Goal: Transaction & Acquisition: Book appointment/travel/reservation

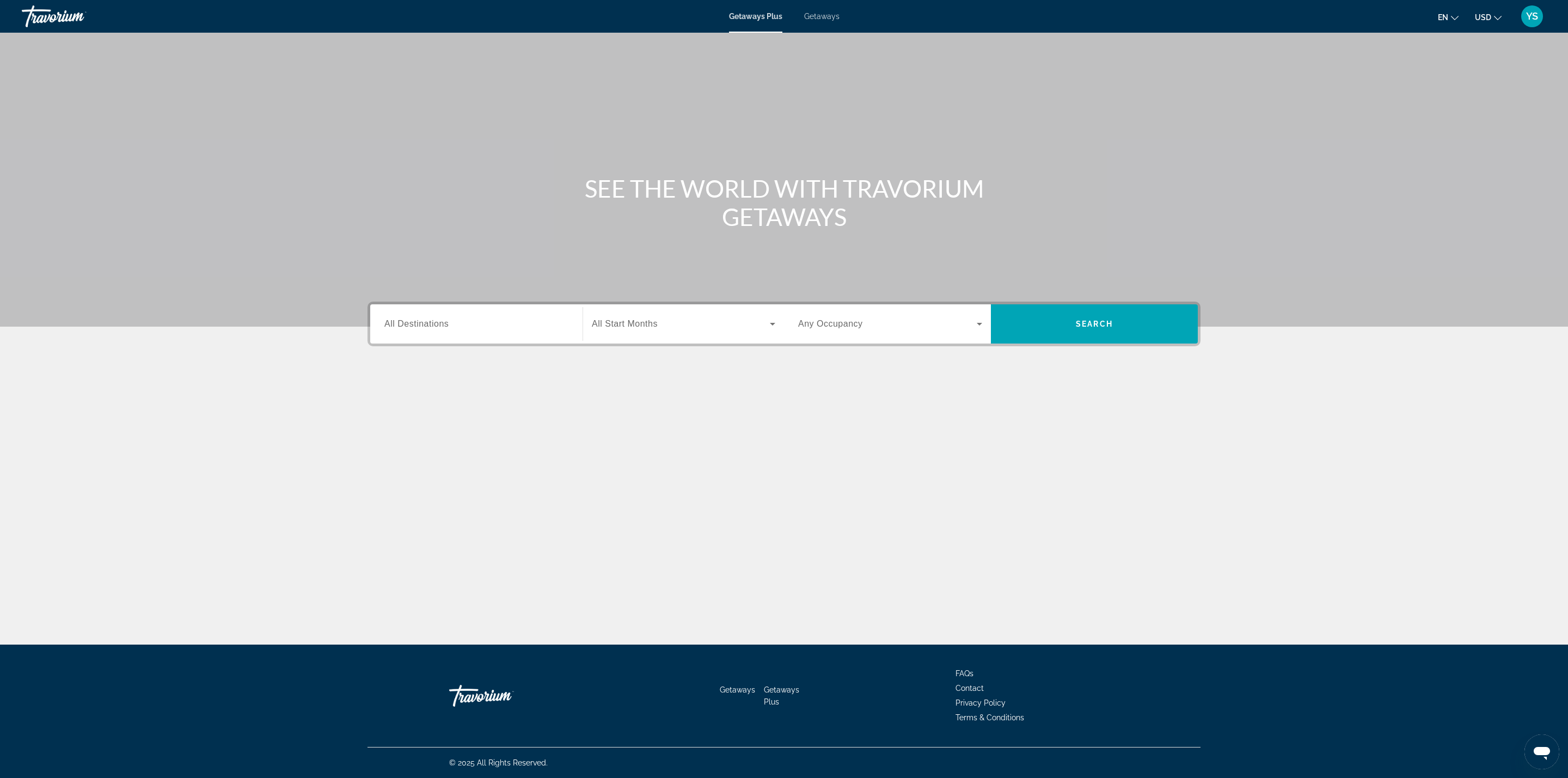
click at [416, 319] on span "All Destinations" at bounding box center [416, 323] width 65 height 9
click at [416, 318] on input "Destination All Destinations" at bounding box center [476, 324] width 184 height 13
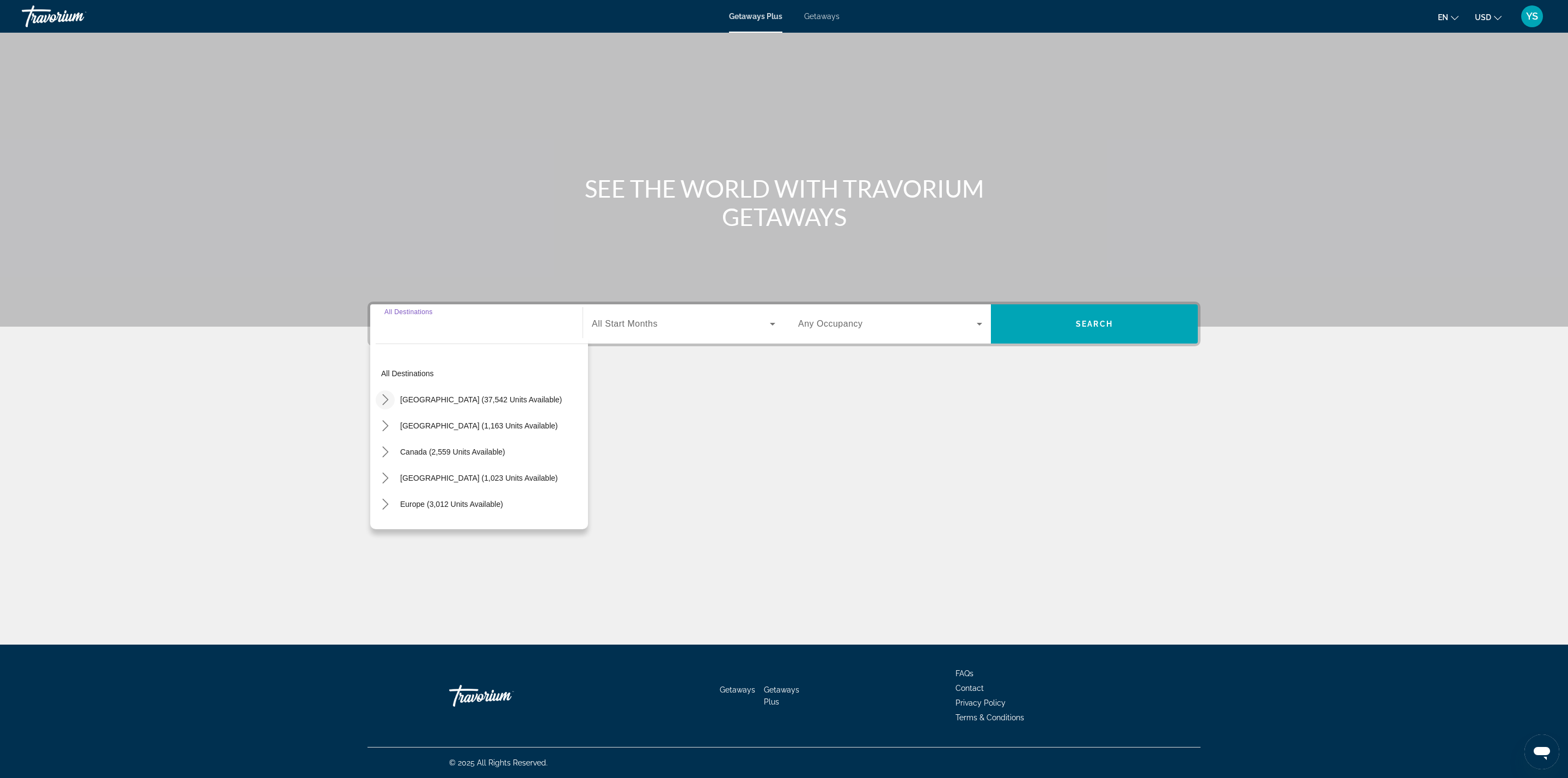
click at [391, 395] on mat-icon "Toggle United States (37,542 units available) submenu" at bounding box center [385, 399] width 19 height 19
click at [422, 431] on span "Select destination: Arkansas (187 units available)" at bounding box center [487, 420] width 201 height 26
type input "**********"
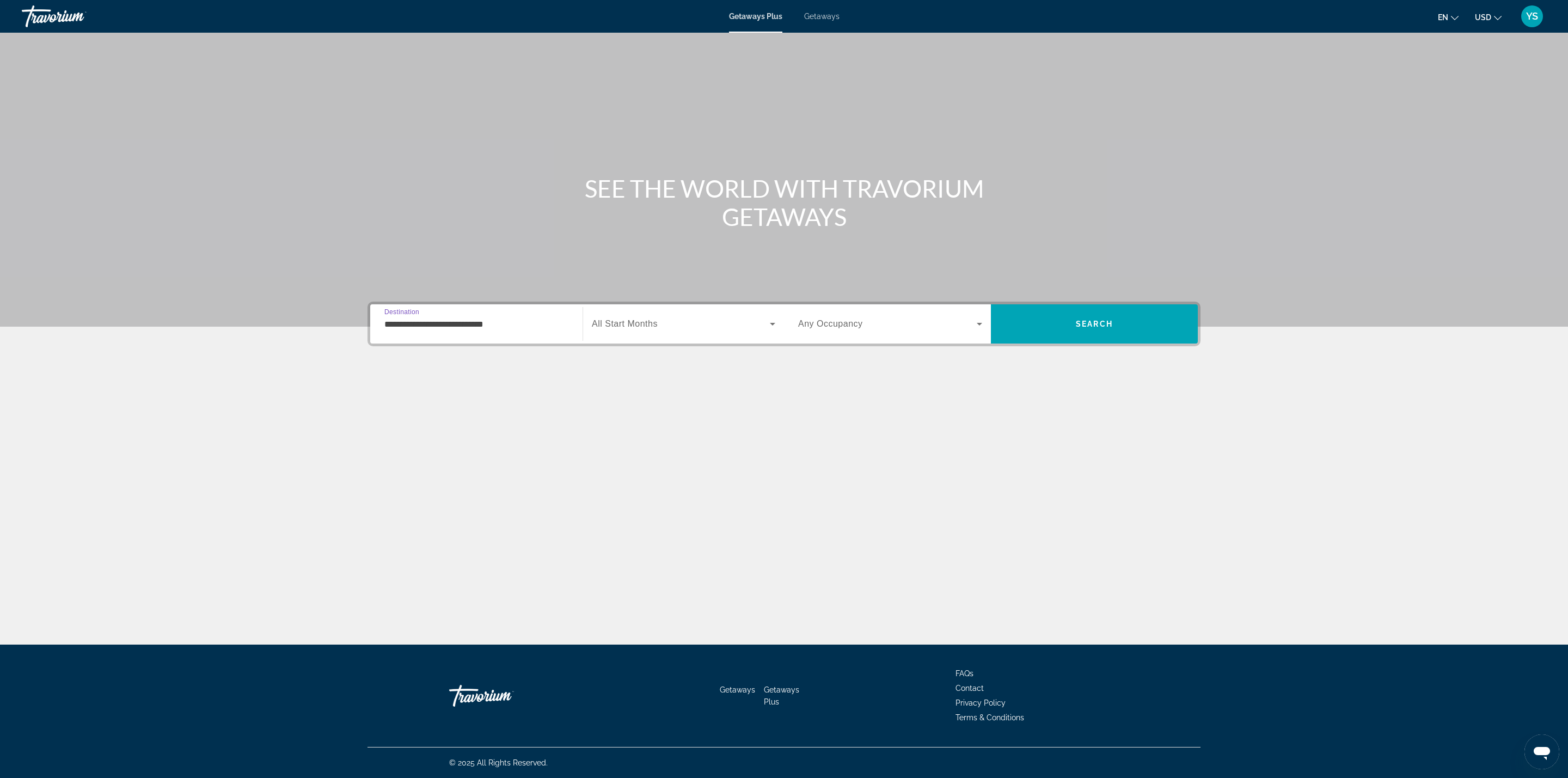
click at [796, 327] on div "Occupancy Any Occupancy" at bounding box center [890, 324] width 201 height 30
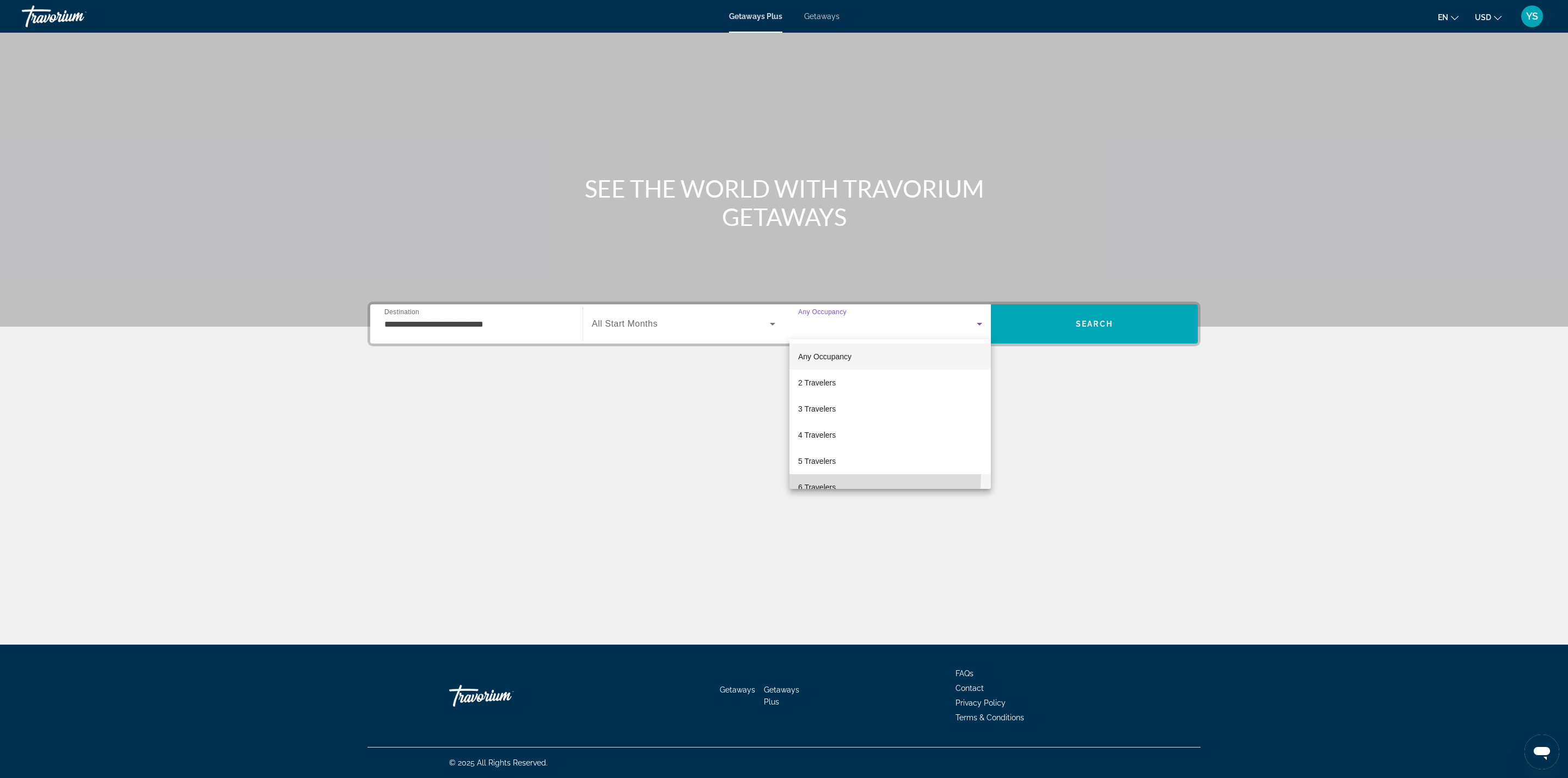
click at [845, 474] on mat-option "6 Travelers" at bounding box center [890, 487] width 201 height 26
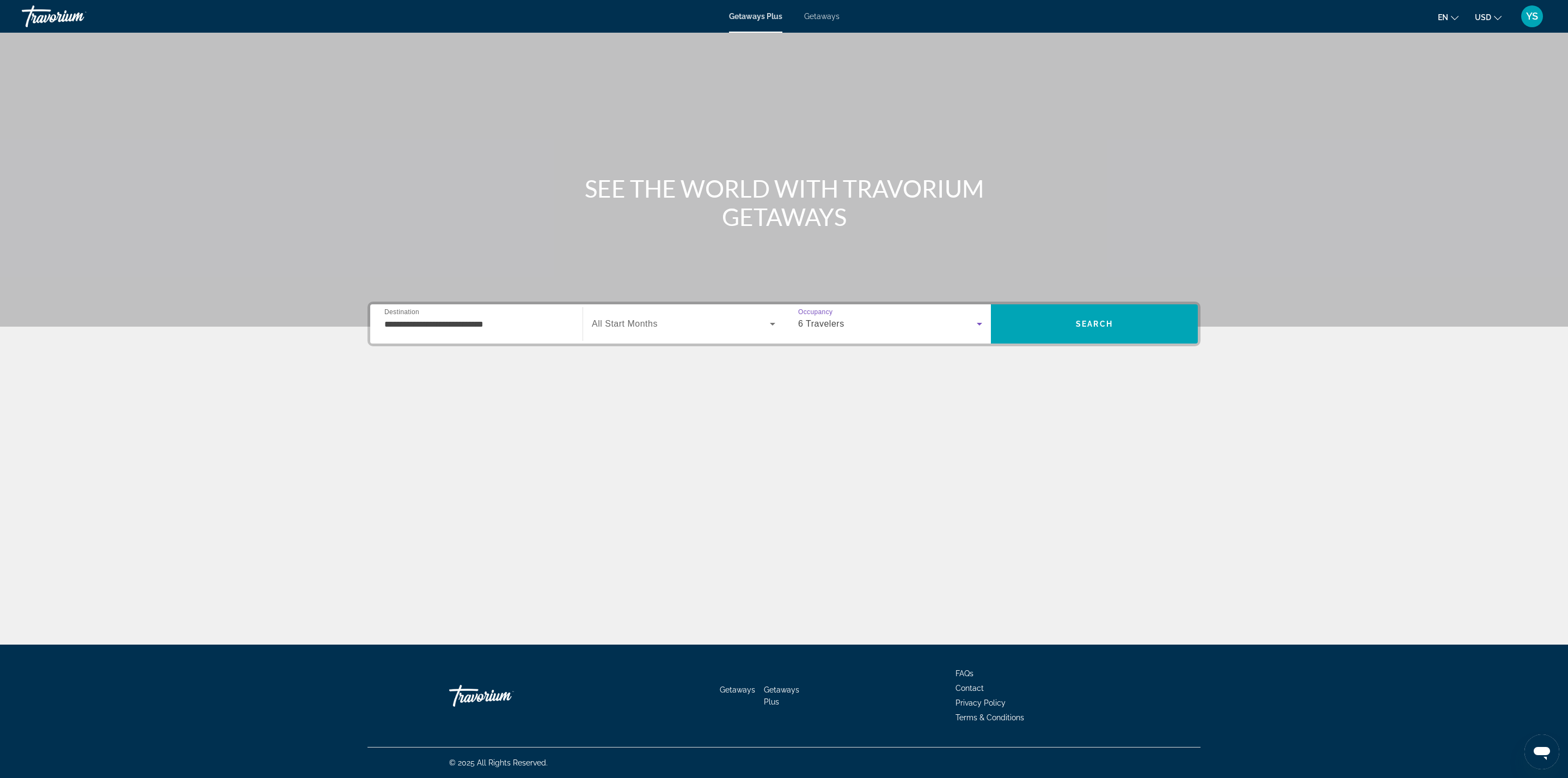
click at [508, 334] on div "**********" at bounding box center [476, 324] width 184 height 31
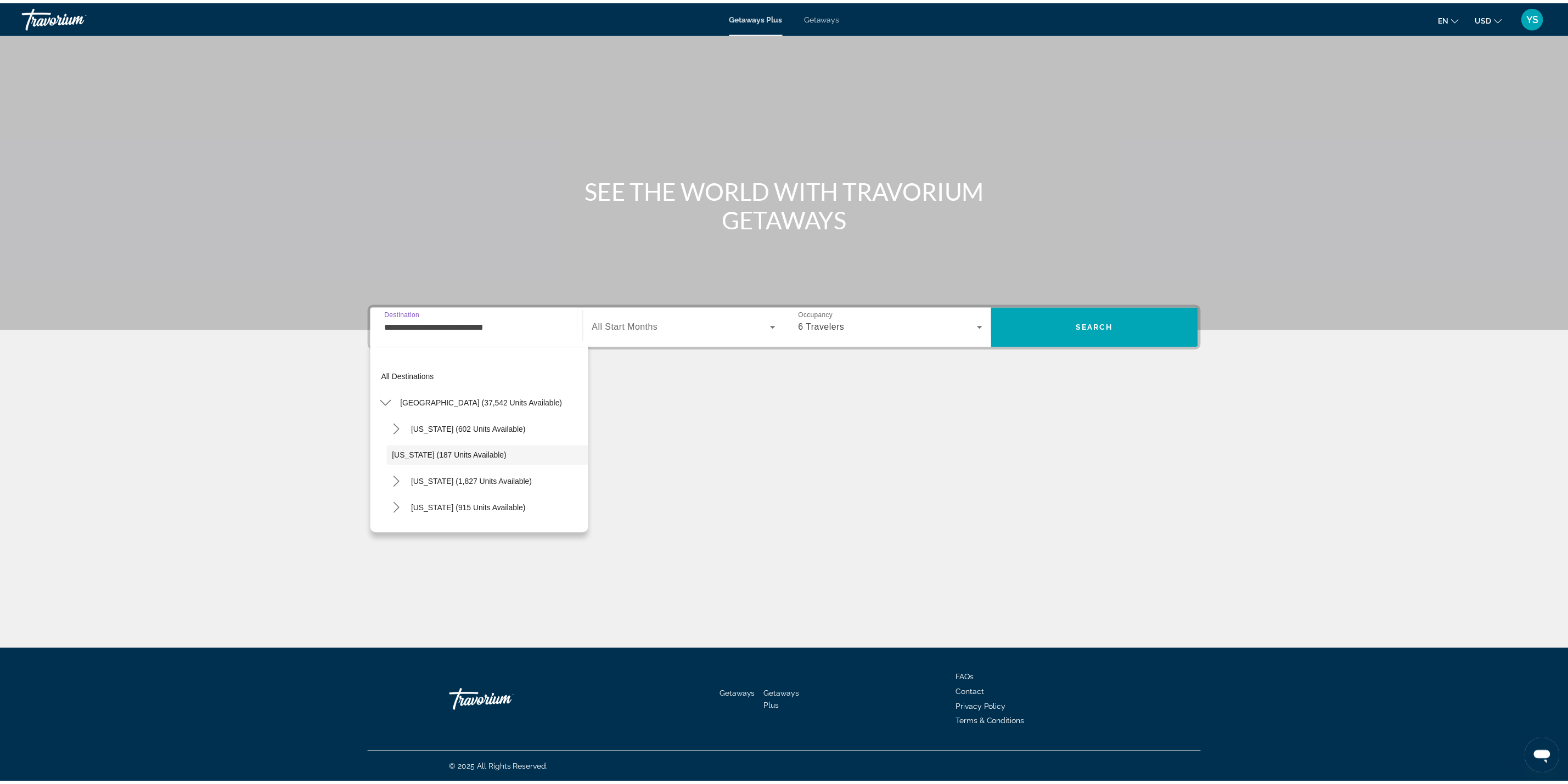
scroll to position [12, 0]
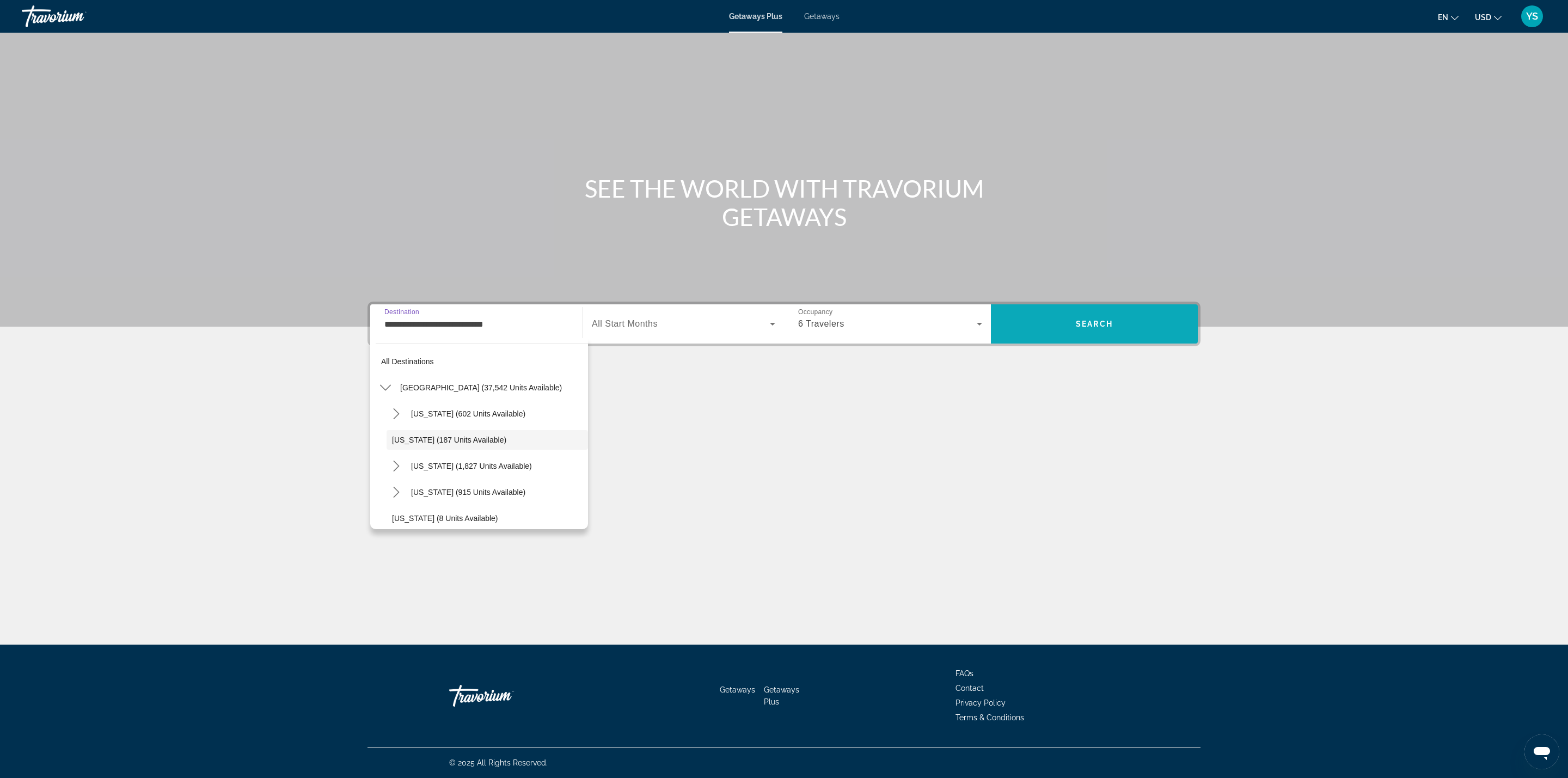
click at [1038, 329] on span "Search" at bounding box center [1094, 324] width 207 height 26
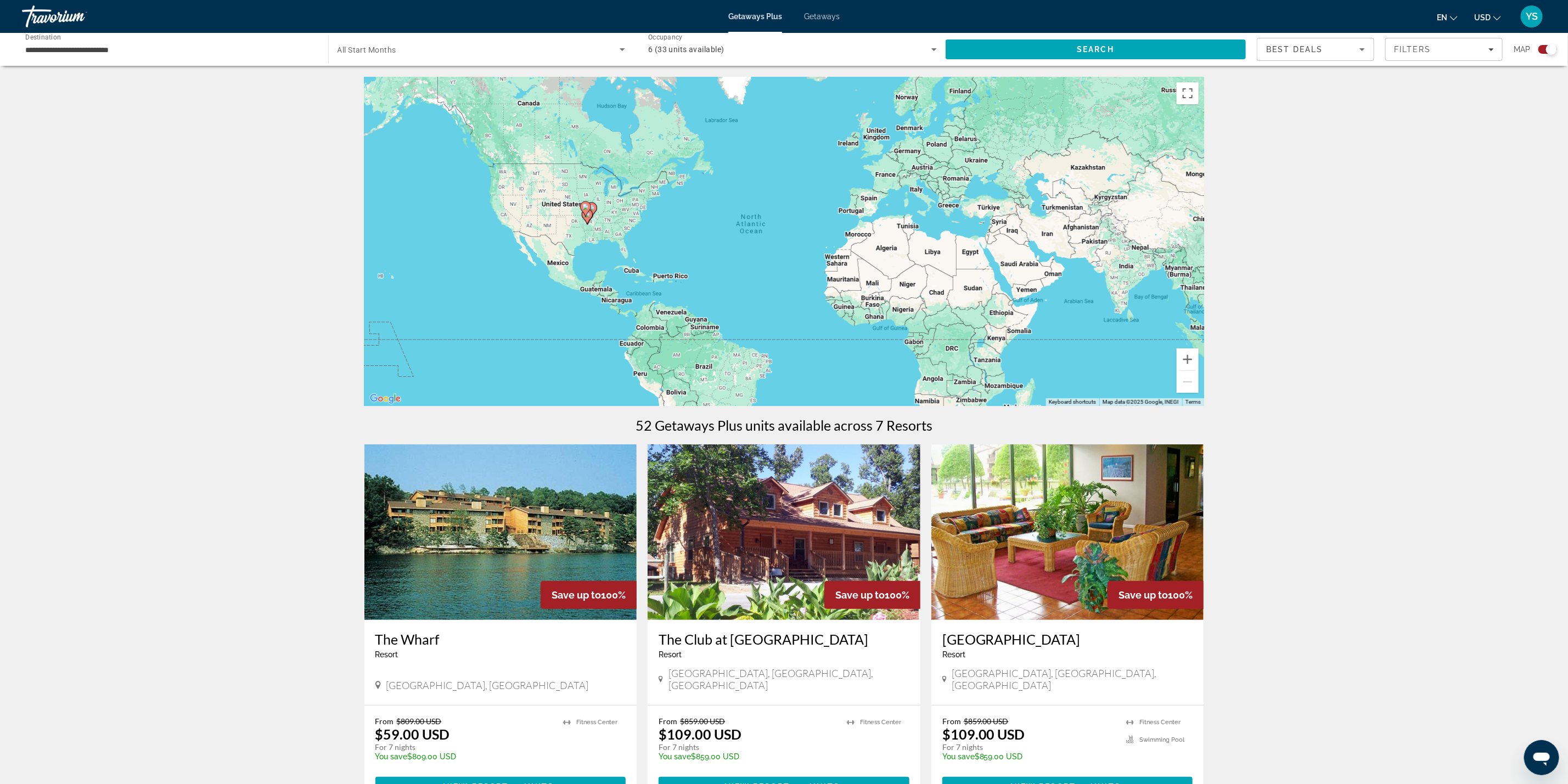
click at [587, 225] on div "To activate drag with keyboard, press Alt + Enter. Once in keyboard drag state,…" at bounding box center [784, 241] width 840 height 329
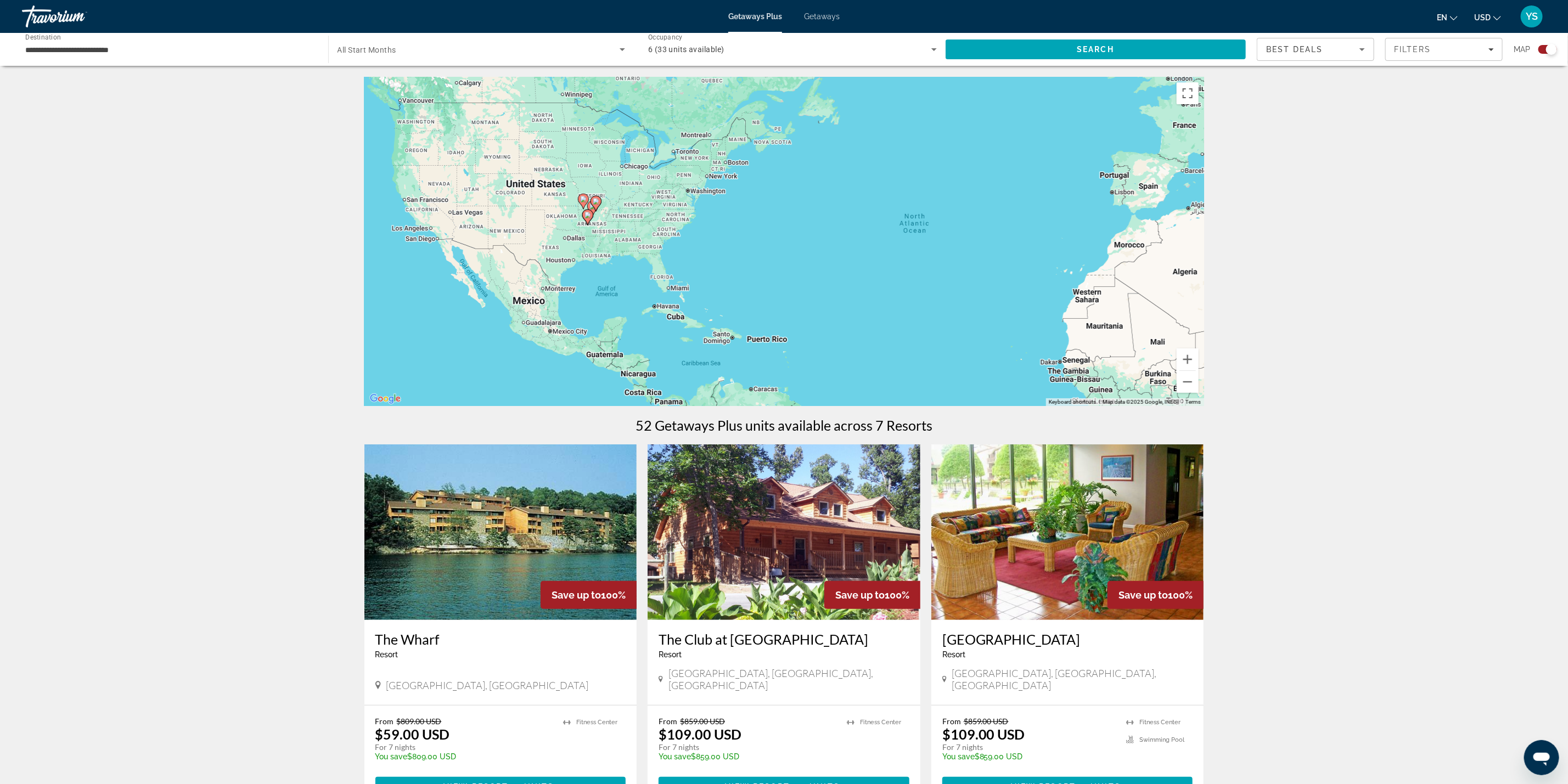
click at [587, 225] on icon "Main content" at bounding box center [588, 217] width 11 height 15
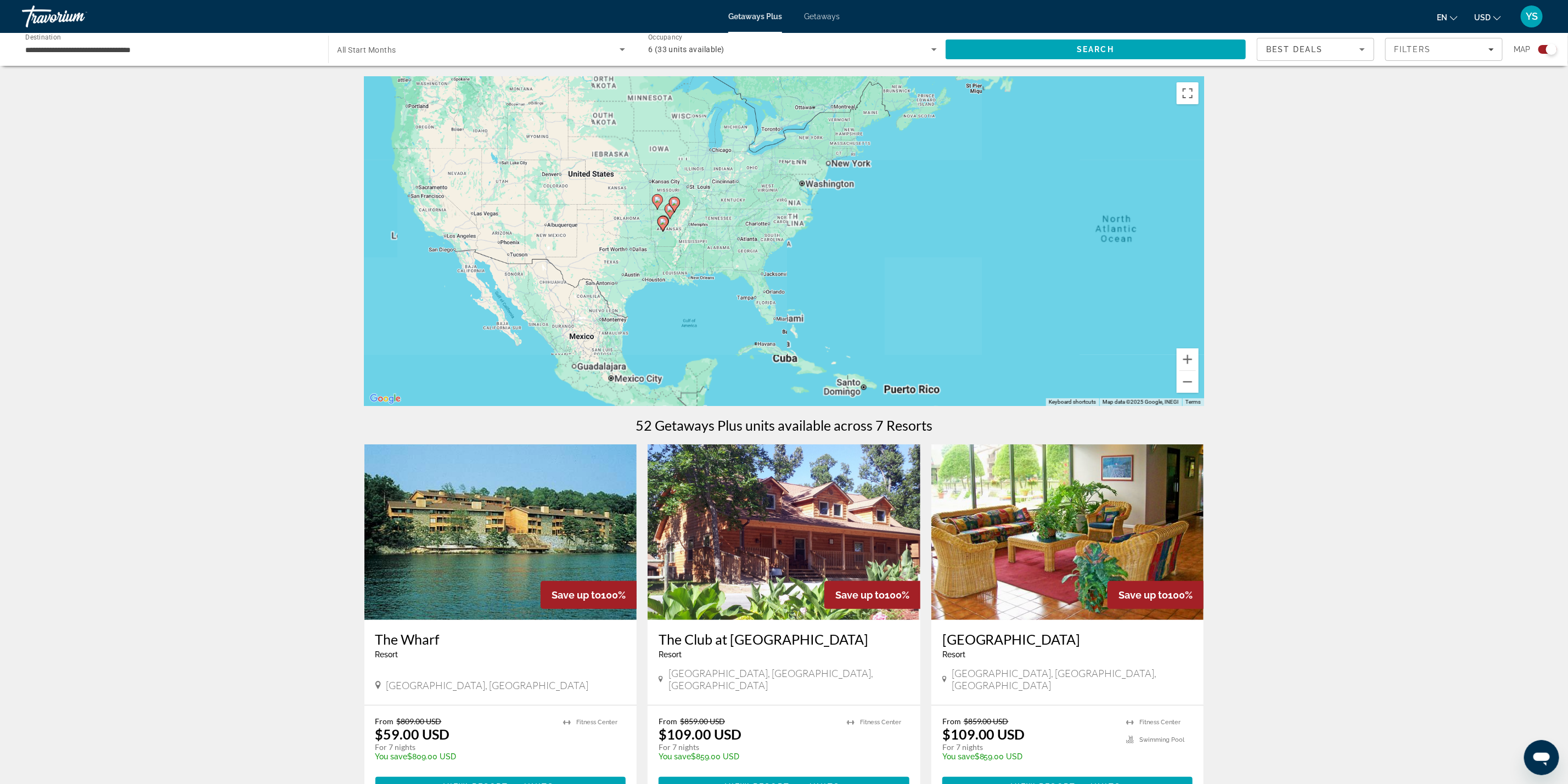
click at [587, 225] on div "To activate drag with keyboard, press Alt + Enter. Once in keyboard drag state,…" at bounding box center [784, 241] width 840 height 329
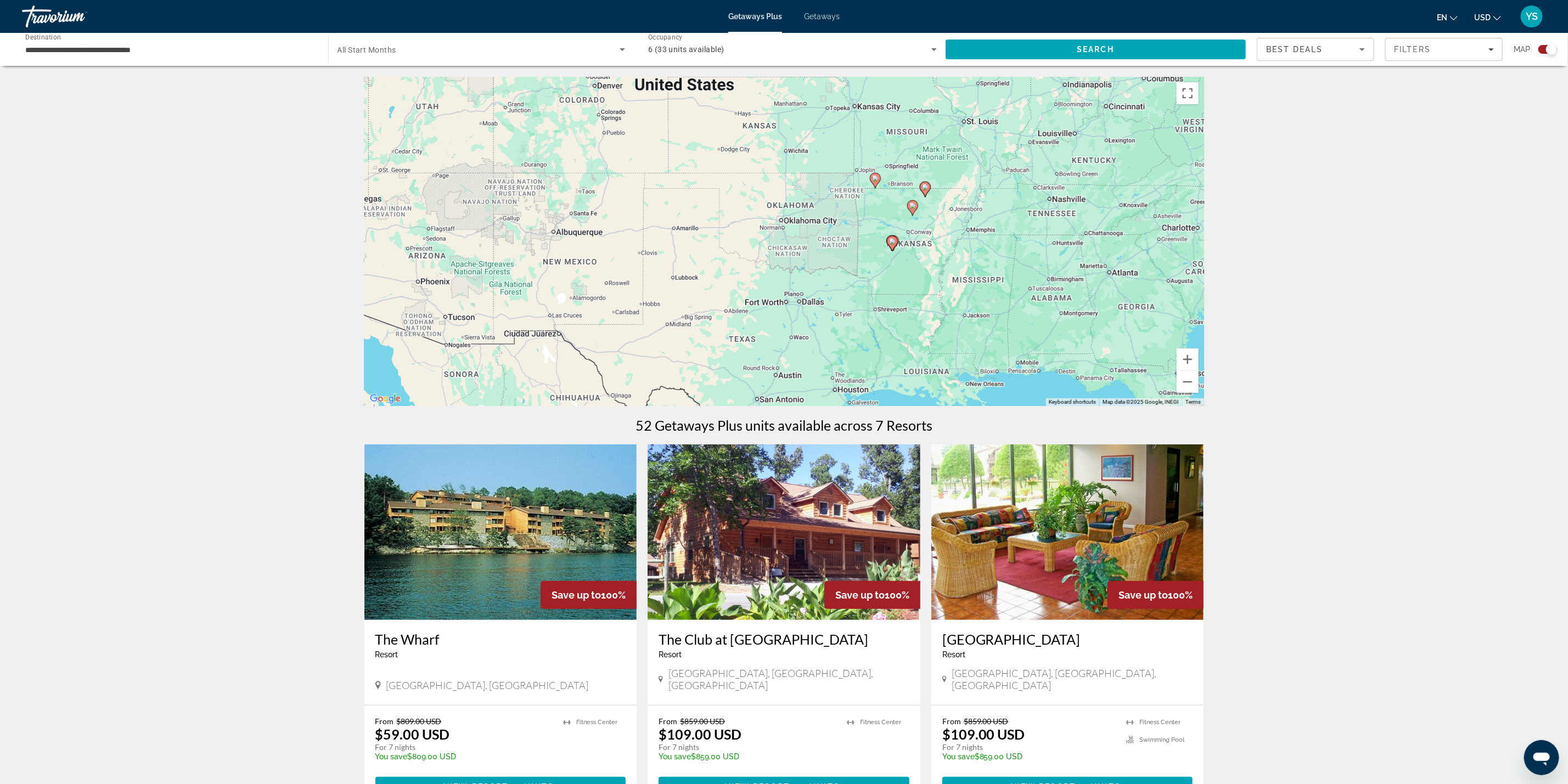
click at [897, 251] on div "To activate drag with keyboard, press Alt + Enter. Once in keyboard drag state,…" at bounding box center [784, 241] width 840 height 329
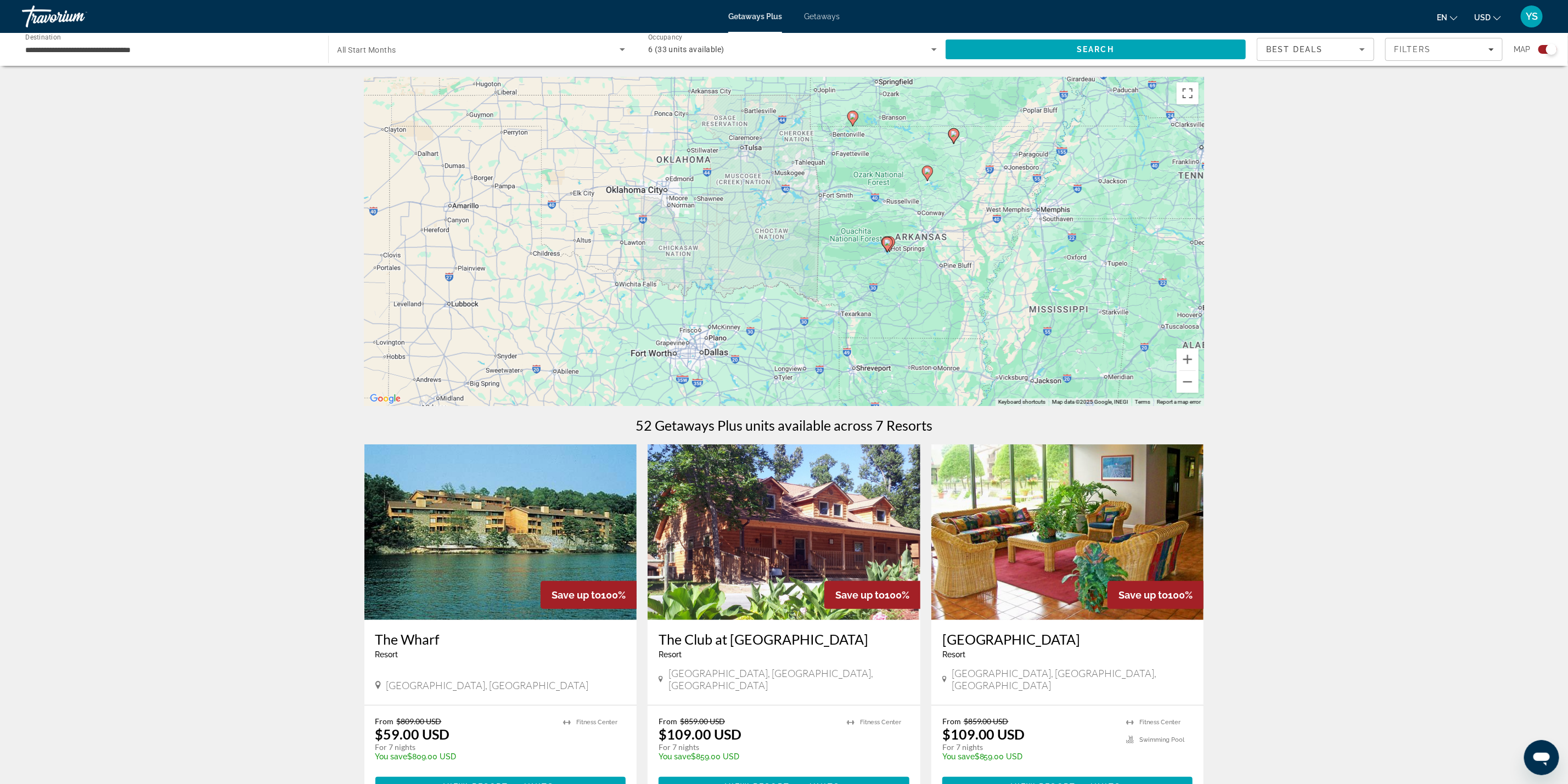
click at [892, 249] on gmp-advanced-marker "Main content" at bounding box center [890, 244] width 11 height 17
type input "**********"
click at [892, 249] on div "To activate drag with keyboard, press Alt + Enter. Once in keyboard drag state,…" at bounding box center [784, 241] width 840 height 329
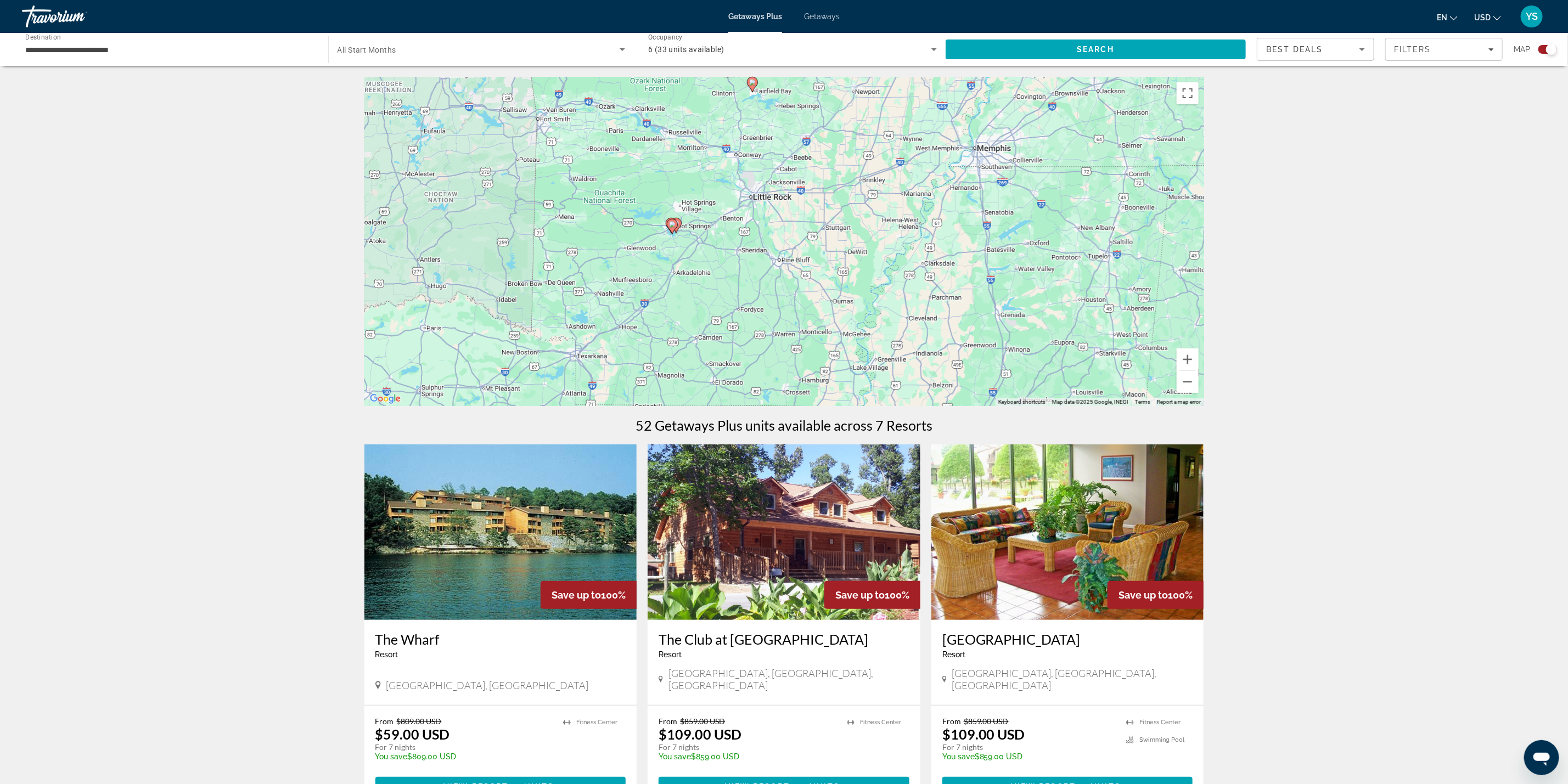
click at [675, 231] on gmp-advanced-marker "Main content" at bounding box center [673, 226] width 11 height 17
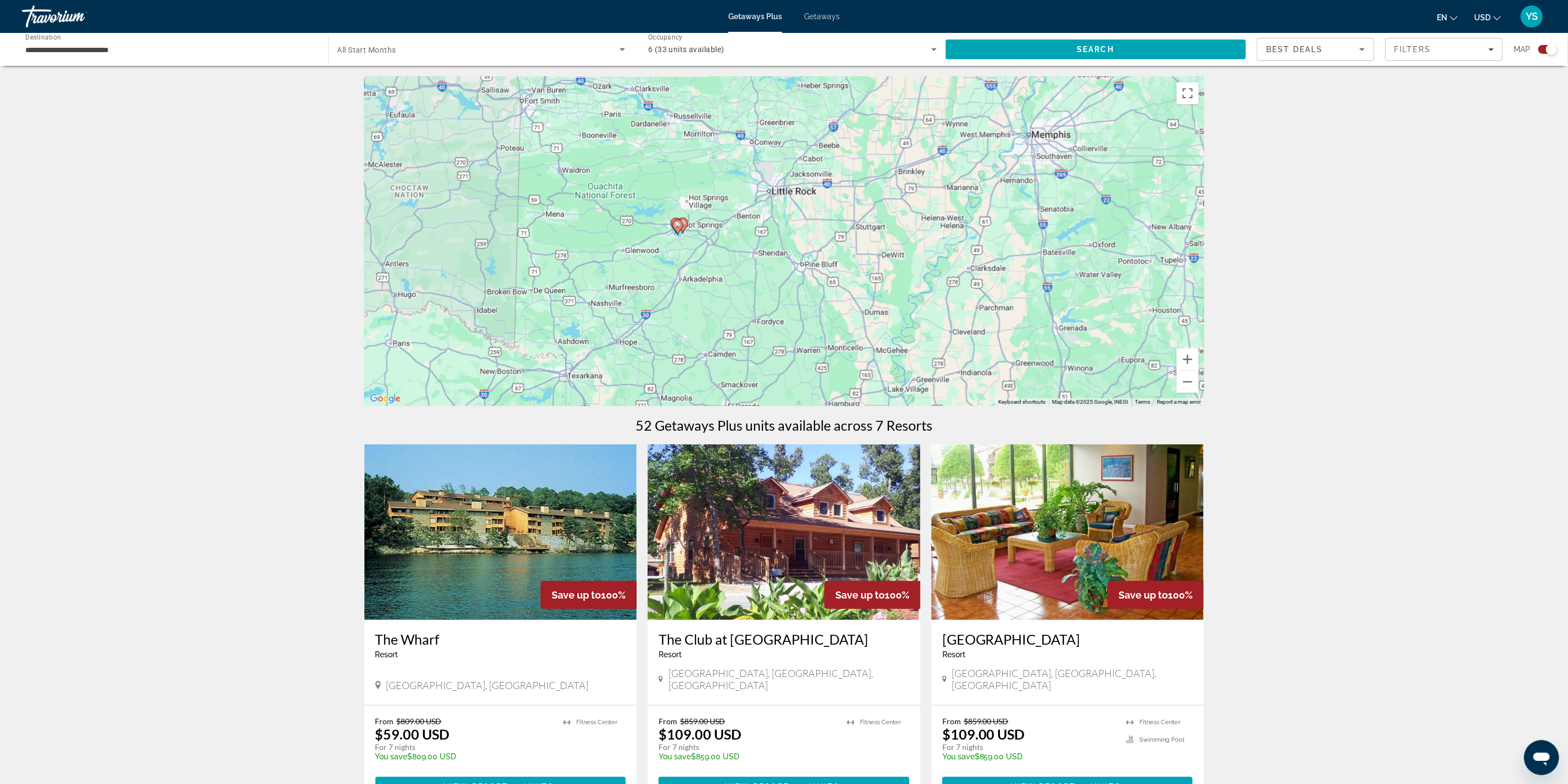
click at [675, 231] on div "To activate drag with keyboard, press Alt + Enter. Once in keyboard drag state,…" at bounding box center [784, 241] width 840 height 329
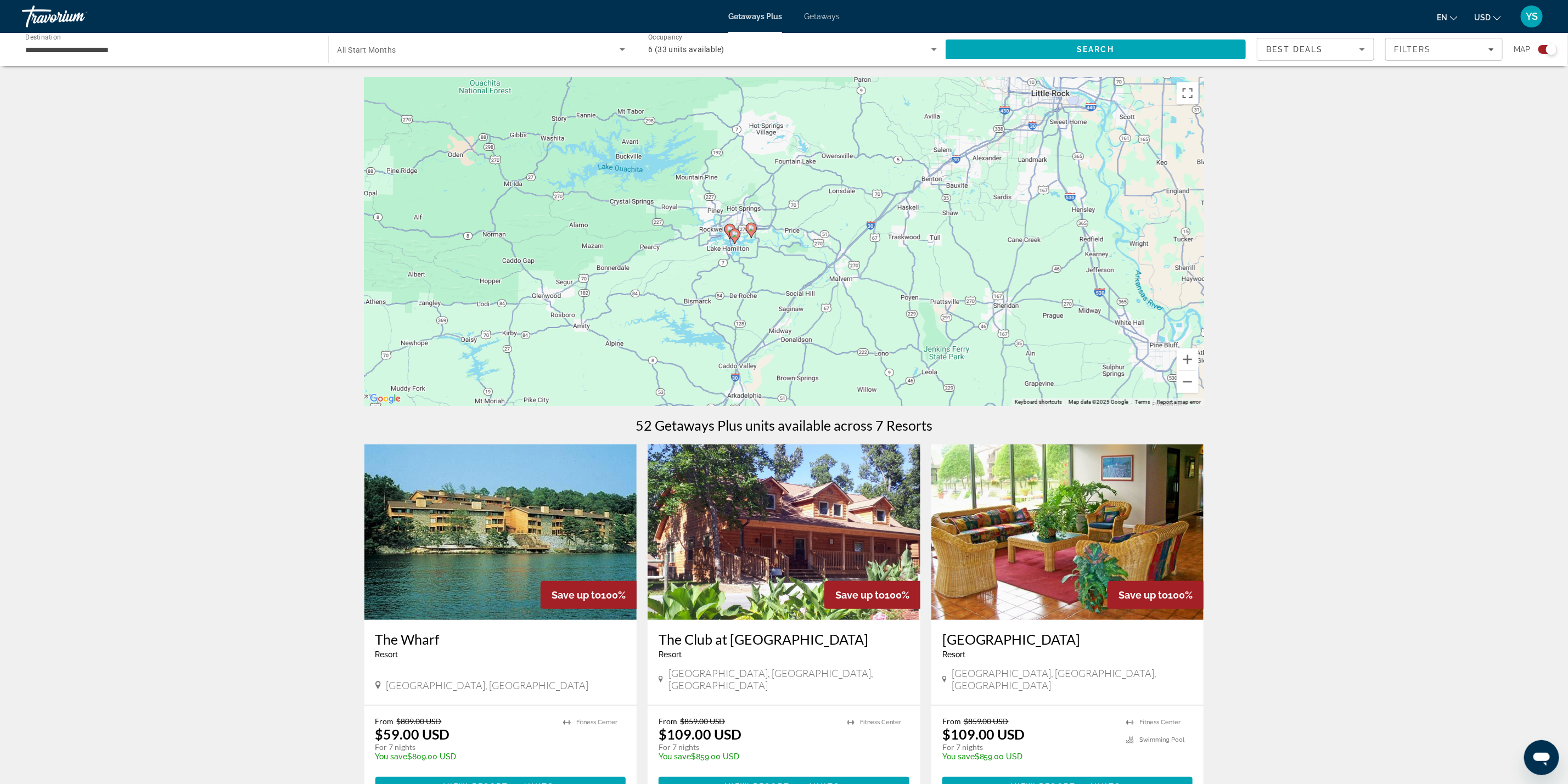
click at [758, 237] on div "To activate drag with keyboard, press Alt + Enter. Once in keyboard drag state,…" at bounding box center [784, 241] width 840 height 329
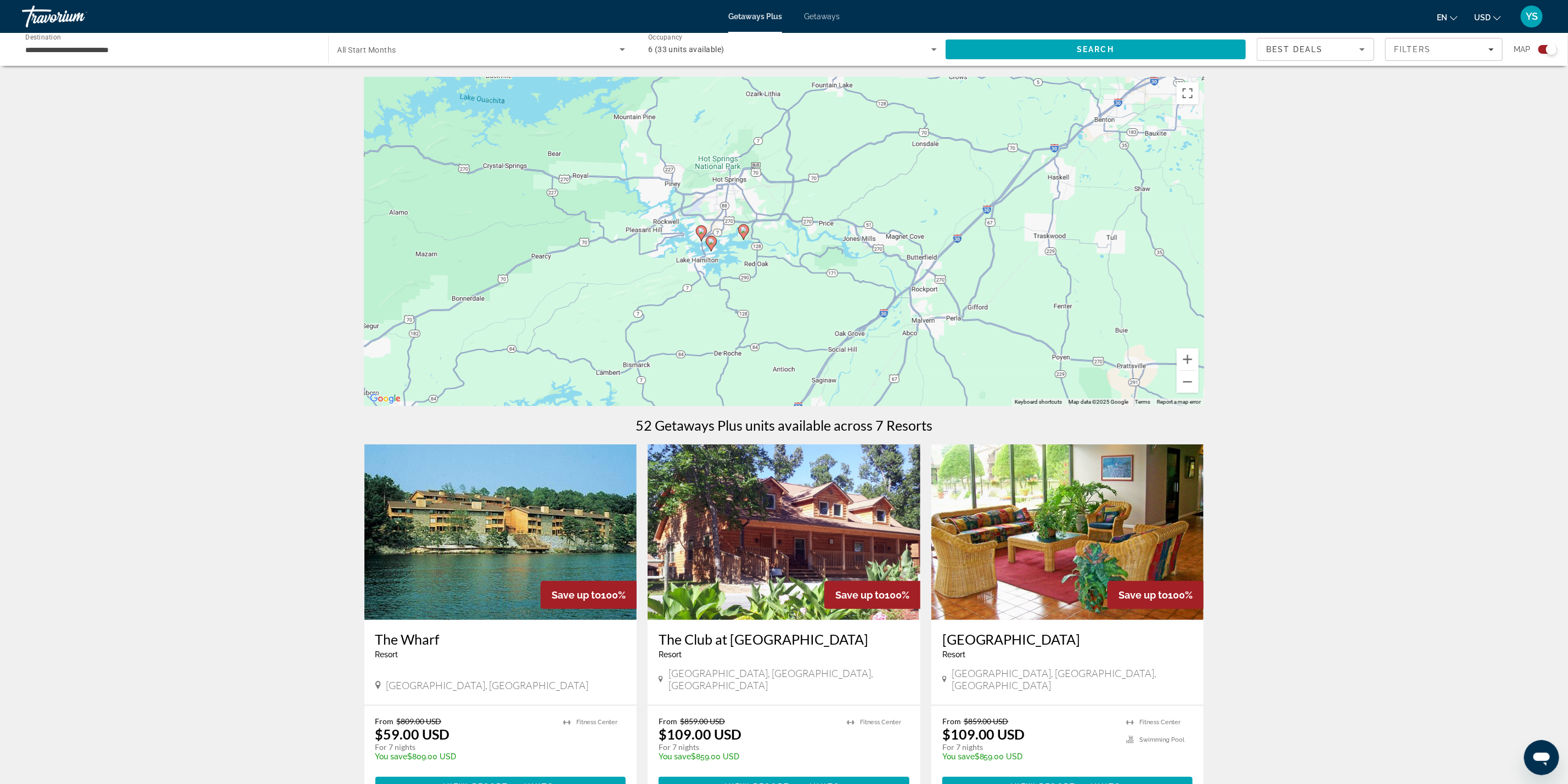
click at [731, 244] on div "To activate drag with keyboard, press Alt + Enter. Once in keyboard drag state,…" at bounding box center [784, 241] width 840 height 329
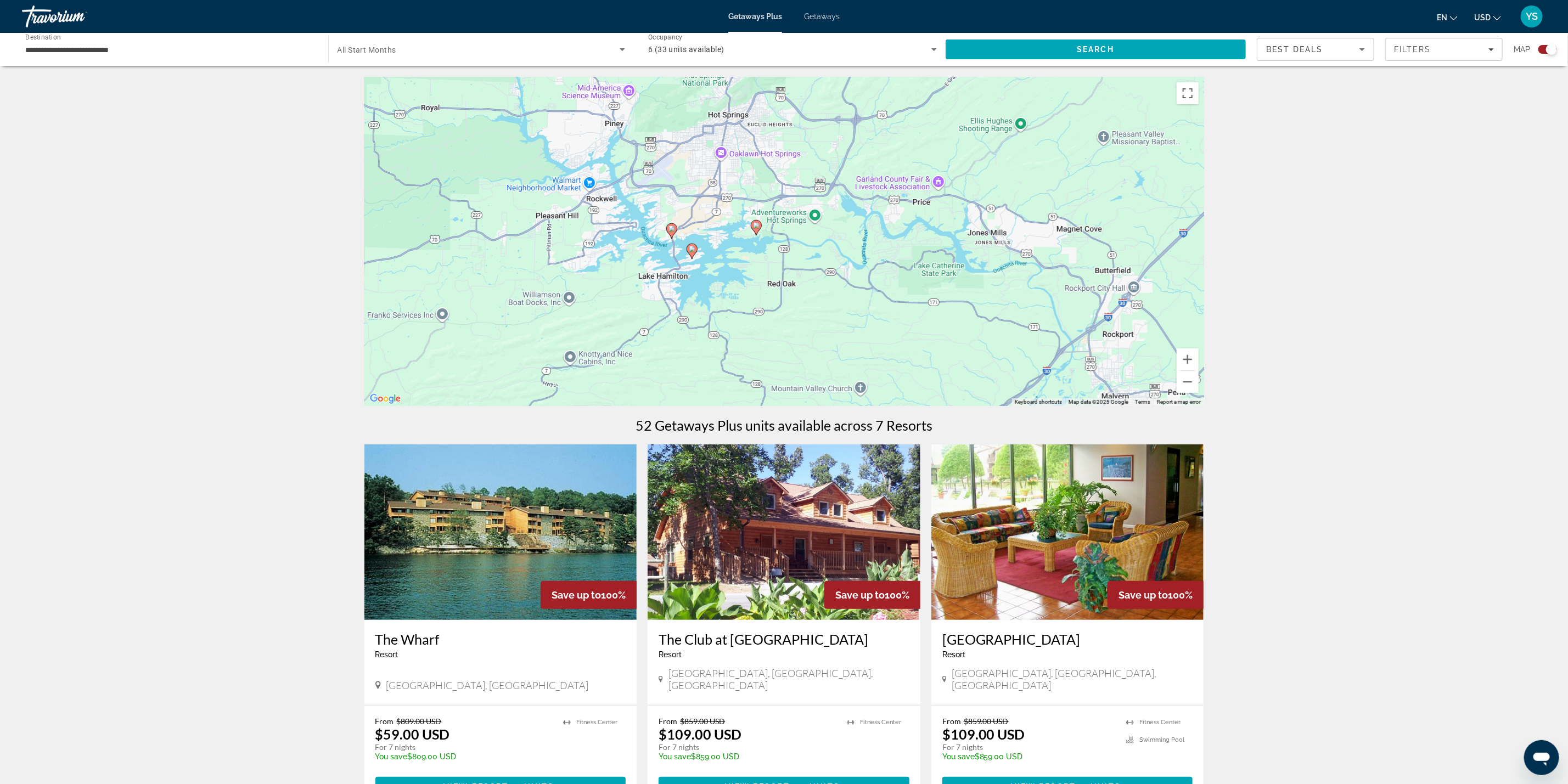
click at [731, 244] on div "To activate drag with keyboard, press Alt + Enter. Once in keyboard drag state,…" at bounding box center [784, 241] width 840 height 329
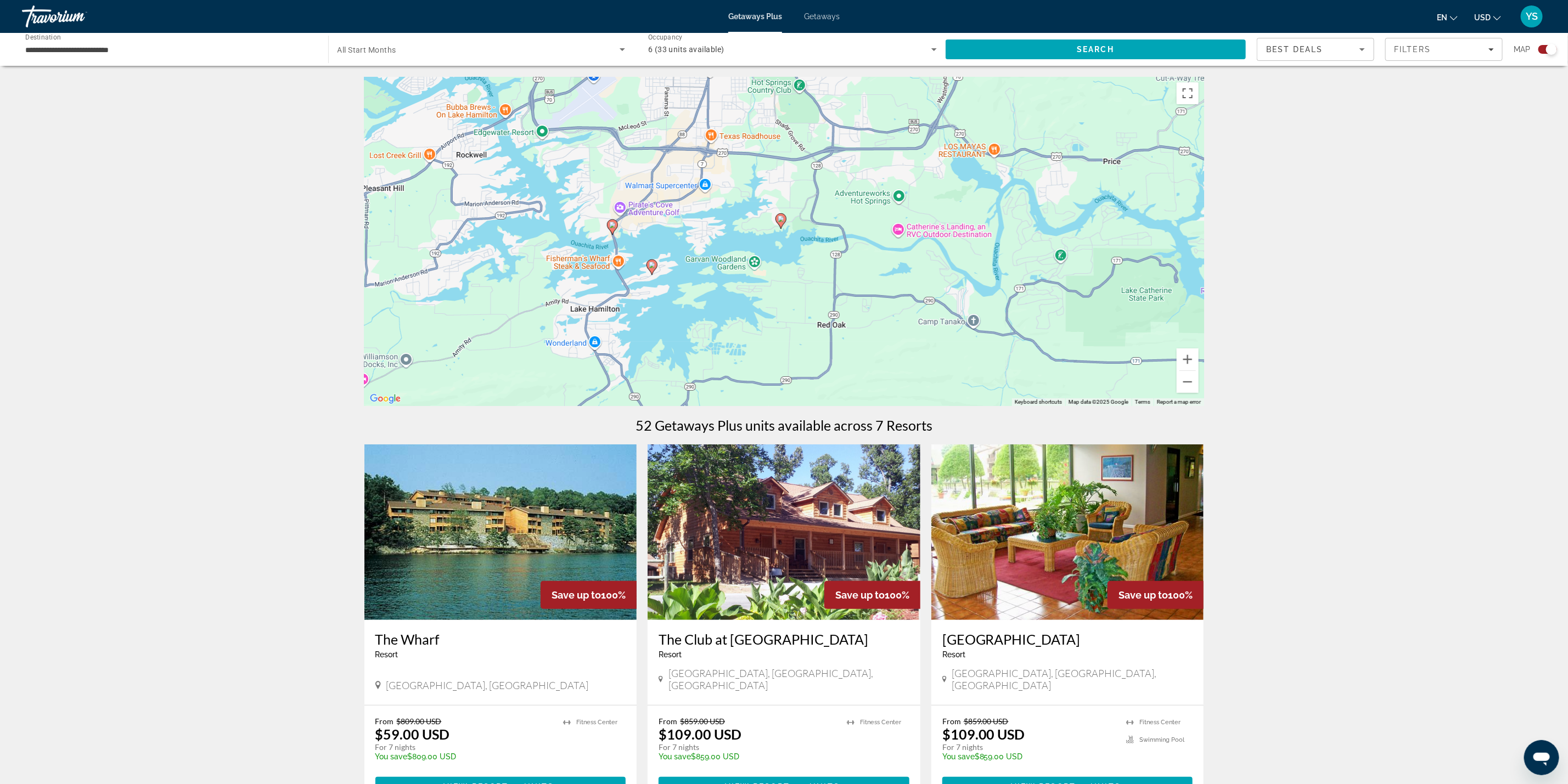
click at [651, 267] on image "Main content" at bounding box center [652, 265] width 7 height 7
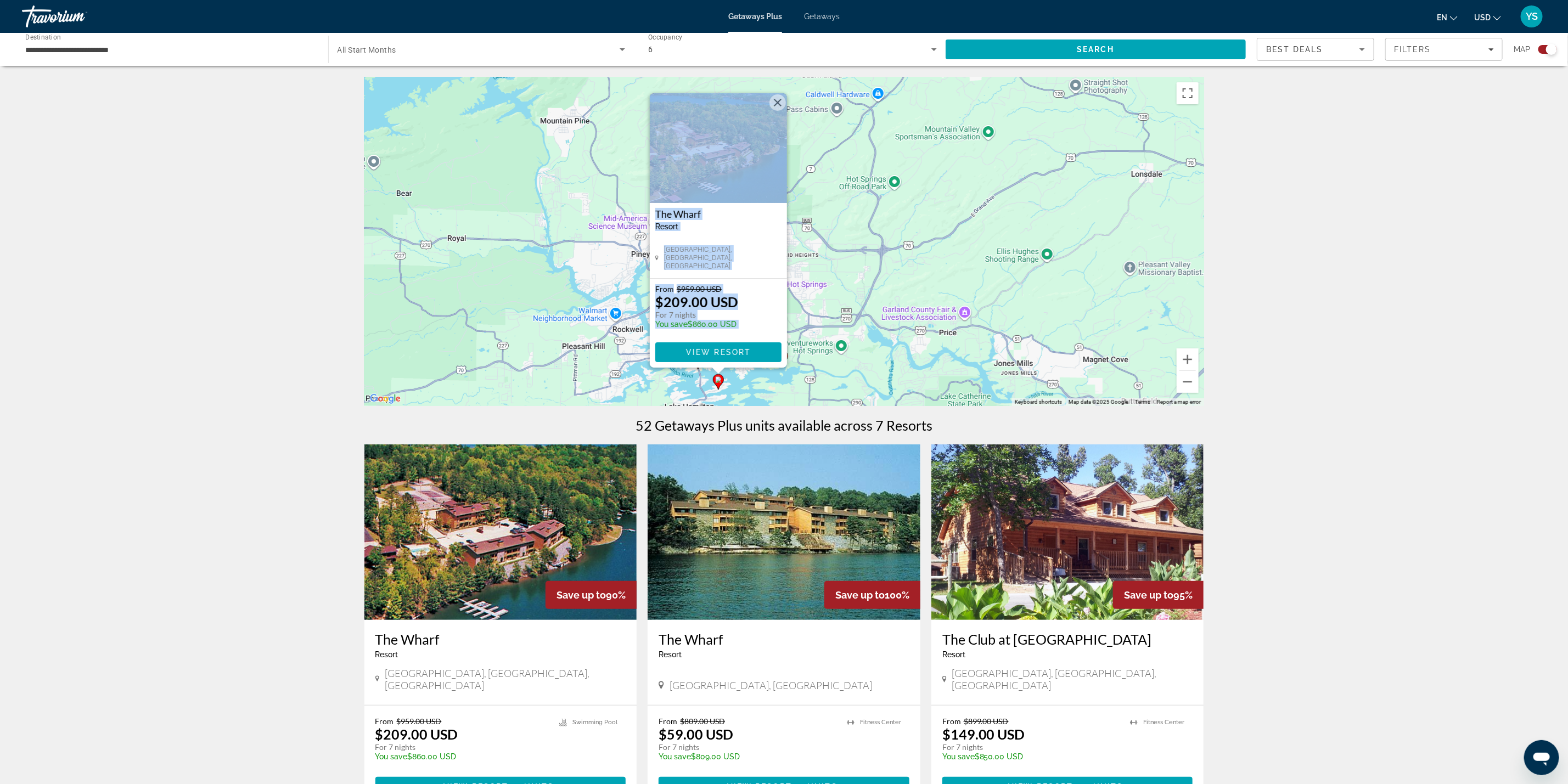
click at [824, 339] on div "To activate drag with keyboard, press Alt + Enter. Once in keyboard drag state,…" at bounding box center [784, 241] width 840 height 329
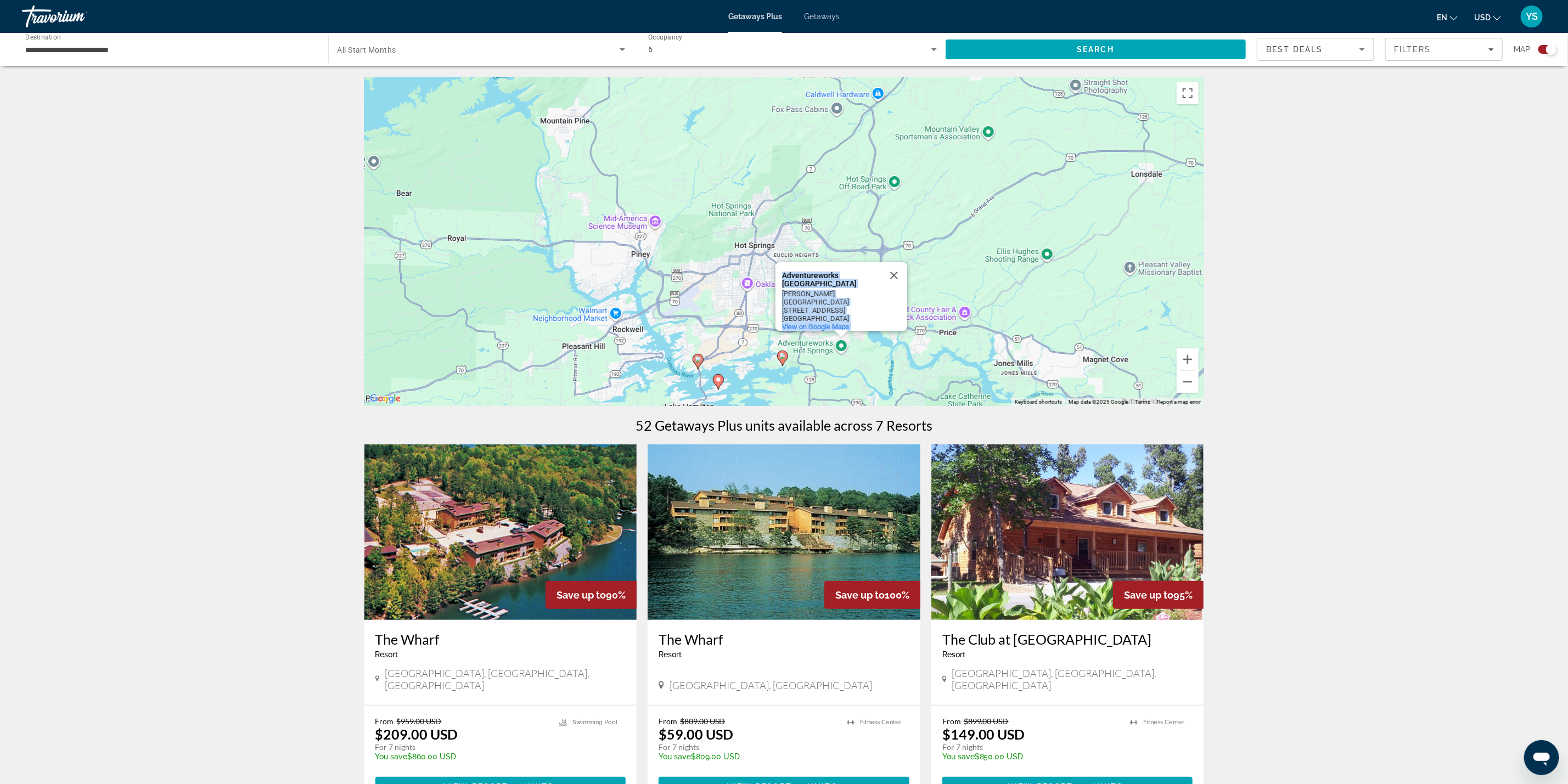
click at [784, 366] on div "To activate drag with keyboard, press Alt + Enter. Once in keyboard drag state,…" at bounding box center [784, 241] width 840 height 329
click at [784, 358] on image "Main content" at bounding box center [782, 356] width 7 height 7
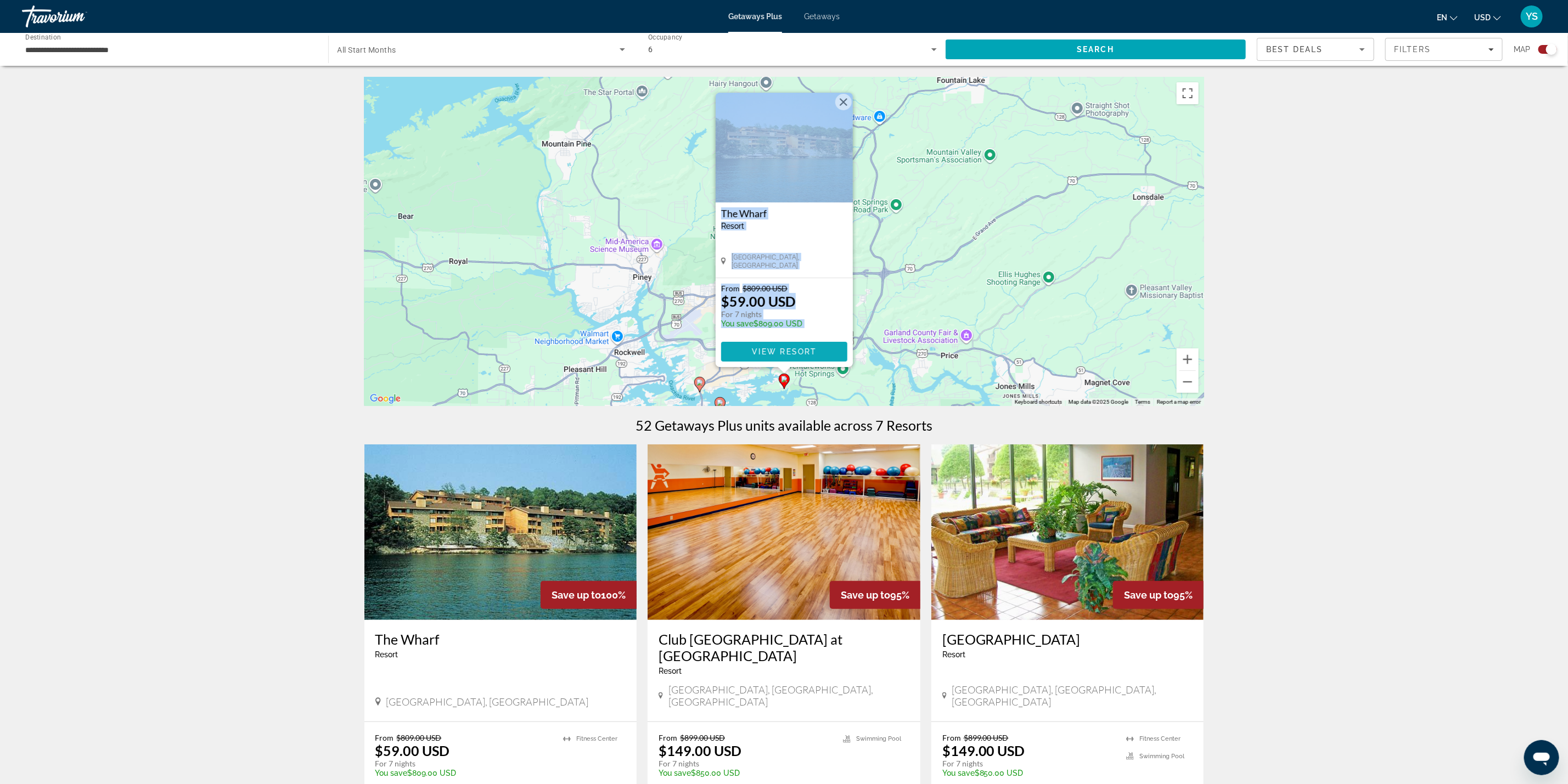
click at [784, 348] on span "View Resort" at bounding box center [784, 352] width 65 height 9
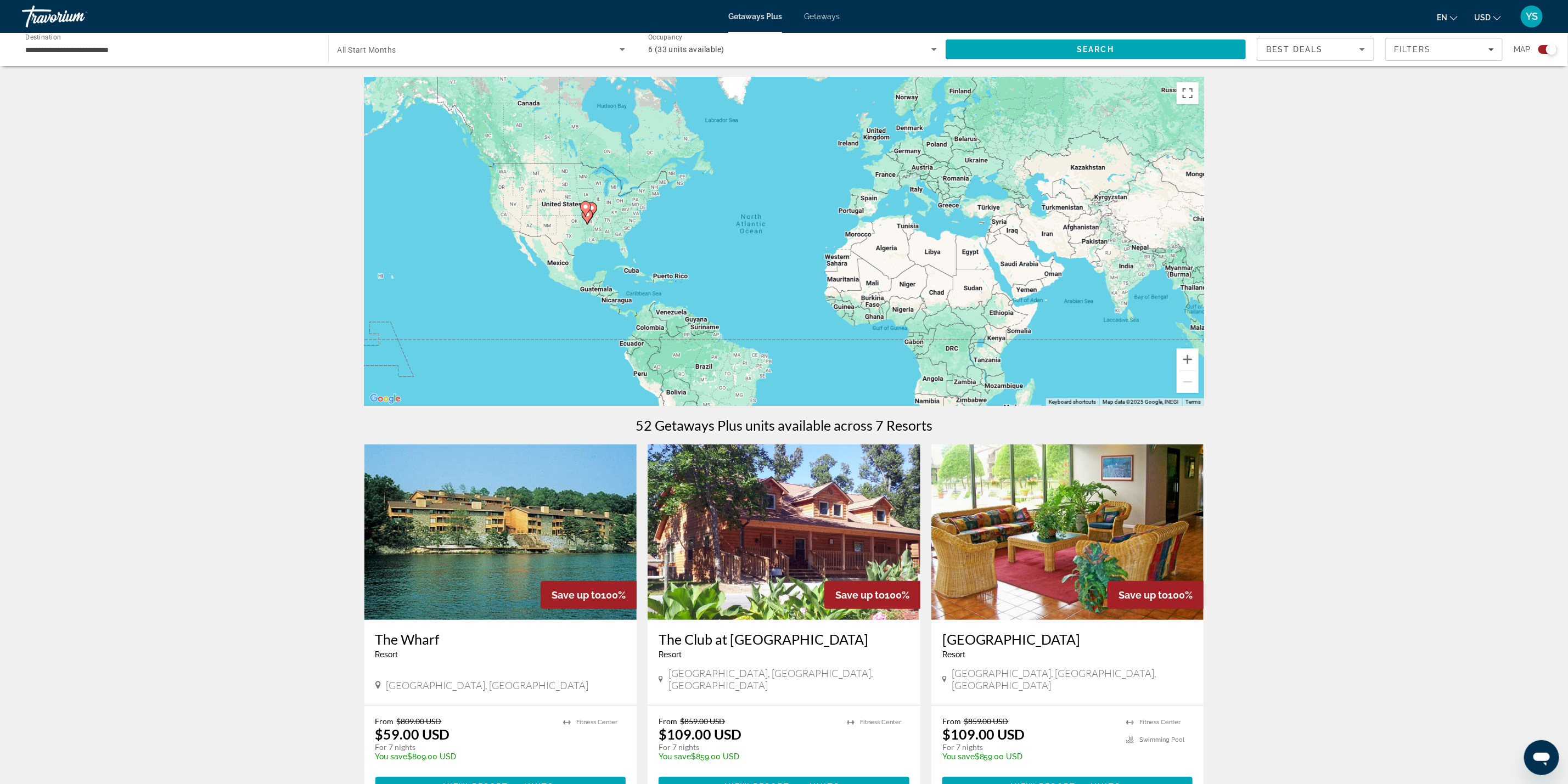
click at [697, 53] on span "6 (33 units available)" at bounding box center [686, 49] width 76 height 9
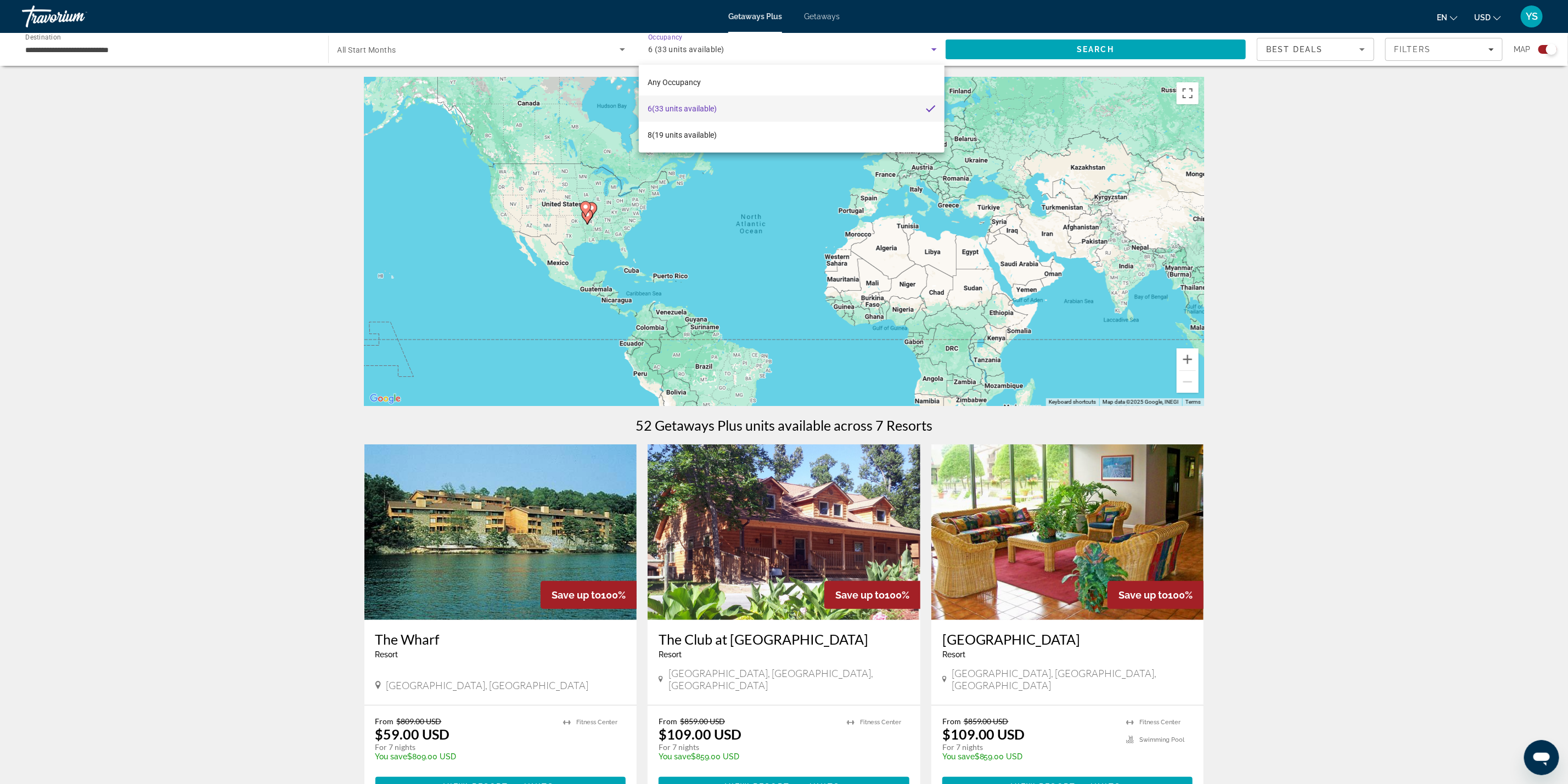
click at [697, 53] on div at bounding box center [784, 392] width 1568 height 784
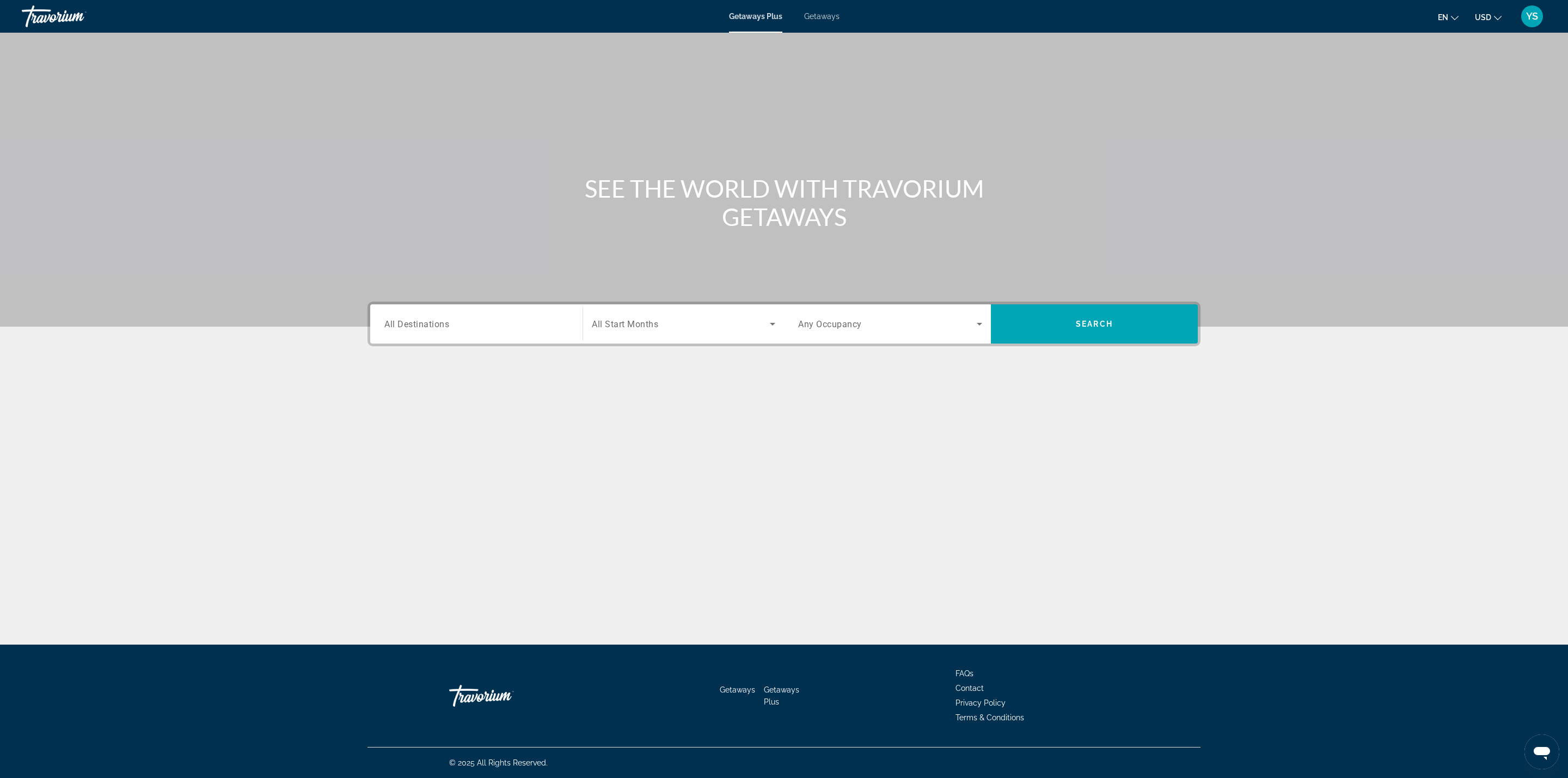
click at [392, 321] on span "All Destinations" at bounding box center [416, 323] width 65 height 10
click at [392, 321] on input "Destination All Destinations" at bounding box center [476, 324] width 184 height 13
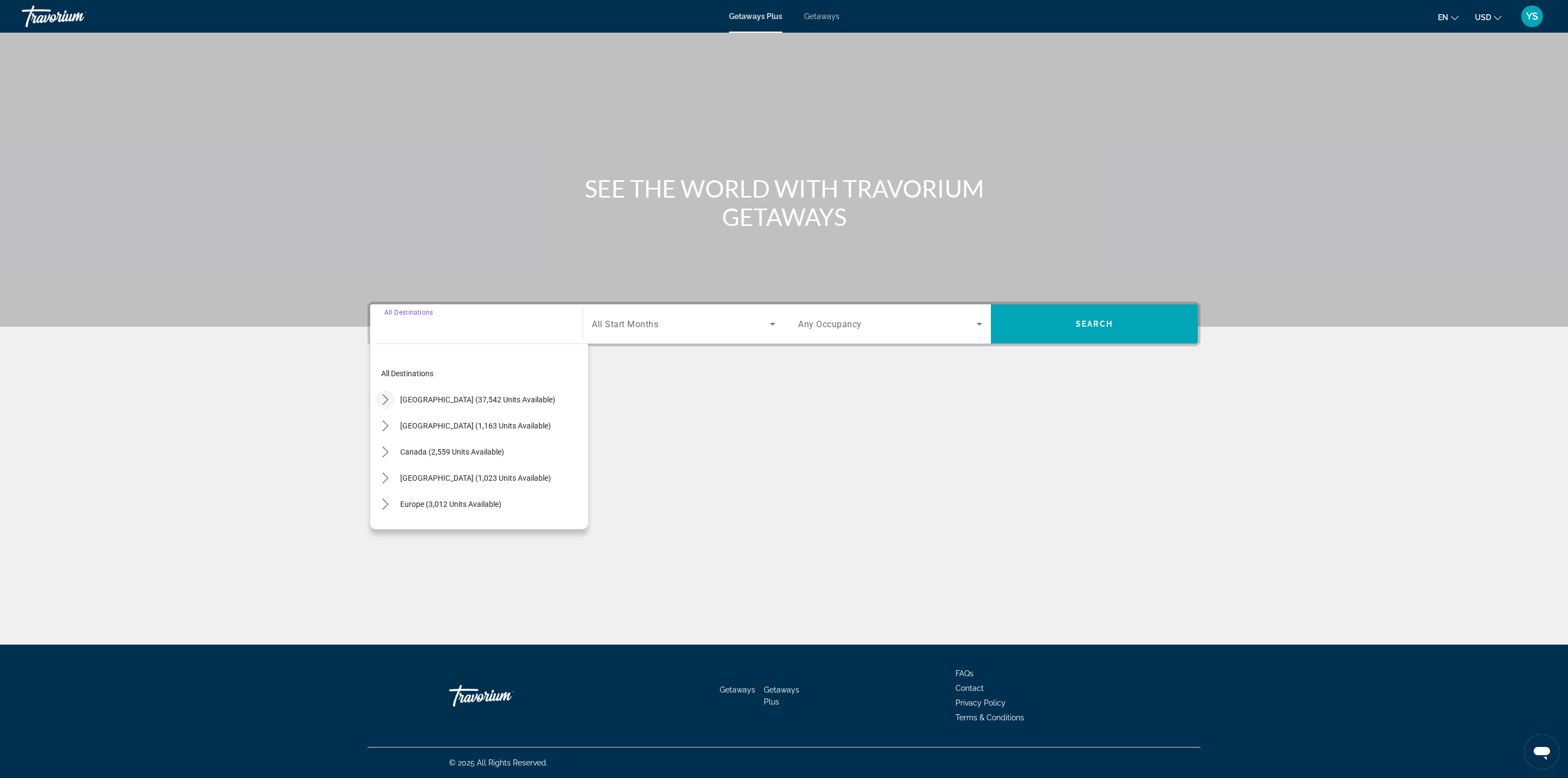
click at [389, 402] on icon "Toggle United States (37,542 units available) submenu" at bounding box center [385, 400] width 11 height 11
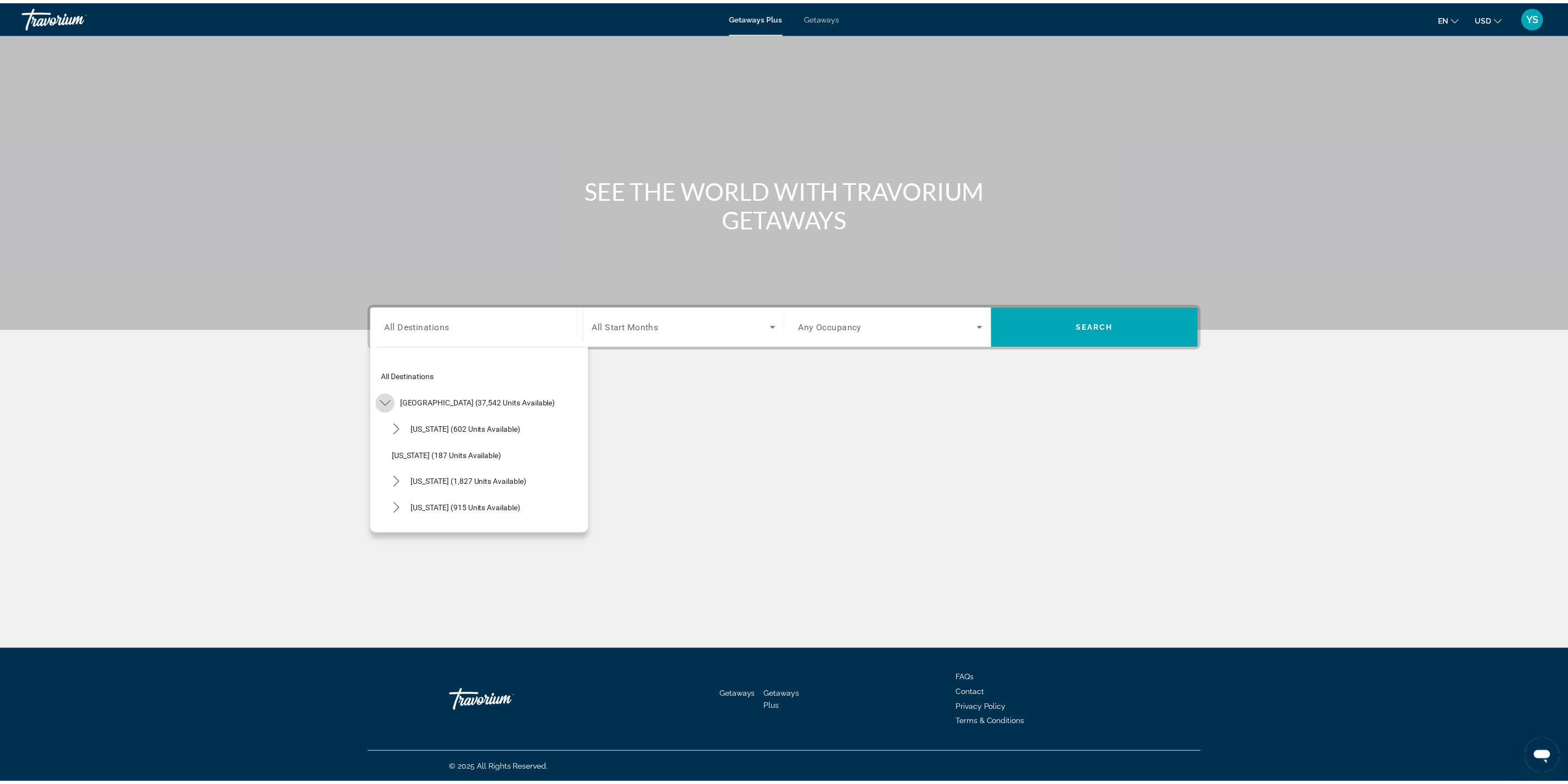
scroll to position [32, 0]
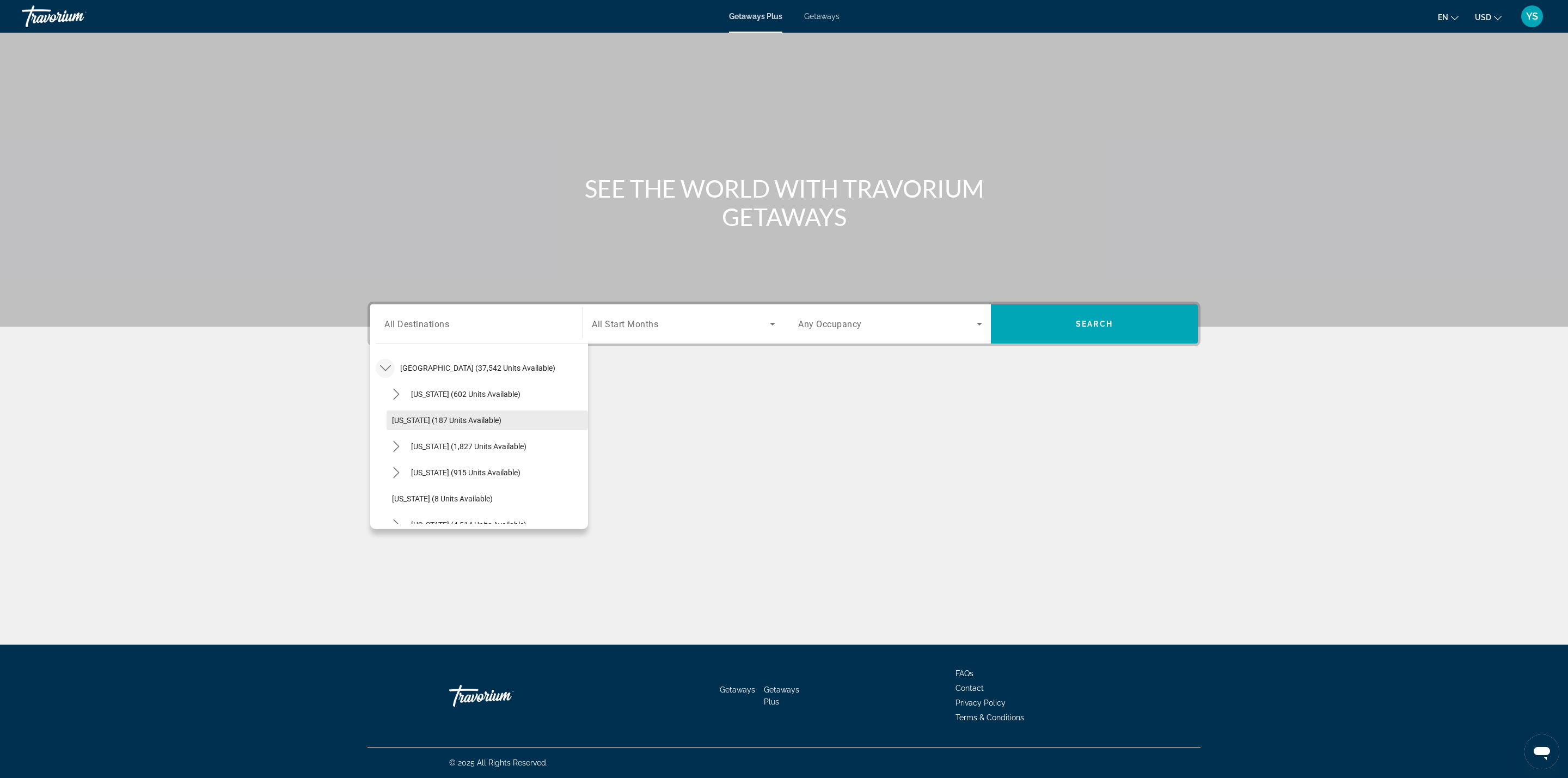
click at [417, 422] on span "[US_STATE] (187 units available)" at bounding box center [447, 420] width 110 height 9
type input "**********"
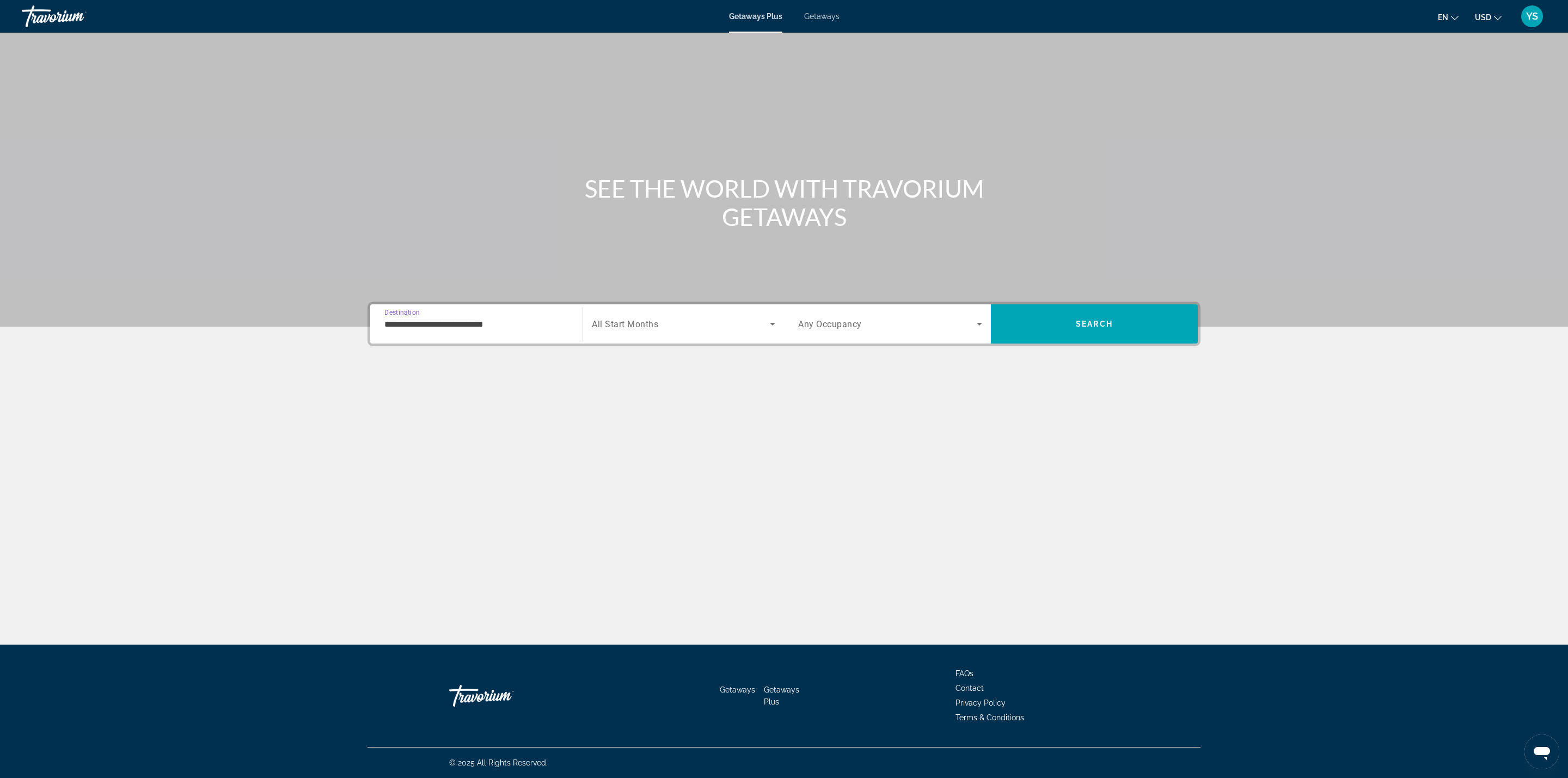
click at [848, 327] on span "Any Occupancy" at bounding box center [830, 324] width 64 height 10
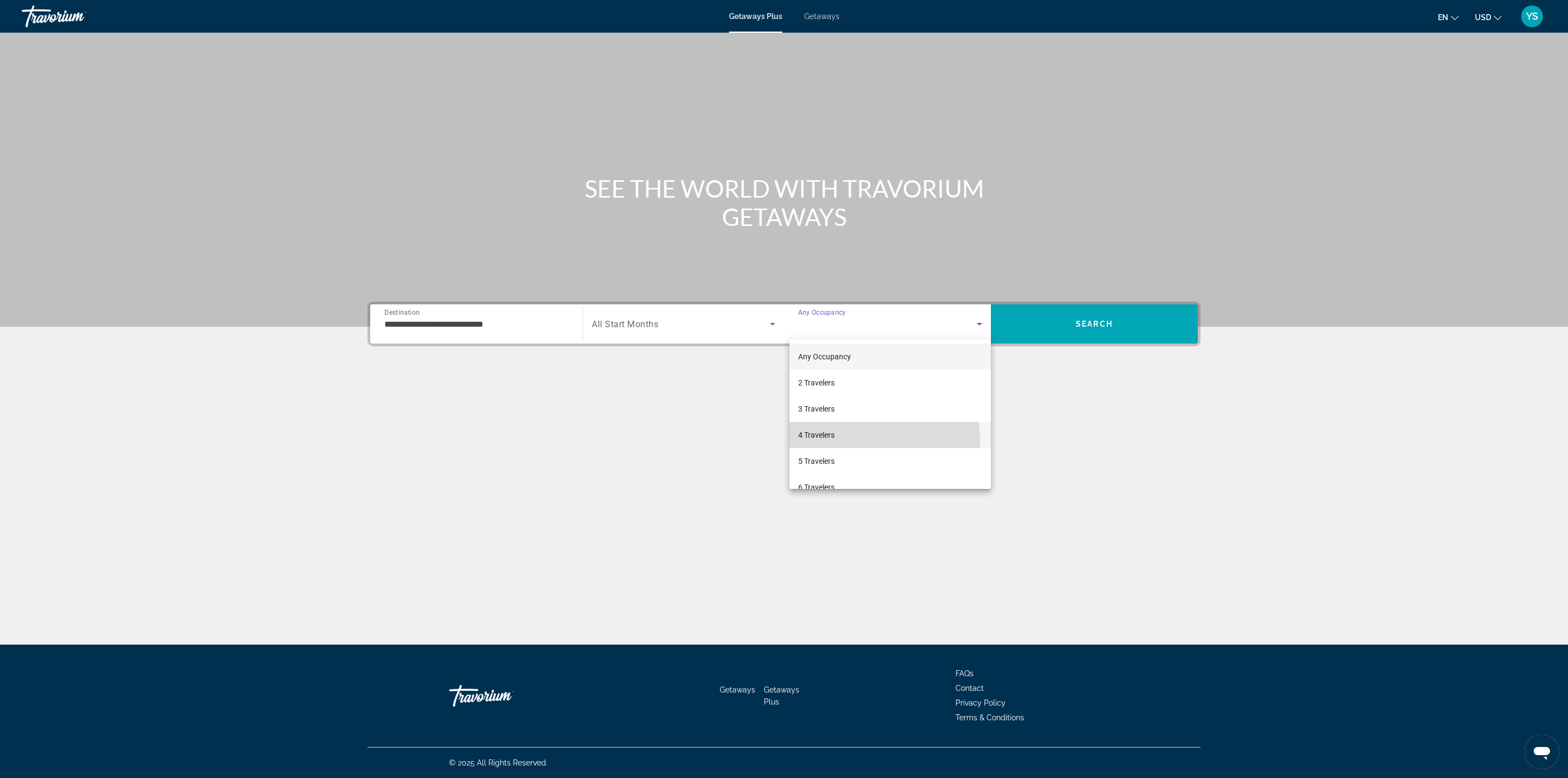
click at [825, 441] on mat-option "4 Travelers" at bounding box center [890, 435] width 201 height 26
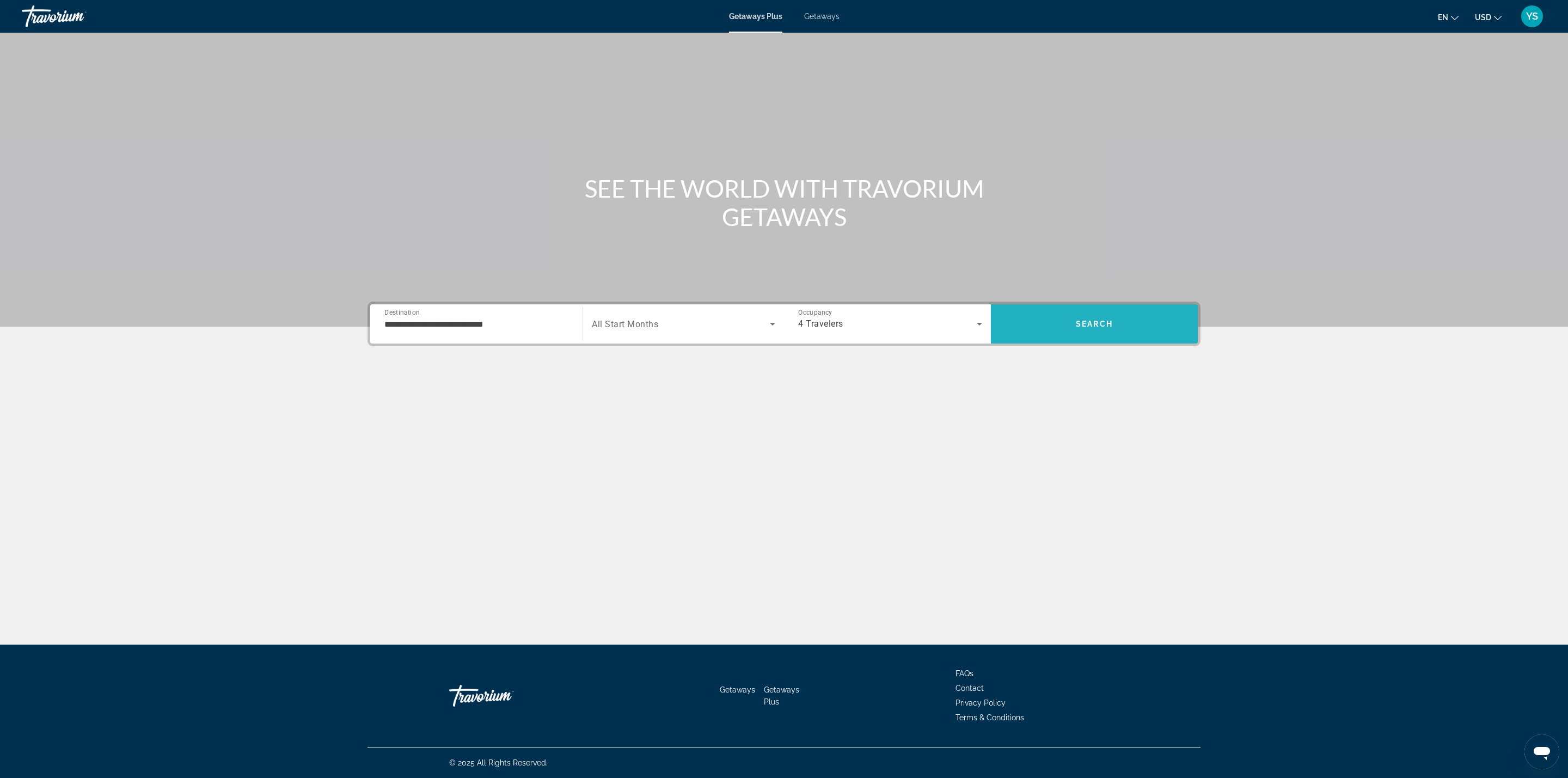
click at [1054, 317] on span "Search" at bounding box center [1094, 324] width 207 height 26
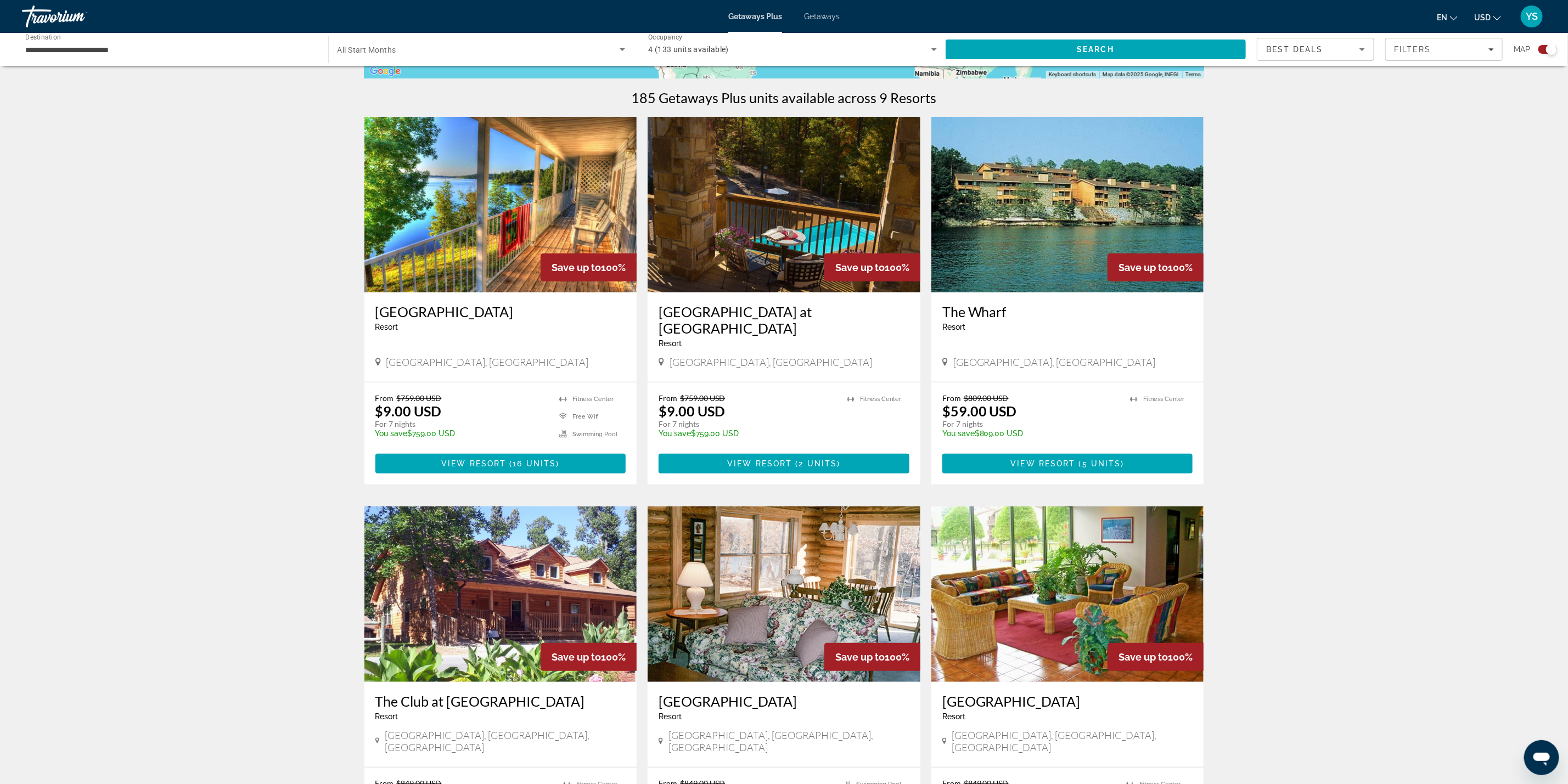
scroll to position [329, 0]
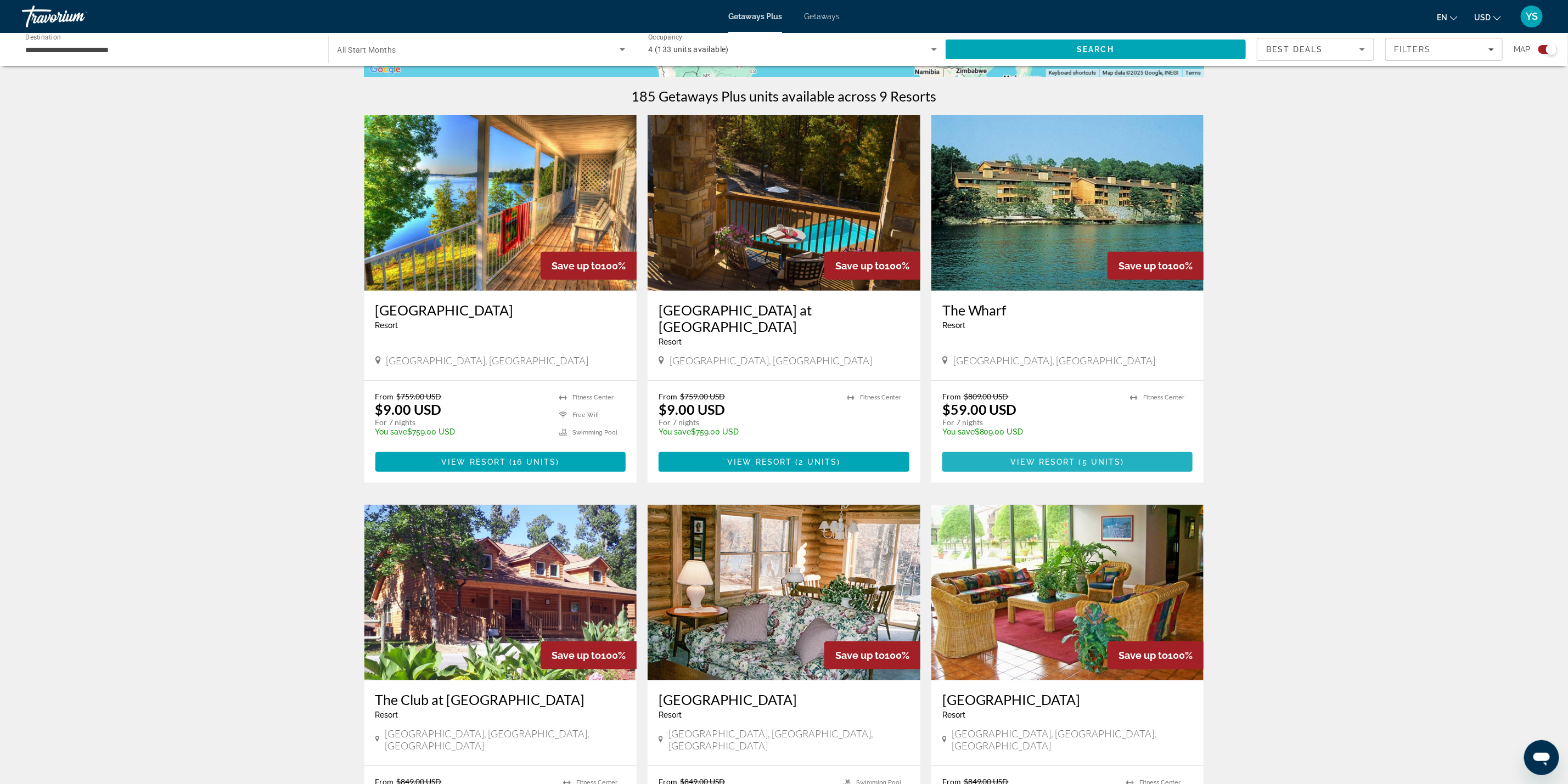
click at [1048, 450] on span "Main content" at bounding box center [1068, 462] width 251 height 26
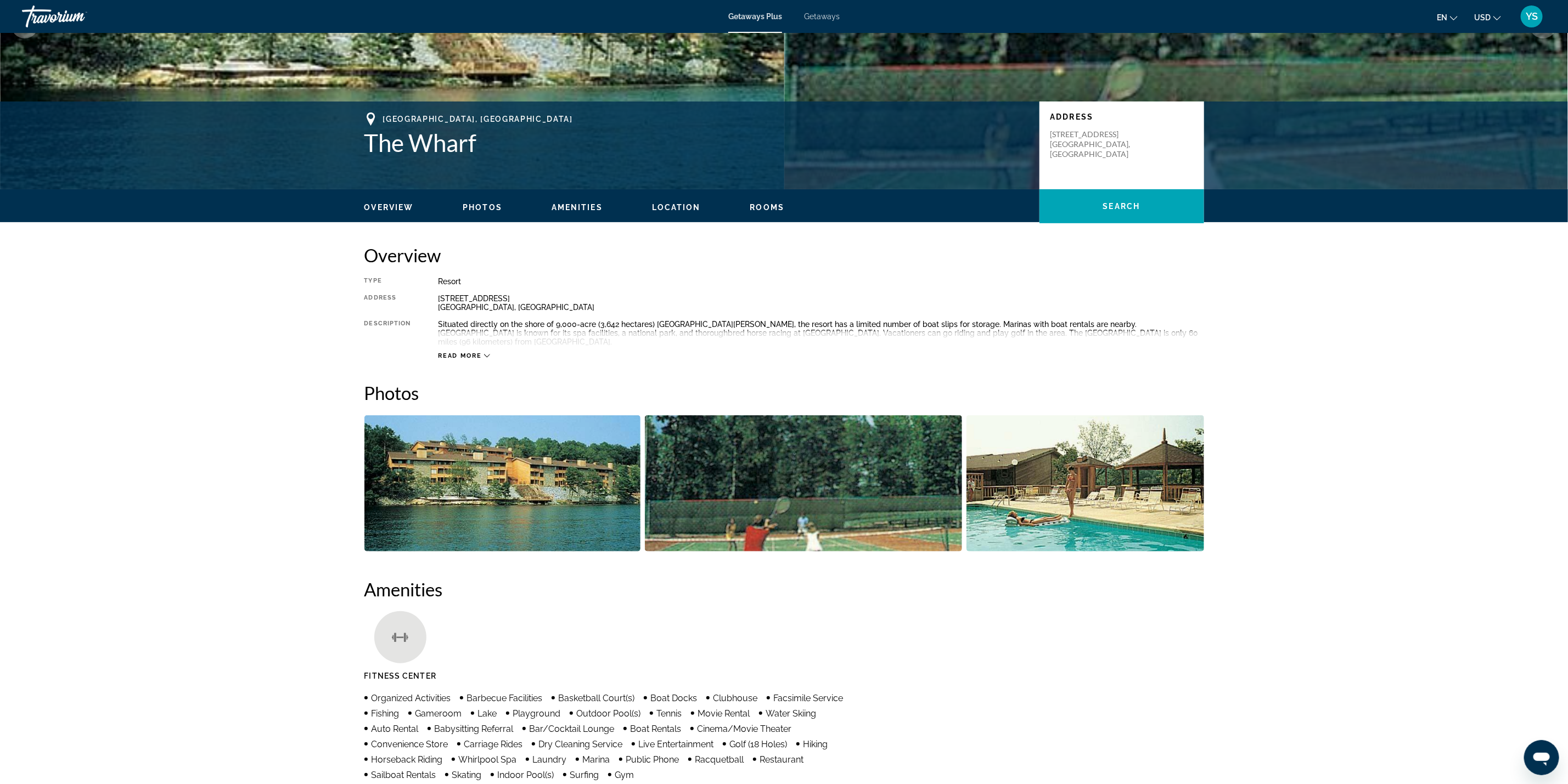
scroll to position [164, 0]
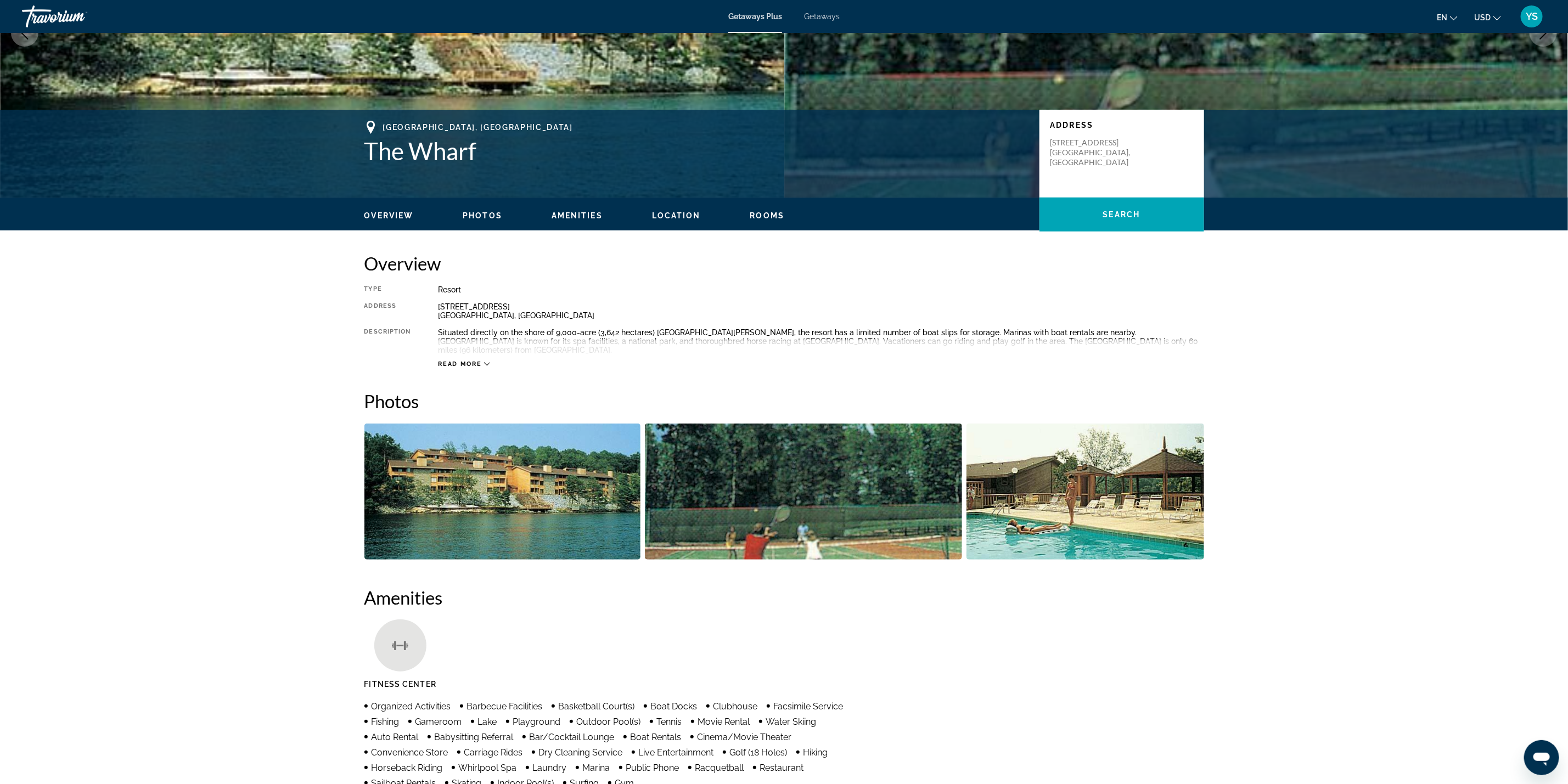
click at [819, 12] on span "Getaways" at bounding box center [822, 17] width 36 height 9
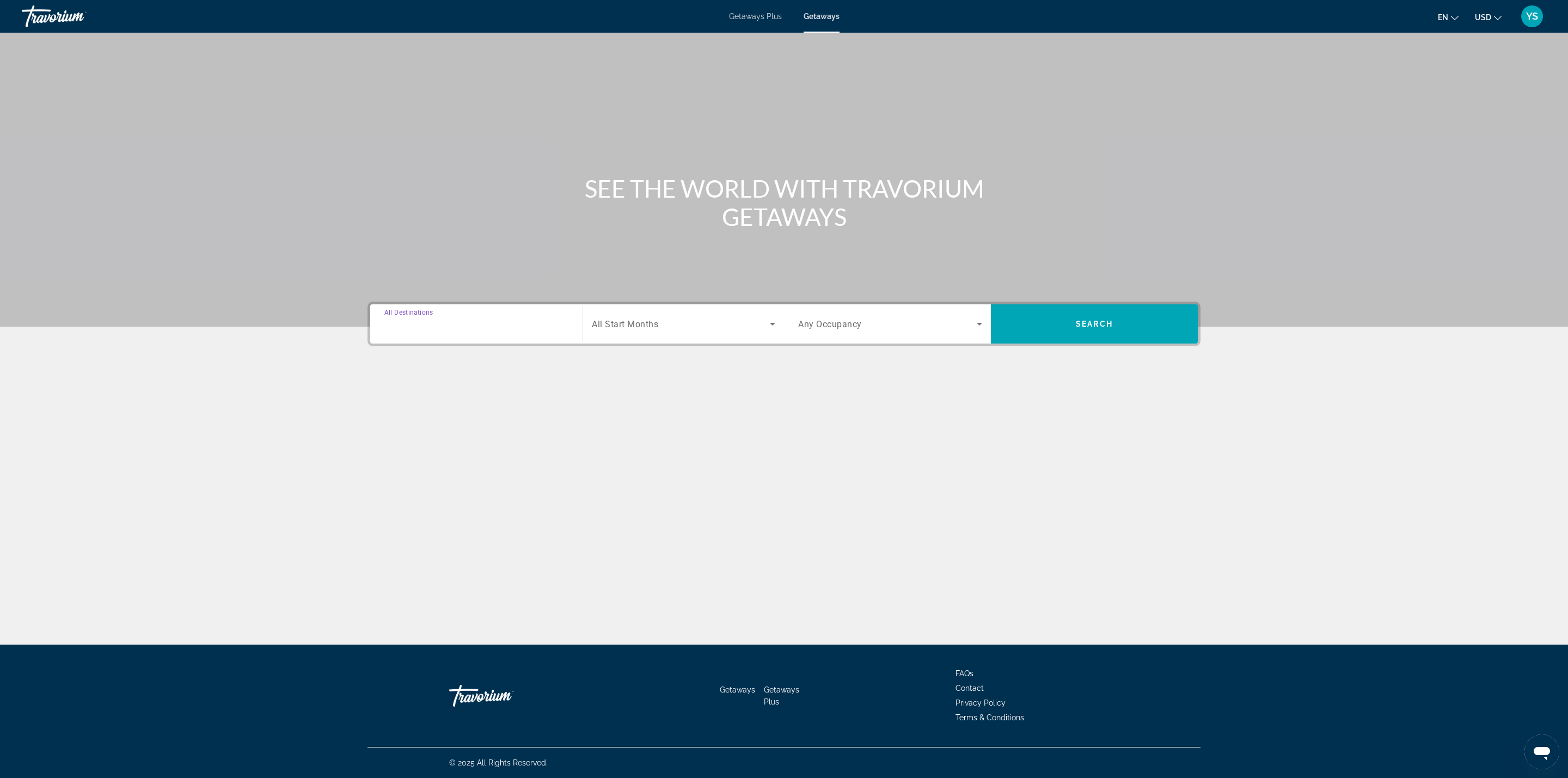
click at [421, 317] on div "Destination All Destinations" at bounding box center [476, 324] width 184 height 31
click at [391, 389] on mat-icon "Toggle United States (680,397 units available) submenu" at bounding box center [385, 388] width 19 height 19
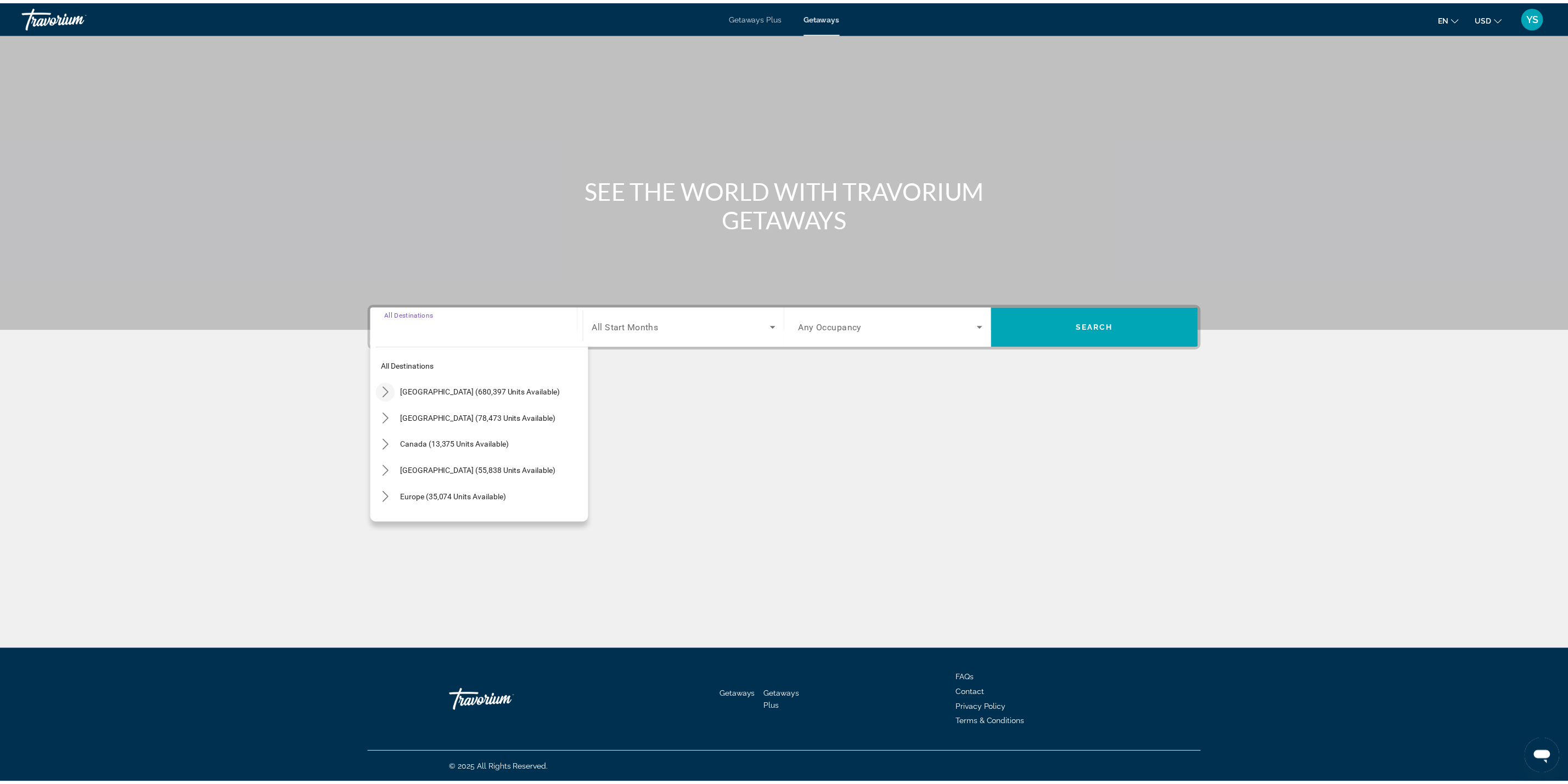
scroll to position [32, 0]
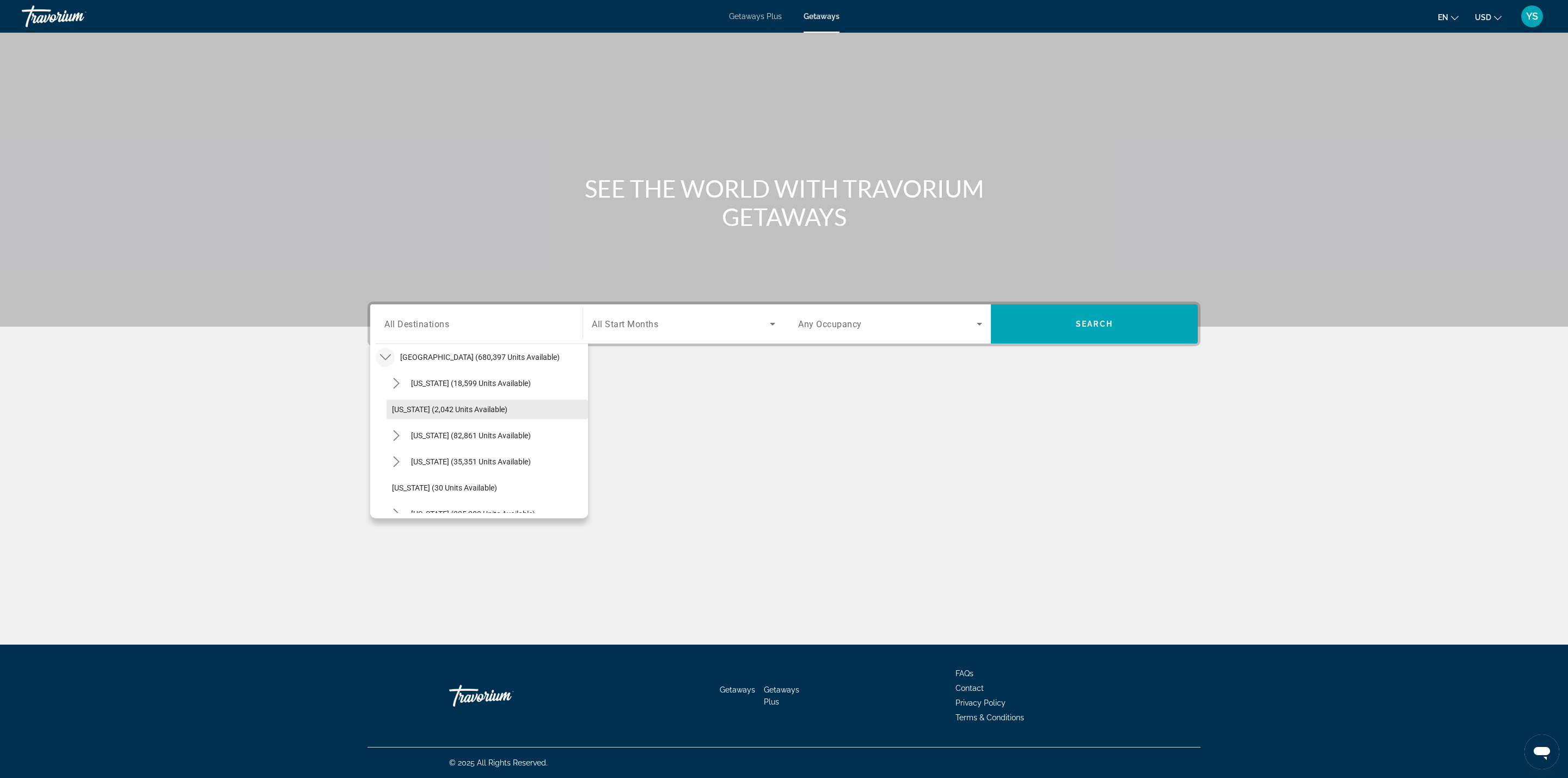
click at [416, 412] on span "[US_STATE] (2,042 units available)" at bounding box center [450, 409] width 116 height 9
type input "**********"
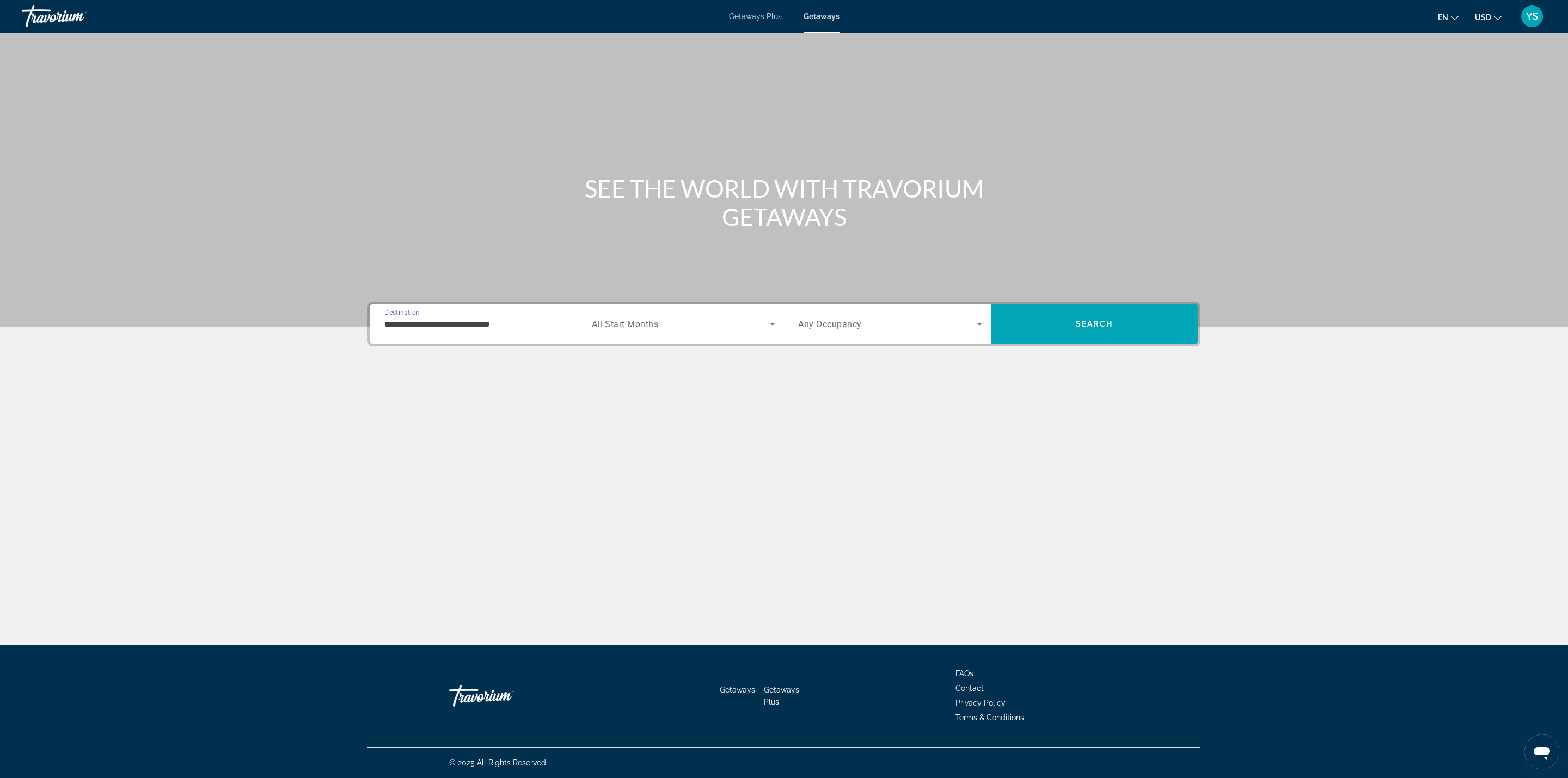
click at [838, 311] on div "Search widget" at bounding box center [890, 324] width 184 height 30
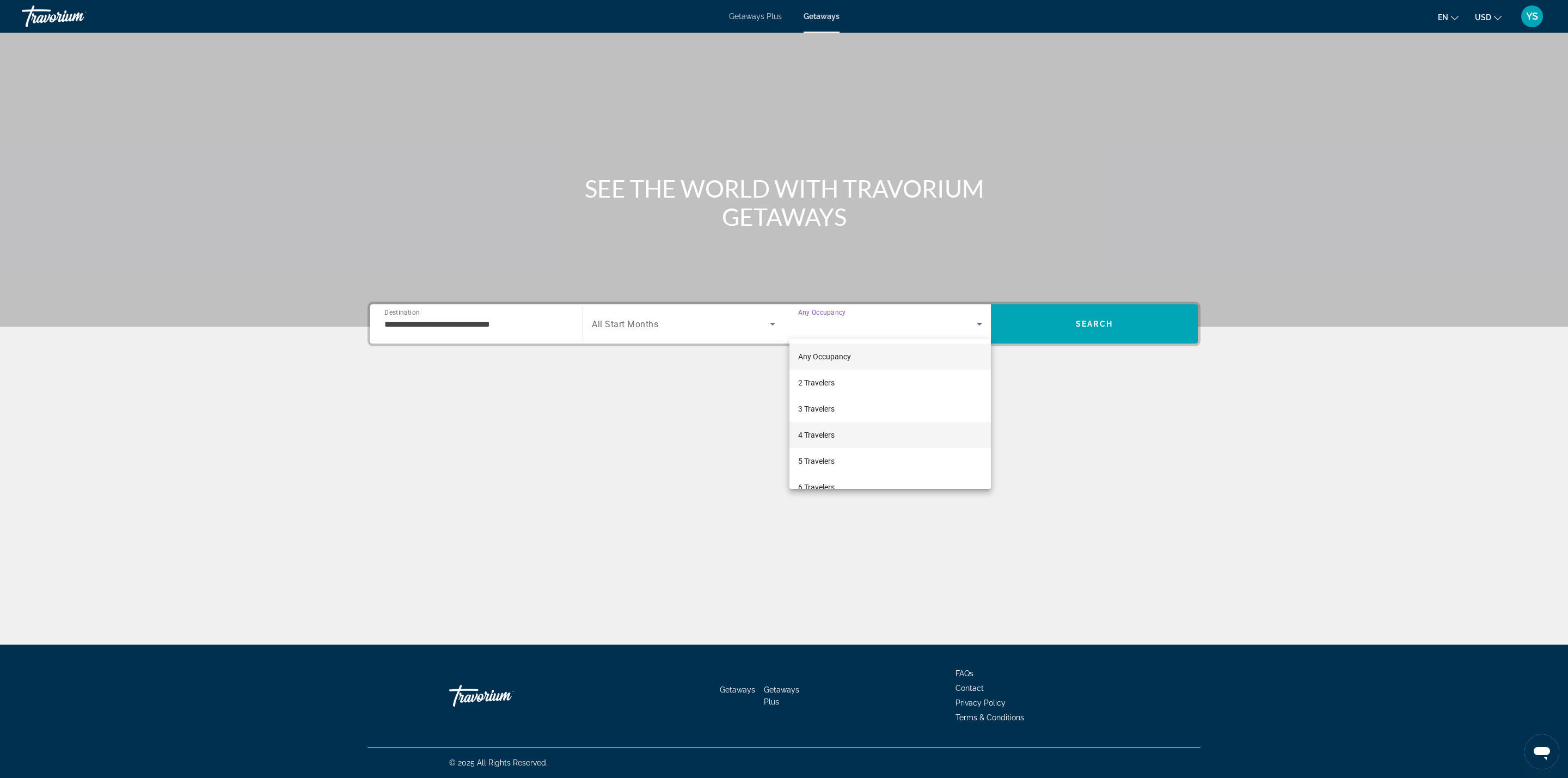
click at [827, 431] on span "4 Travelers" at bounding box center [816, 435] width 37 height 13
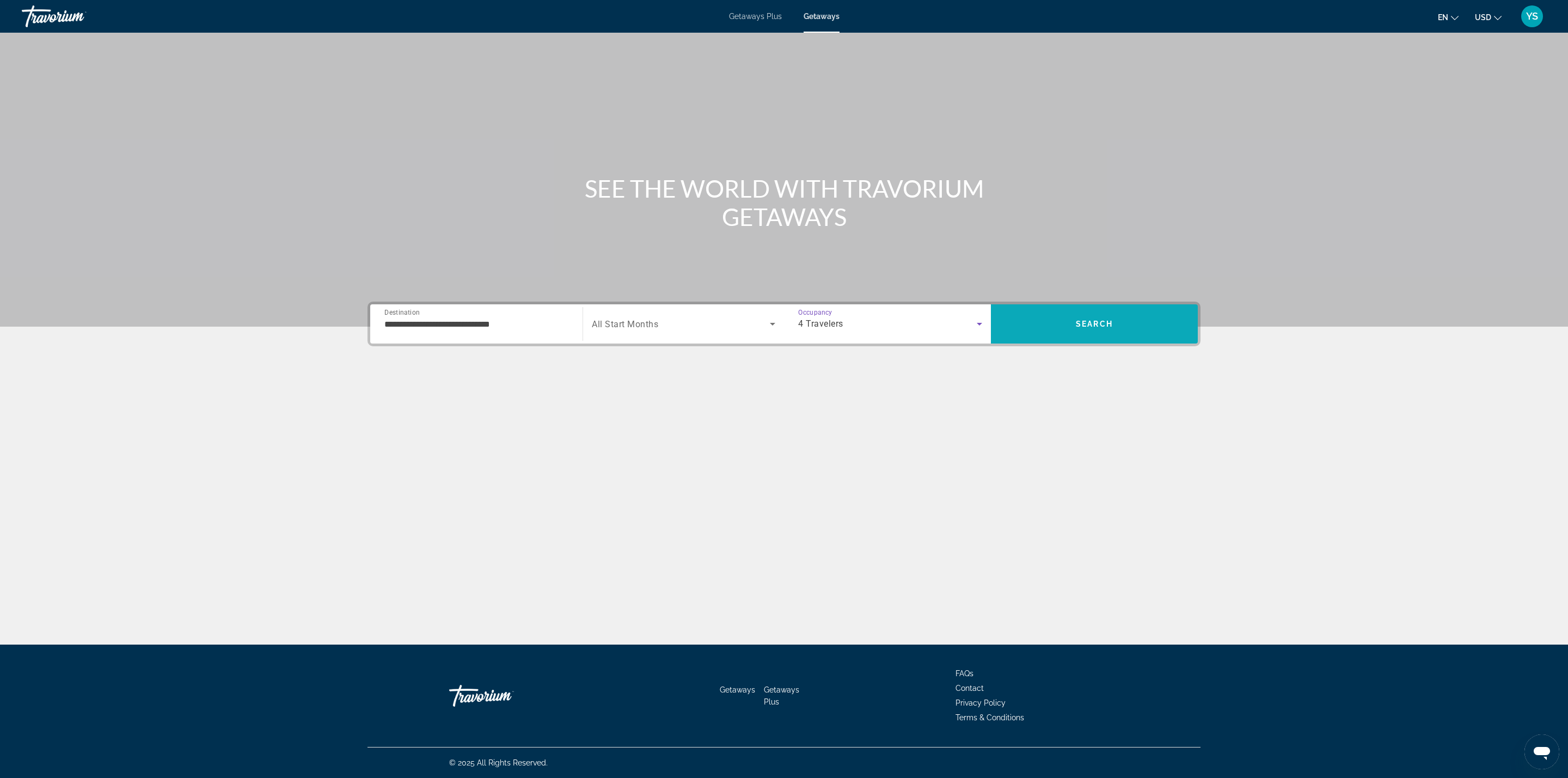
click at [1034, 322] on span "Search" at bounding box center [1094, 324] width 207 height 26
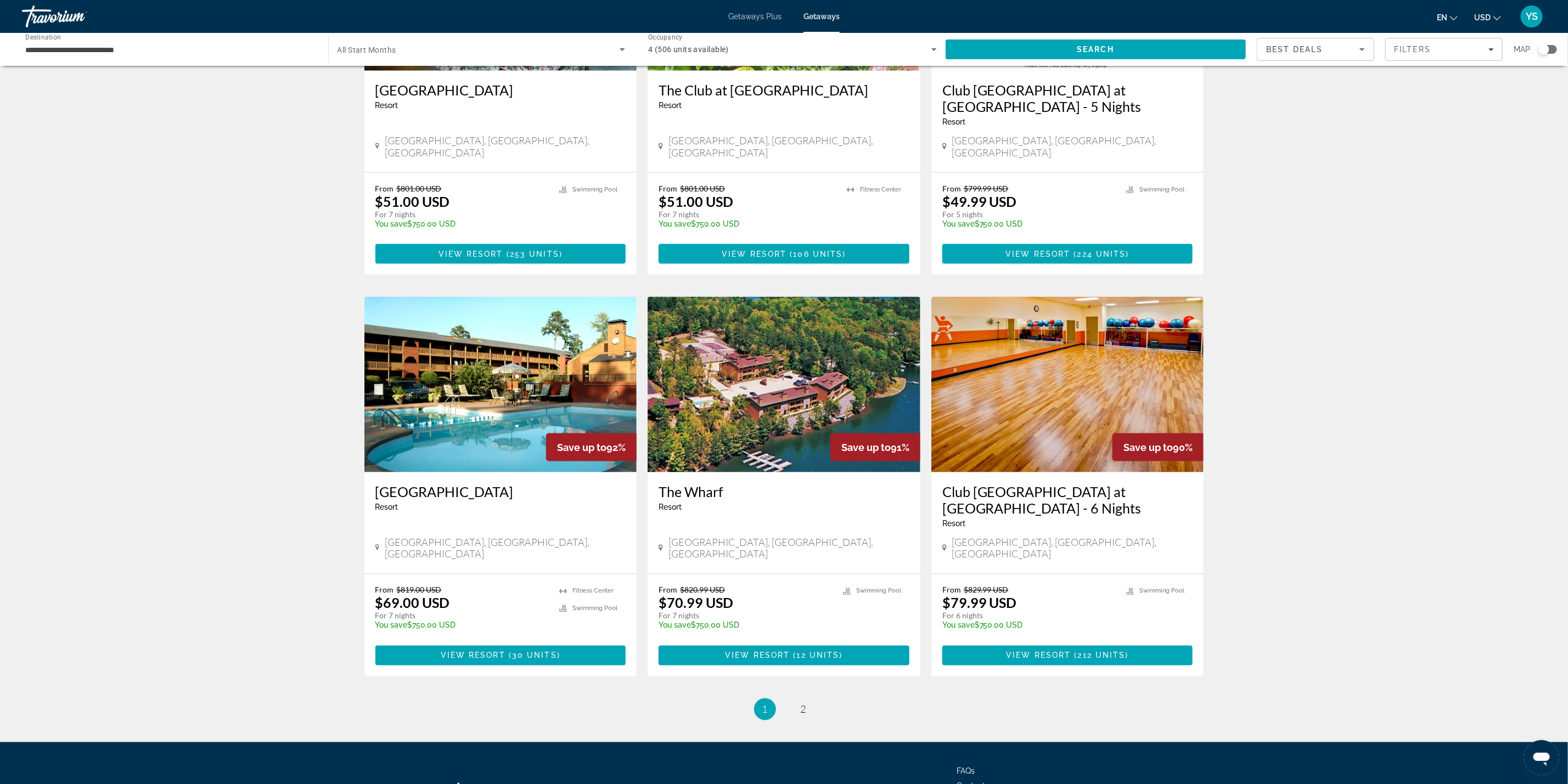
scroll to position [1041, 0]
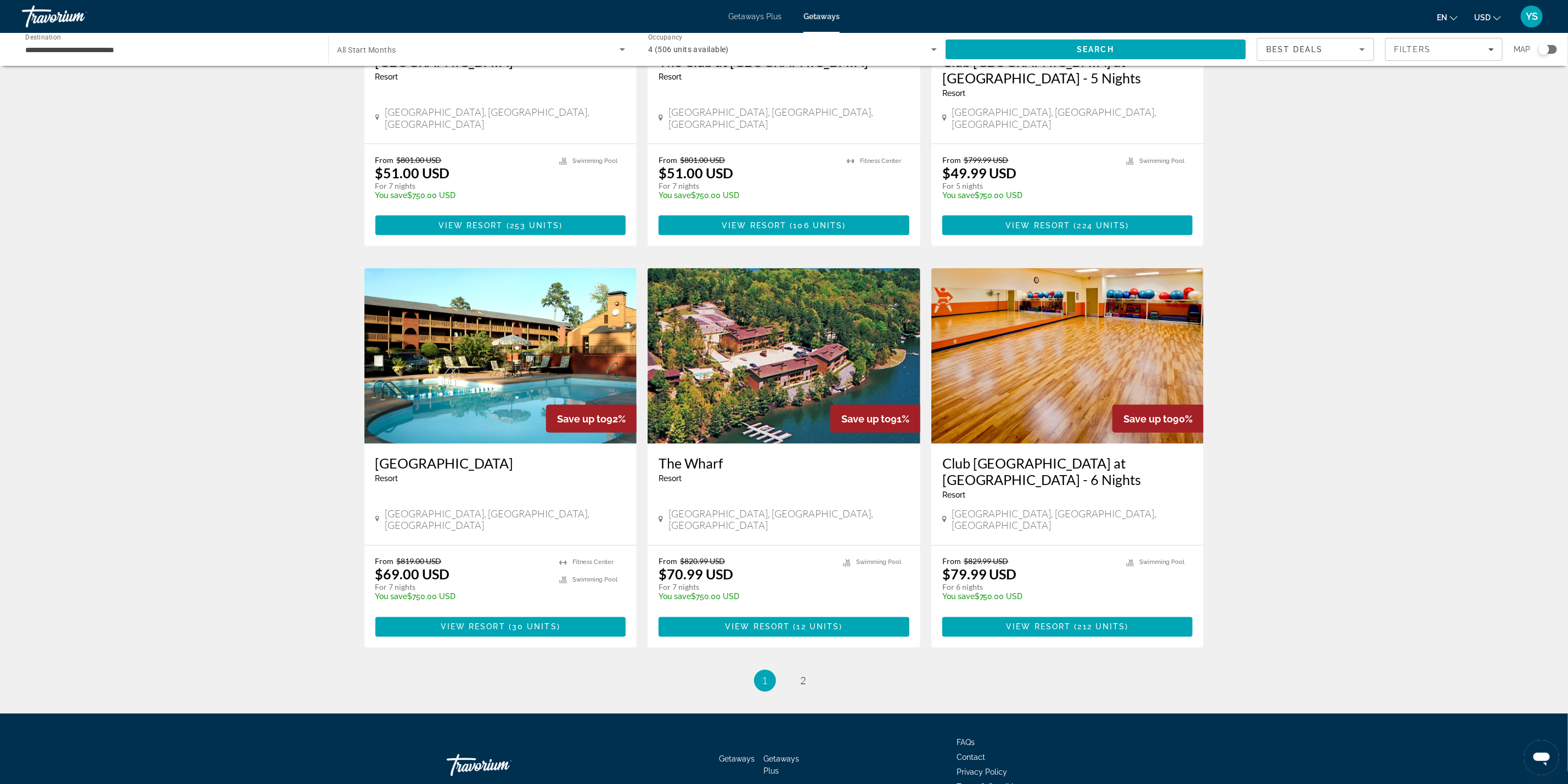
click at [814, 670] on li "page 2" at bounding box center [804, 681] width 22 height 22
click at [803, 675] on span "2" at bounding box center [803, 681] width 6 height 12
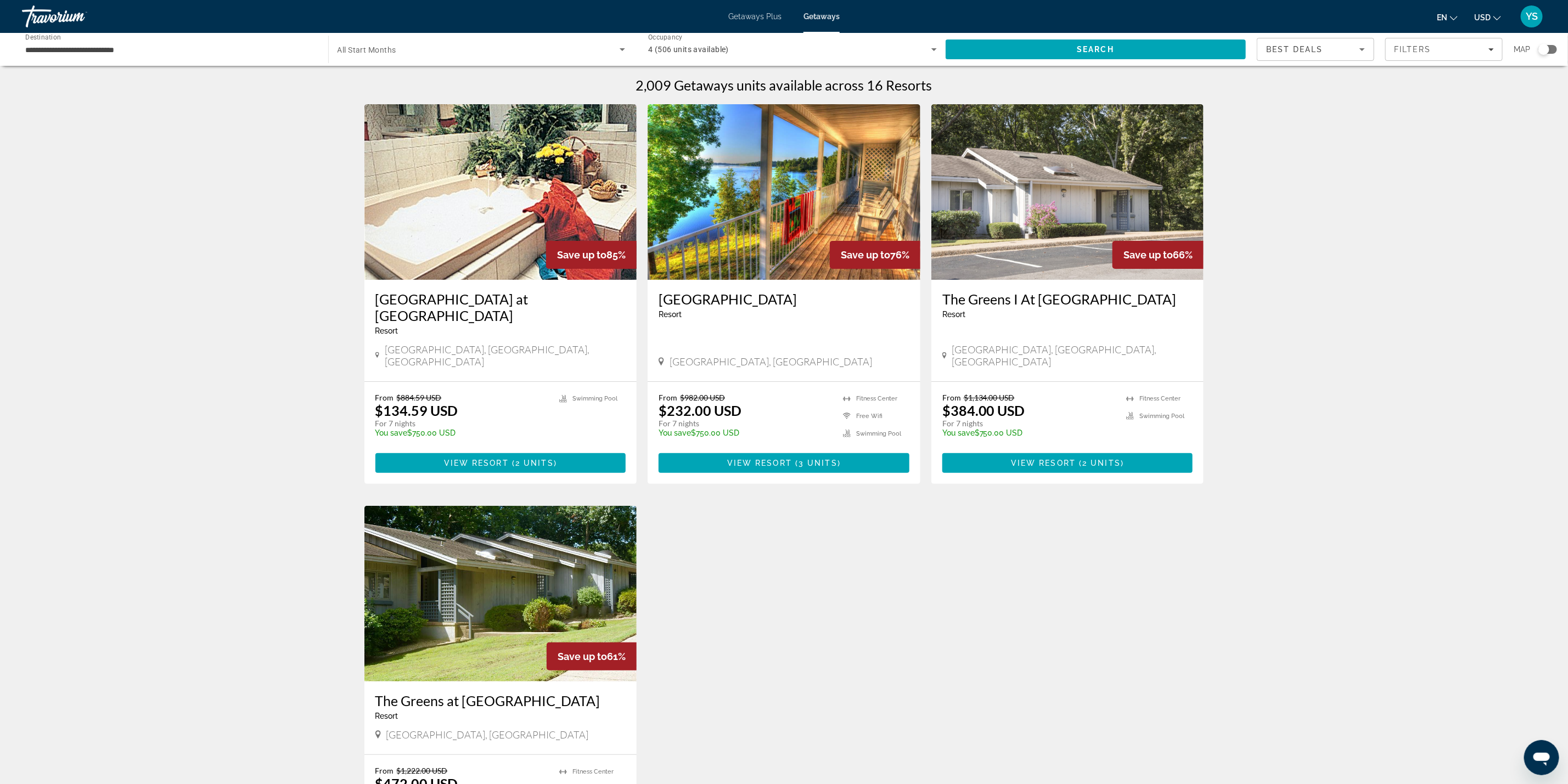
click at [1550, 49] on div "Search widget" at bounding box center [1544, 50] width 11 height 11
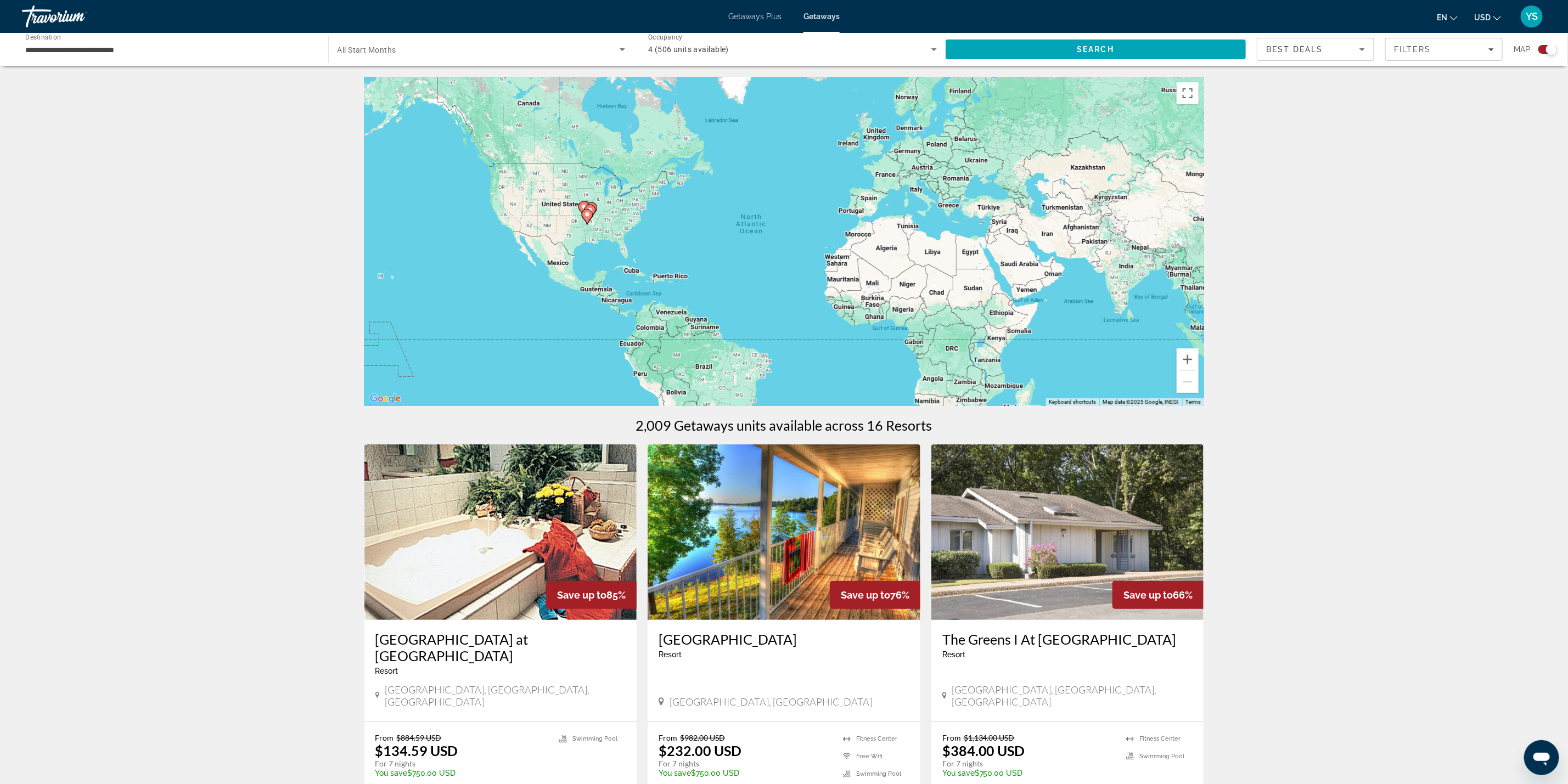
click at [586, 221] on icon "Main content" at bounding box center [587, 217] width 10 height 14
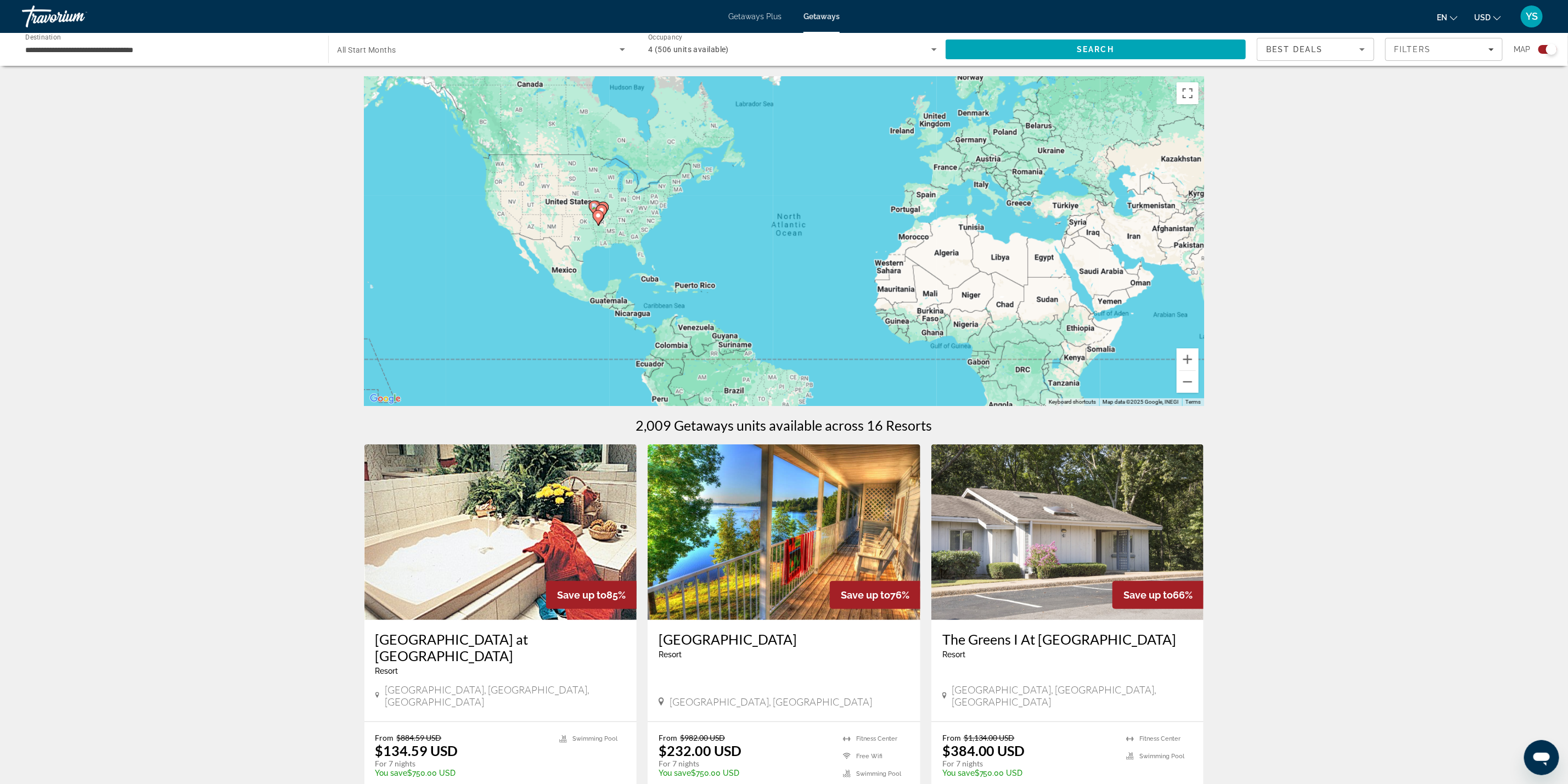
click at [586, 221] on div "To activate drag with keyboard, press Alt + Enter. Once in keyboard drag state,…" at bounding box center [784, 241] width 840 height 329
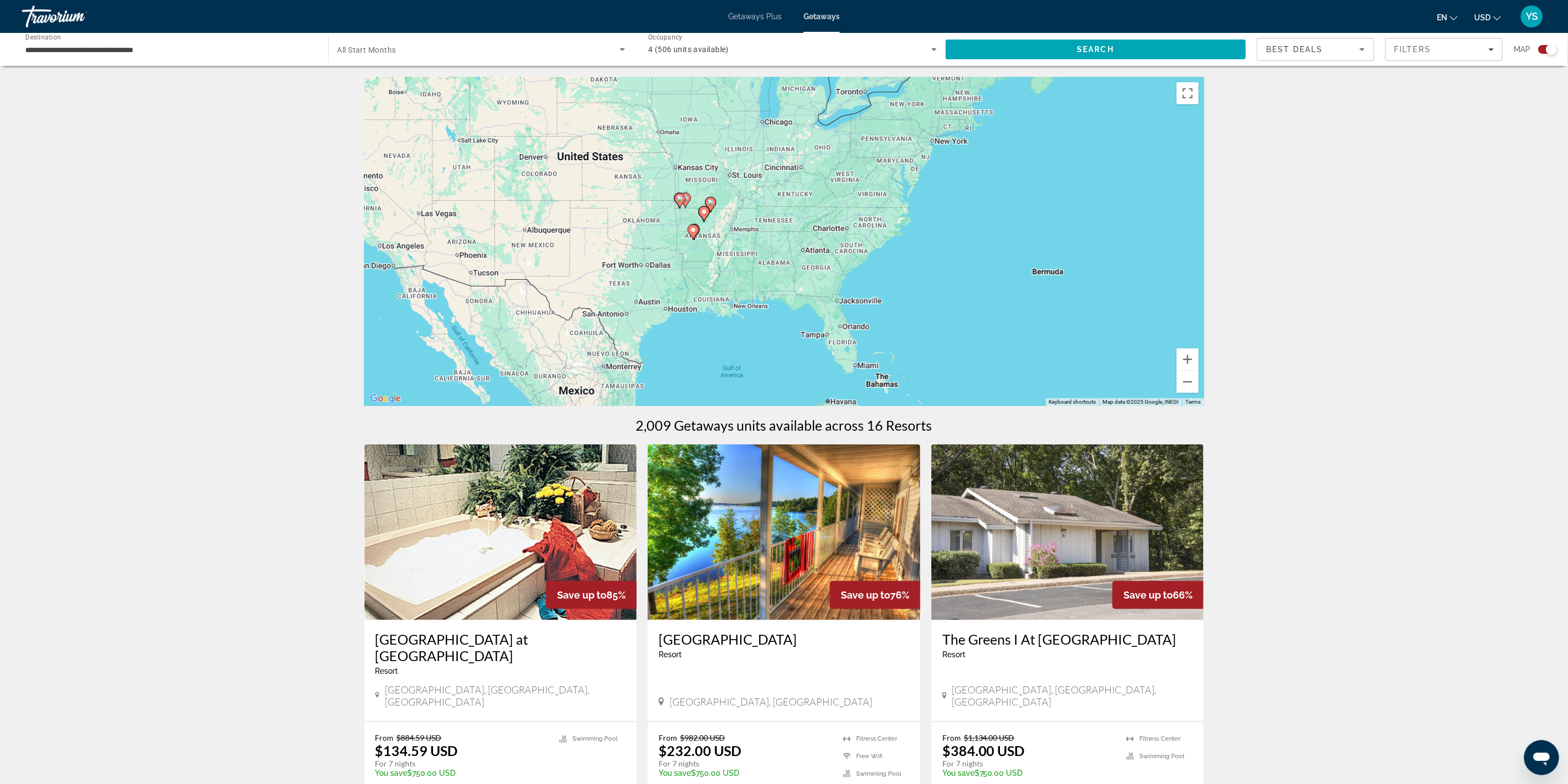
click at [697, 236] on gmp-advanced-marker "Main content" at bounding box center [693, 232] width 11 height 17
type input "**********"
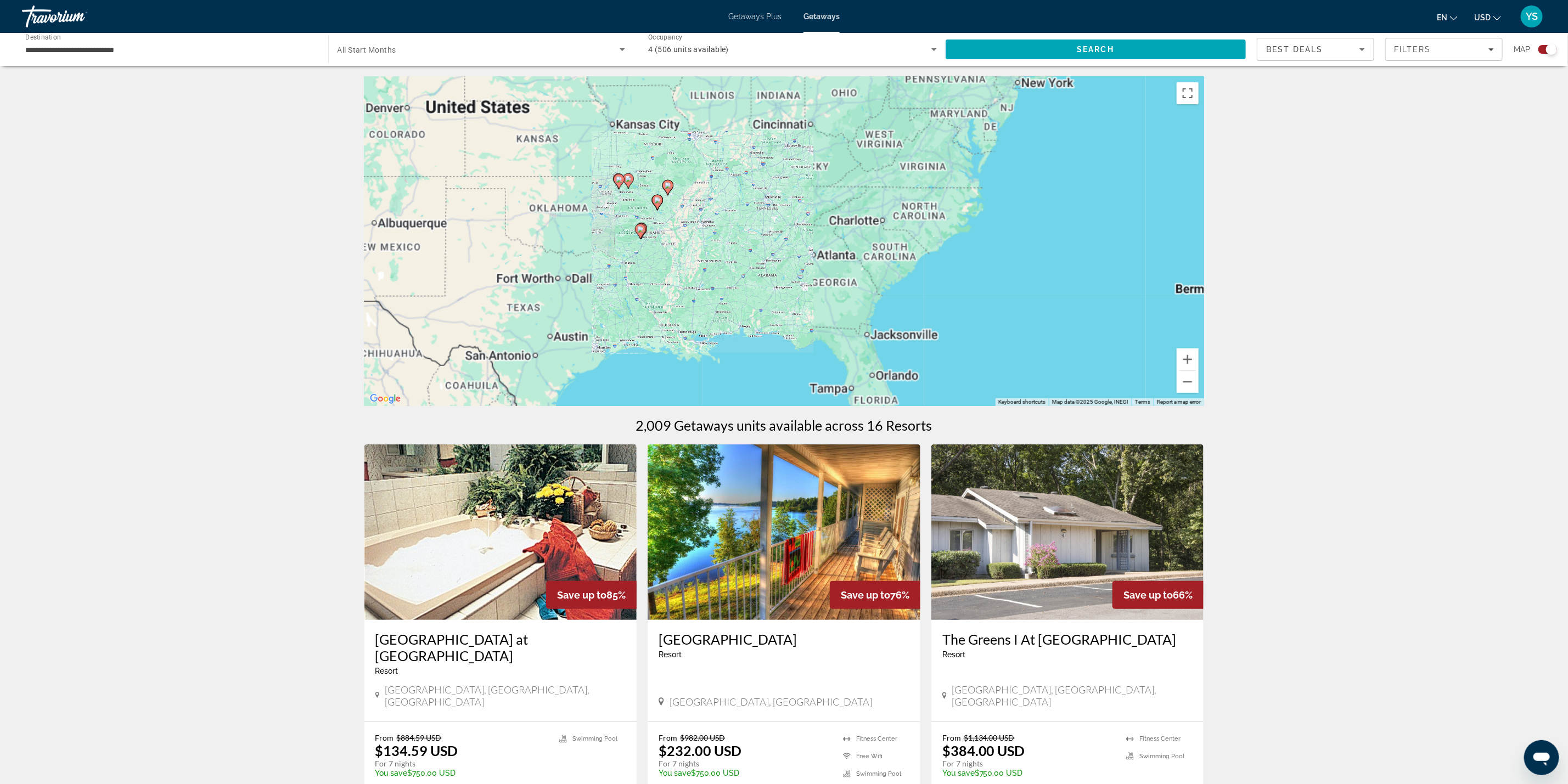
click at [697, 236] on div "To navigate, press the arrow keys. To activate drag with keyboard, press Alt + …" at bounding box center [784, 241] width 840 height 329
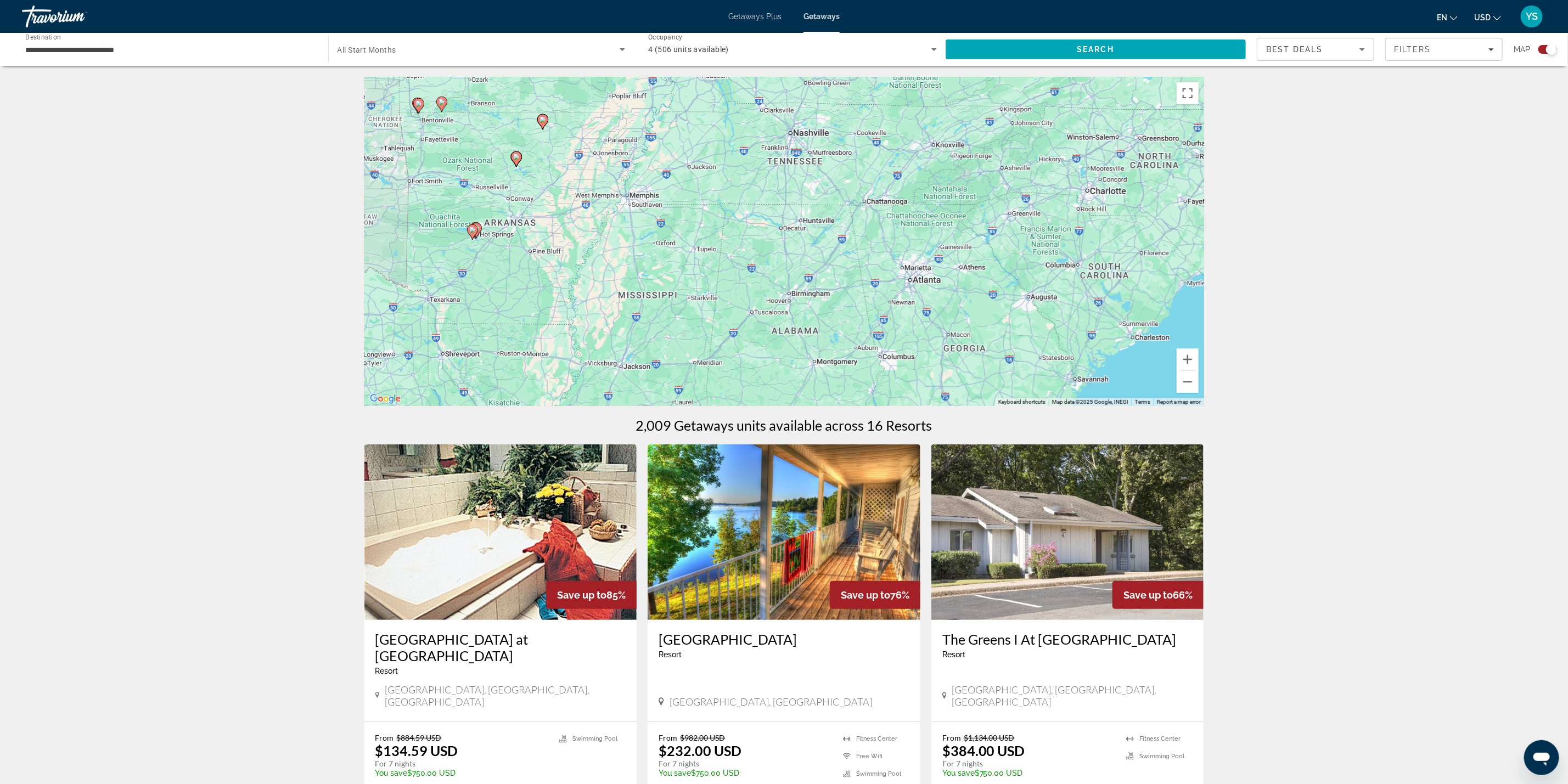
click at [477, 234] on icon "Main content" at bounding box center [476, 230] width 10 height 14
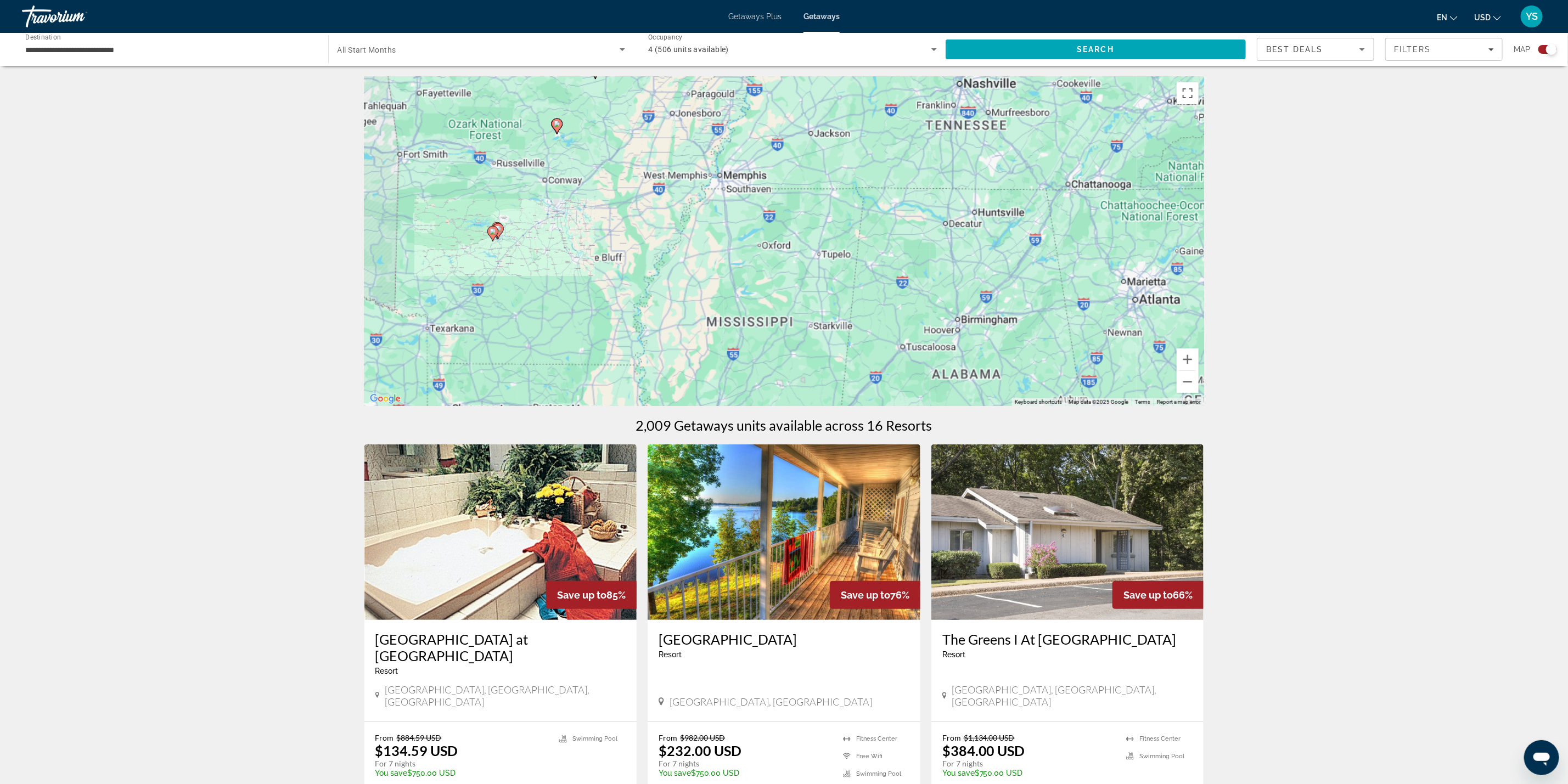
click at [477, 234] on div "To activate drag with keyboard, press Alt + Enter. Once in keyboard drag state,…" at bounding box center [784, 241] width 840 height 329
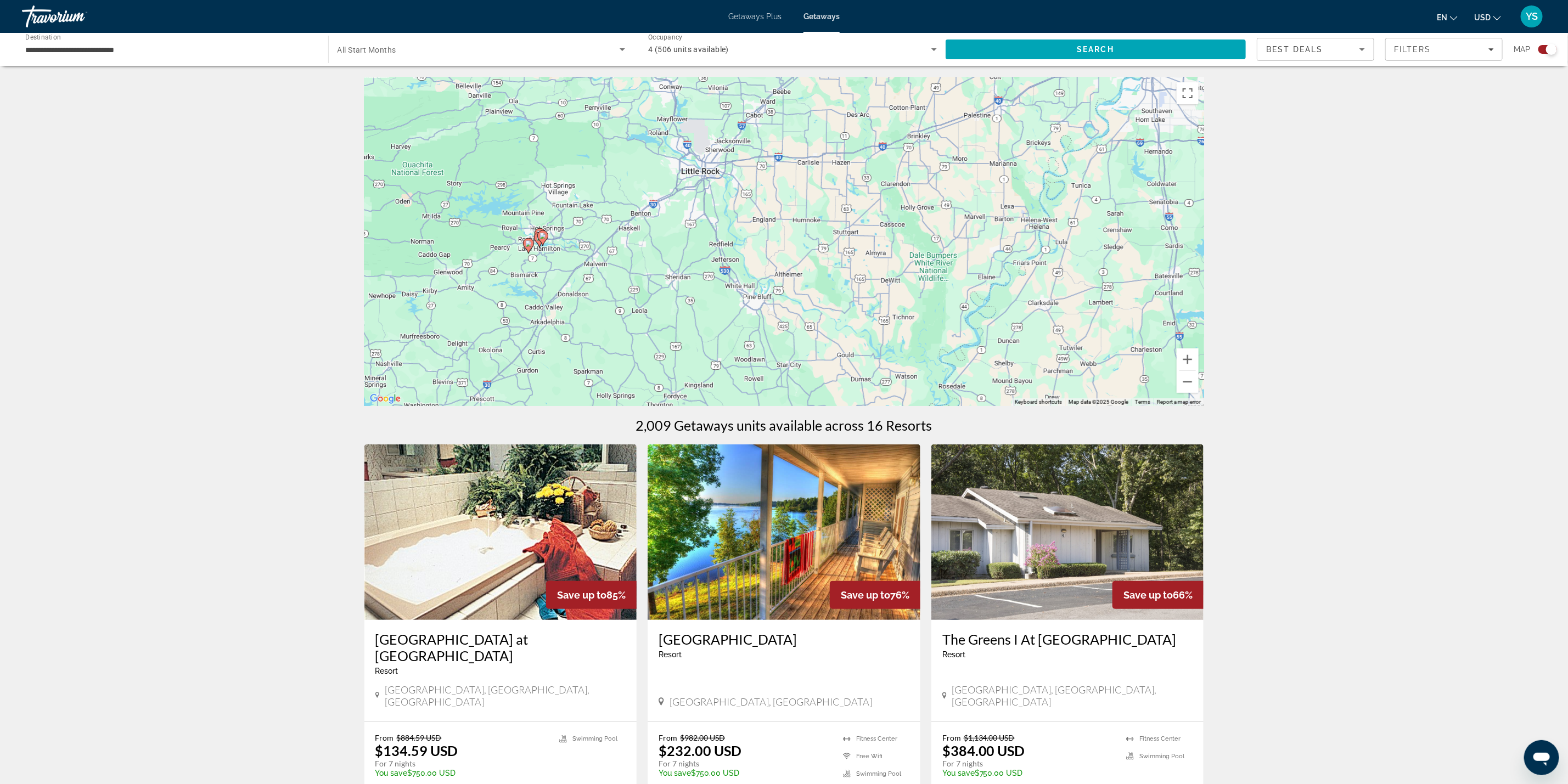
click at [531, 249] on gmp-advanced-marker "Main content" at bounding box center [528, 245] width 11 height 17
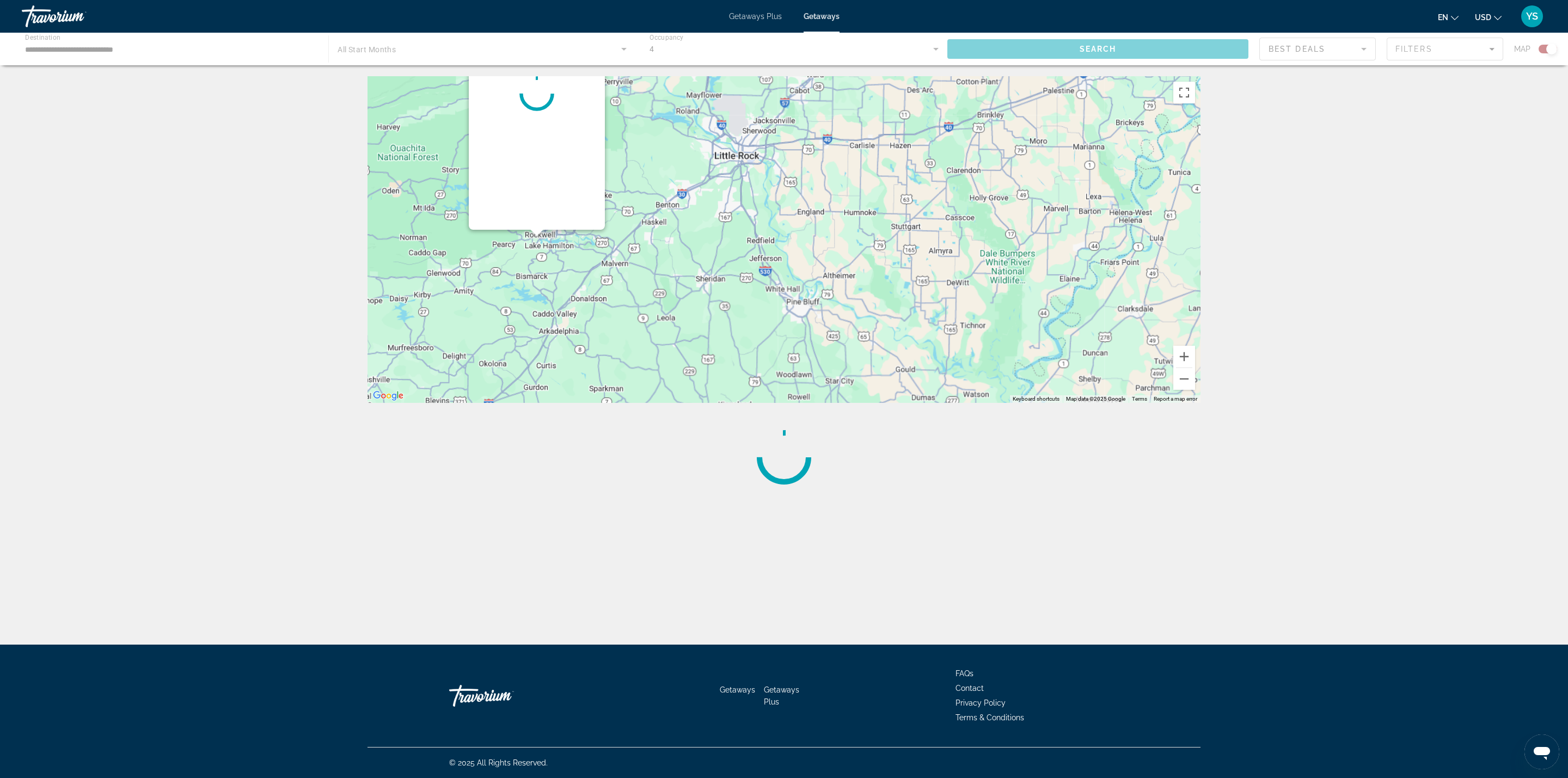
click at [527, 247] on div "Main content" at bounding box center [784, 239] width 833 height 327
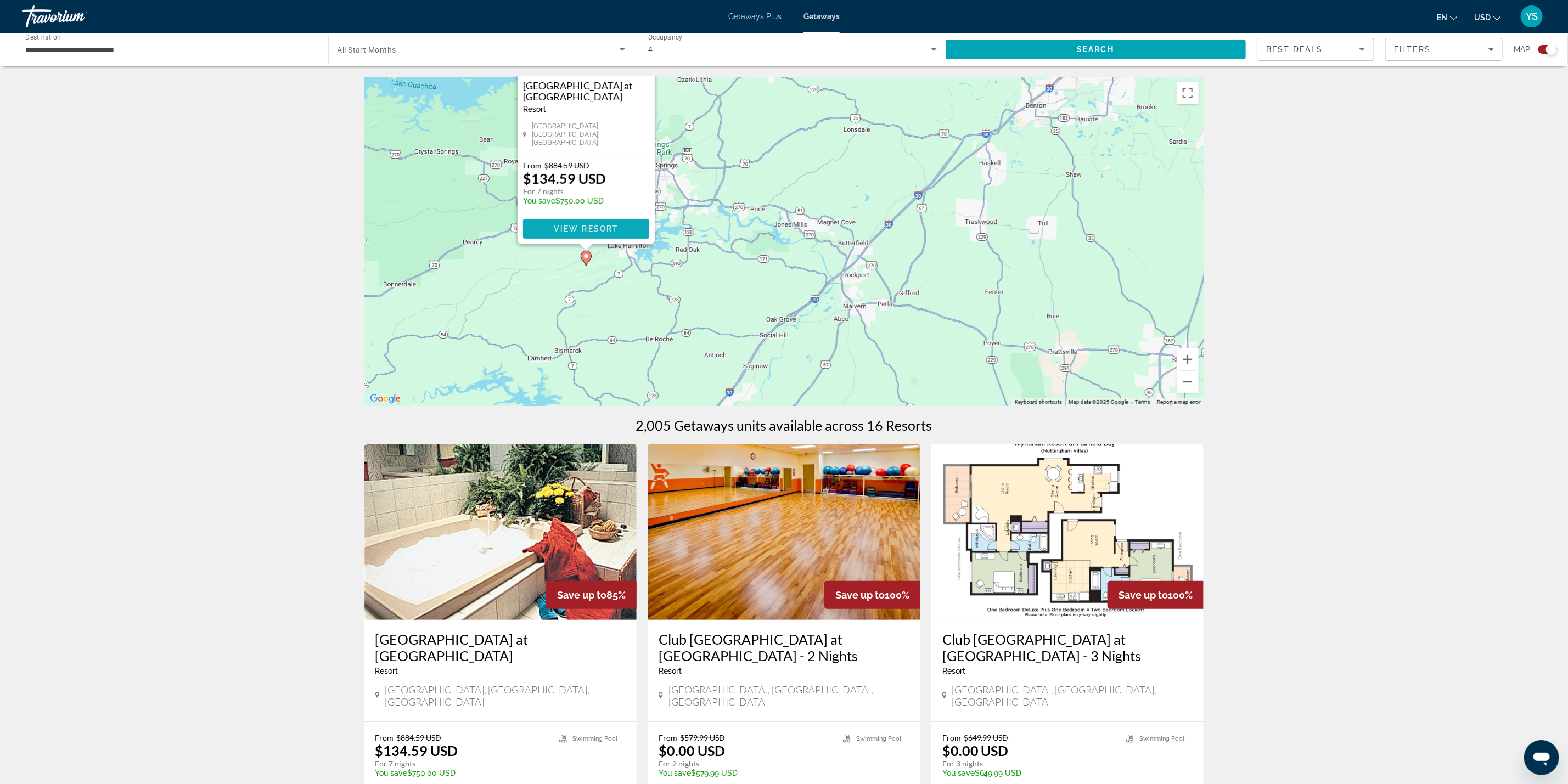
click at [601, 225] on span "View Resort" at bounding box center [586, 229] width 65 height 9
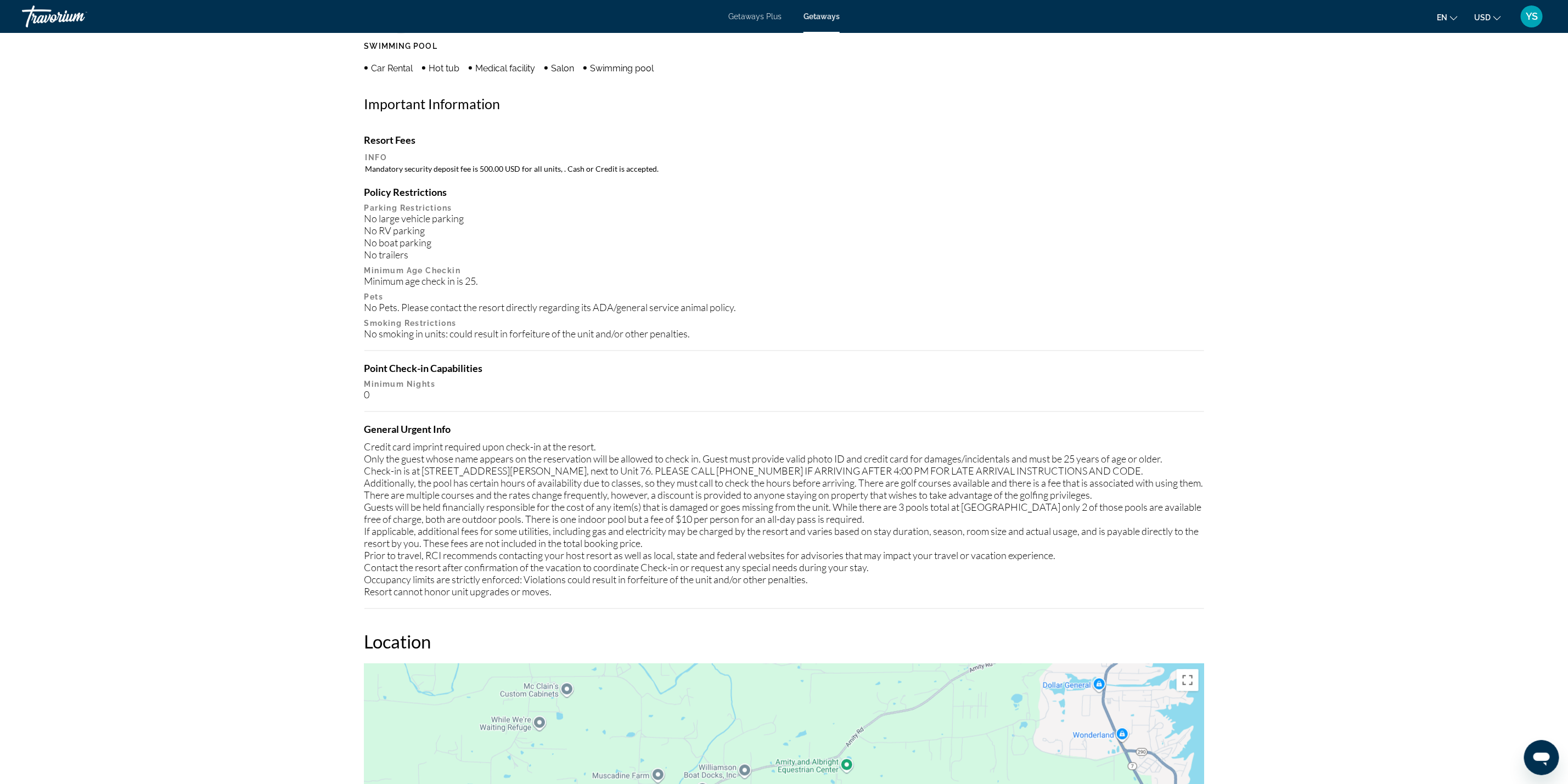
scroll to position [934, 0]
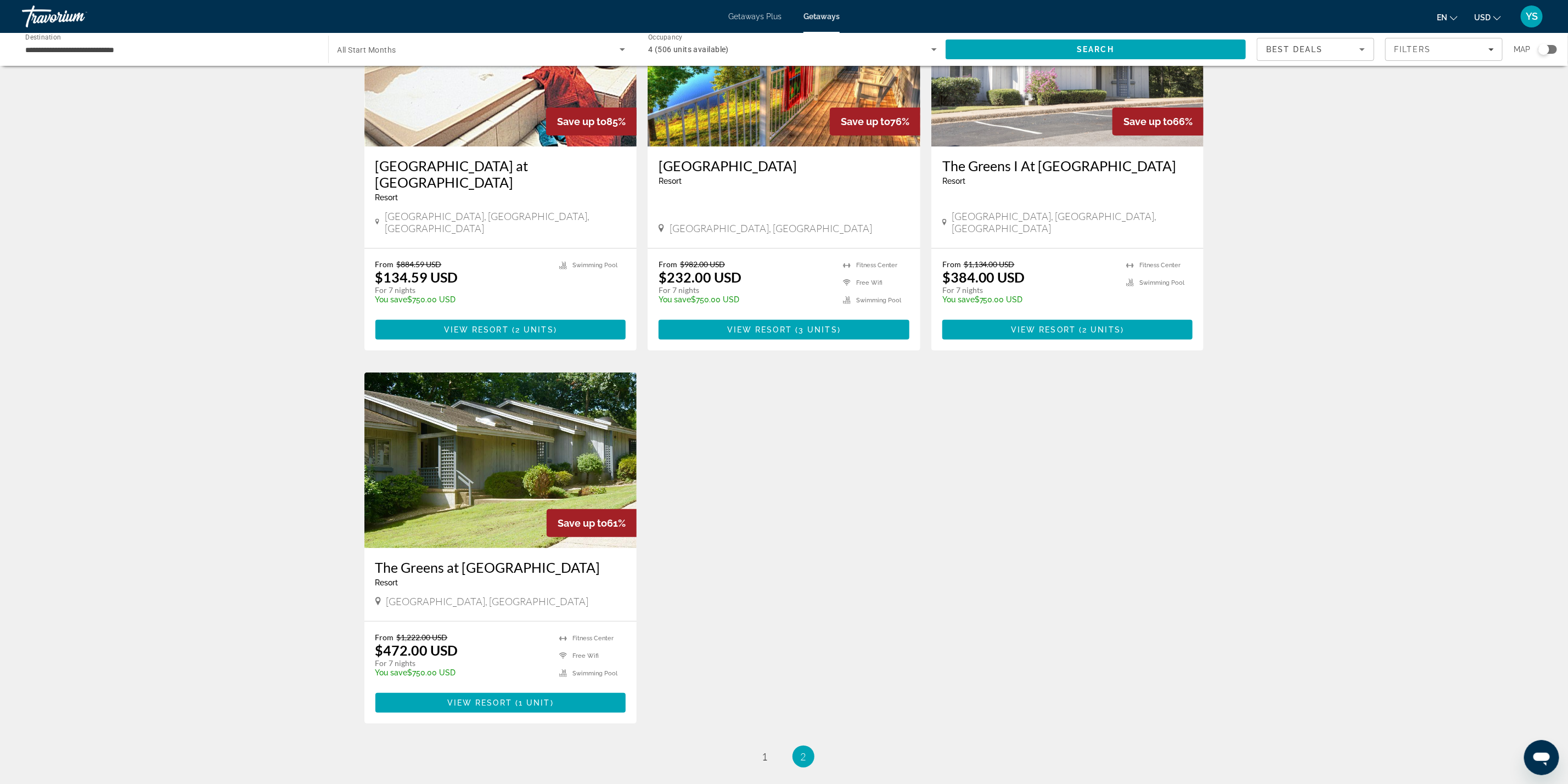
scroll to position [245, 0]
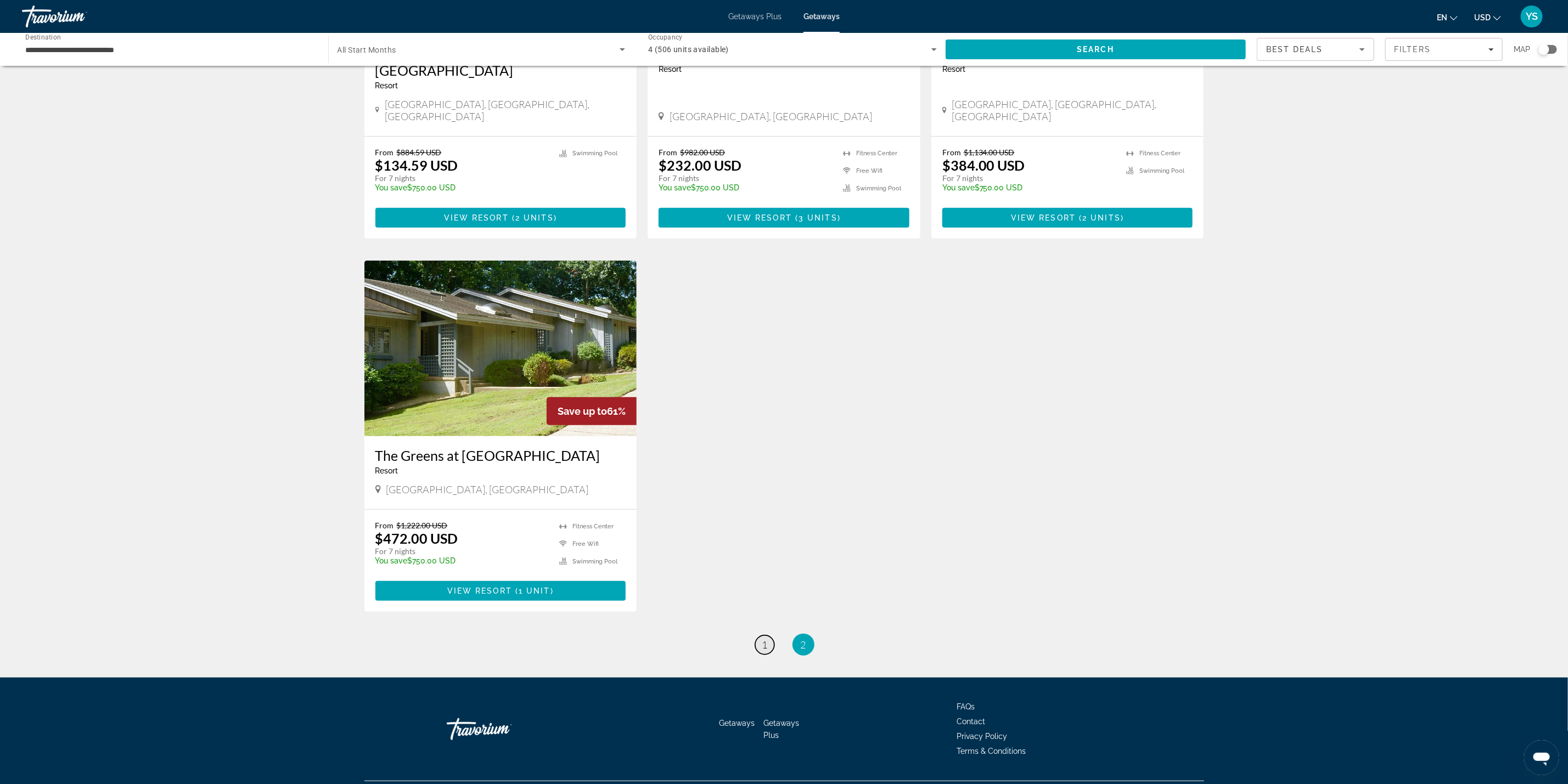
click at [770, 636] on link "page 1" at bounding box center [765, 645] width 19 height 19
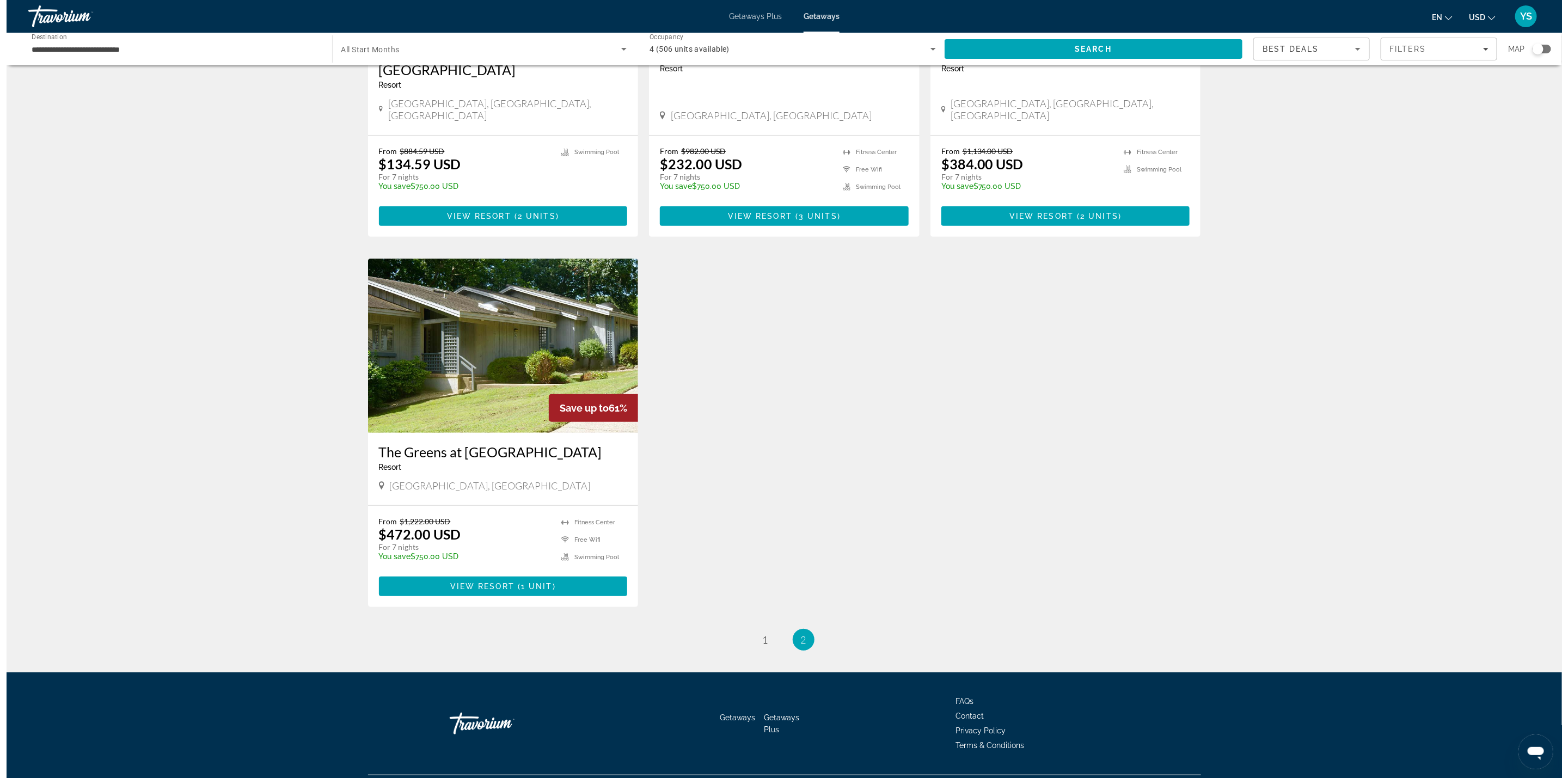
scroll to position [0, 0]
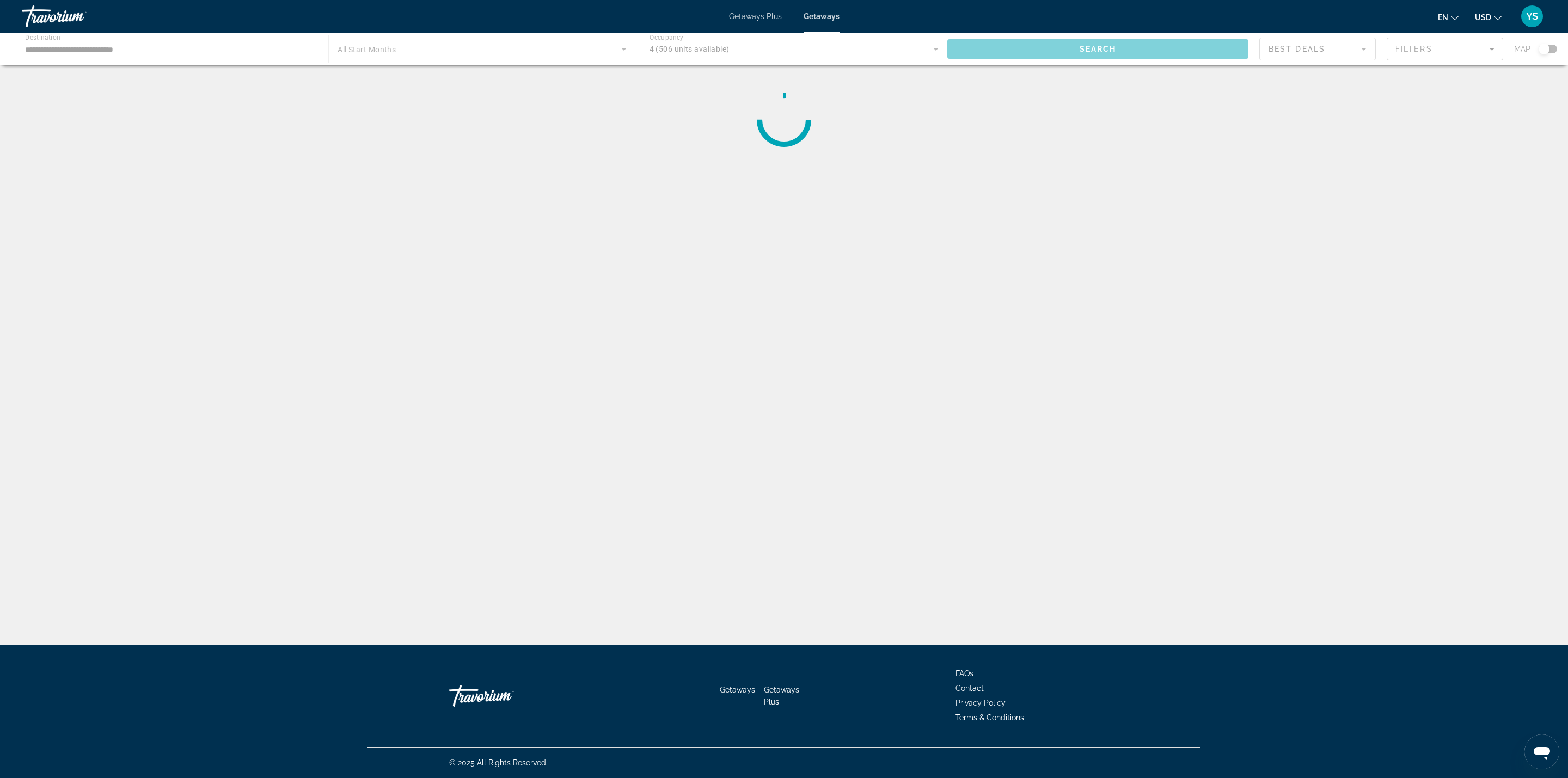
click at [1545, 49] on div "Main content" at bounding box center [784, 49] width 1568 height 33
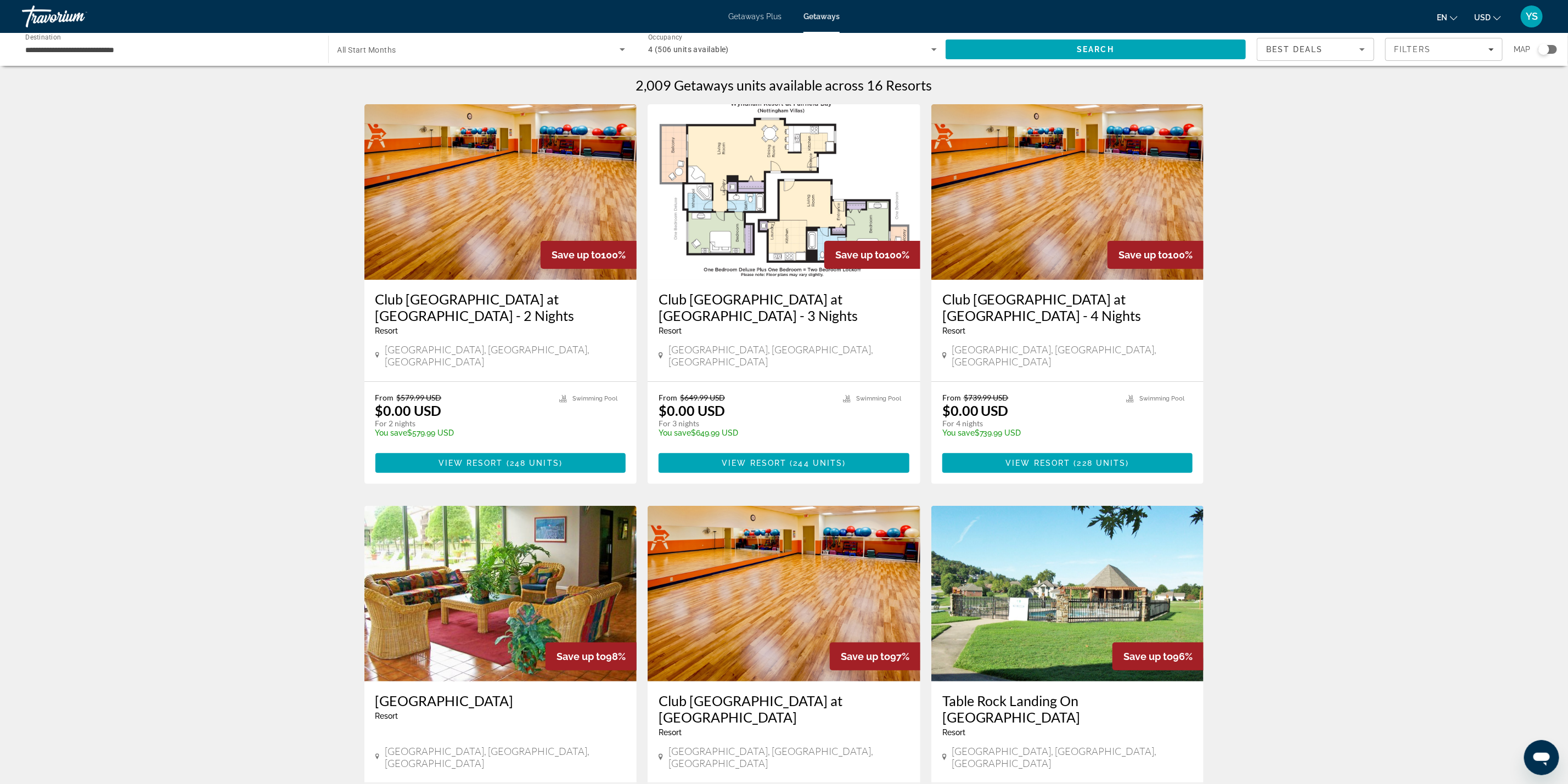
click at [1542, 48] on div "Search widget" at bounding box center [1544, 50] width 11 height 11
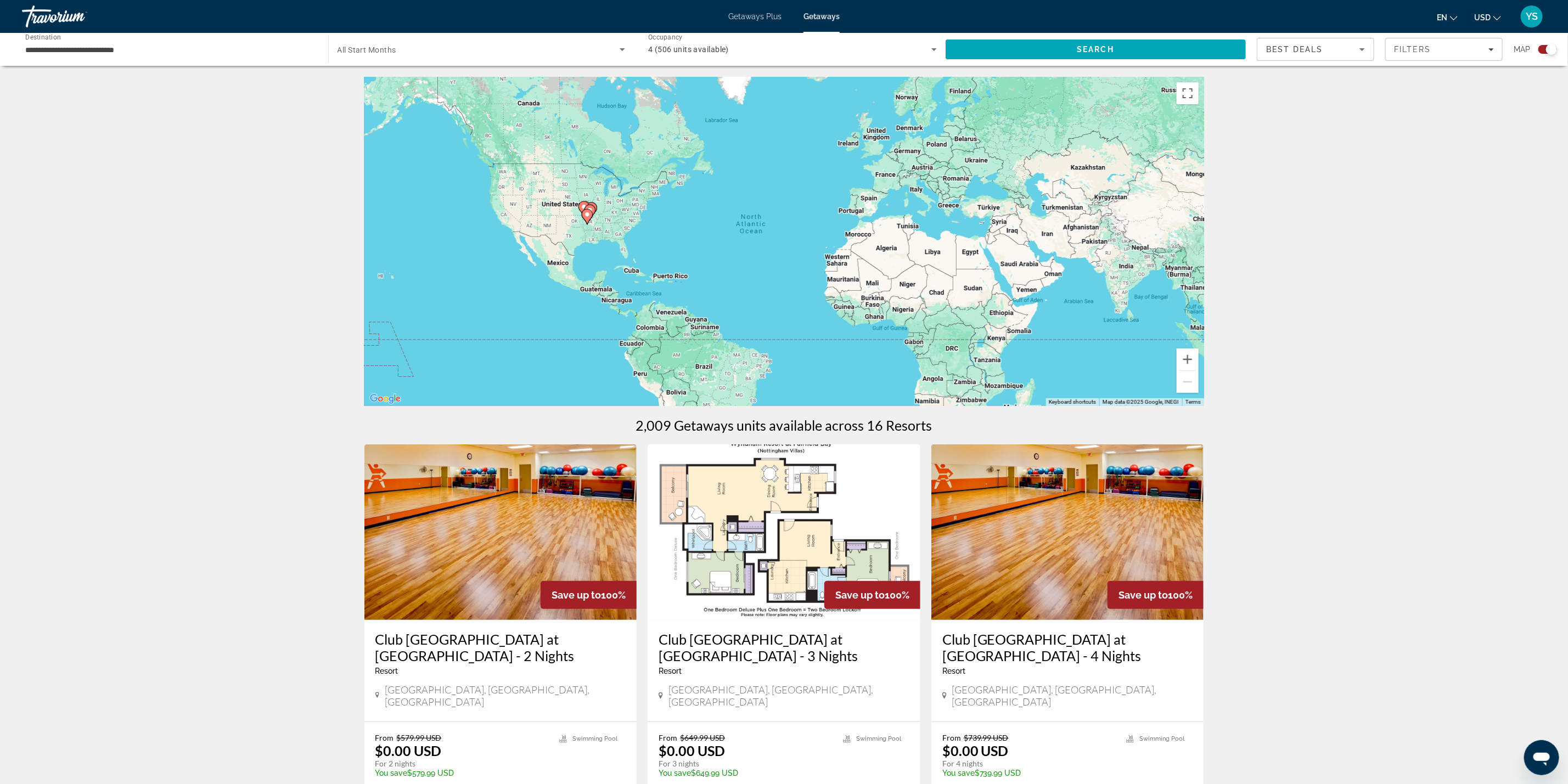
click at [585, 216] on image "Main content" at bounding box center [587, 214] width 7 height 7
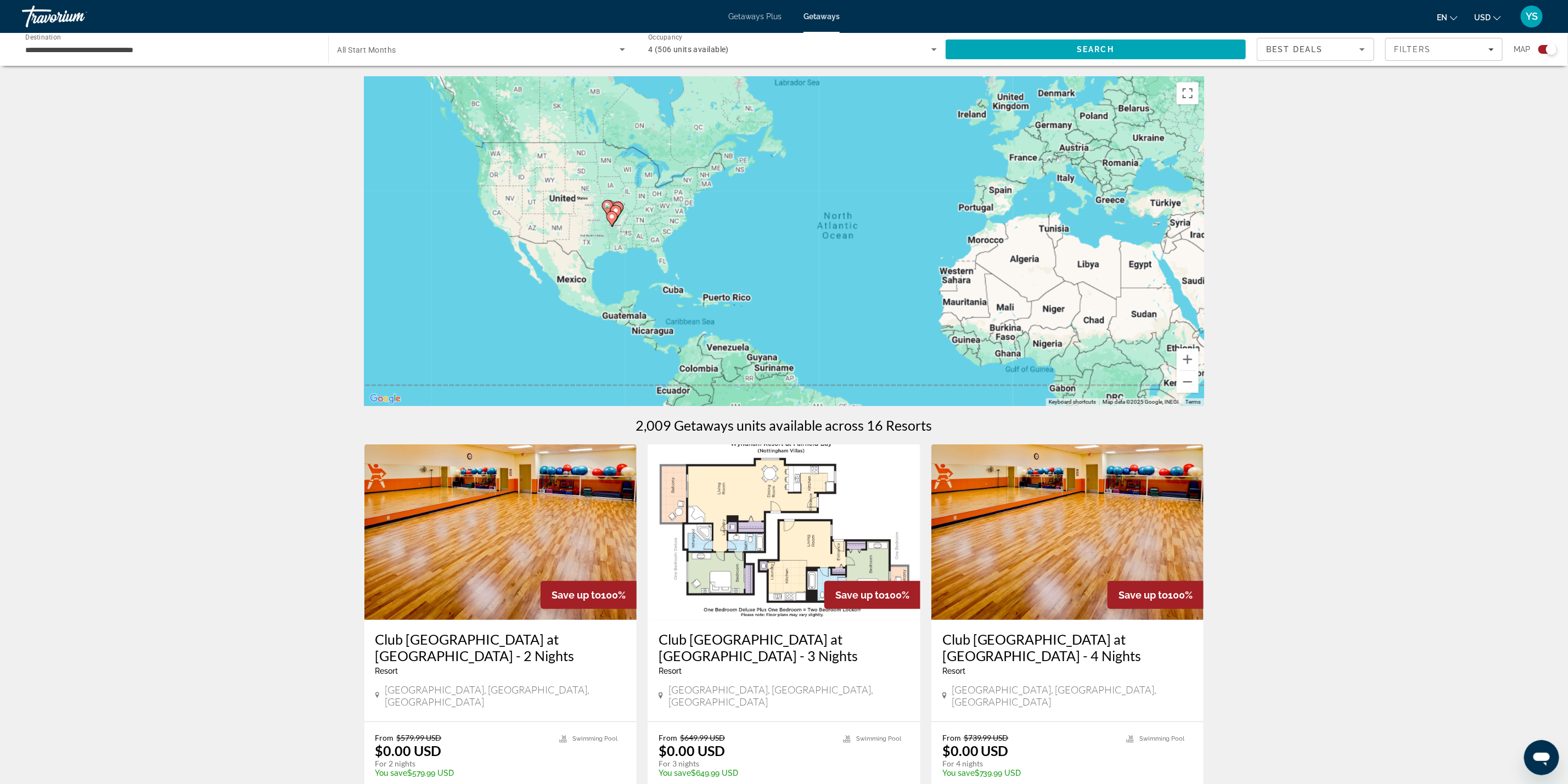
click at [585, 216] on div "To activate drag with keyboard, press Alt + Enter. Once in keyboard drag state,…" at bounding box center [784, 241] width 840 height 329
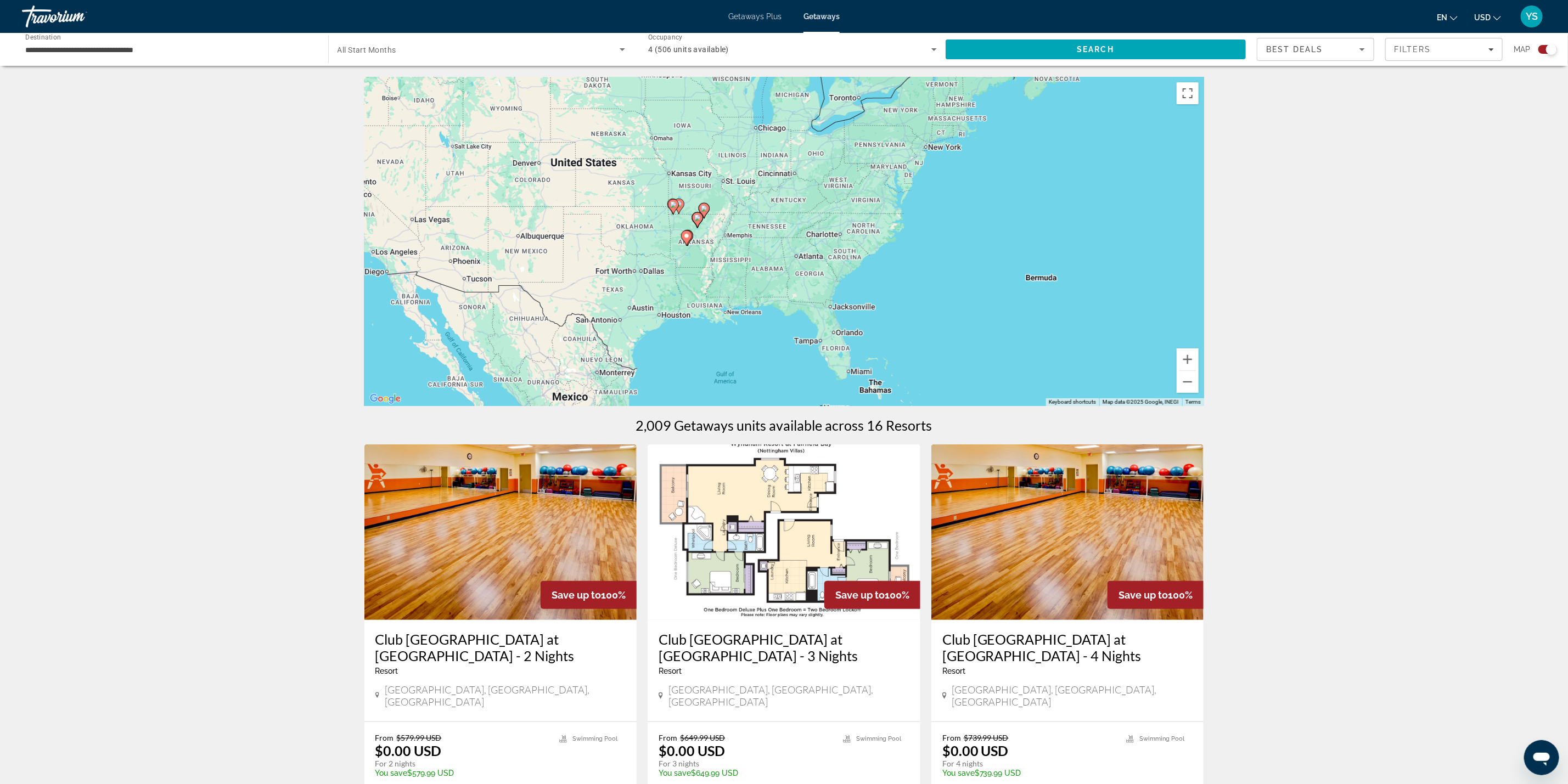
click at [697, 232] on div "To activate drag with keyboard, press Alt + Enter. Once in keyboard drag state,…" at bounding box center [784, 241] width 840 height 329
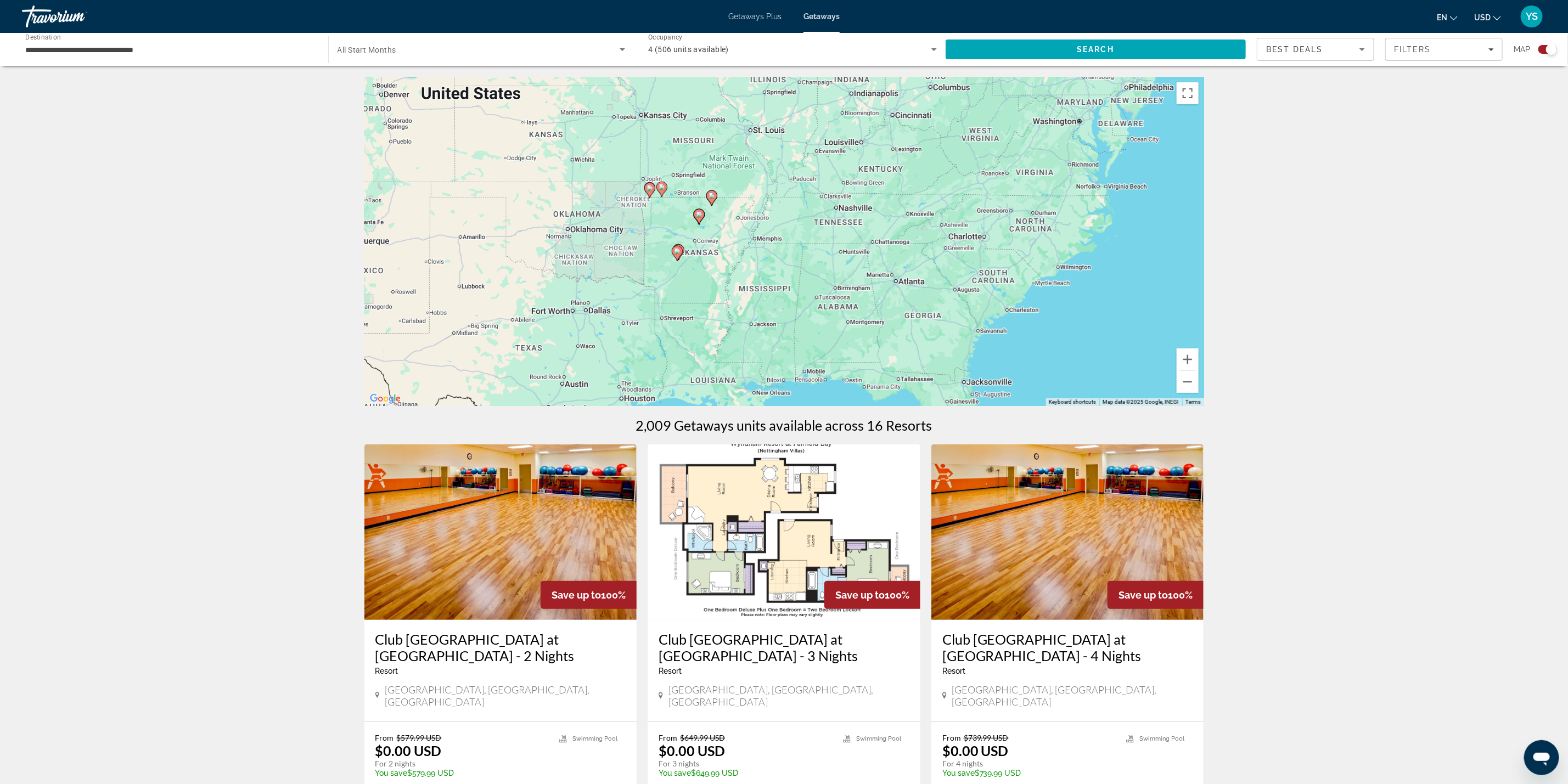
click at [674, 256] on icon "Main content" at bounding box center [677, 253] width 10 height 14
type input "**********"
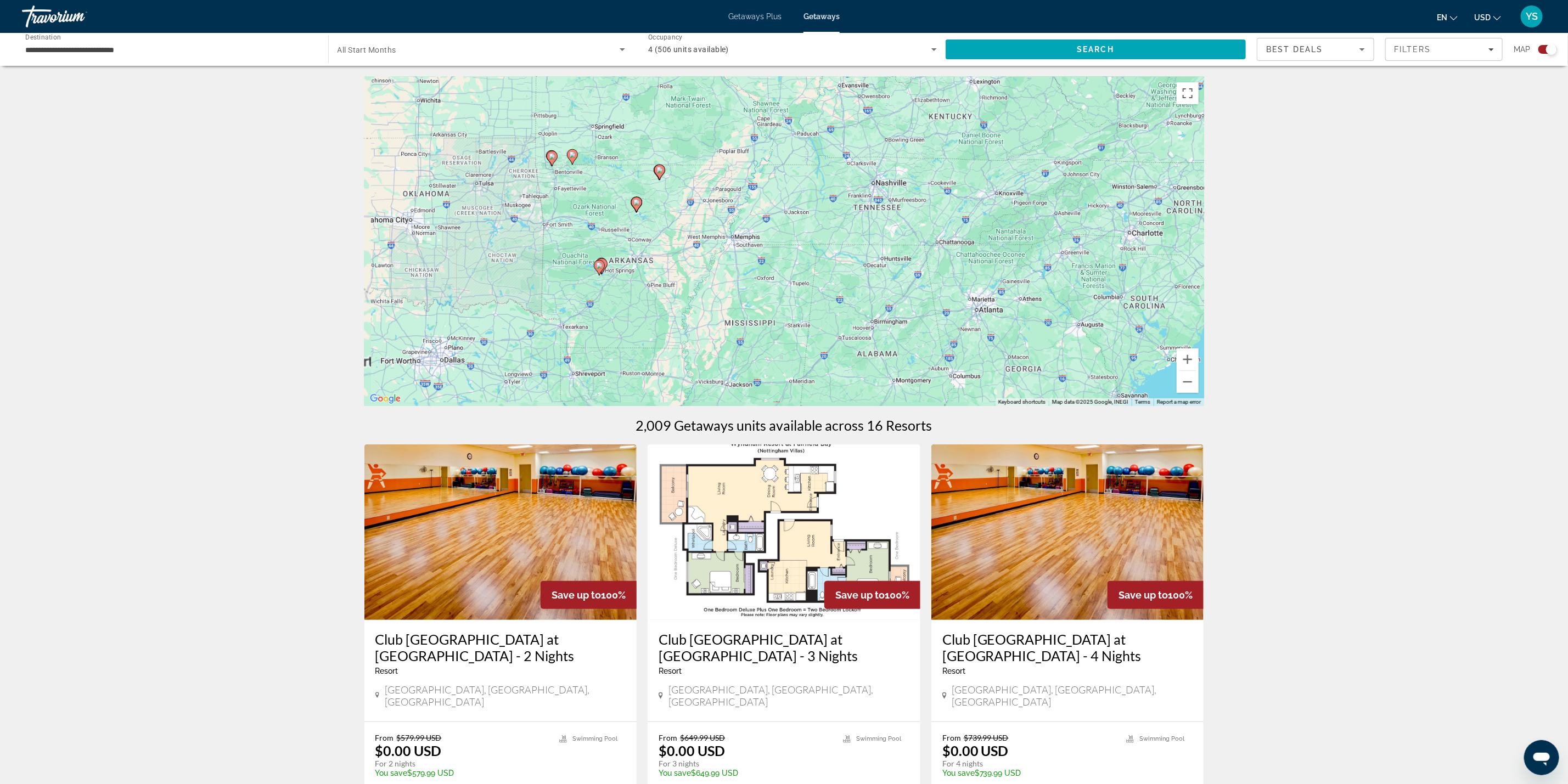
click at [674, 255] on div "To activate drag with keyboard, press Alt + Enter. Once in keyboard drag state,…" at bounding box center [784, 241] width 840 height 329
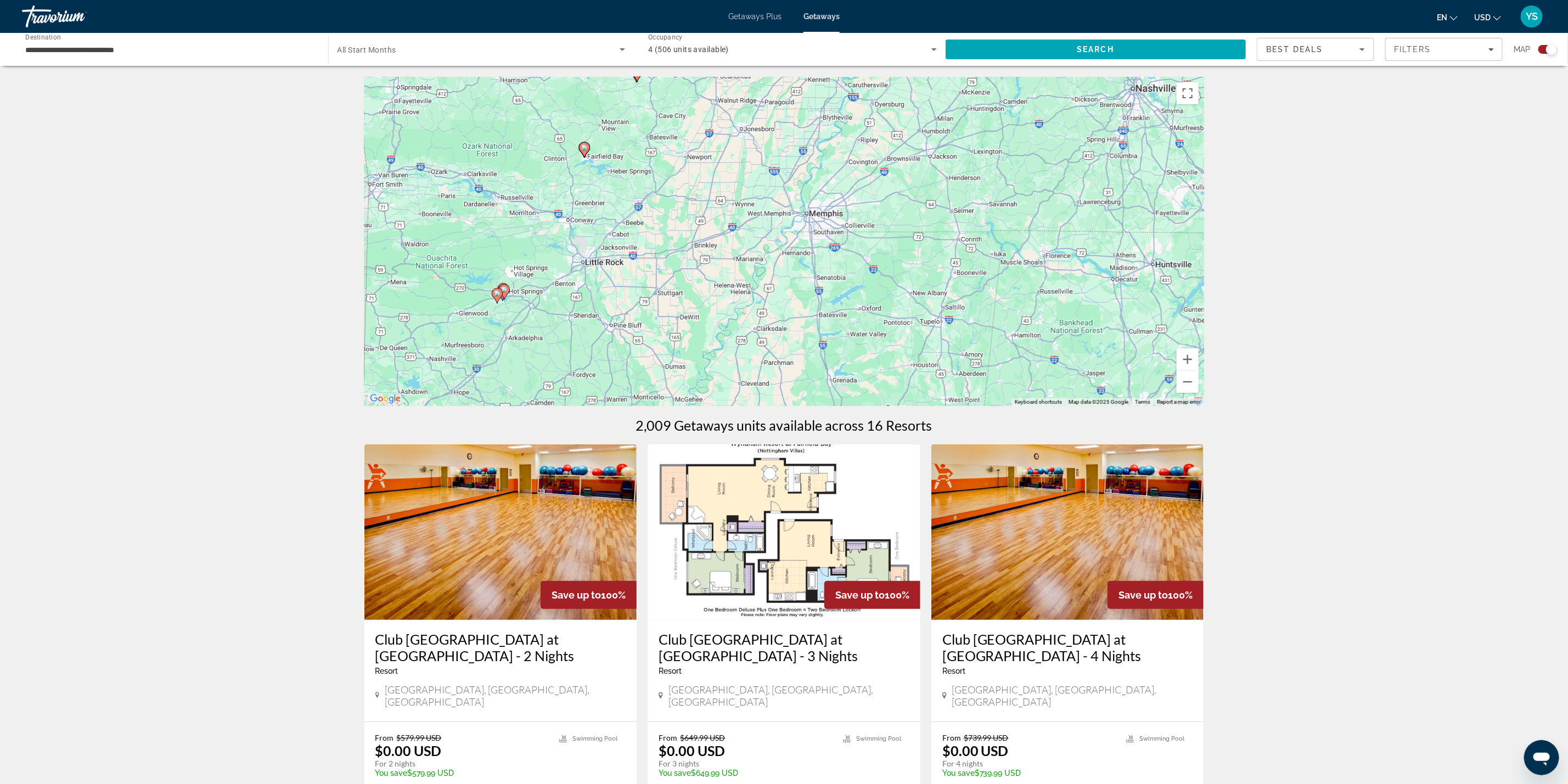
click at [501, 295] on icon "Main content" at bounding box center [497, 296] width 11 height 15
click at [501, 295] on div "To activate drag with keyboard, press Alt + Enter. Once in keyboard drag state,…" at bounding box center [784, 241] width 840 height 329
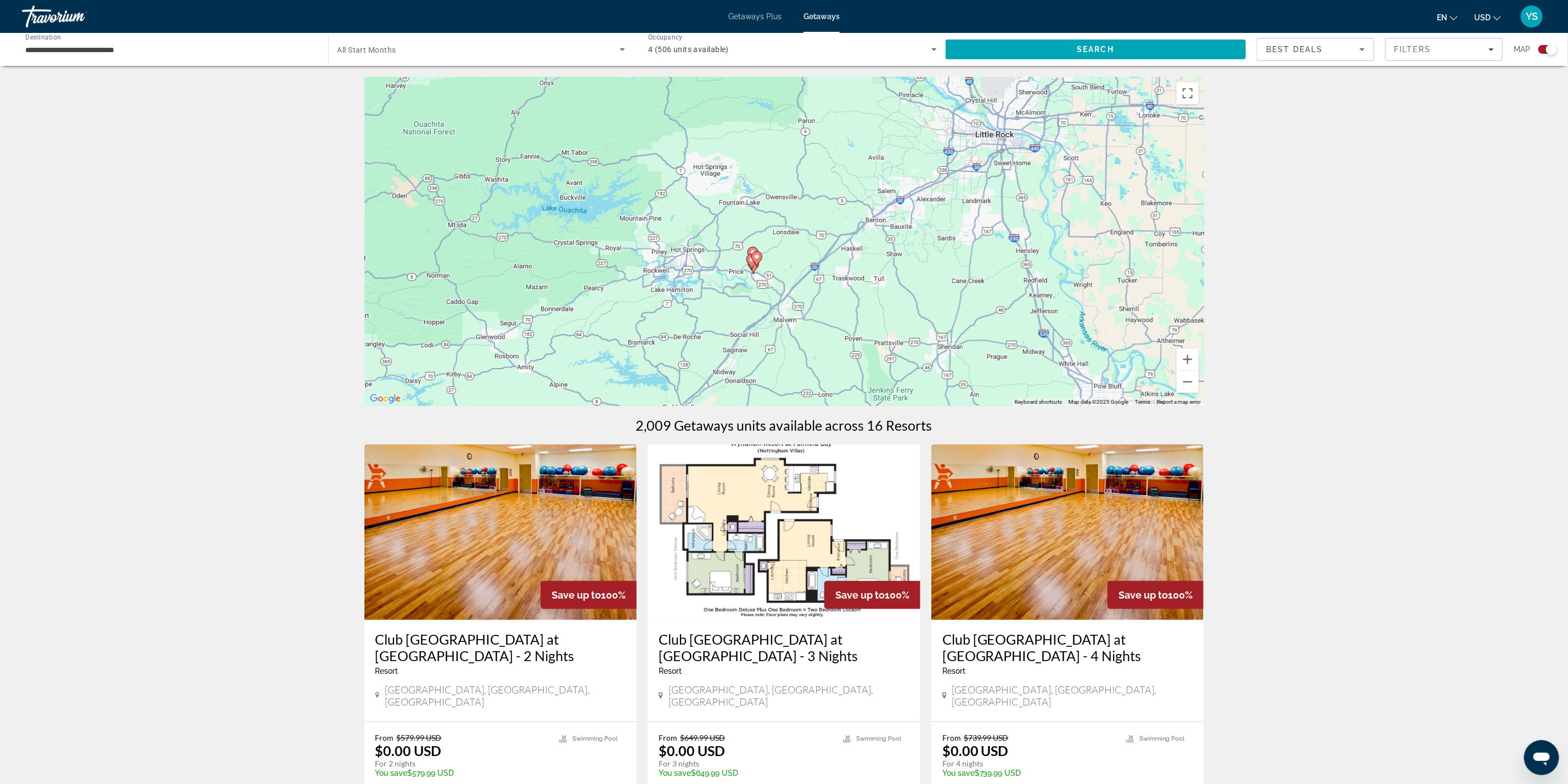
drag, startPoint x: 451, startPoint y: 323, endPoint x: 1130, endPoint y: 196, distance: 690.8
click at [1130, 196] on div "To activate drag with keyboard, press Alt + Enter. Once in keyboard drag state,…" at bounding box center [784, 241] width 840 height 329
click at [668, 278] on icon "Main content" at bounding box center [673, 280] width 10 height 14
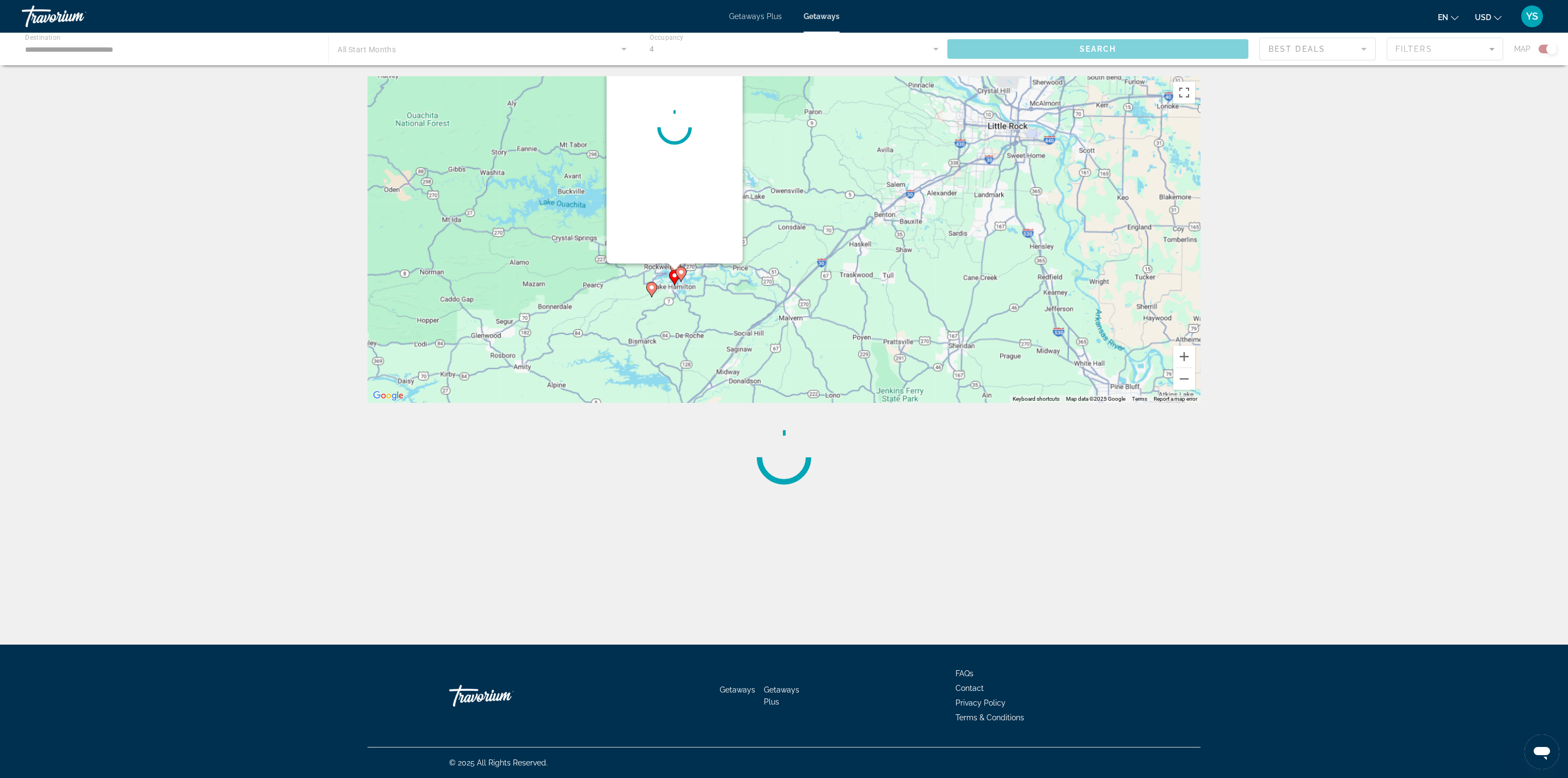
click at [662, 276] on div "To activate drag with keyboard, press Alt + Enter. Once in keyboard drag state,…" at bounding box center [784, 239] width 833 height 327
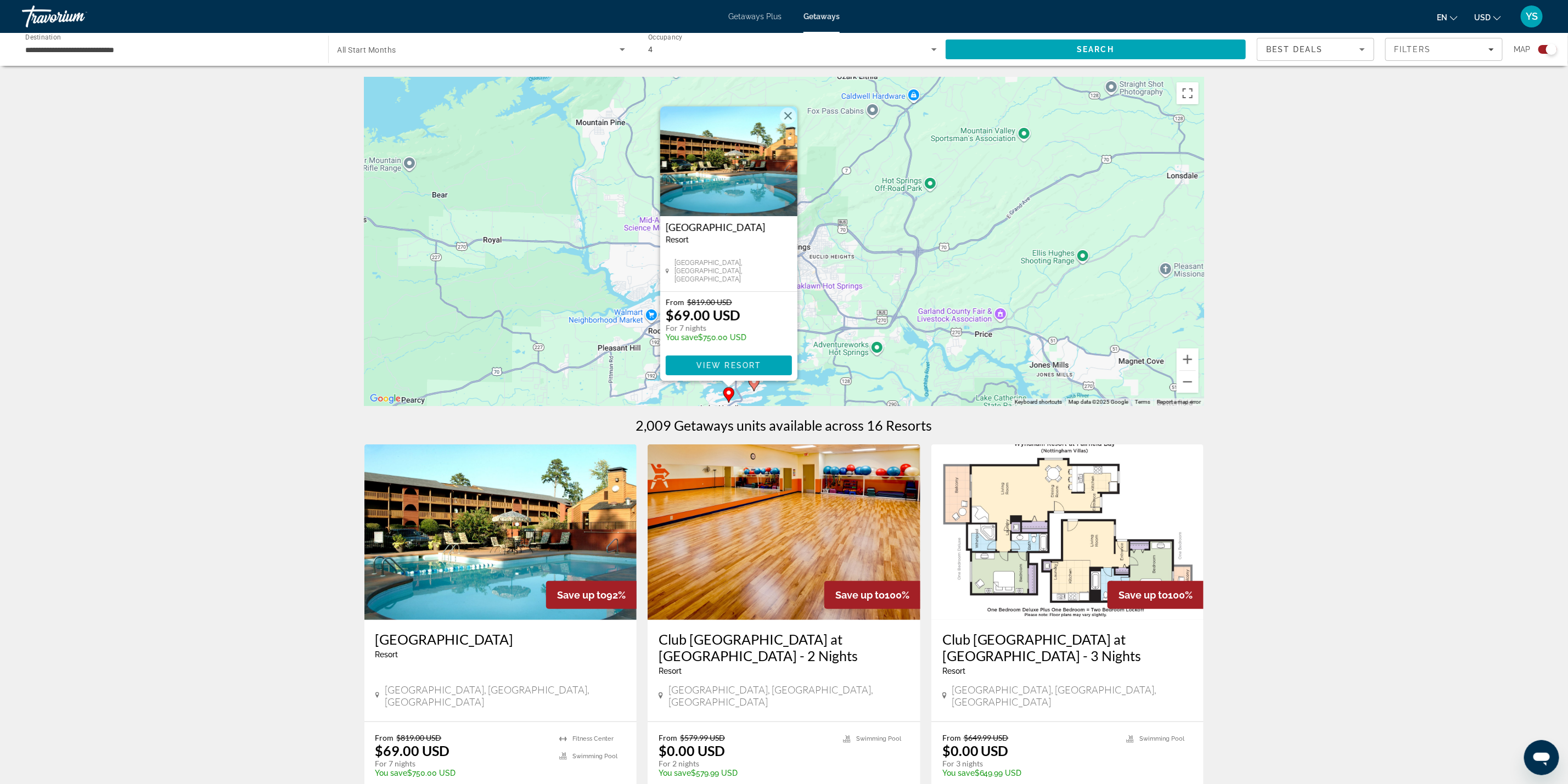
drag, startPoint x: 868, startPoint y: 303, endPoint x: 867, endPoint y: 362, distance: 59.0
click at [867, 362] on div "To activate drag with keyboard, press Alt + Enter. Once in keyboard drag state,…" at bounding box center [784, 241] width 840 height 329
click at [852, 364] on div "To activate drag with keyboard, press Alt + Enter. Once in keyboard drag state,…" at bounding box center [784, 241] width 840 height 329
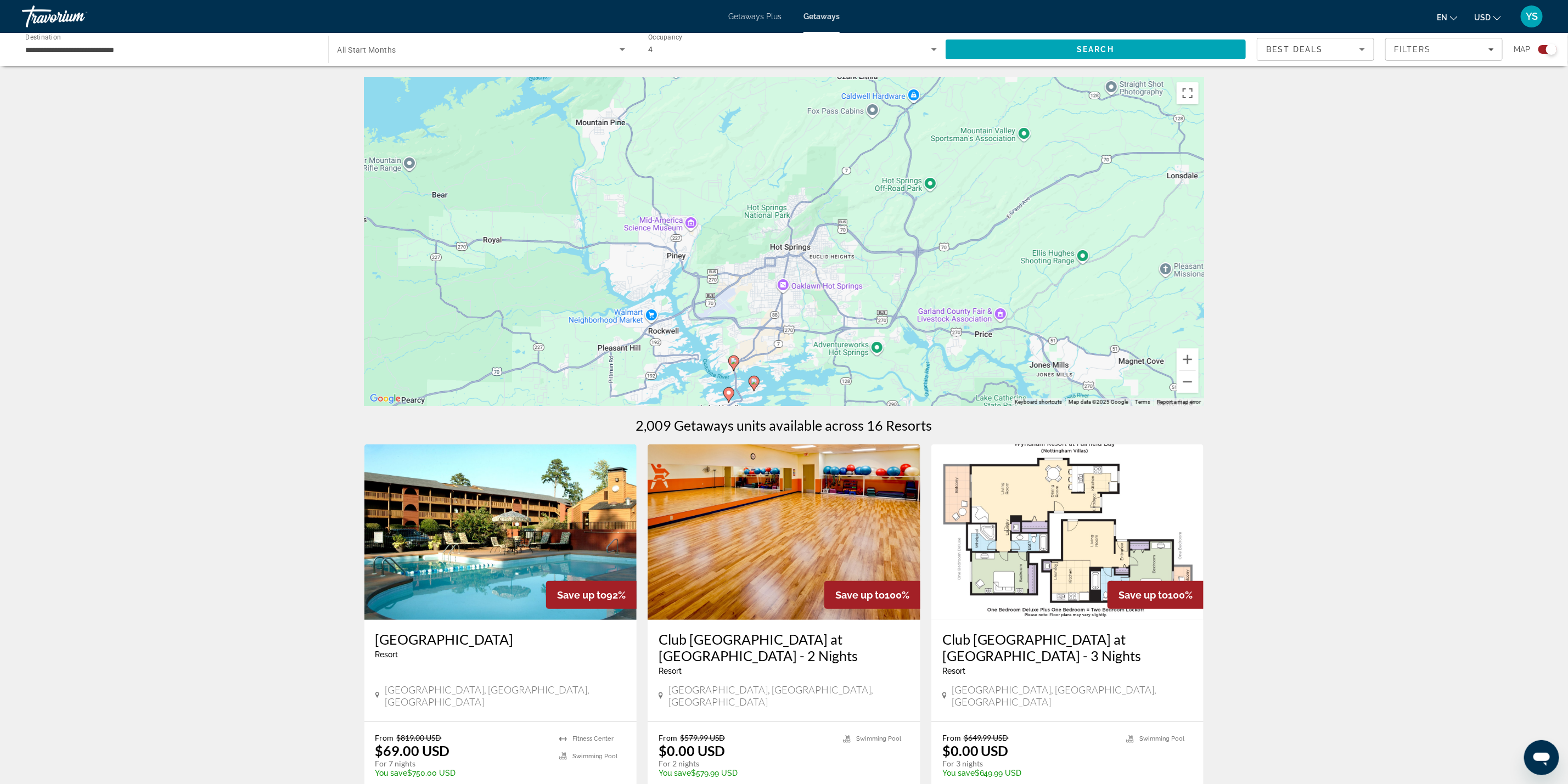
click at [754, 385] on icon "Main content" at bounding box center [754, 383] width 10 height 14
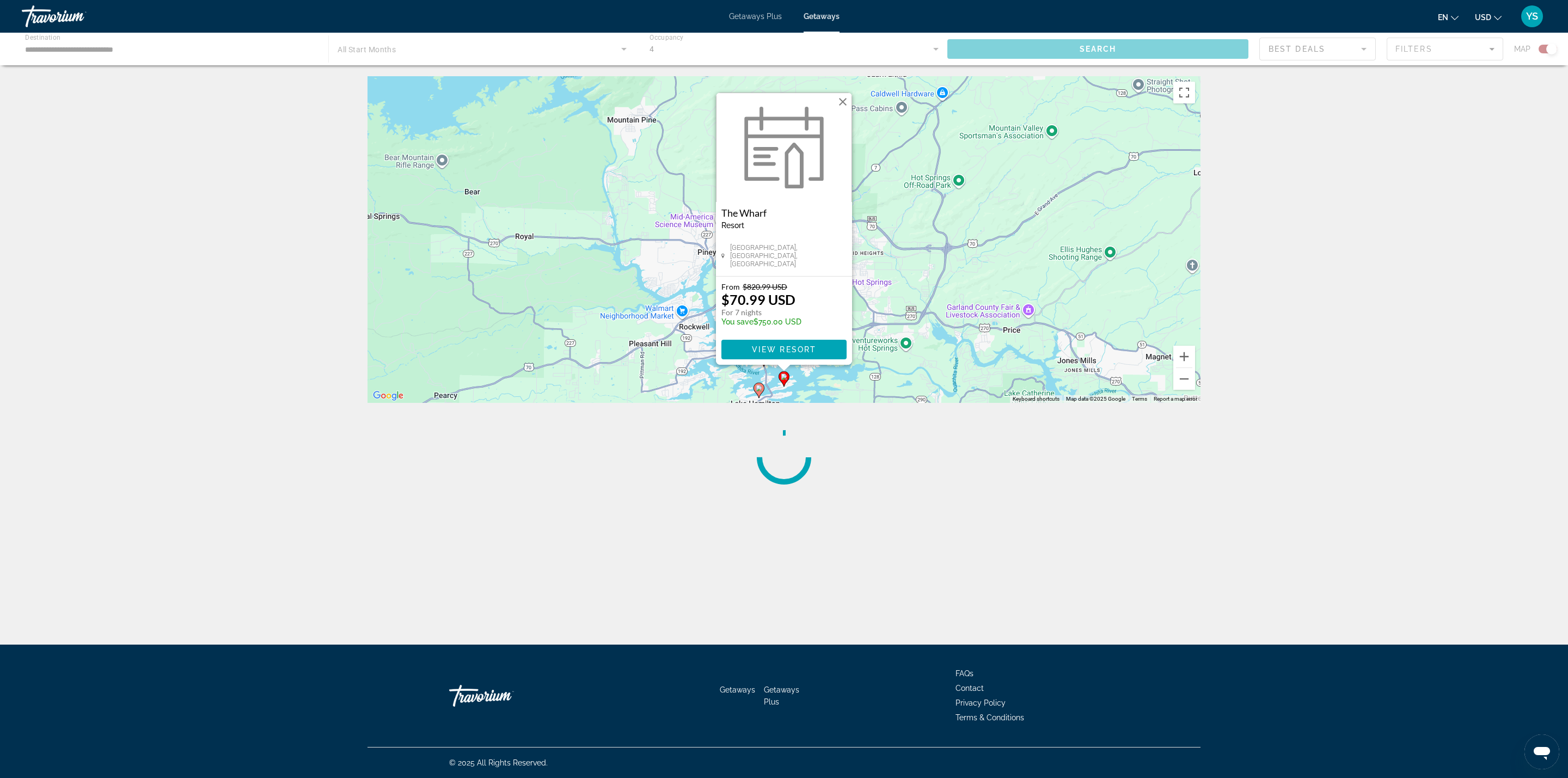
click at [840, 101] on button "Close" at bounding box center [842, 102] width 16 height 16
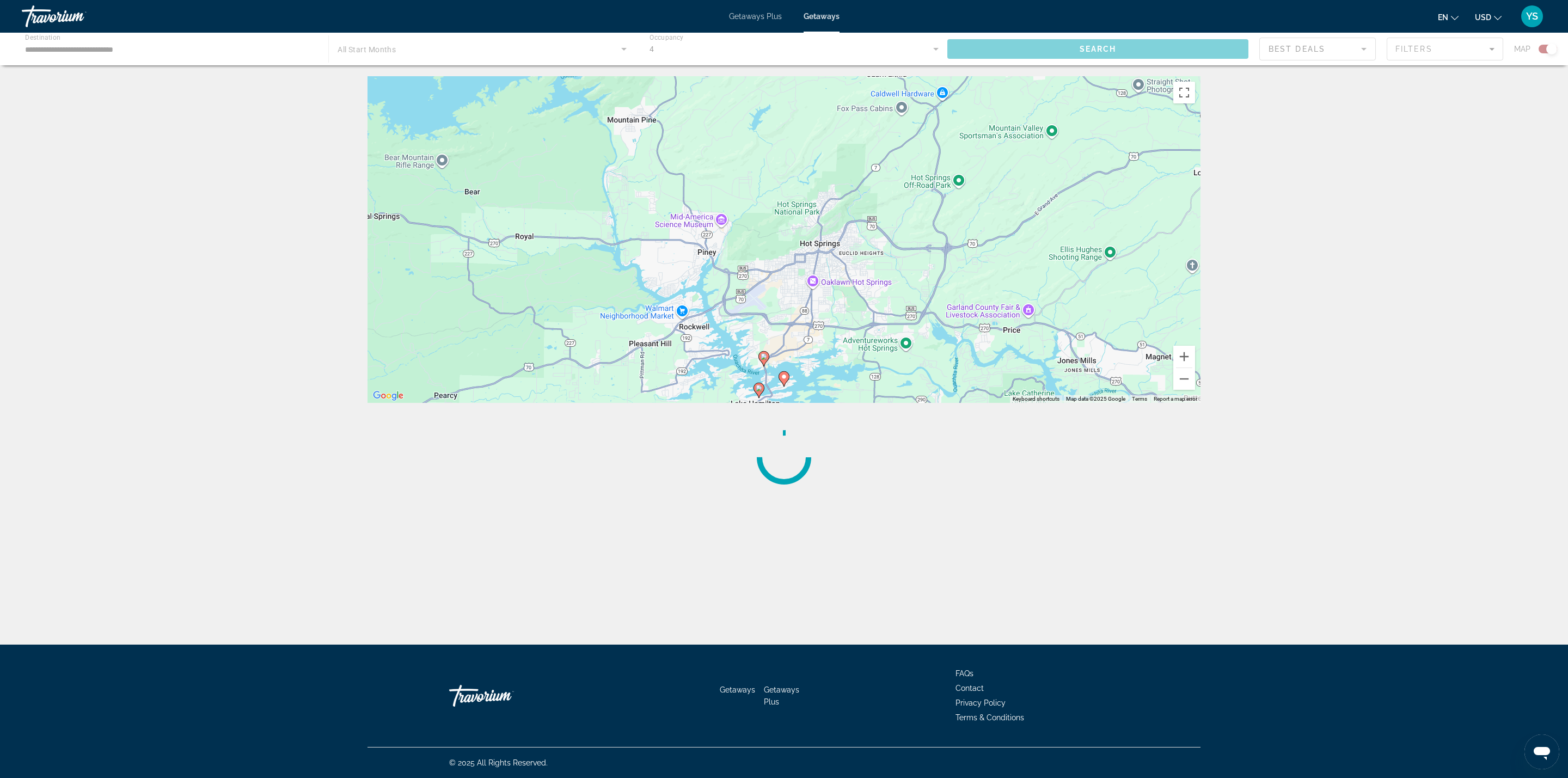
click at [765, 360] on icon "Main content" at bounding box center [764, 359] width 10 height 14
click at [765, 356] on image "Main content" at bounding box center [764, 356] width 7 height 7
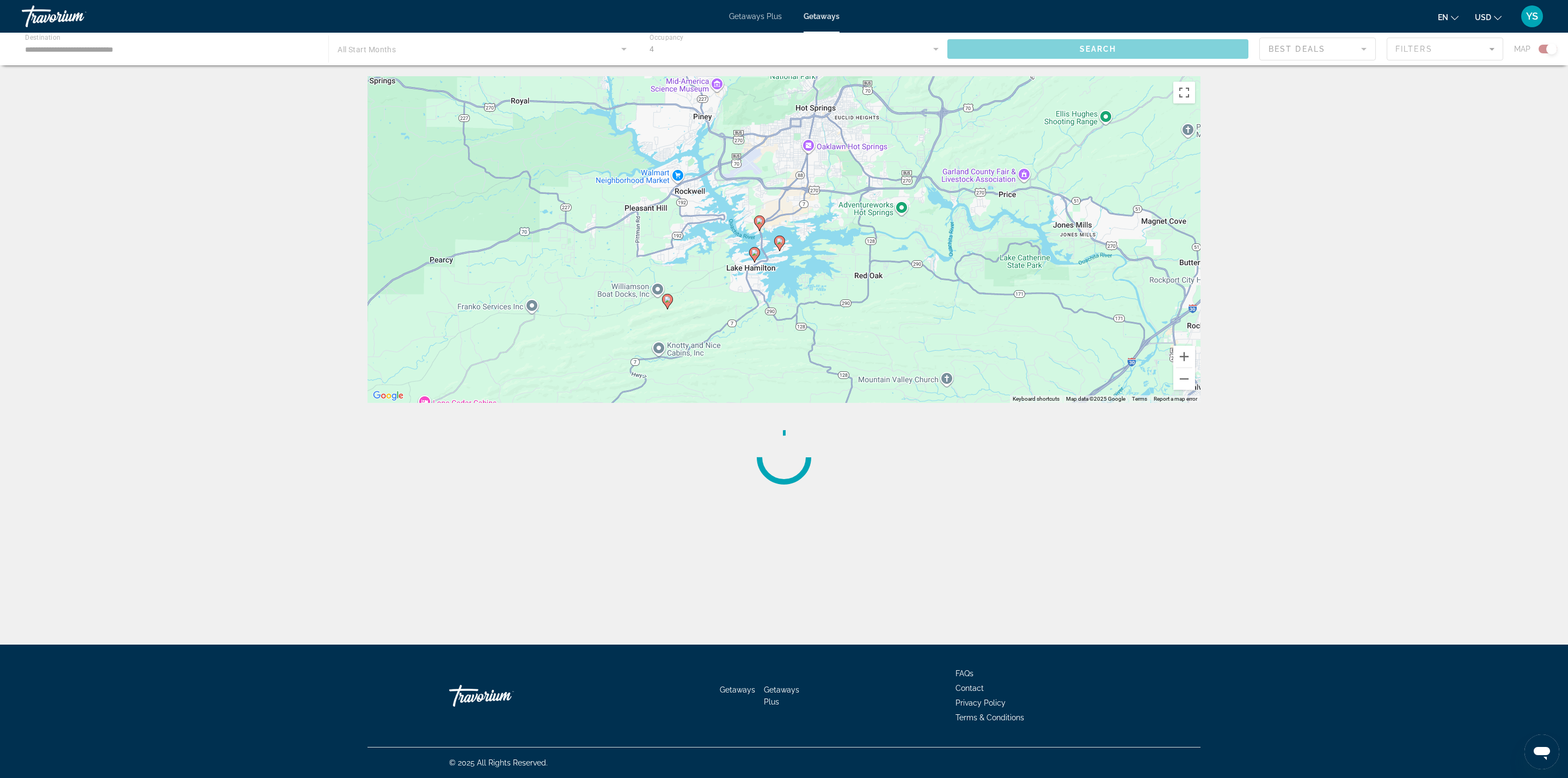
drag, startPoint x: 918, startPoint y: 338, endPoint x: 914, endPoint y: 202, distance: 136.1
click at [914, 202] on div "To activate drag with keyboard, press Alt + Enter. Once in keyboard drag state,…" at bounding box center [784, 239] width 833 height 327
click at [755, 251] on image "Main content" at bounding box center [754, 253] width 7 height 7
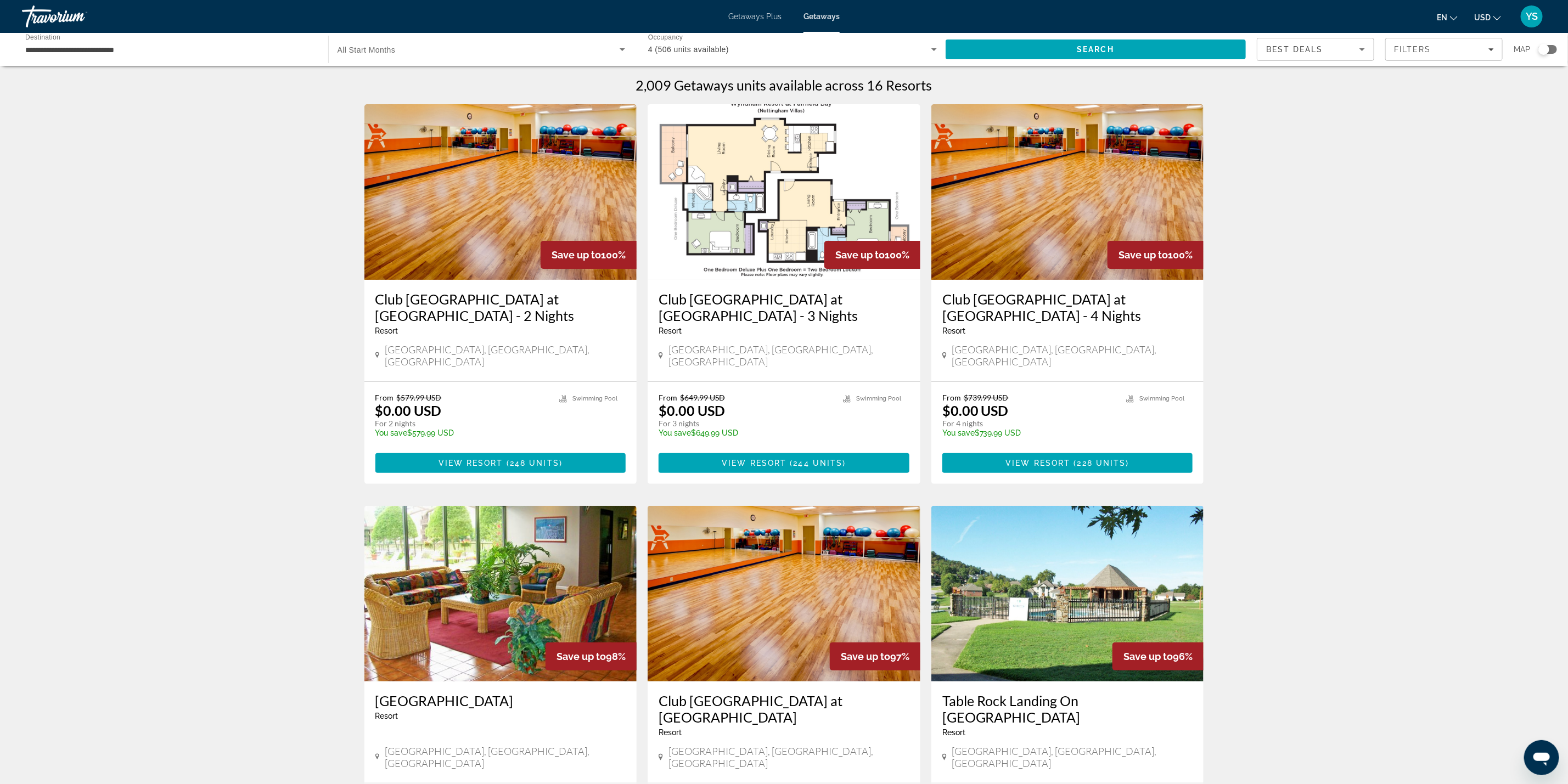
click at [1545, 48] on div "Search widget" at bounding box center [1544, 50] width 11 height 11
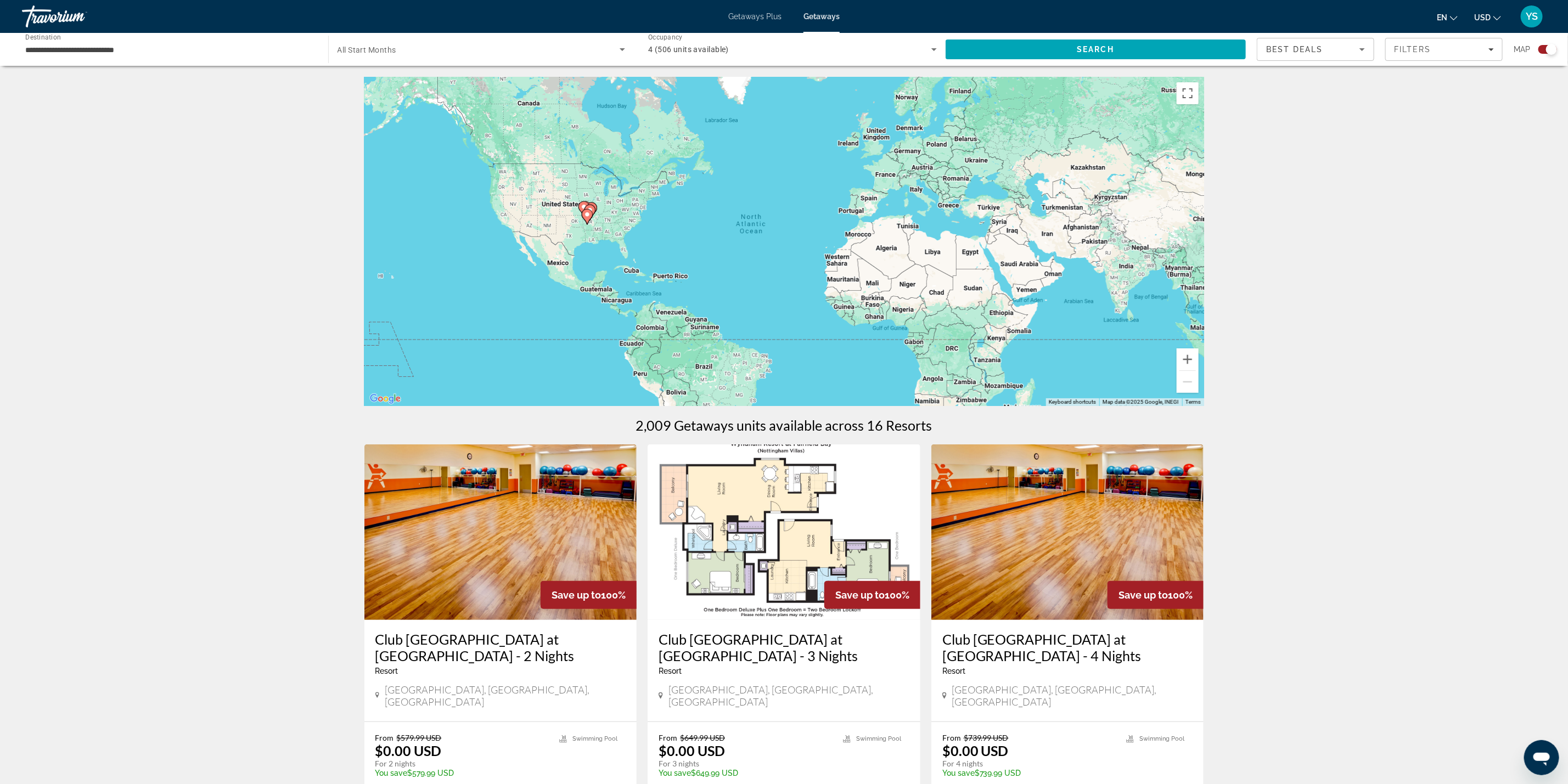
click at [590, 216] on image "Main content" at bounding box center [587, 214] width 7 height 7
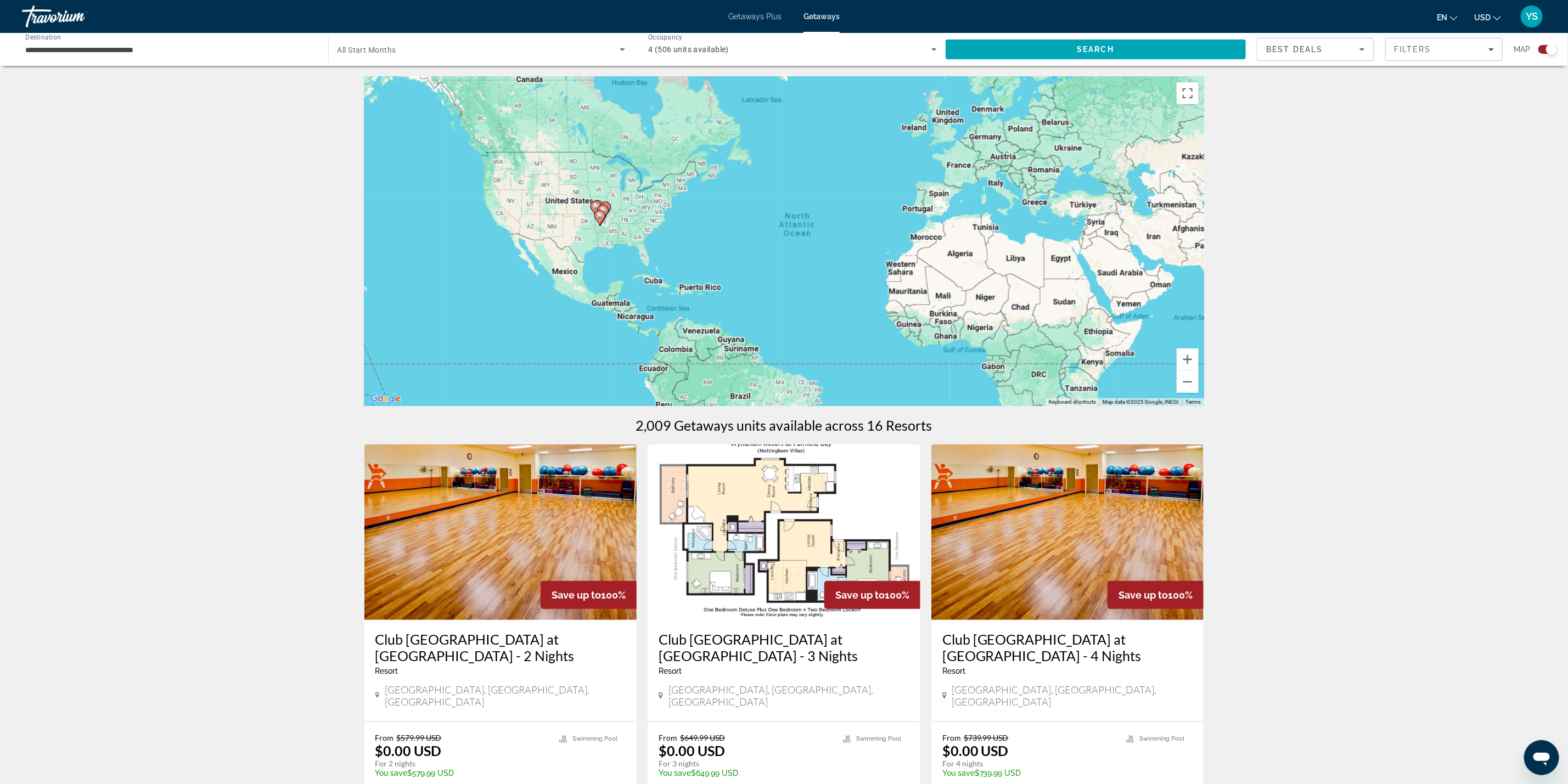
click at [590, 216] on div "To activate drag with keyboard, press Alt + Enter. Once in keyboard drag state,…" at bounding box center [784, 241] width 840 height 329
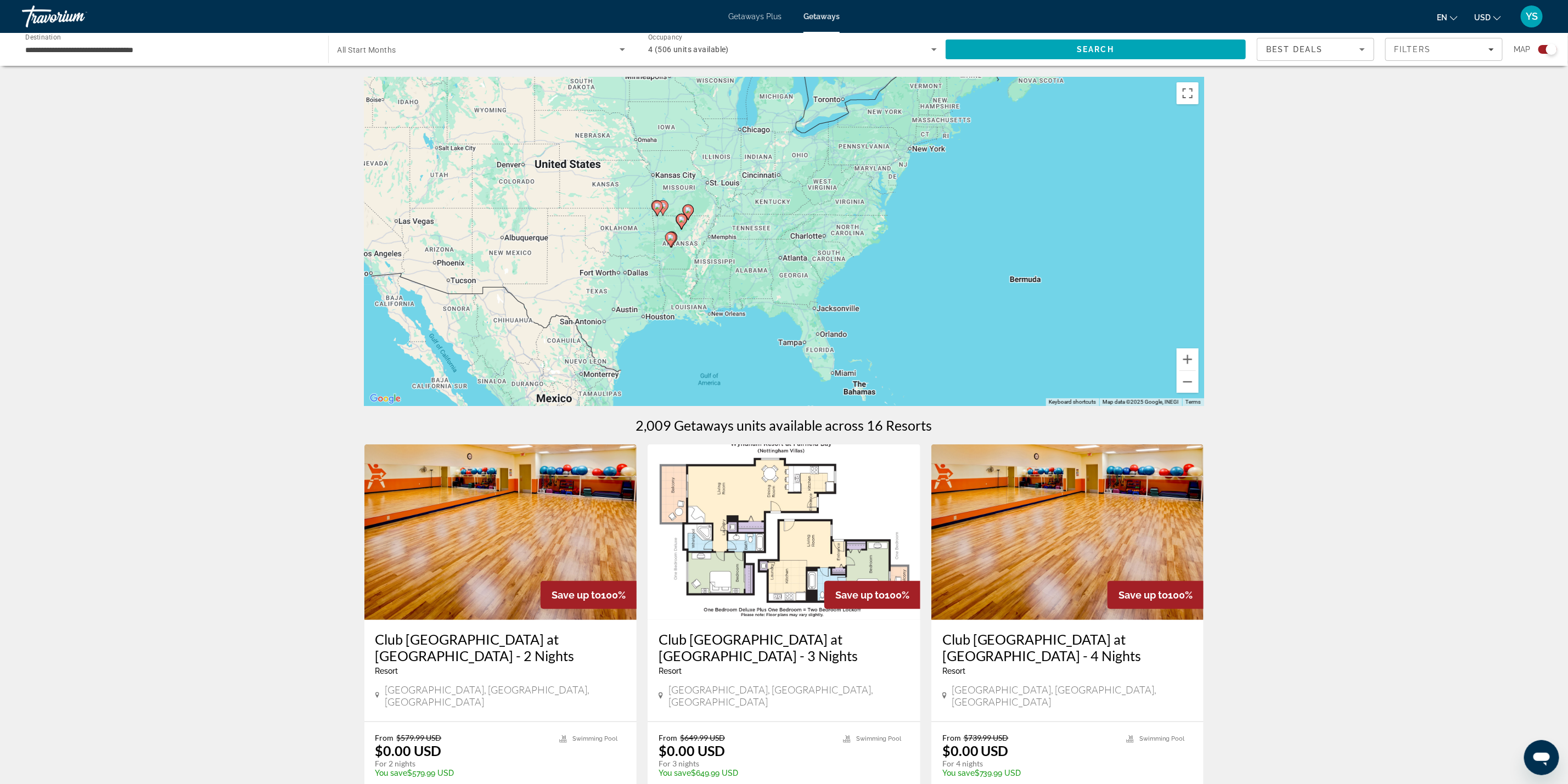
click at [675, 239] on icon "Main content" at bounding box center [671, 239] width 11 height 15
type input "**********"
click at [675, 239] on div "To activate drag with keyboard, press Alt + Enter. Once in keyboard drag state,…" at bounding box center [784, 241] width 840 height 329
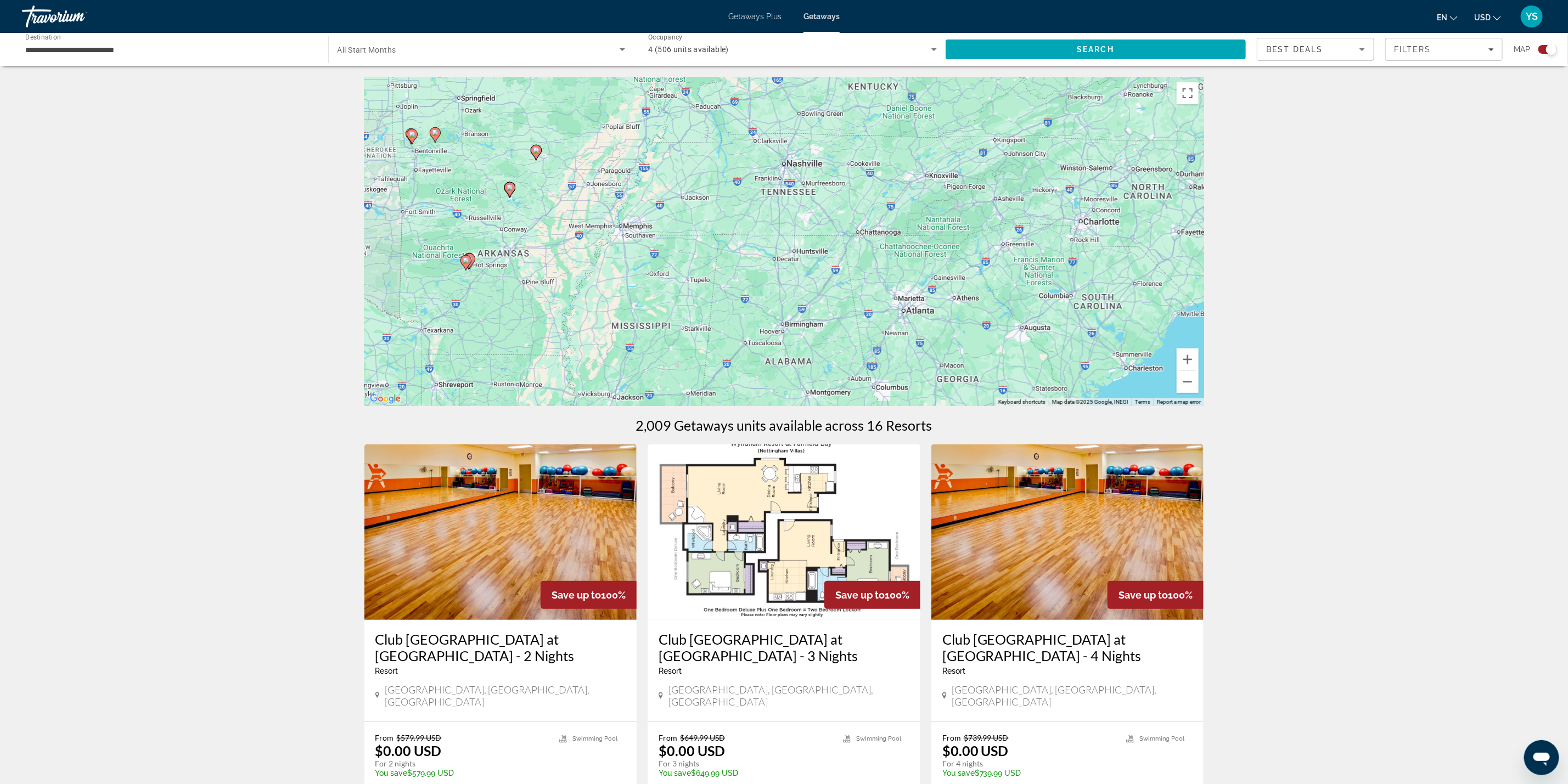
click at [469, 261] on icon "Main content" at bounding box center [465, 263] width 10 height 14
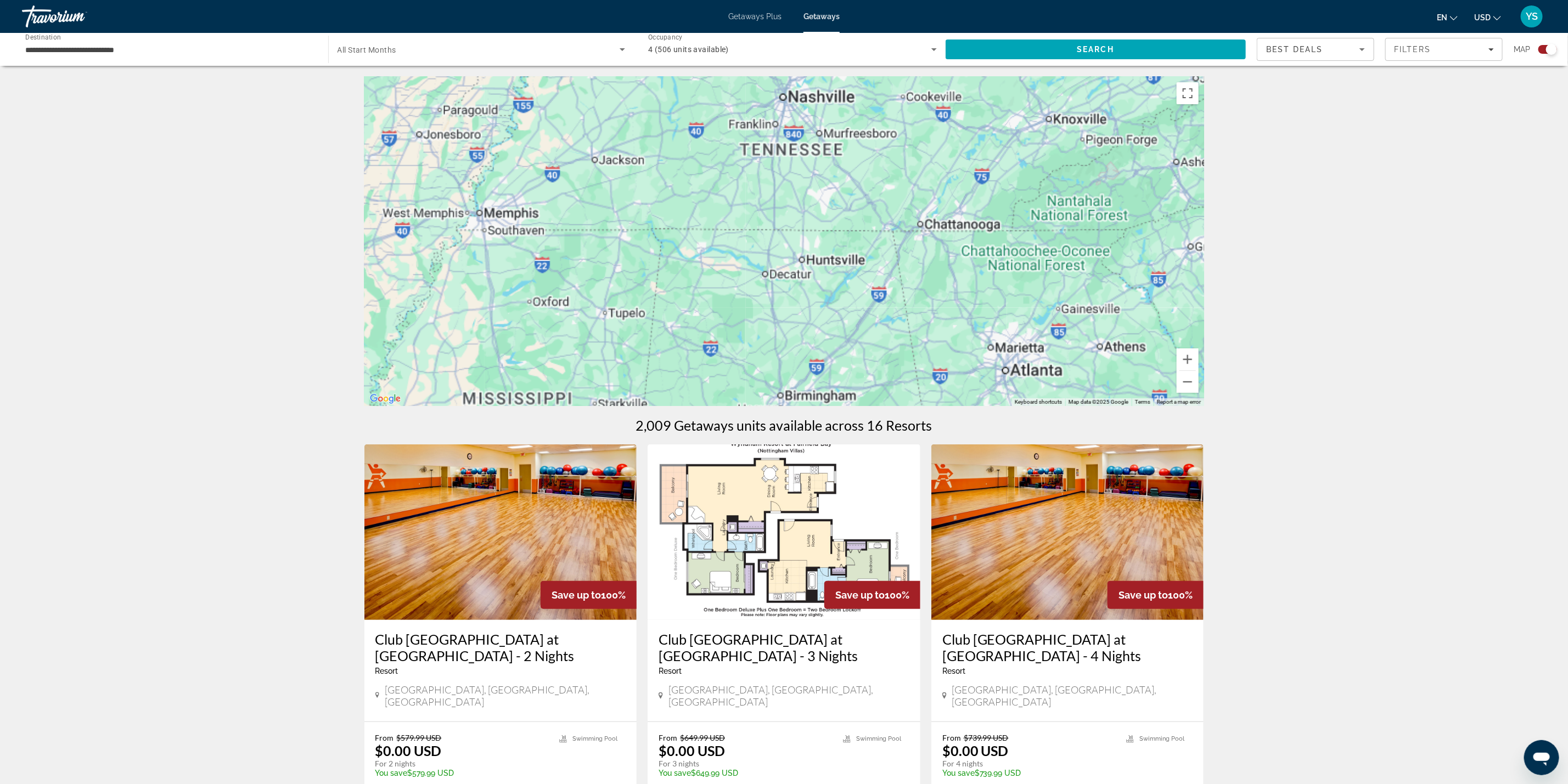
click at [469, 261] on div "To activate drag with keyboard, press Alt + Enter. Once in keyboard drag state,…" at bounding box center [784, 241] width 840 height 329
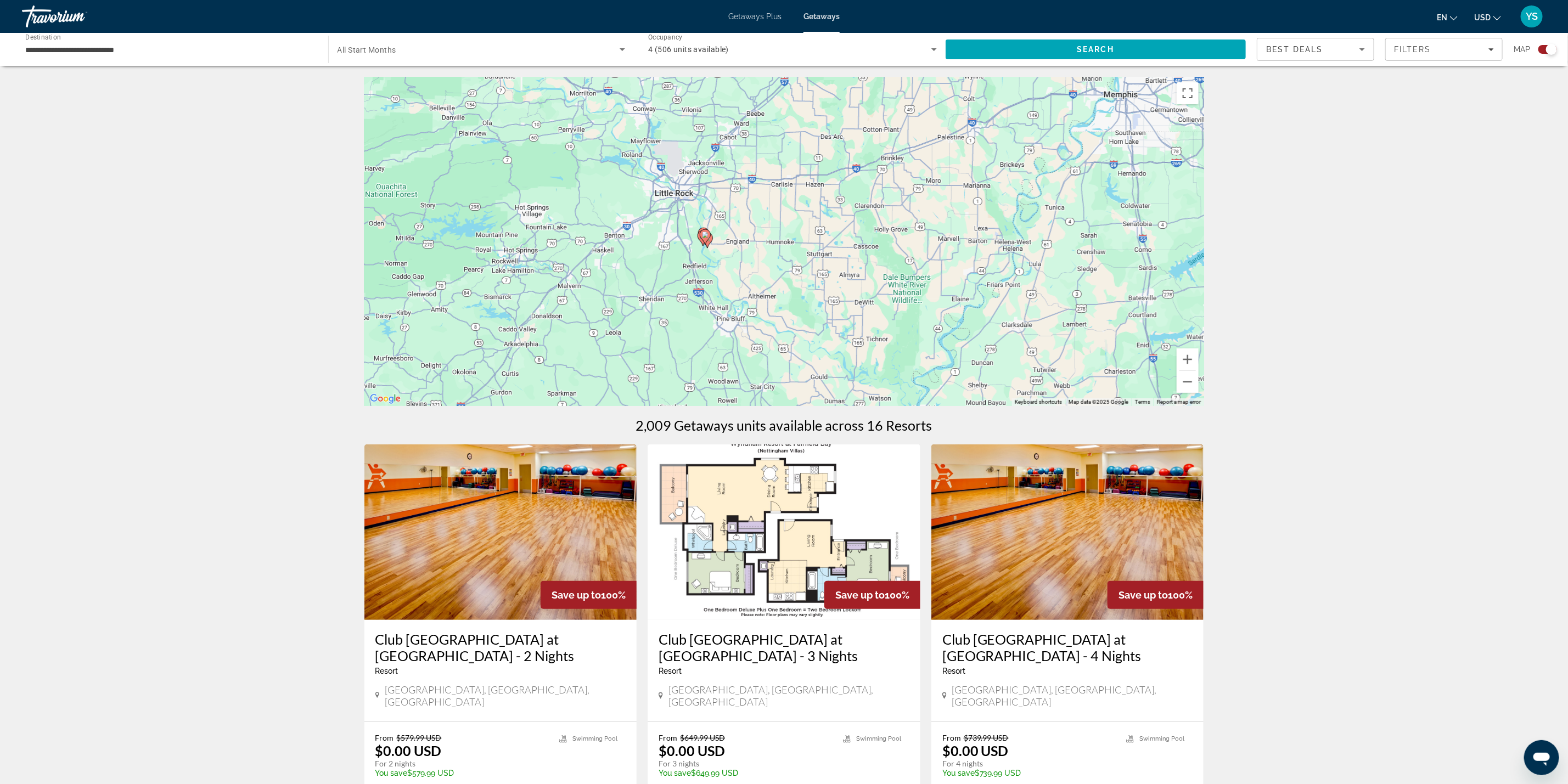
drag, startPoint x: 468, startPoint y: 261, endPoint x: 1099, endPoint y: 198, distance: 634.1
click at [1099, 198] on div "To activate drag with keyboard, press Alt + Enter. Once in keyboard drag state,…" at bounding box center [784, 241] width 840 height 329
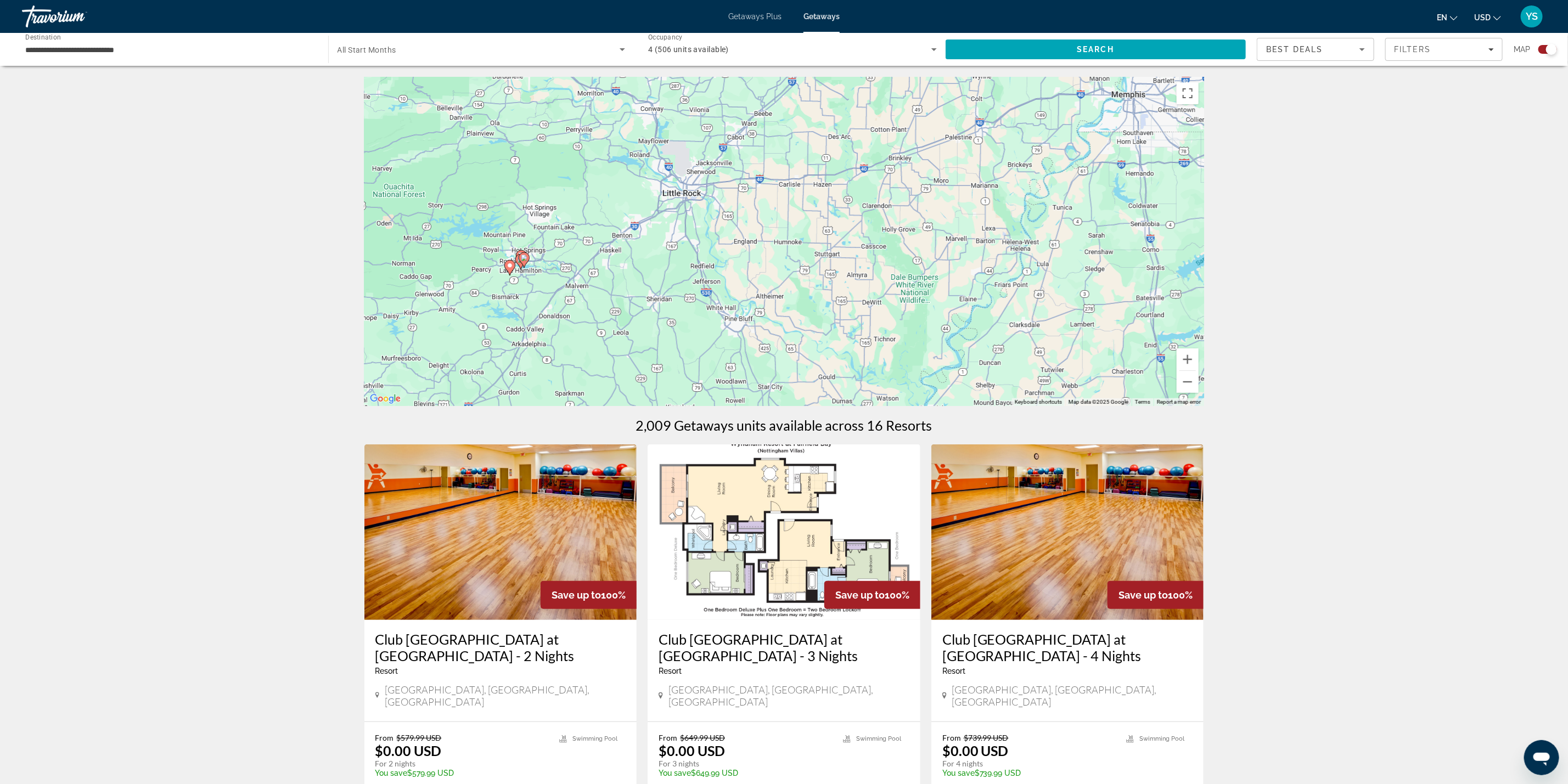
click at [525, 263] on icon "Main content" at bounding box center [523, 259] width 10 height 14
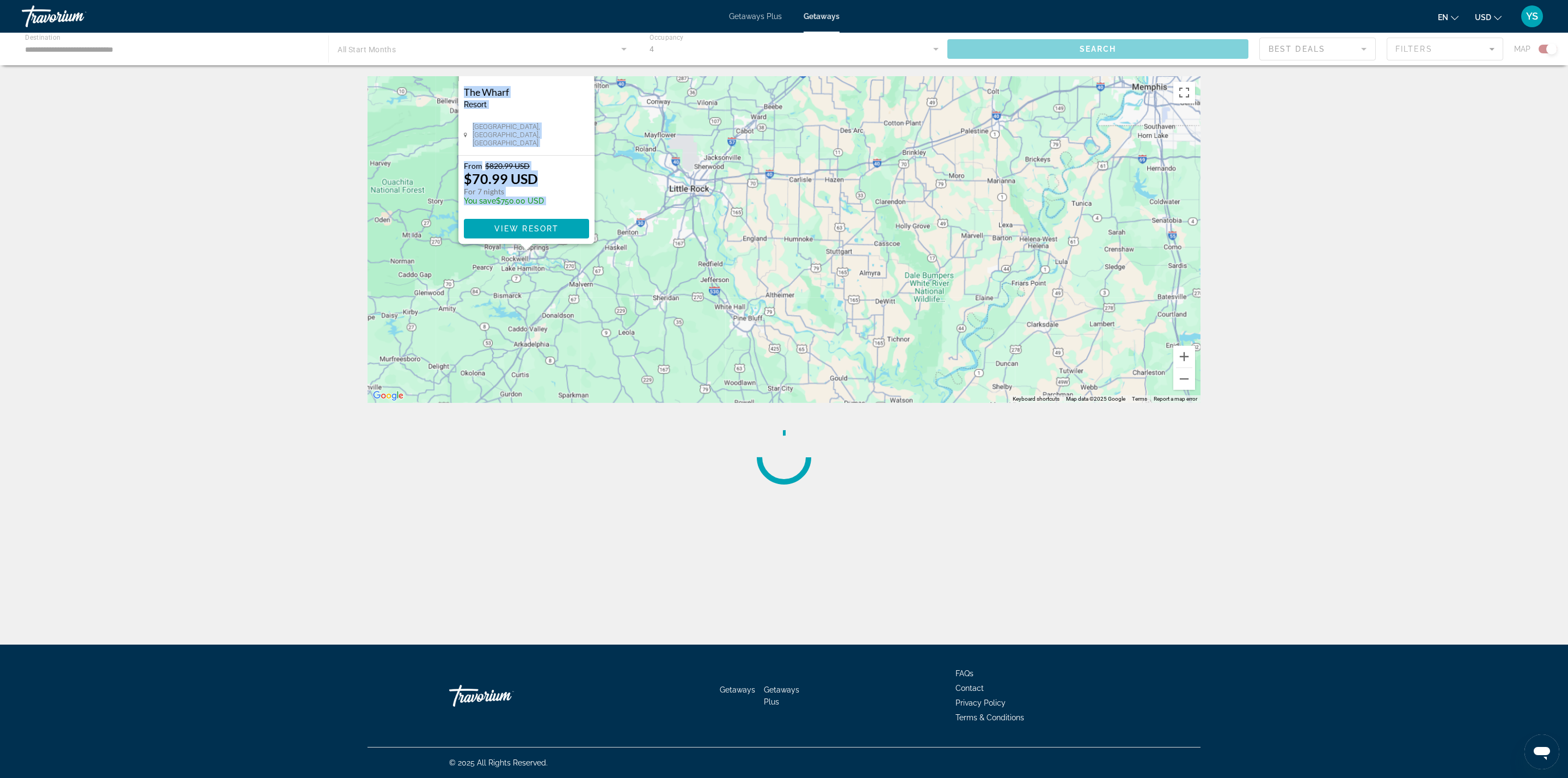
click at [521, 261] on div "Save up to 91% The Wharf Resort - This is an adults only resort Hot Springs, AR…" at bounding box center [784, 239] width 833 height 327
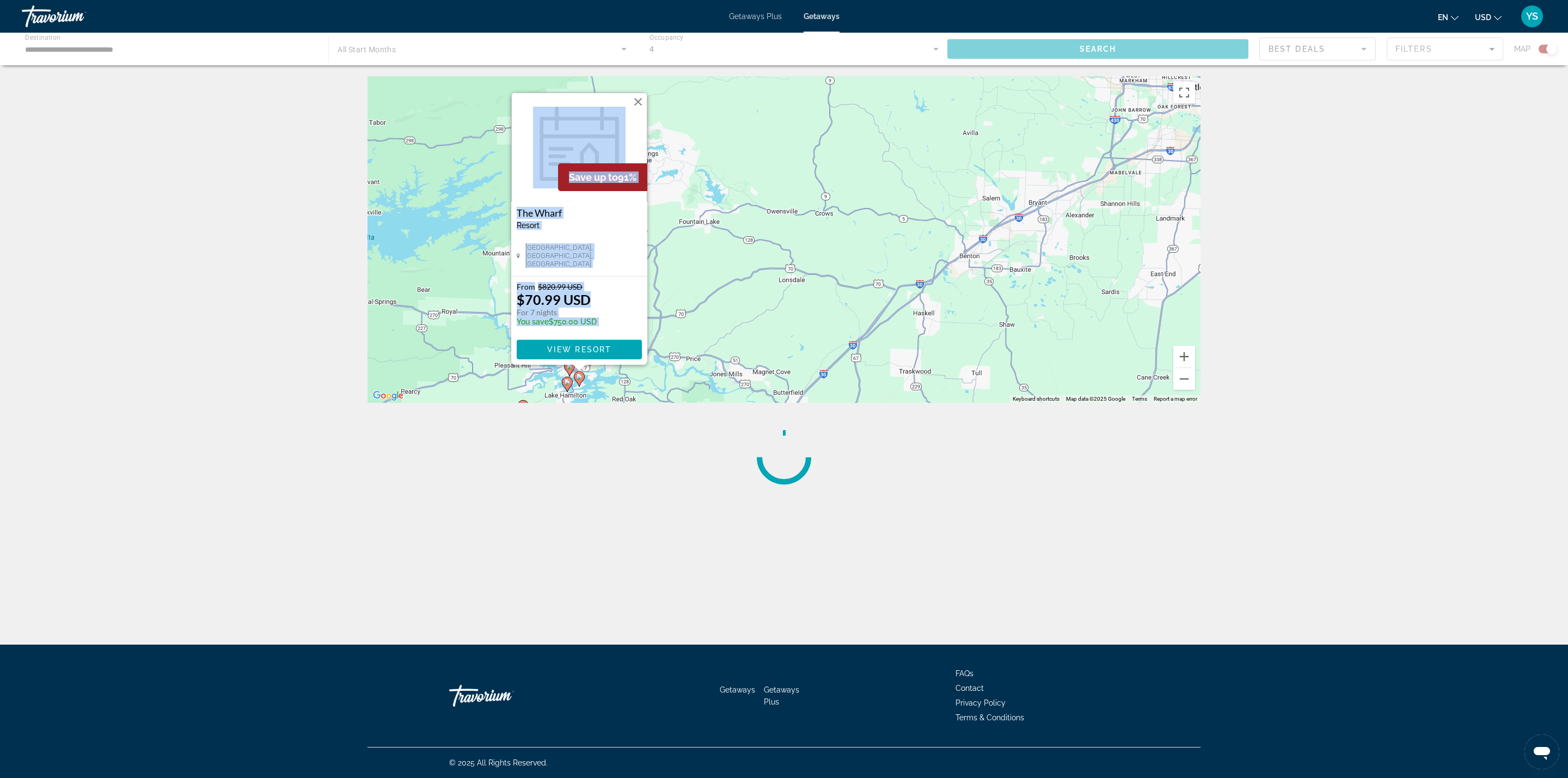
click at [642, 99] on button "Close" at bounding box center [638, 102] width 16 height 16
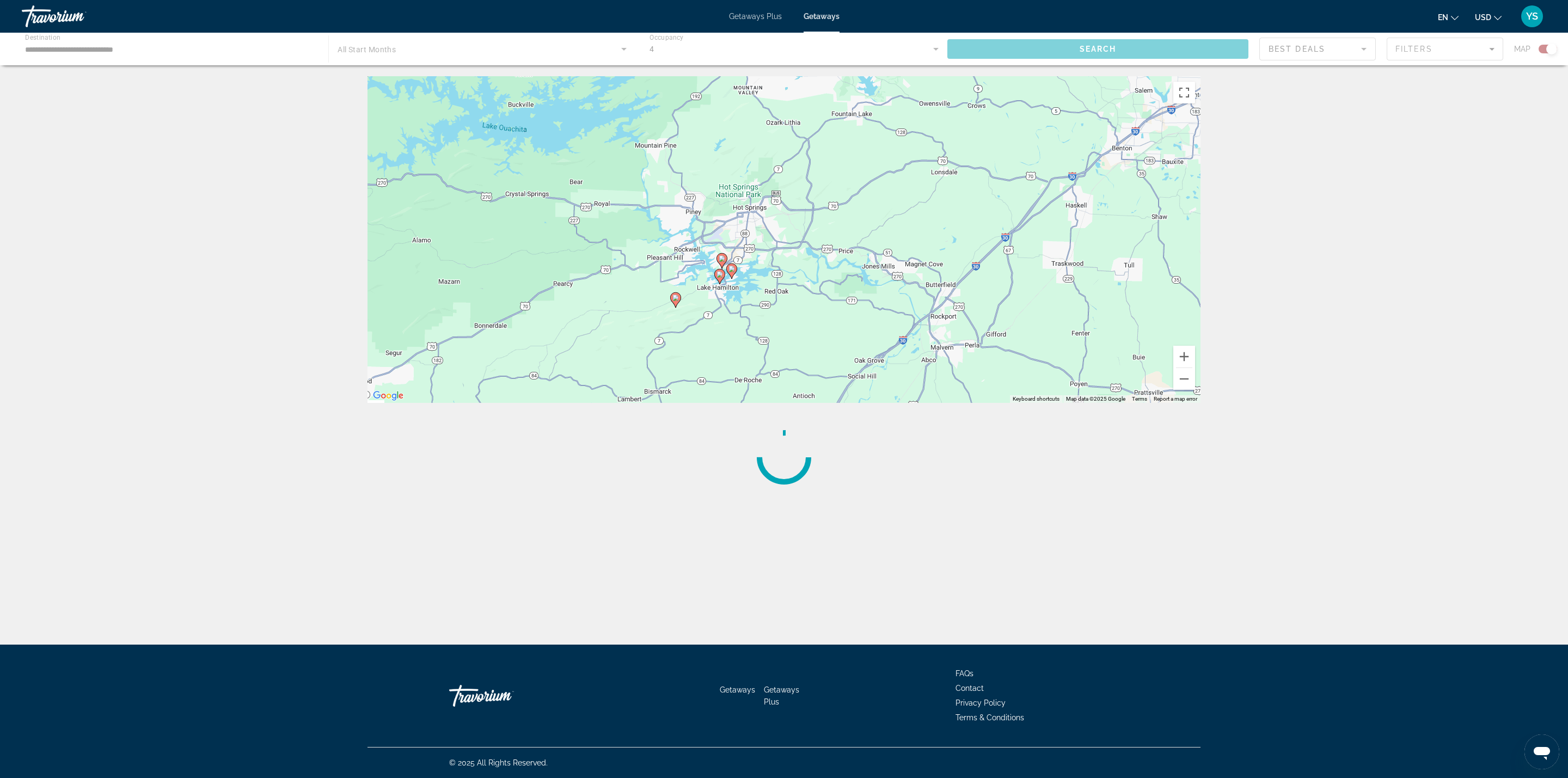
drag, startPoint x: 769, startPoint y: 261, endPoint x: 937, endPoint y: 138, distance: 208.2
click at [937, 138] on div "To activate drag with keyboard, press Alt + Enter. Once in keyboard drag state,…" at bounding box center [784, 239] width 833 height 327
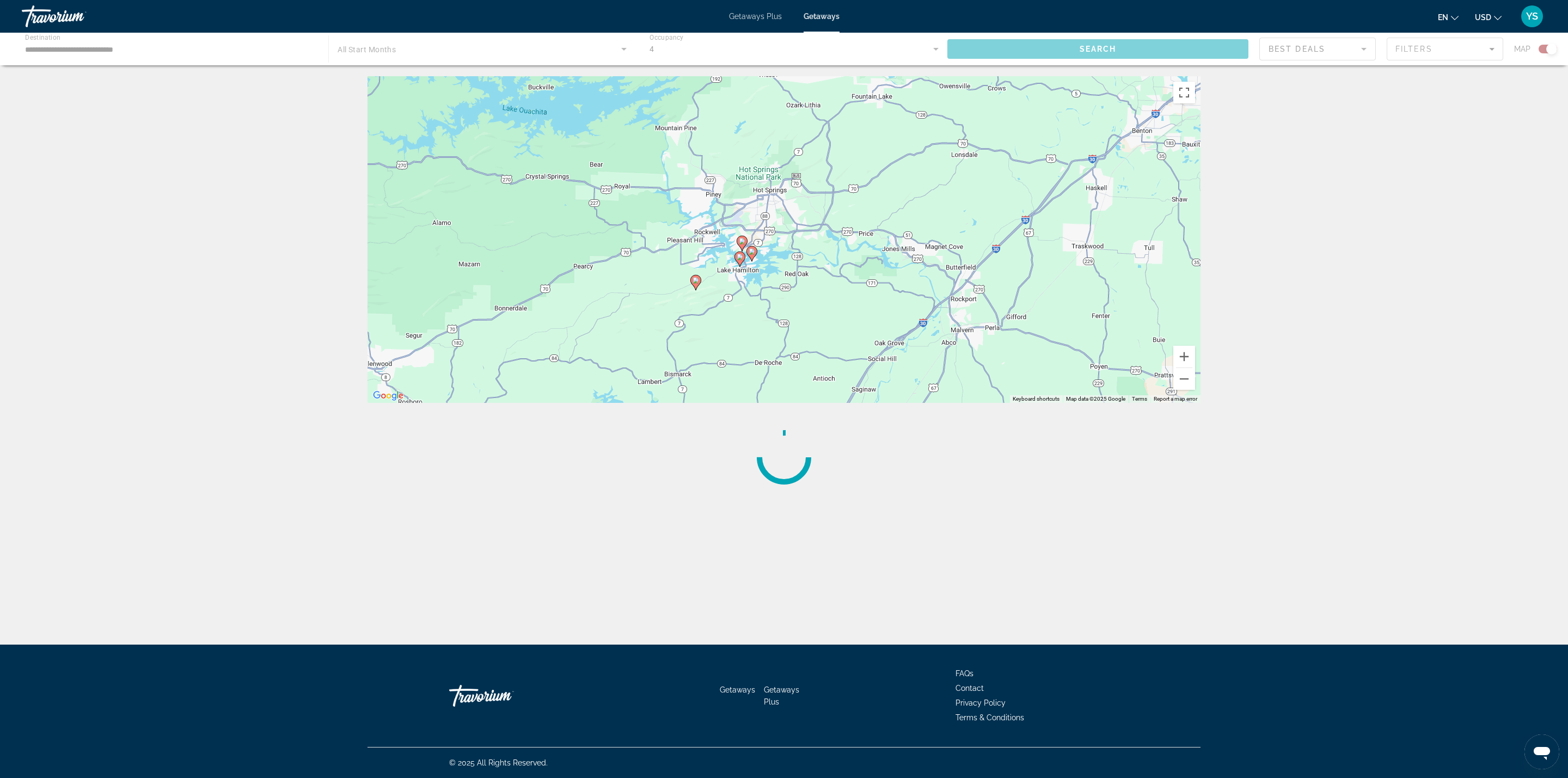
click at [737, 259] on image "Main content" at bounding box center [740, 257] width 7 height 7
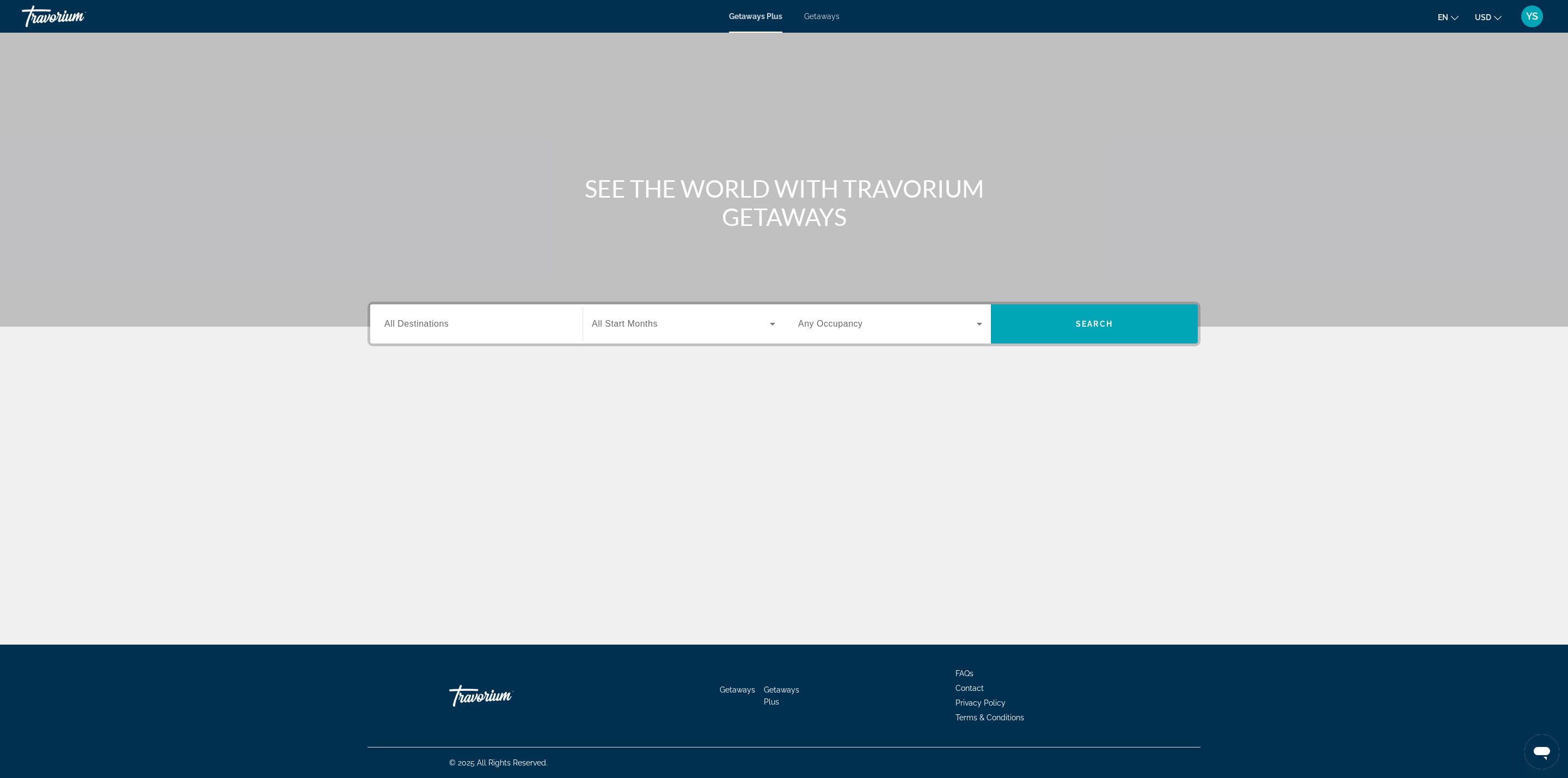
click at [828, 15] on span "Getaways" at bounding box center [822, 16] width 35 height 9
click at [432, 312] on div "Search widget" at bounding box center [476, 324] width 184 height 31
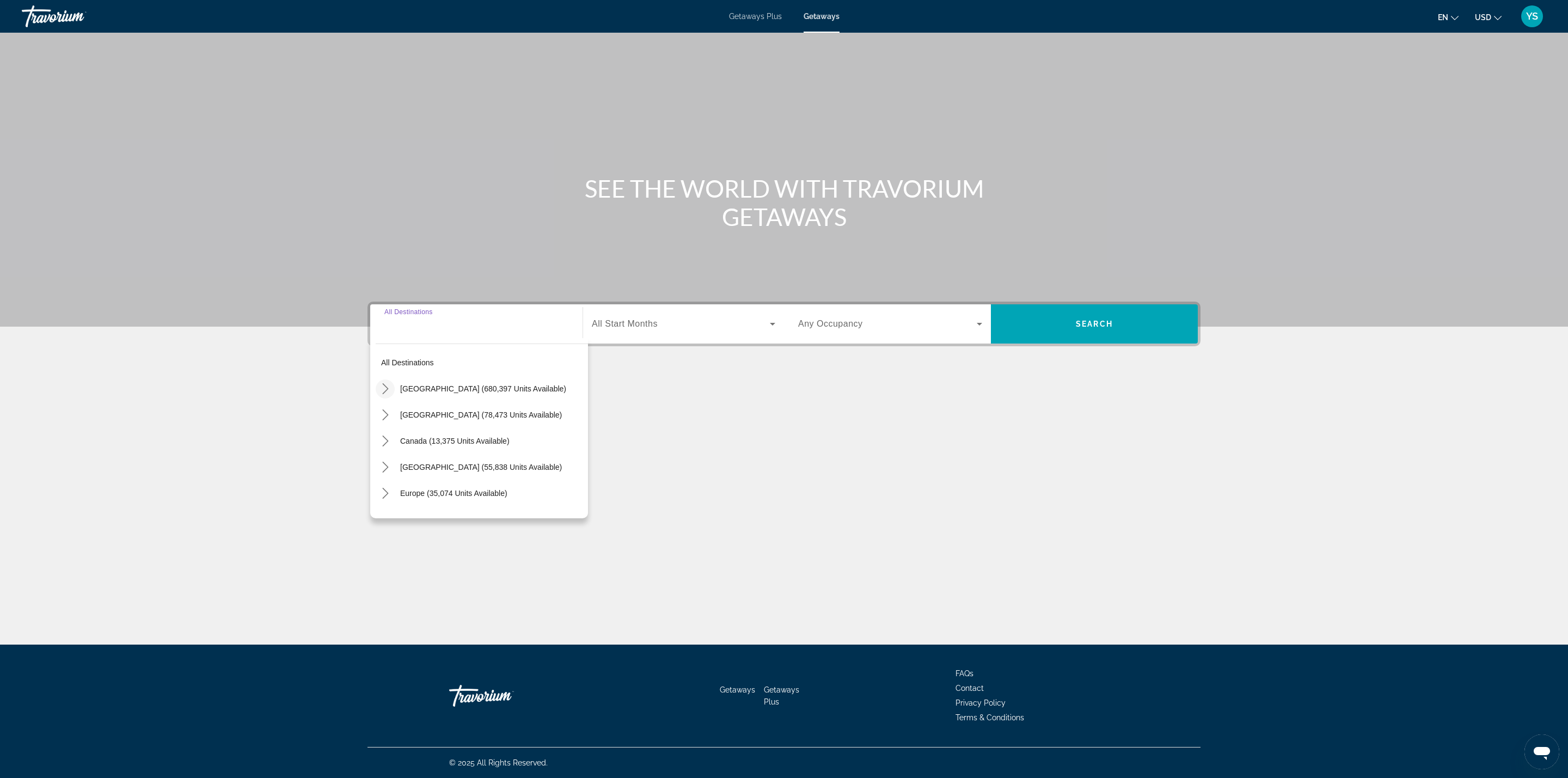
click at [386, 384] on icon "Toggle United States (680,397 units available) submenu" at bounding box center [385, 389] width 11 height 11
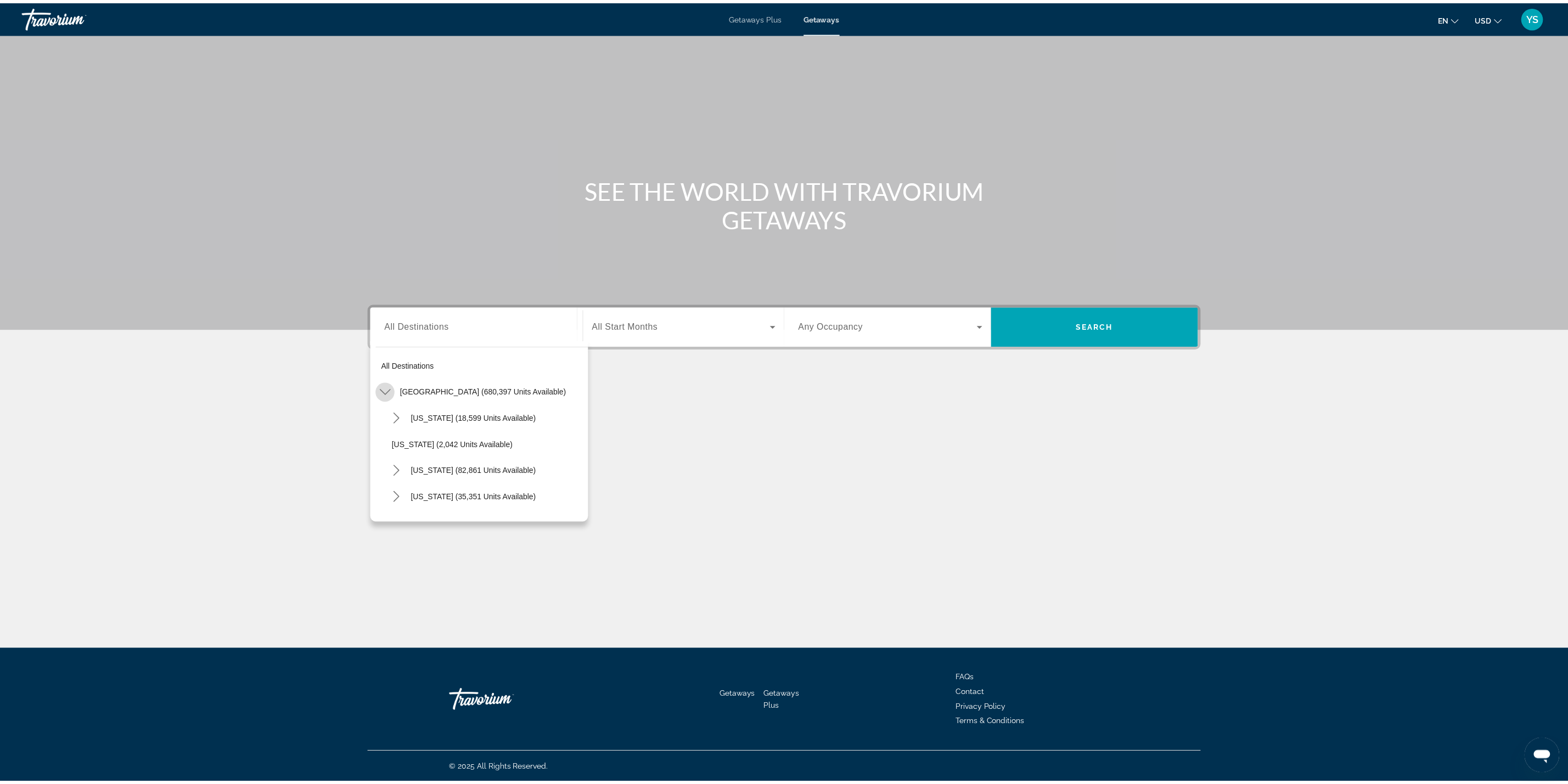
scroll to position [32, 0]
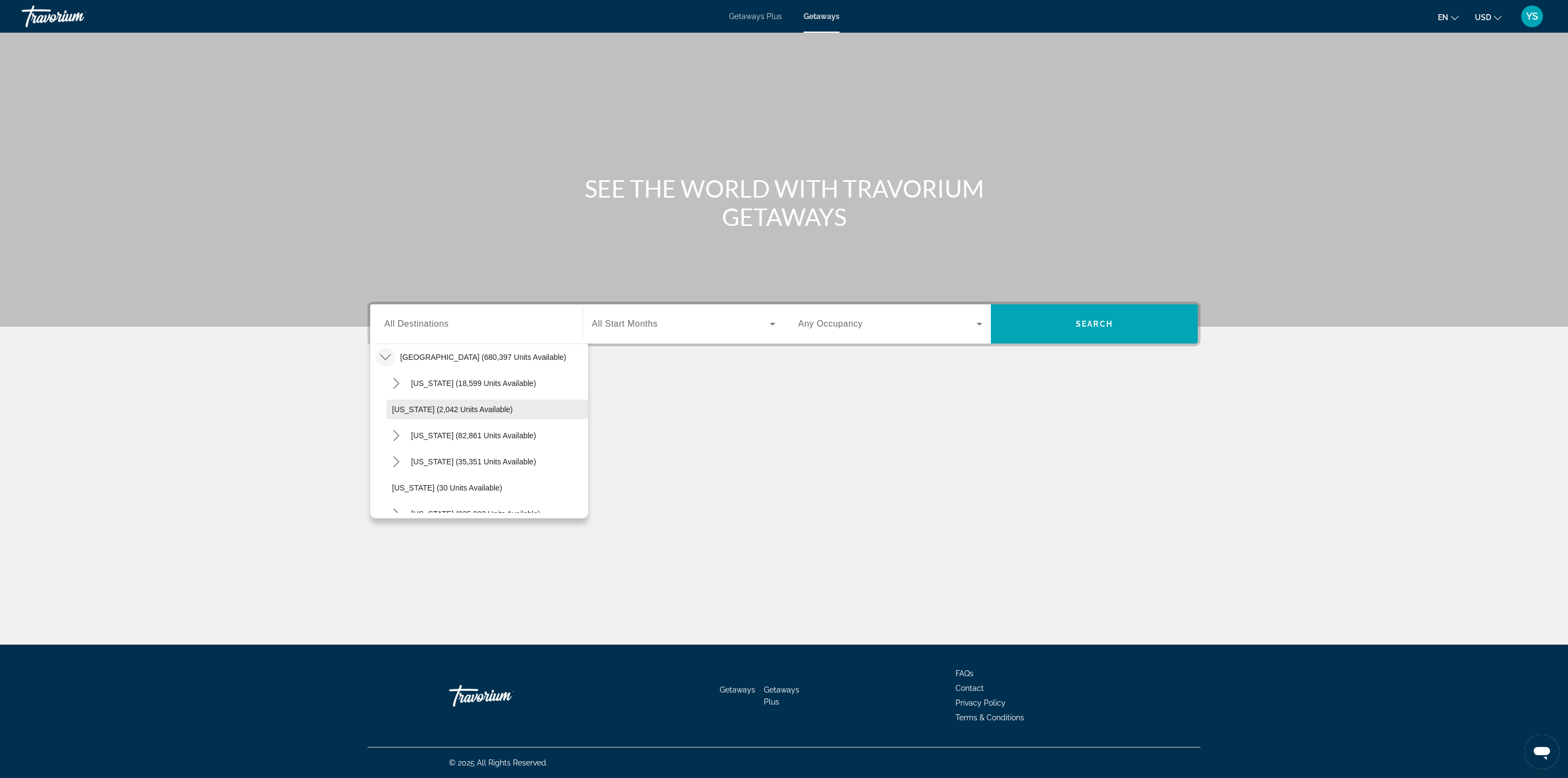
click at [412, 410] on span "[US_STATE] (2,042 units available)" at bounding box center [452, 409] width 121 height 9
type input "**********"
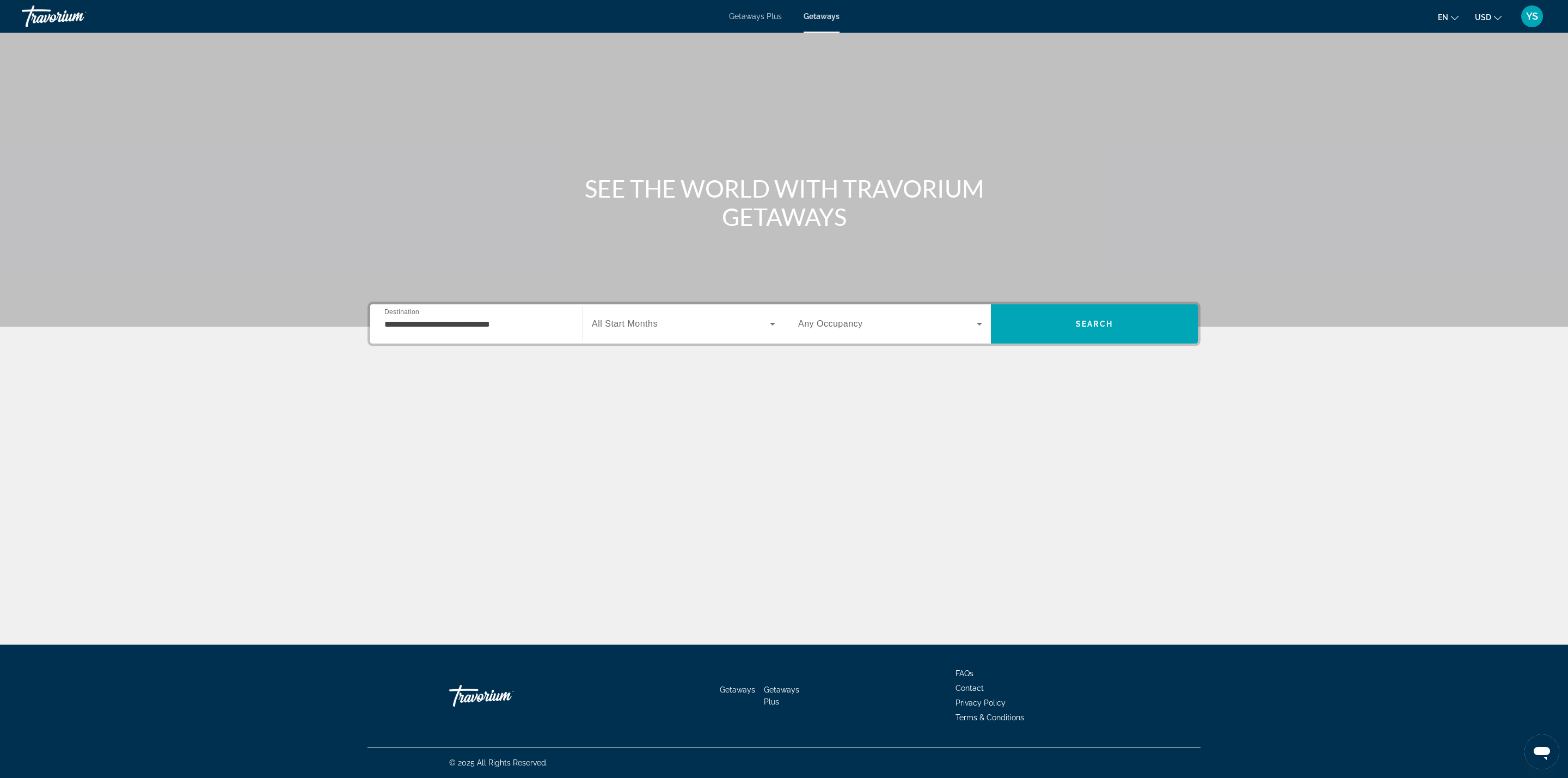
click at [838, 324] on span "Any Occupancy" at bounding box center [830, 323] width 65 height 9
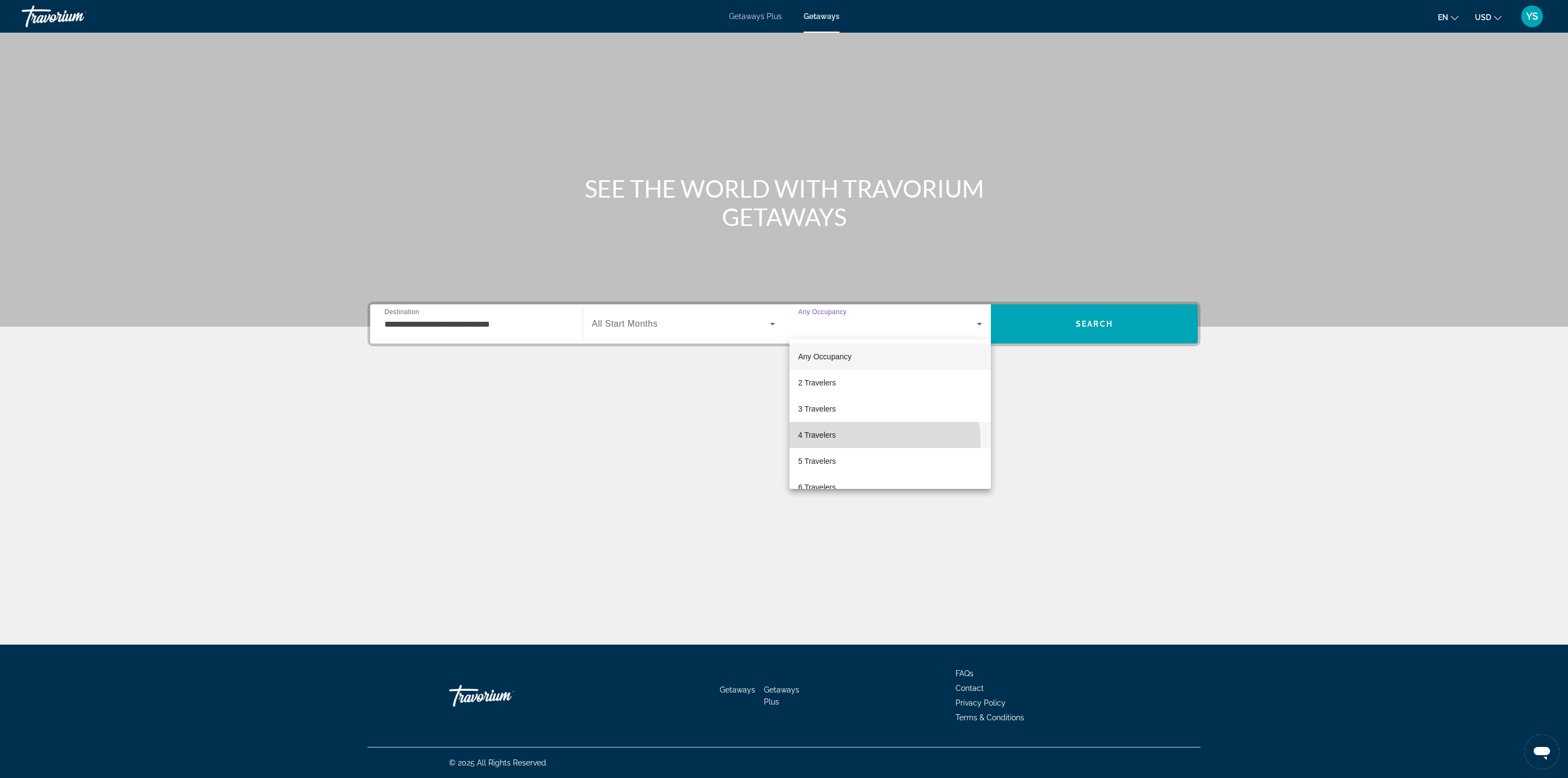
click at [830, 443] on mat-option "4 Travelers" at bounding box center [890, 435] width 201 height 26
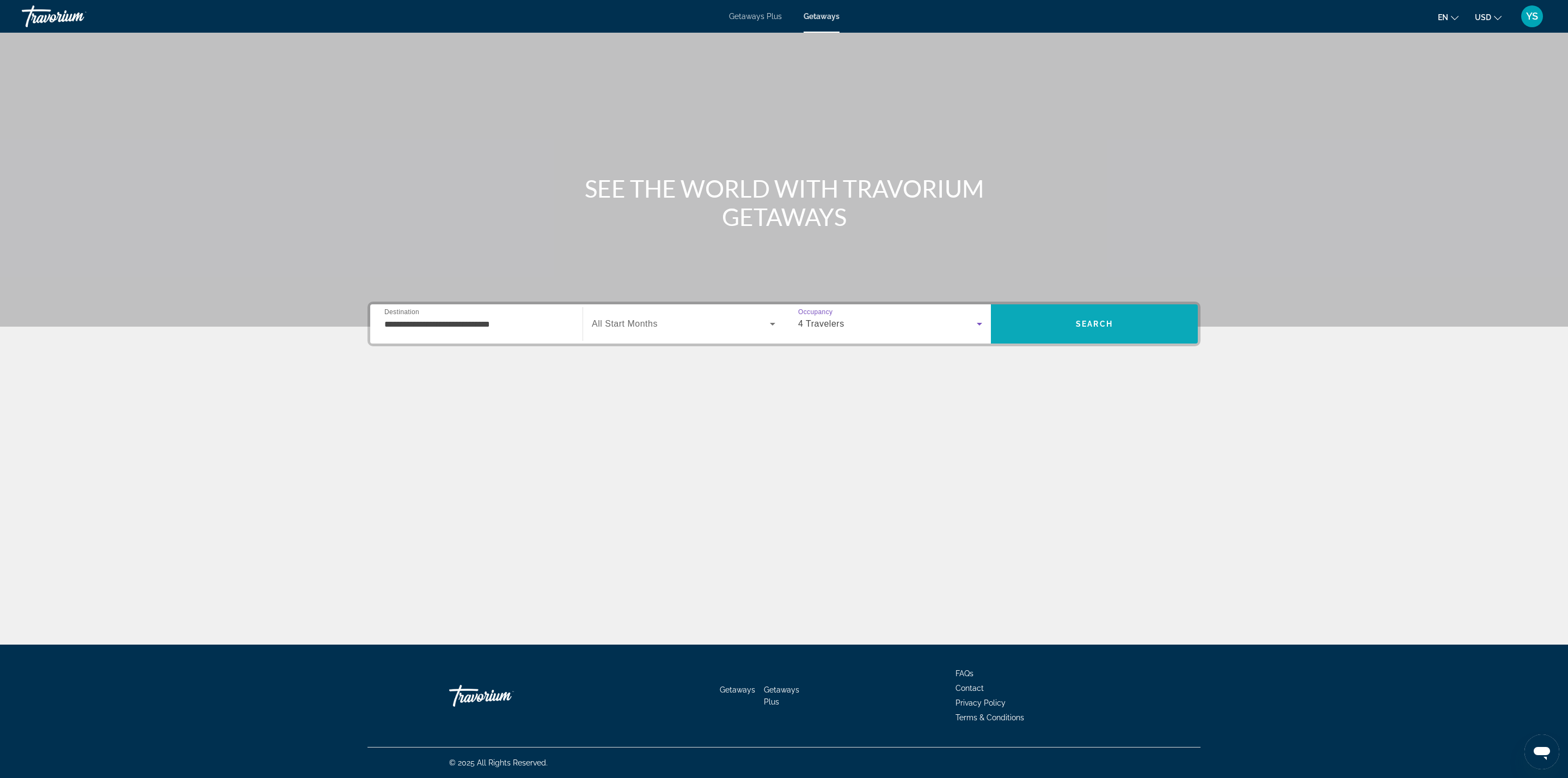
click at [1042, 318] on span "Search" at bounding box center [1094, 324] width 207 height 26
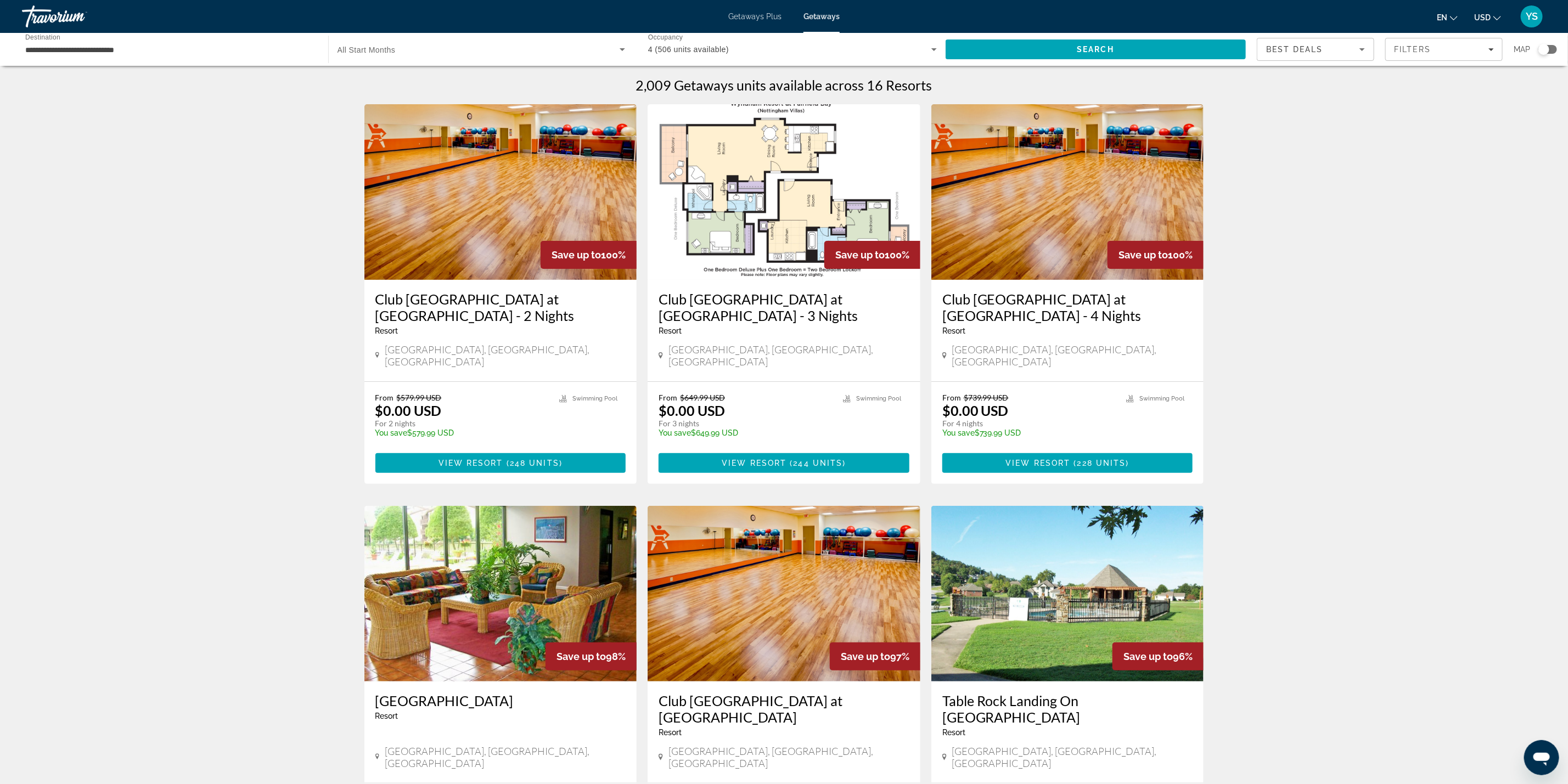
click at [1545, 45] on div "Search widget" at bounding box center [1544, 50] width 11 height 11
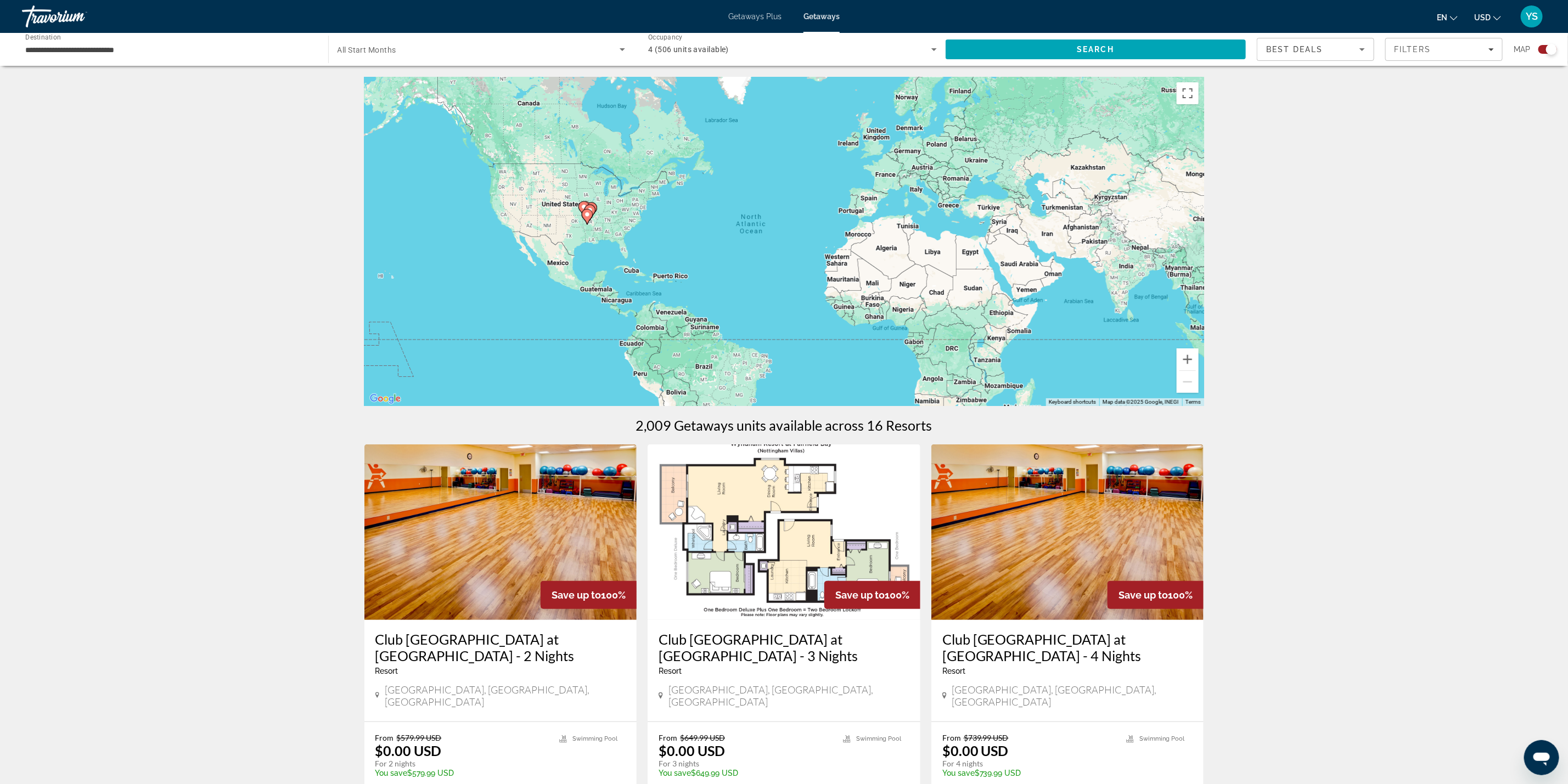
click at [585, 217] on image "Main content" at bounding box center [587, 214] width 7 height 7
click at [585, 217] on div "To activate drag with keyboard, press Alt + Enter. Once in keyboard drag state,…" at bounding box center [784, 241] width 840 height 329
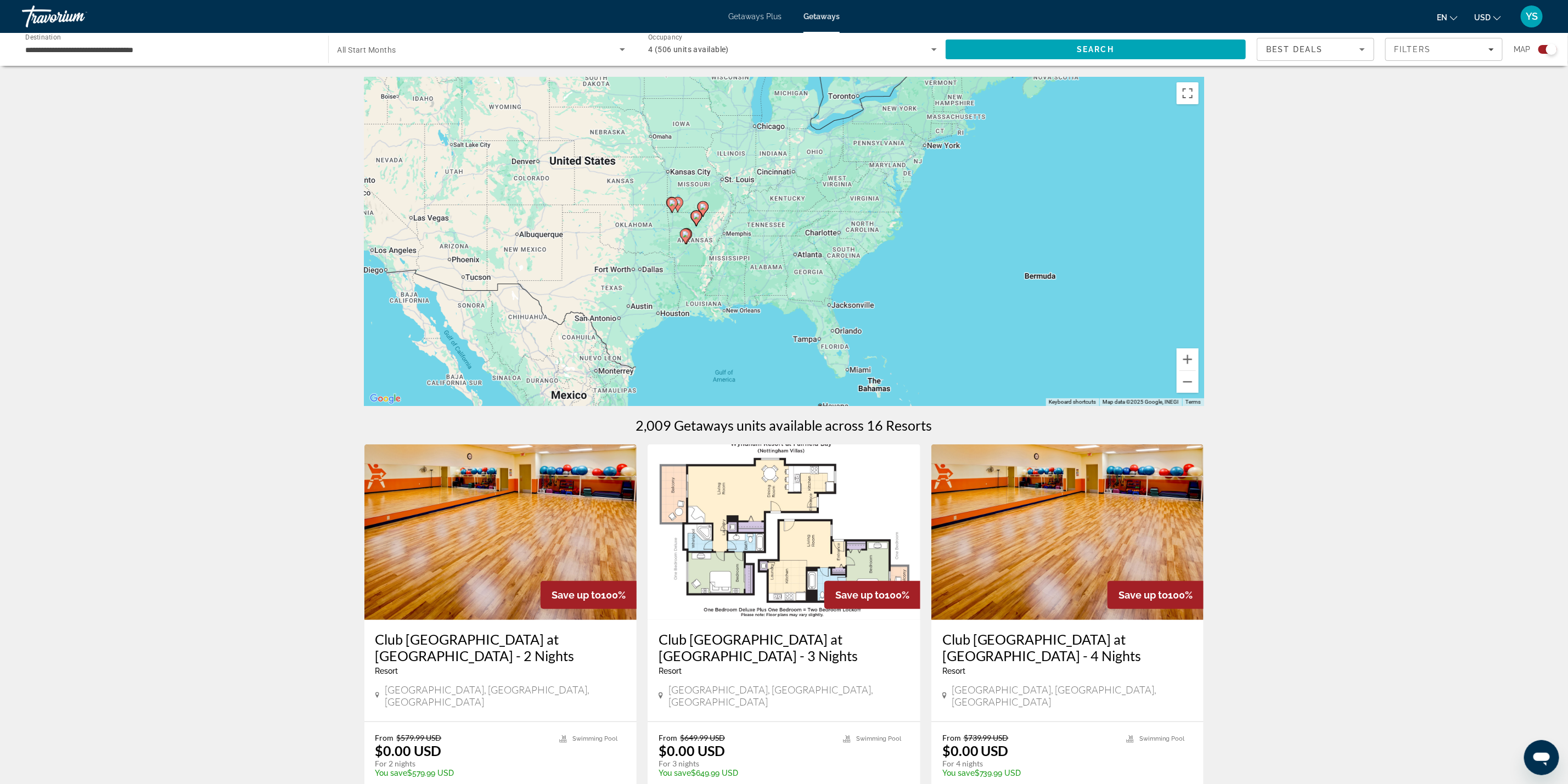
click at [681, 234] on icon "Main content" at bounding box center [685, 236] width 10 height 14
type input "**********"
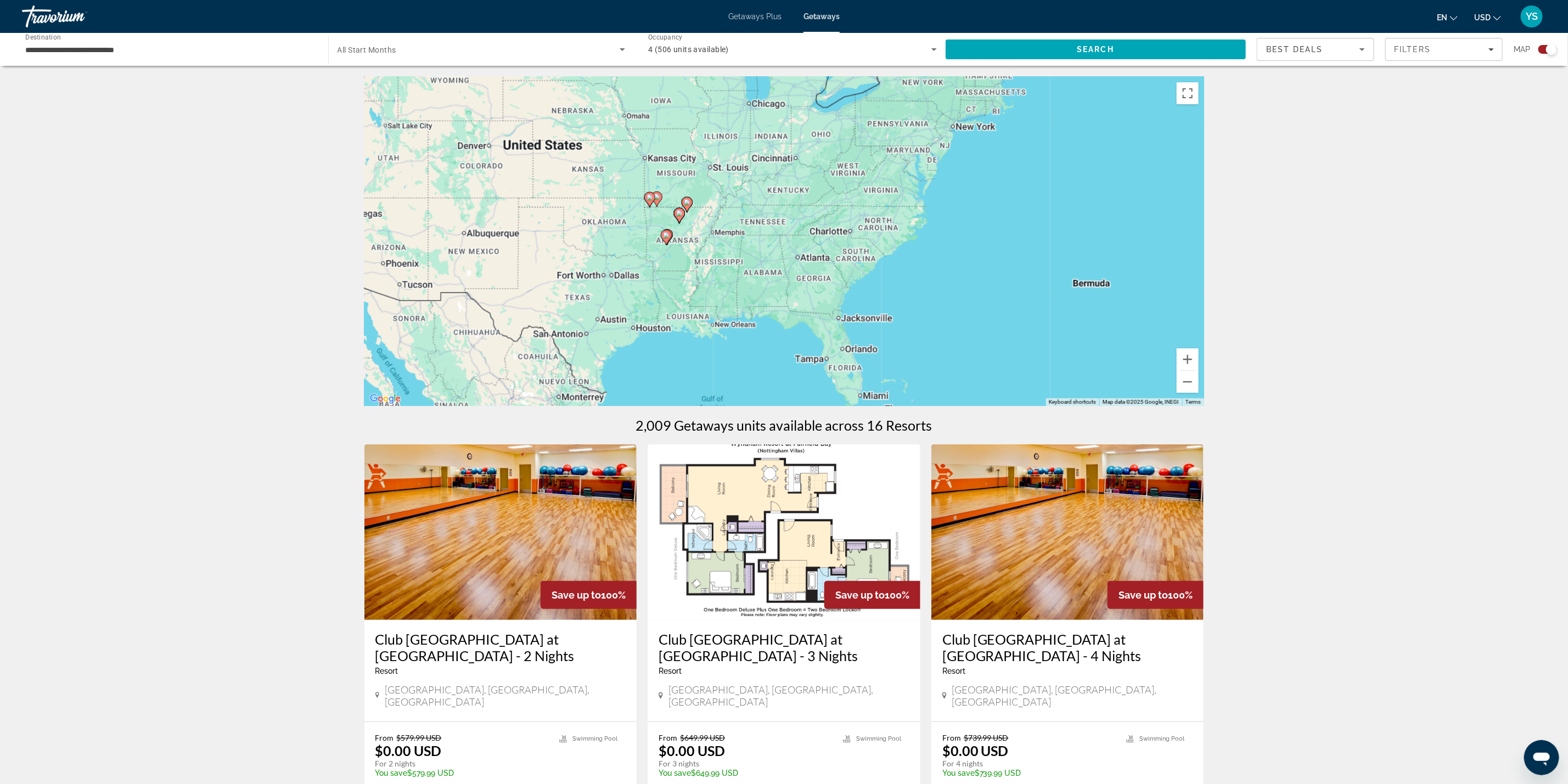
click at [681, 234] on div "To activate drag with keyboard, press Alt + Enter. Once in keyboard drag state,…" at bounding box center [784, 241] width 840 height 329
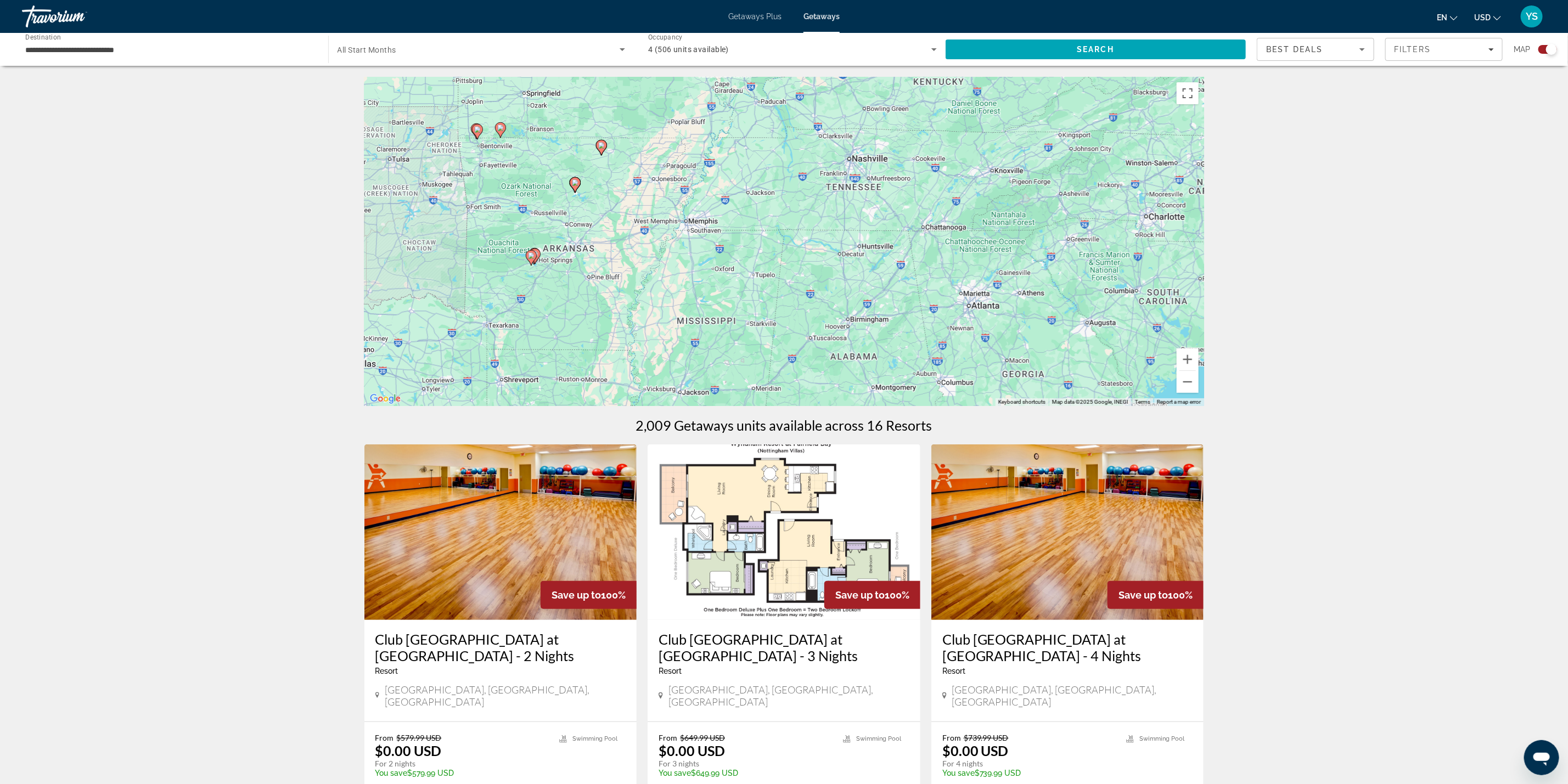
click at [533, 263] on gmp-advanced-marker "Main content" at bounding box center [531, 258] width 11 height 17
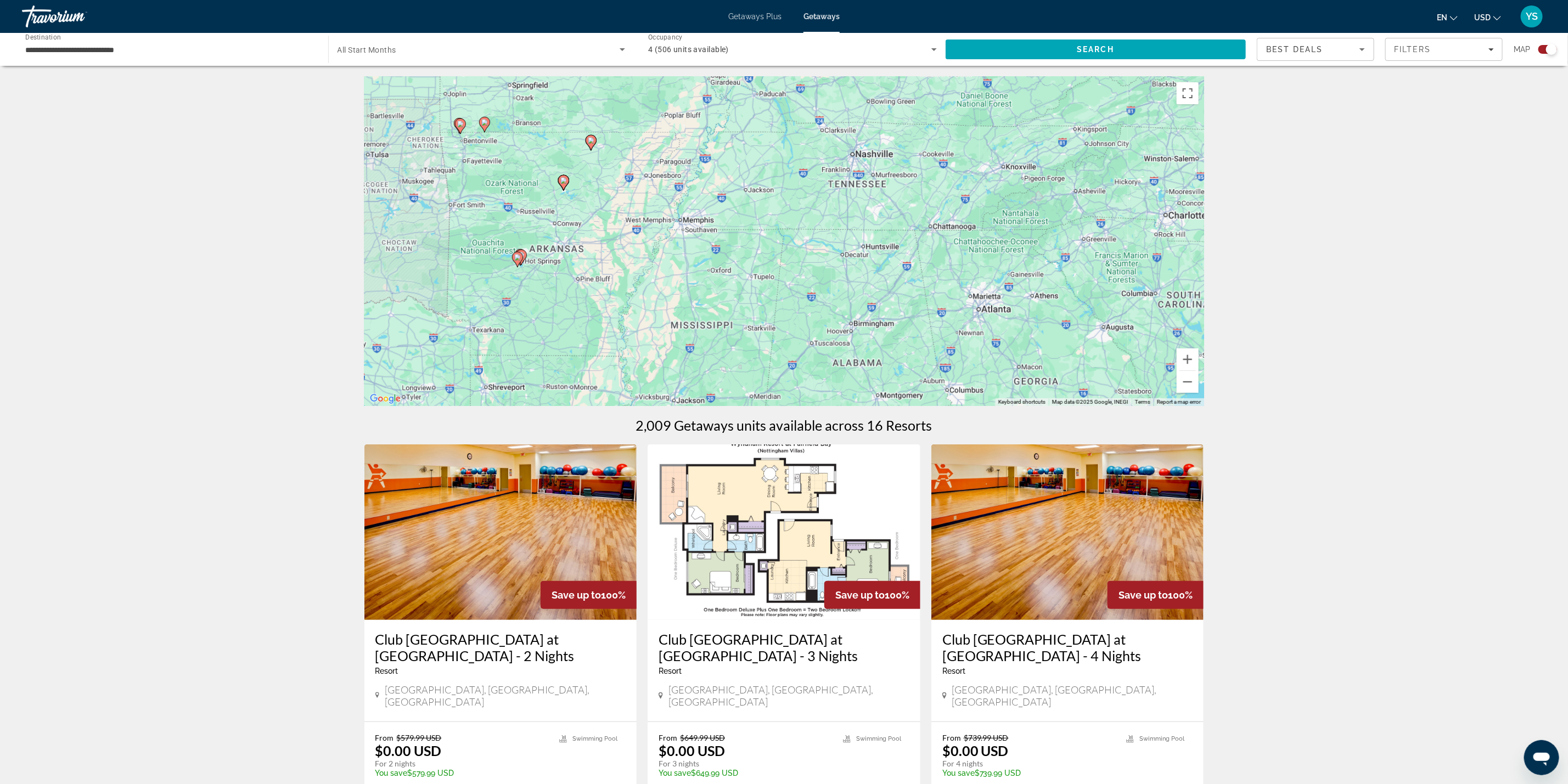
click at [533, 263] on div "To activate drag with keyboard, press Alt + Enter. Once in keyboard drag state,…" at bounding box center [784, 241] width 840 height 329
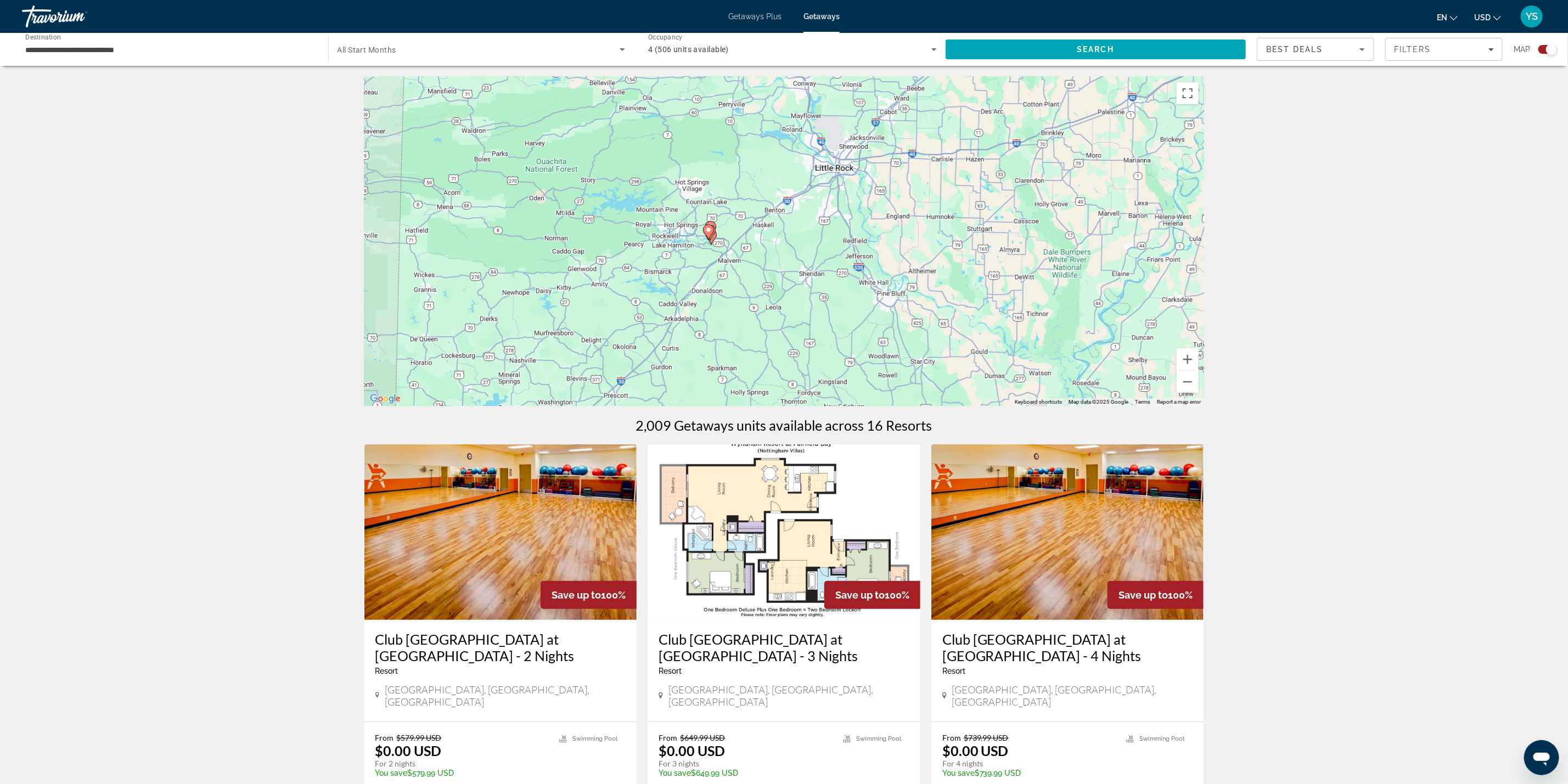
drag, startPoint x: 523, startPoint y: 267, endPoint x: 1091, endPoint y: 194, distance: 572.7
click at [1157, 198] on div "To activate drag with keyboard, press Alt + Enter. Once in keyboard drag state,…" at bounding box center [784, 241] width 840 height 329
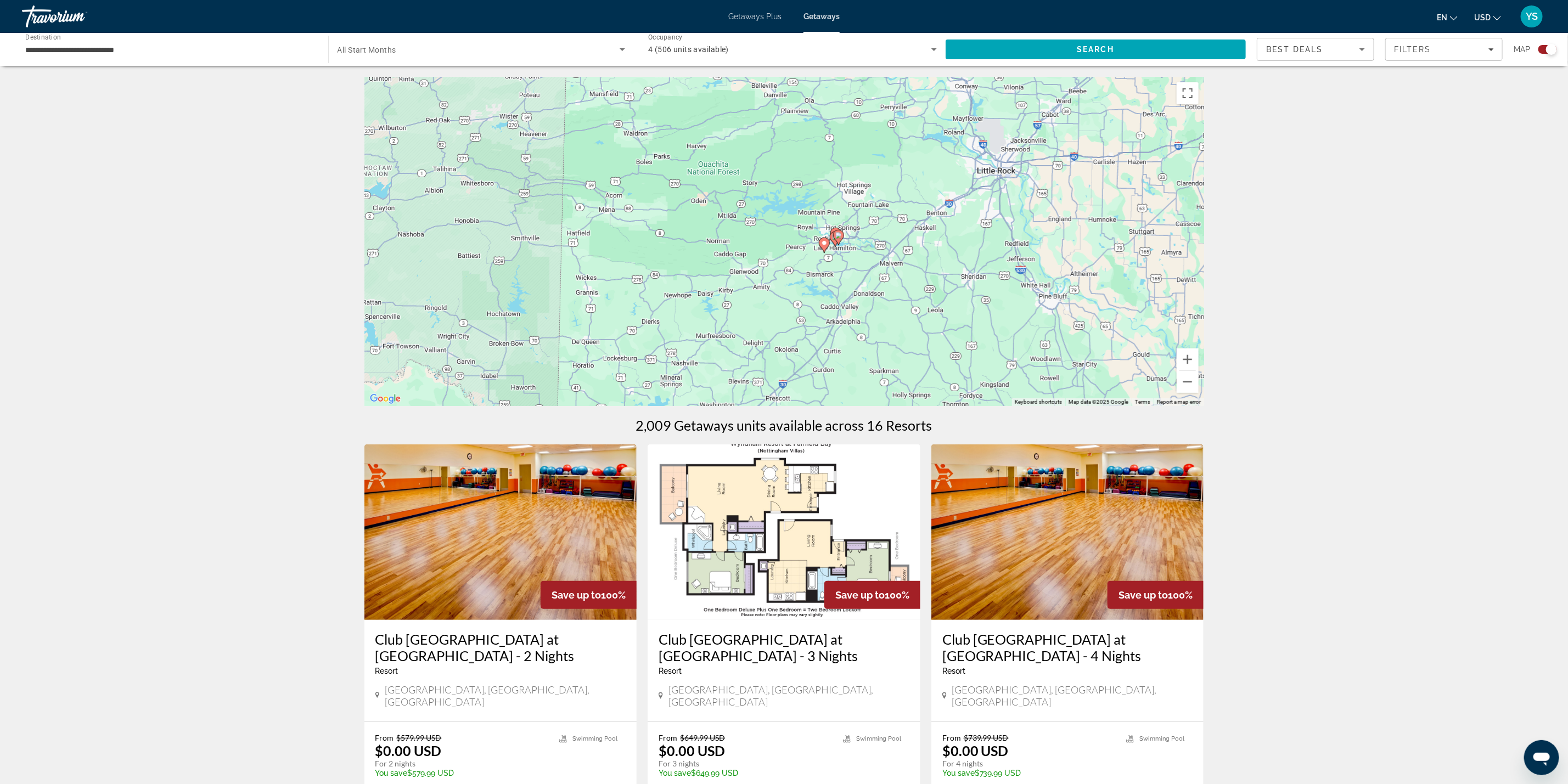
drag, startPoint x: 566, startPoint y: 236, endPoint x: 722, endPoint y: 239, distance: 156.0
click at [722, 239] on div "To activate drag with keyboard, press Alt + Enter. Once in keyboard drag state,…" at bounding box center [784, 241] width 840 height 329
click at [838, 229] on gmp-advanced-marker "Main content" at bounding box center [839, 237] width 11 height 17
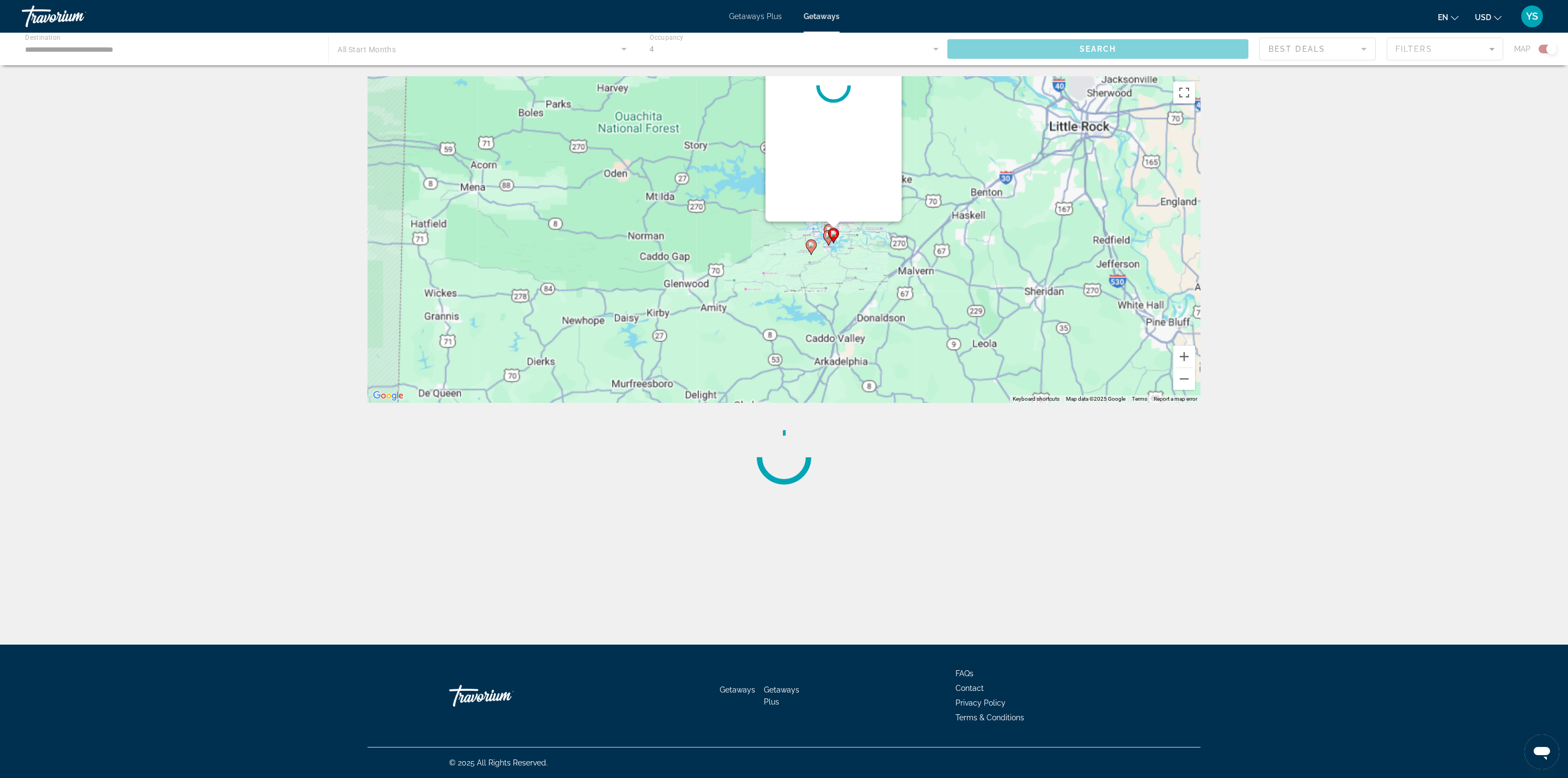
click at [831, 227] on div "Main content" at bounding box center [834, 225] width 13 height 7
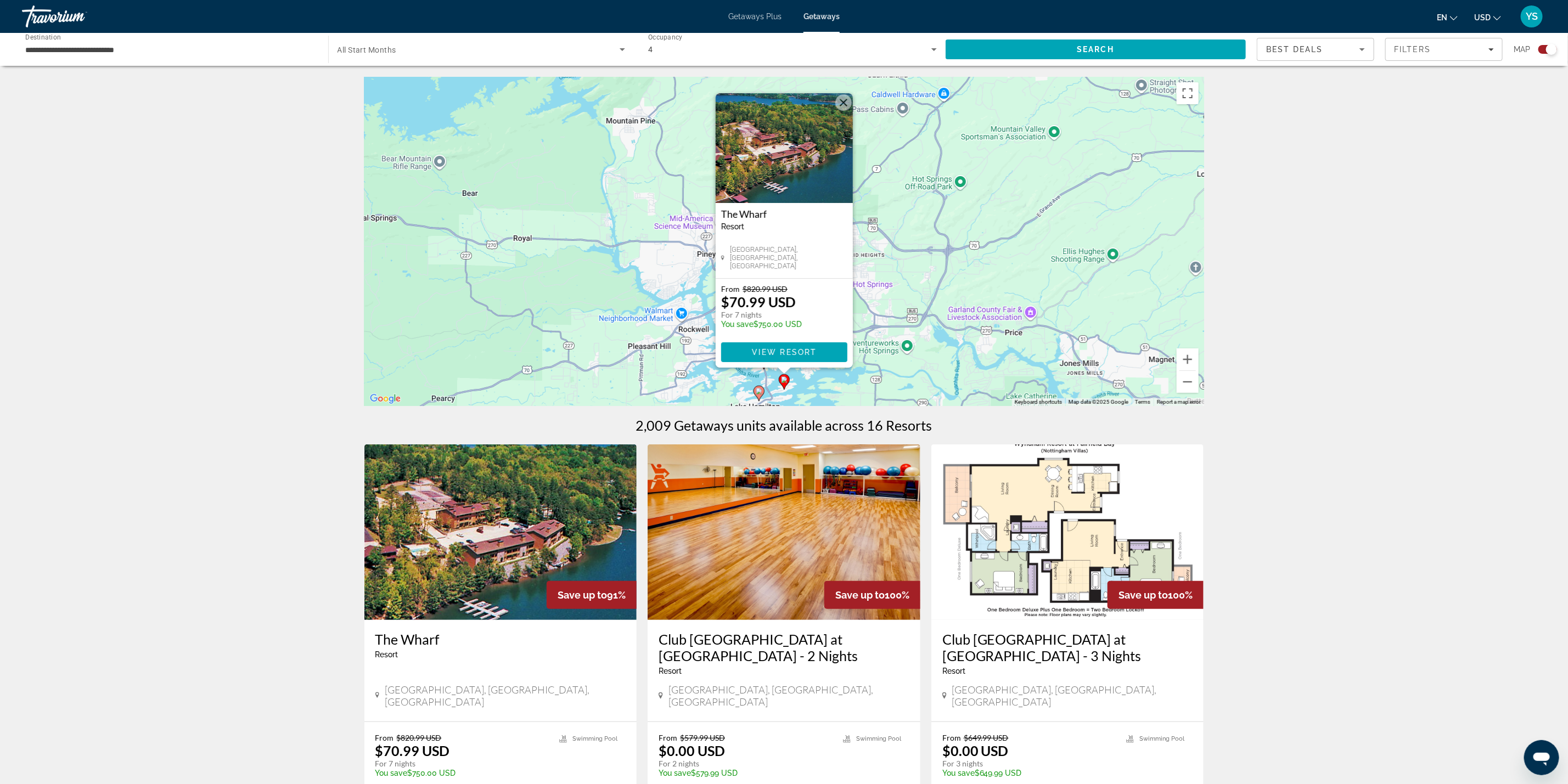
click at [758, 395] on icon "Main content" at bounding box center [759, 393] width 10 height 14
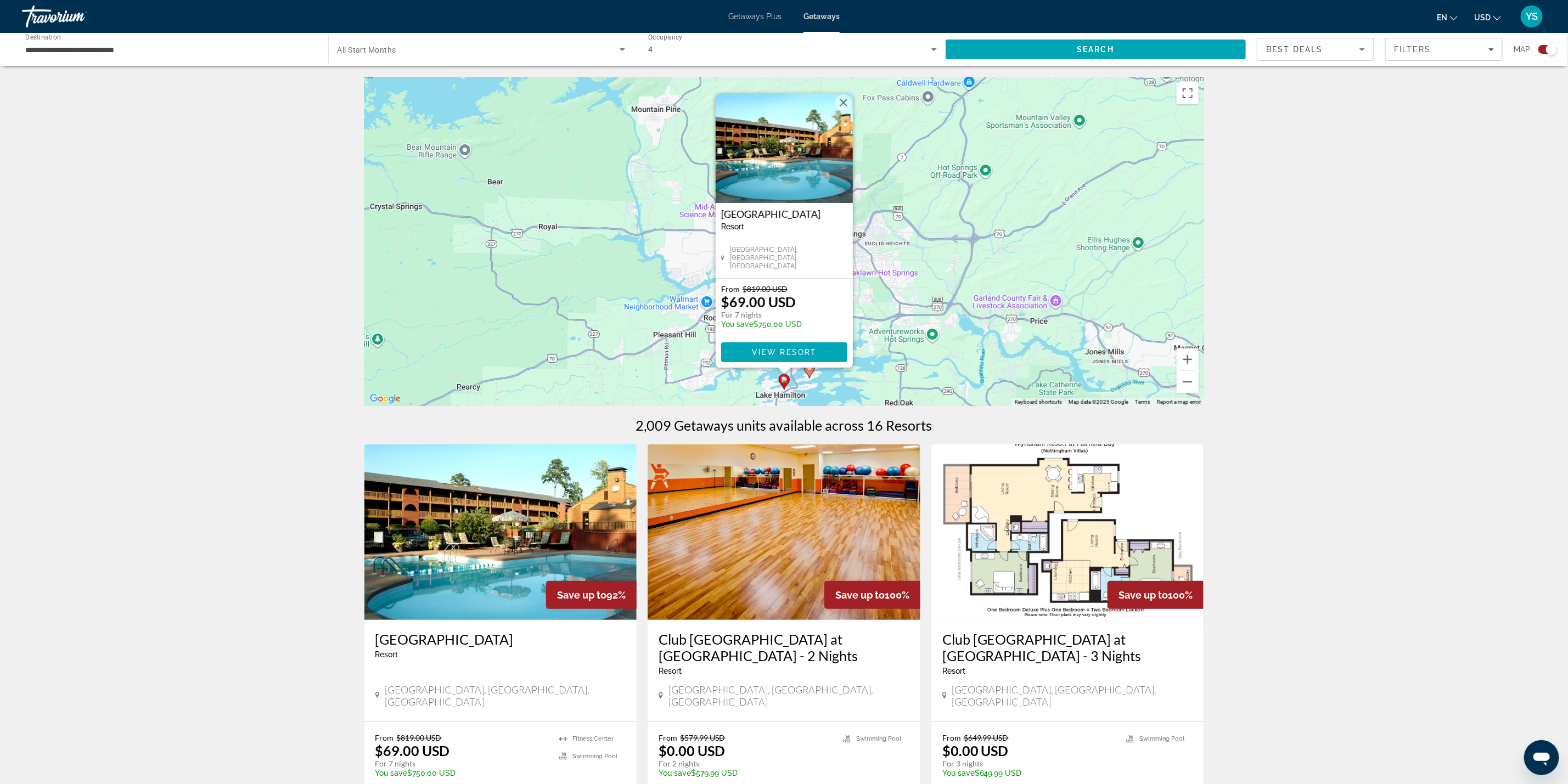
click at [892, 249] on div "To navigate, press the arrow keys. To activate drag with keyboard, press Alt + …" at bounding box center [784, 241] width 840 height 329
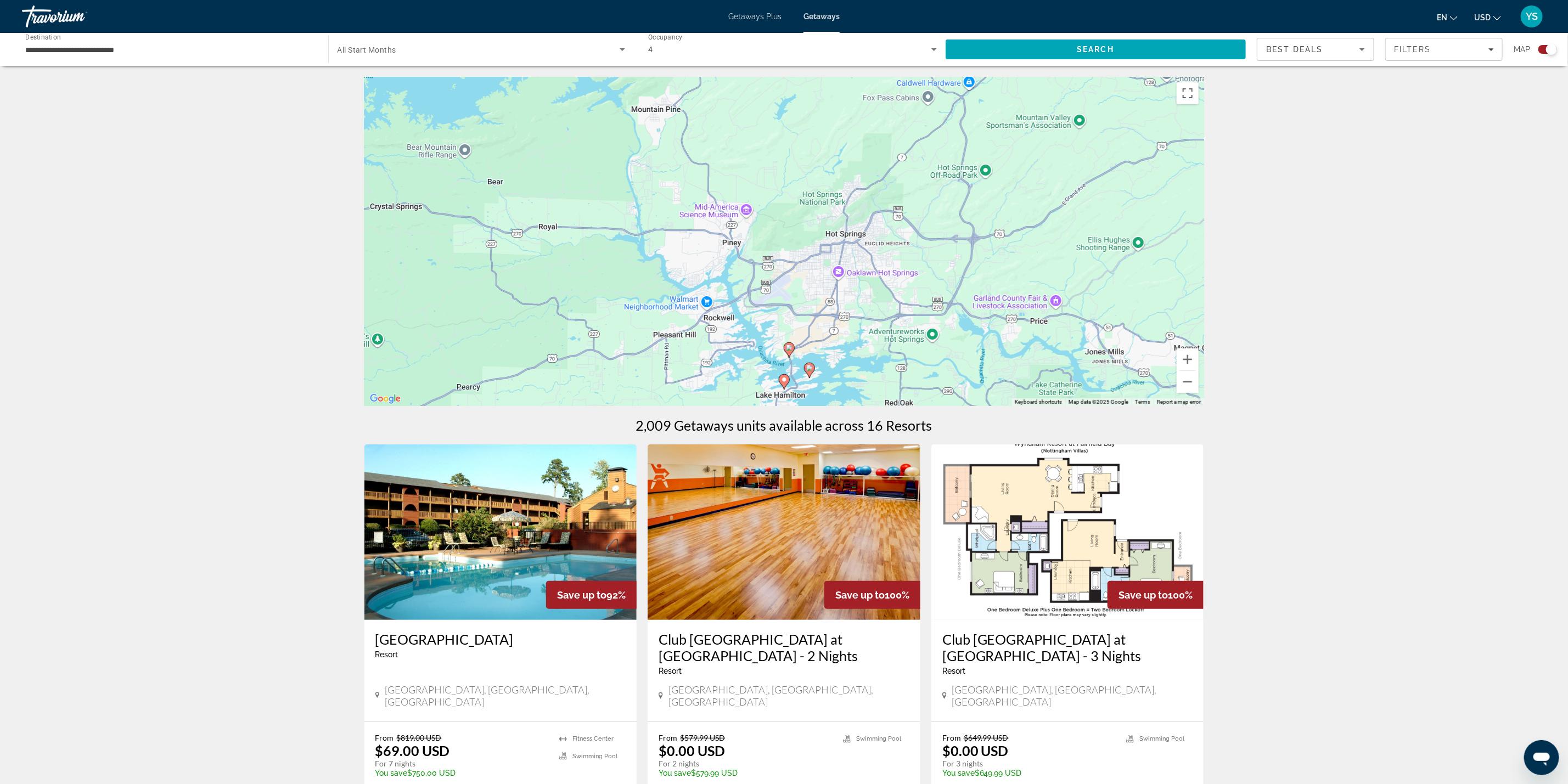
click at [782, 381] on image "Main content" at bounding box center [784, 380] width 7 height 7
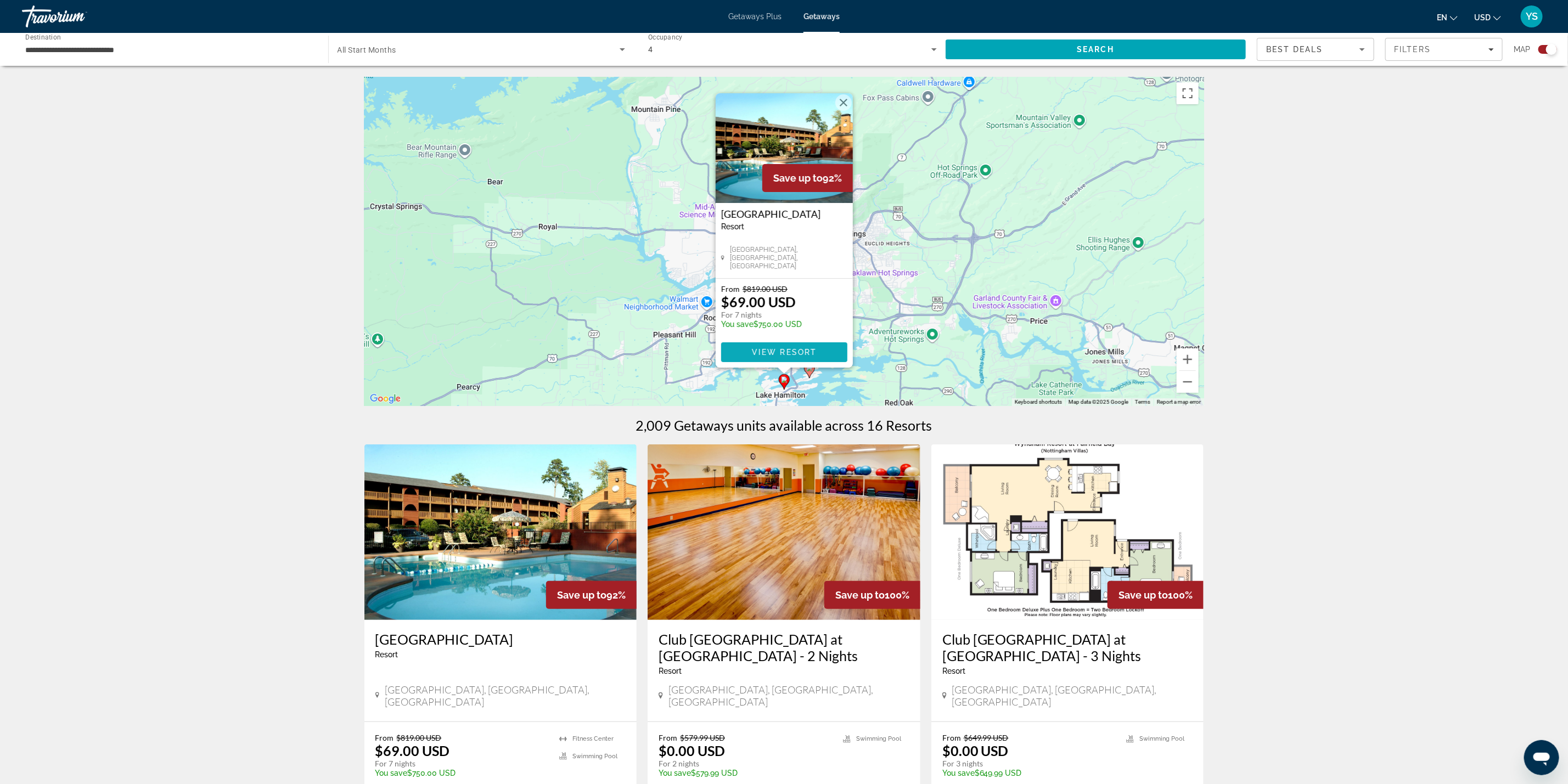
click at [781, 353] on span "View Resort" at bounding box center [784, 352] width 65 height 9
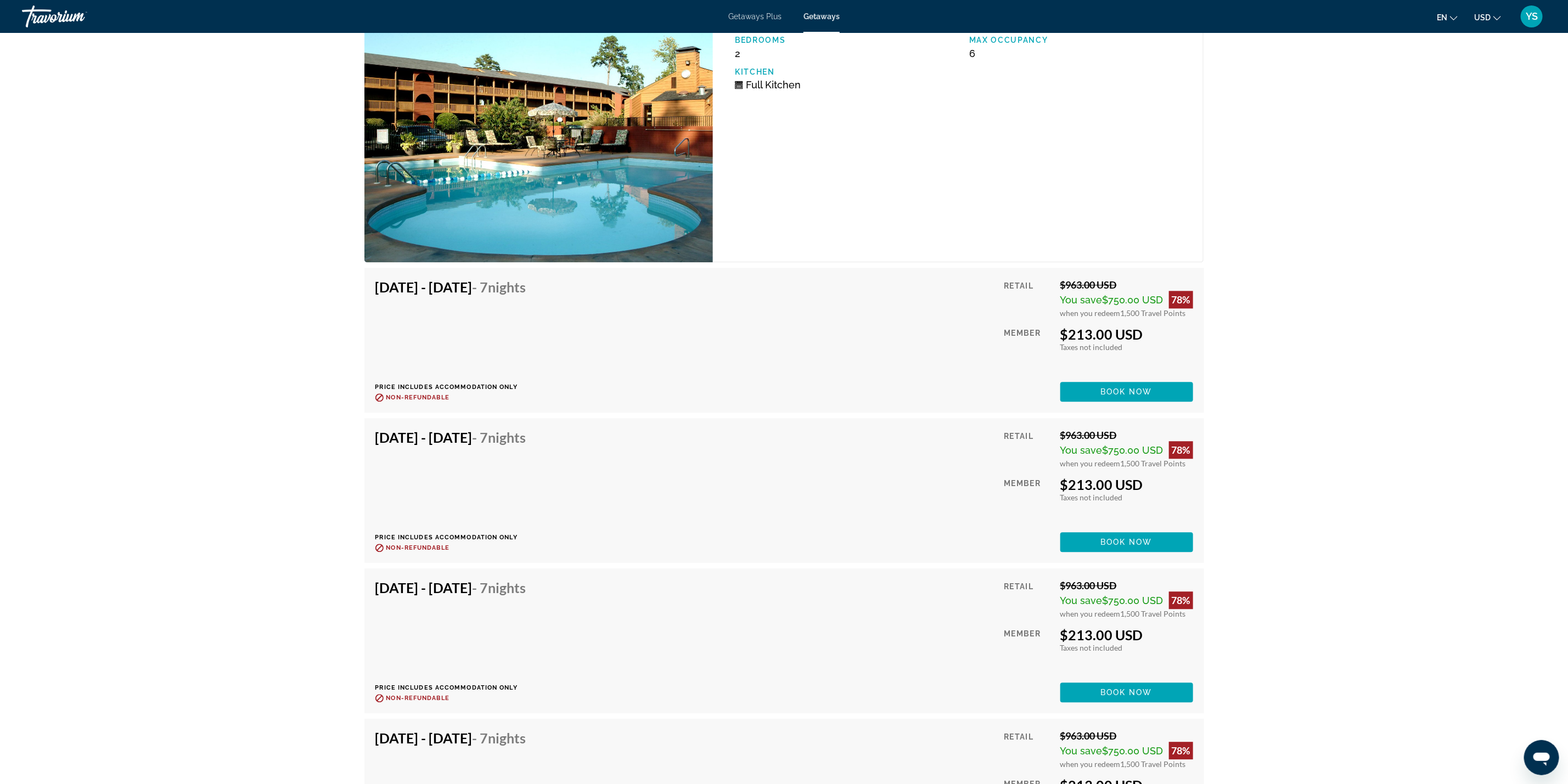
scroll to position [1864, 0]
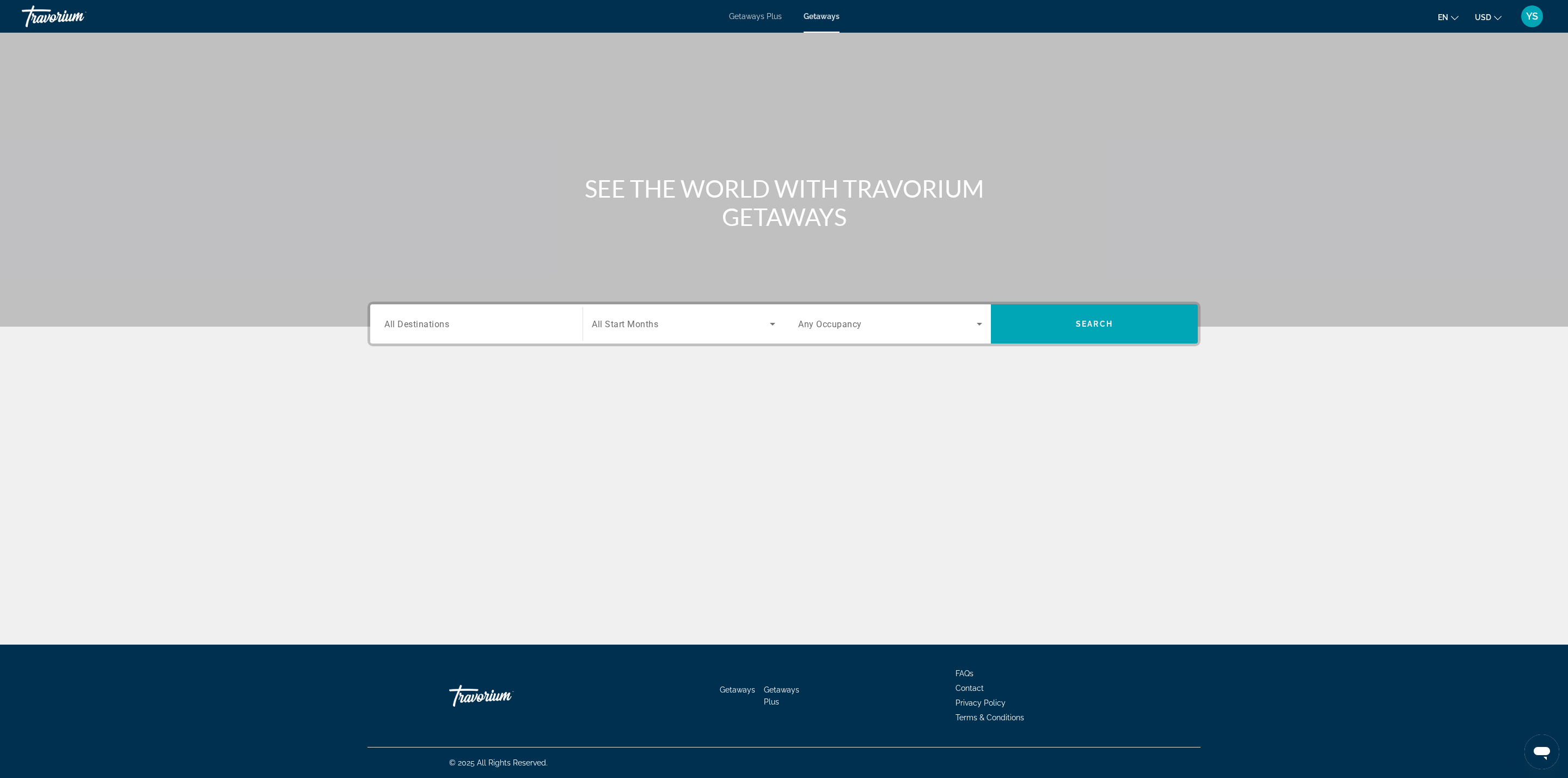
click at [419, 323] on span "All Destinations" at bounding box center [416, 323] width 65 height 10
click at [419, 323] on input "Destination All Destinations" at bounding box center [476, 324] width 184 height 13
click at [385, 387] on icon "Toggle United States (680,397 units available) submenu" at bounding box center [385, 389] width 6 height 11
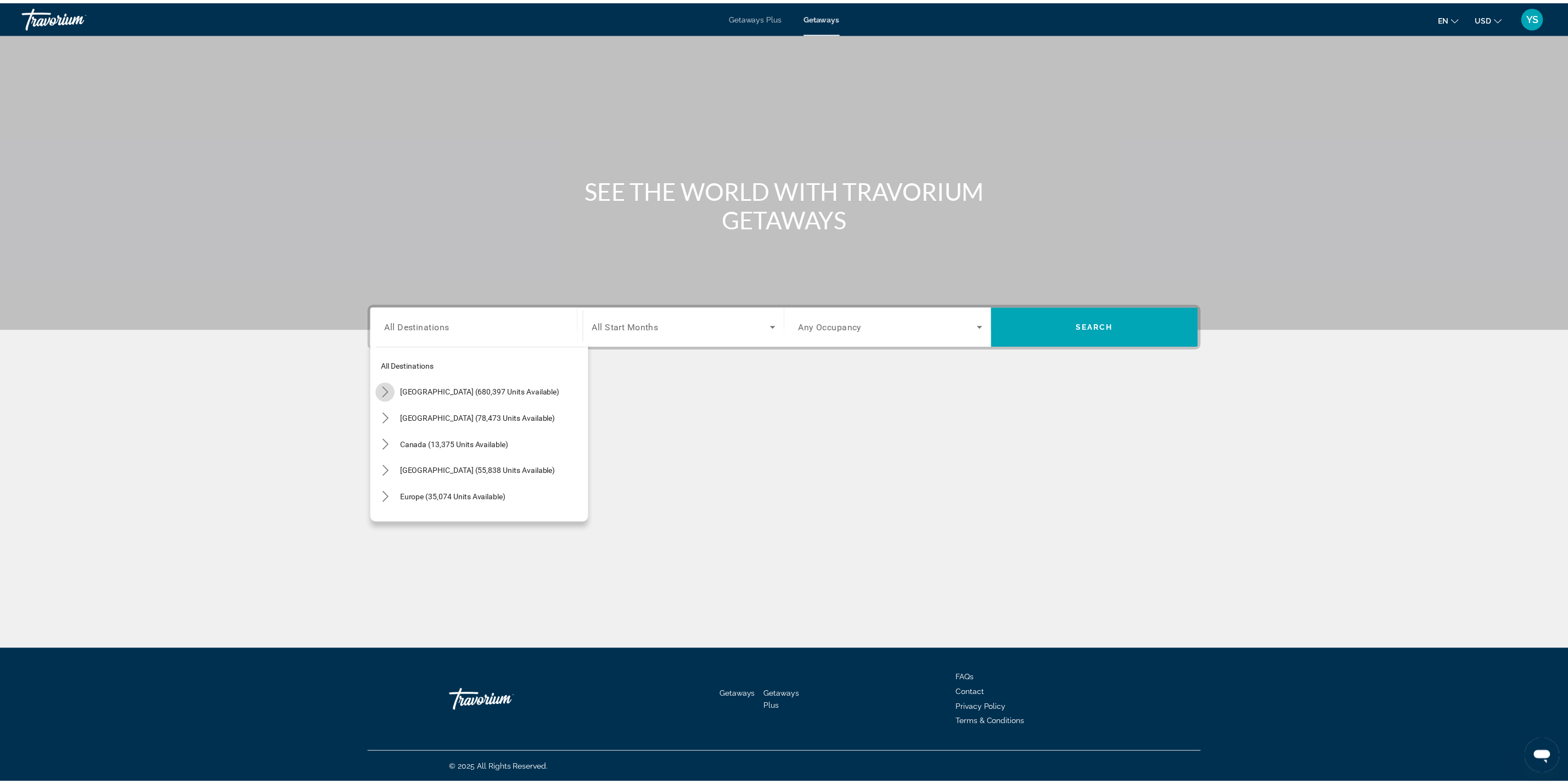
scroll to position [32, 0]
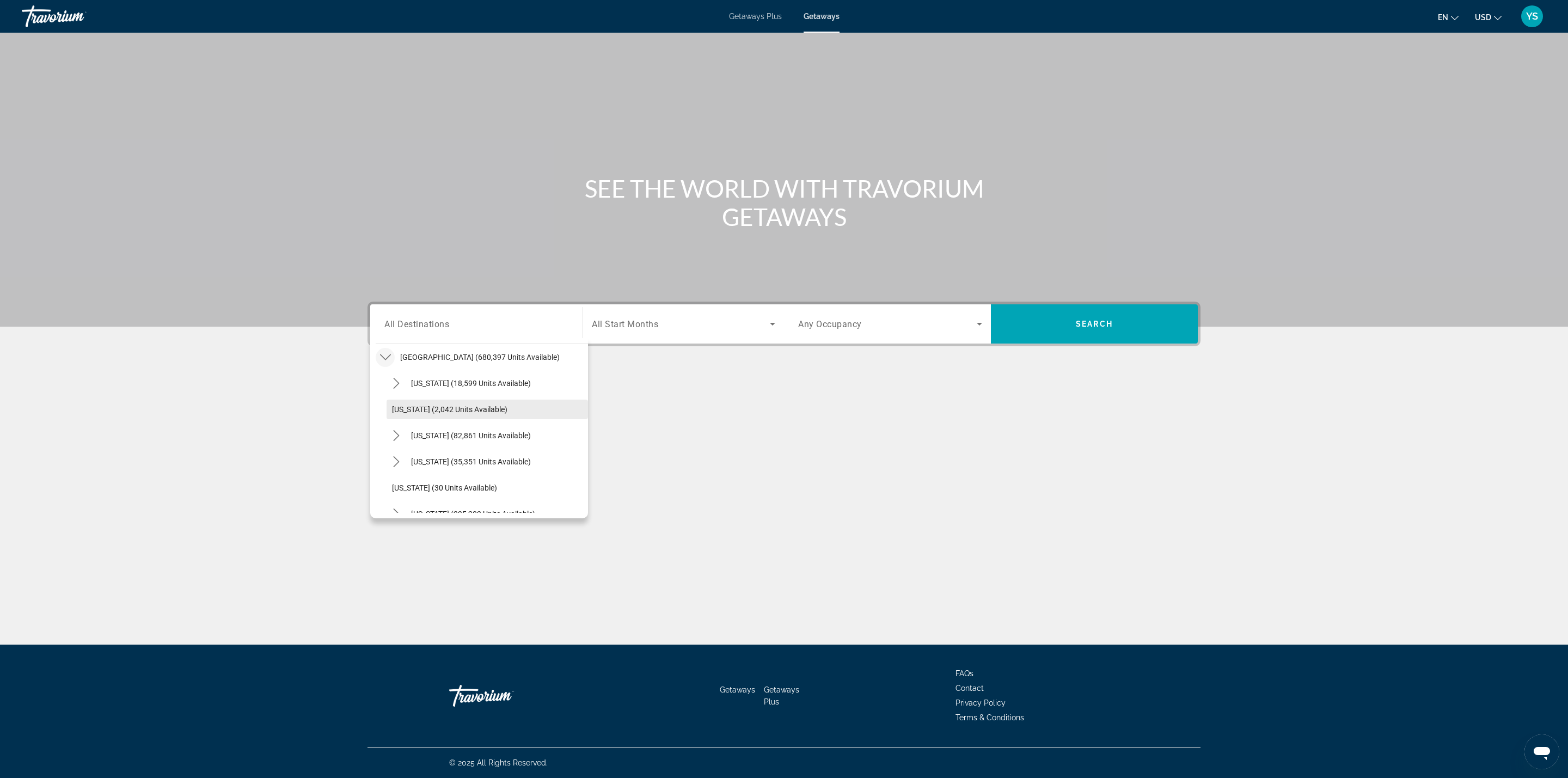
click at [431, 410] on span "[US_STATE] (2,042 units available)" at bounding box center [450, 409] width 116 height 9
type input "**********"
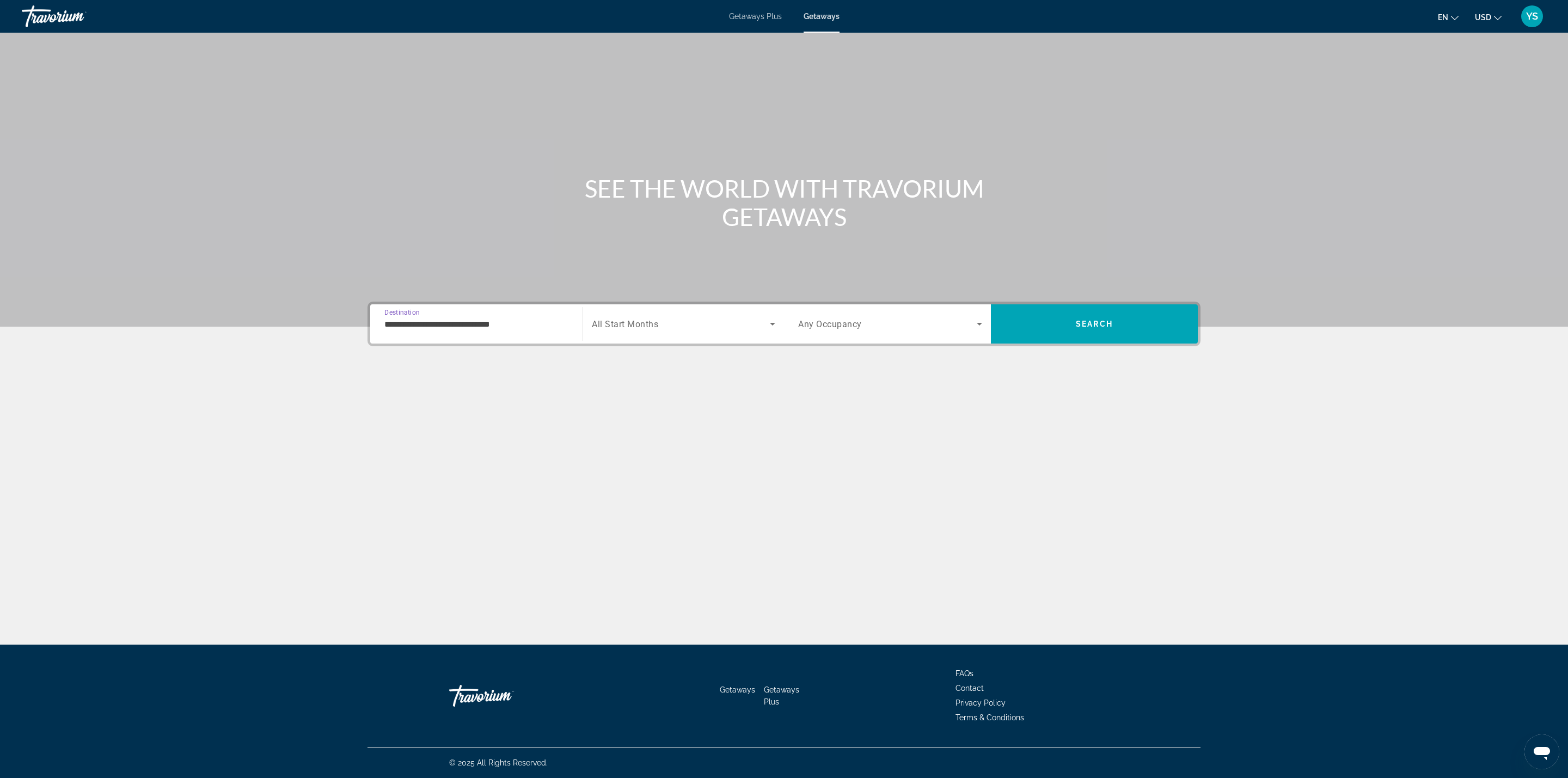
click at [639, 322] on span "All Start Months" at bounding box center [625, 324] width 66 height 10
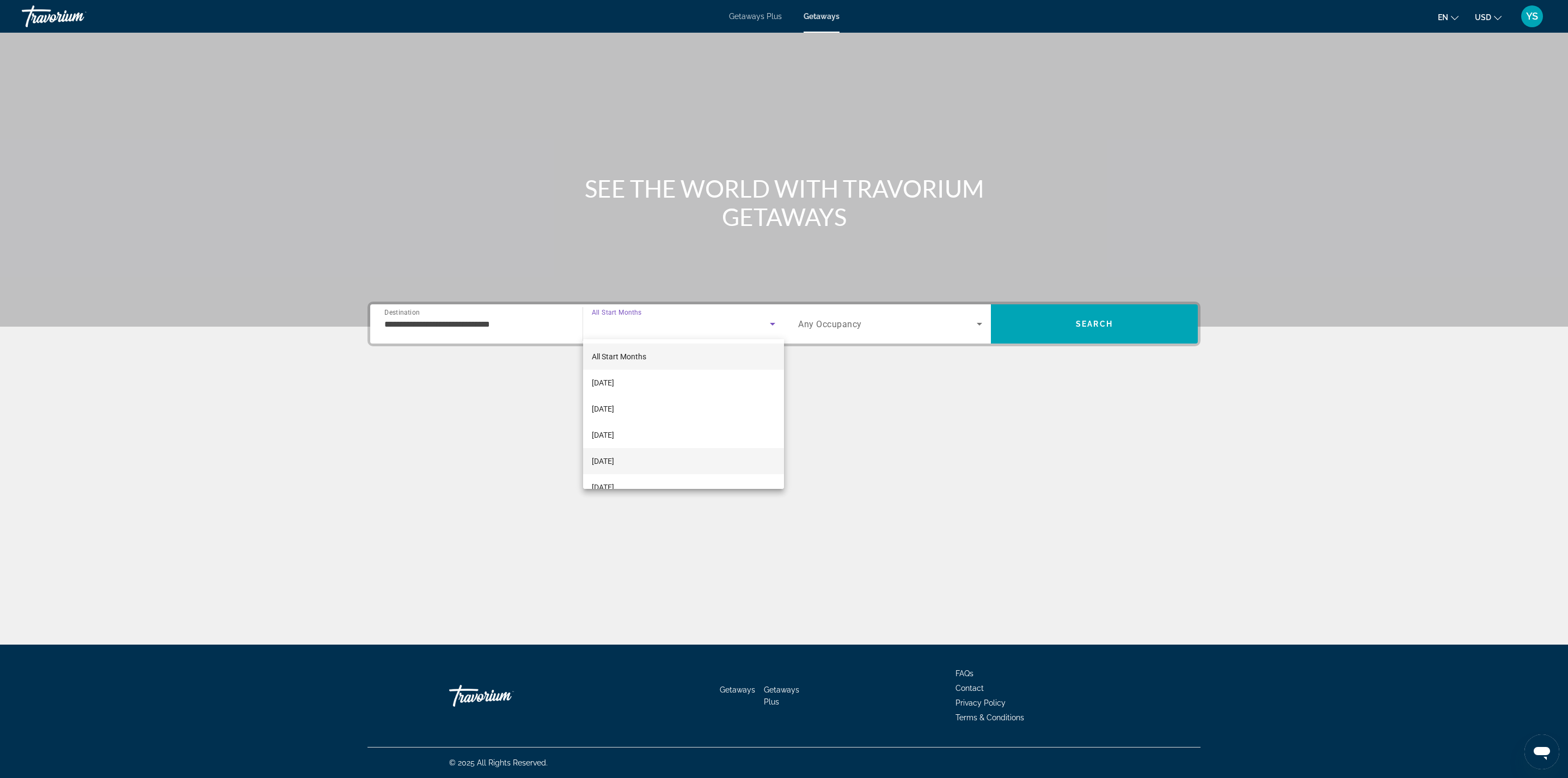
click at [647, 451] on mat-option "January 2026" at bounding box center [684, 461] width 201 height 26
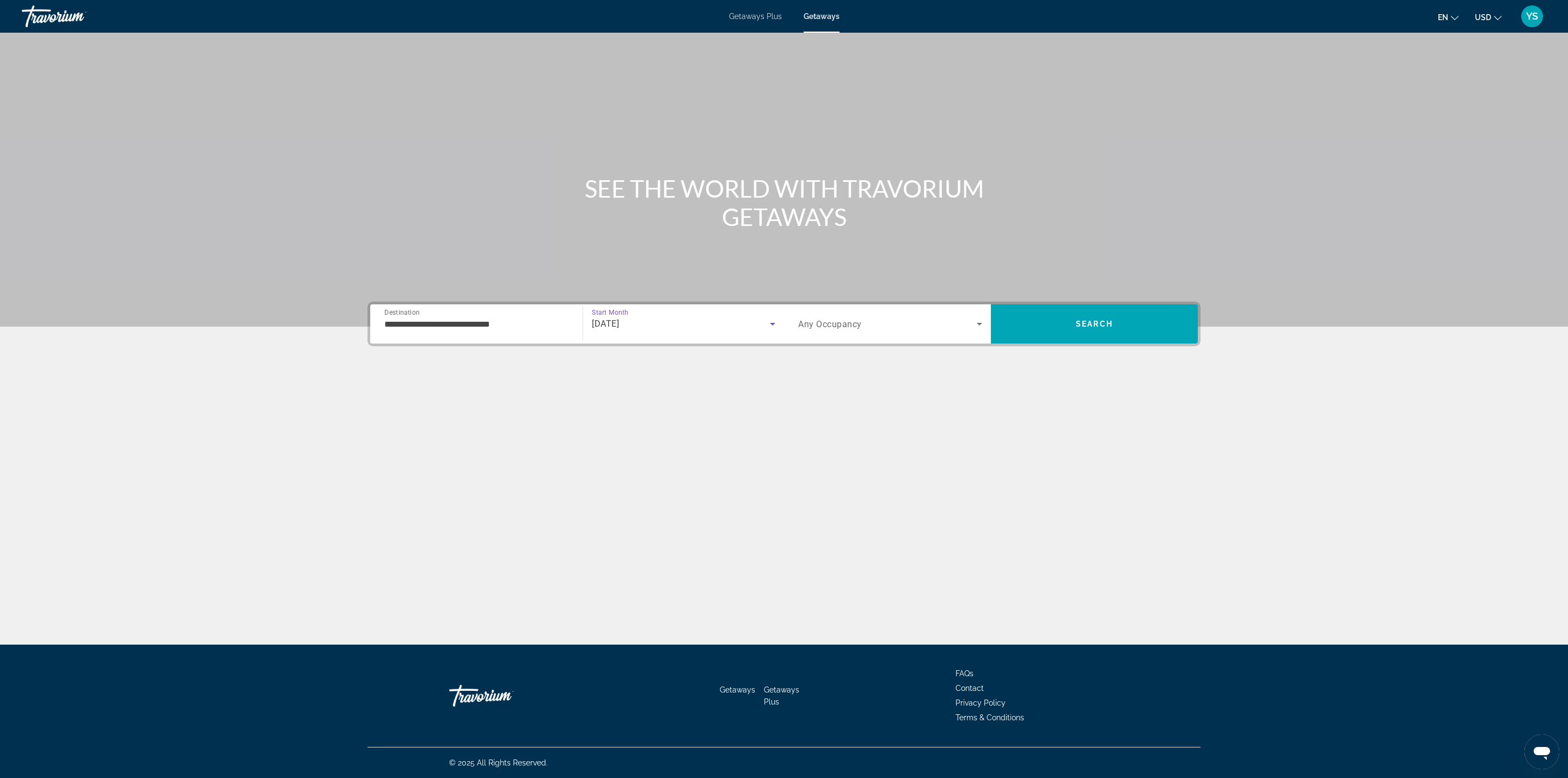
click at [840, 315] on div "Search widget" at bounding box center [890, 324] width 184 height 30
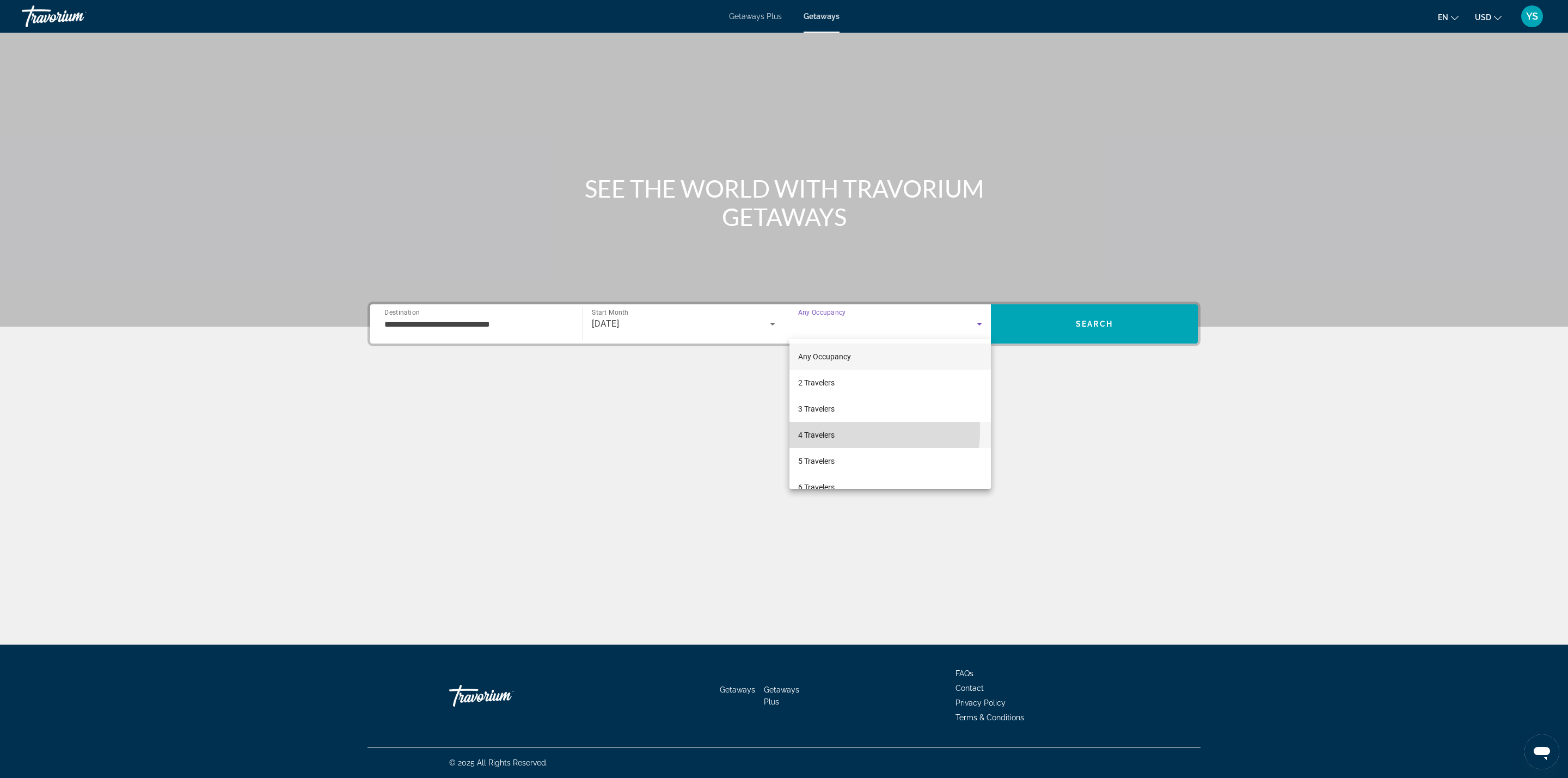
click at [835, 430] on mat-option "4 Travelers" at bounding box center [890, 435] width 201 height 26
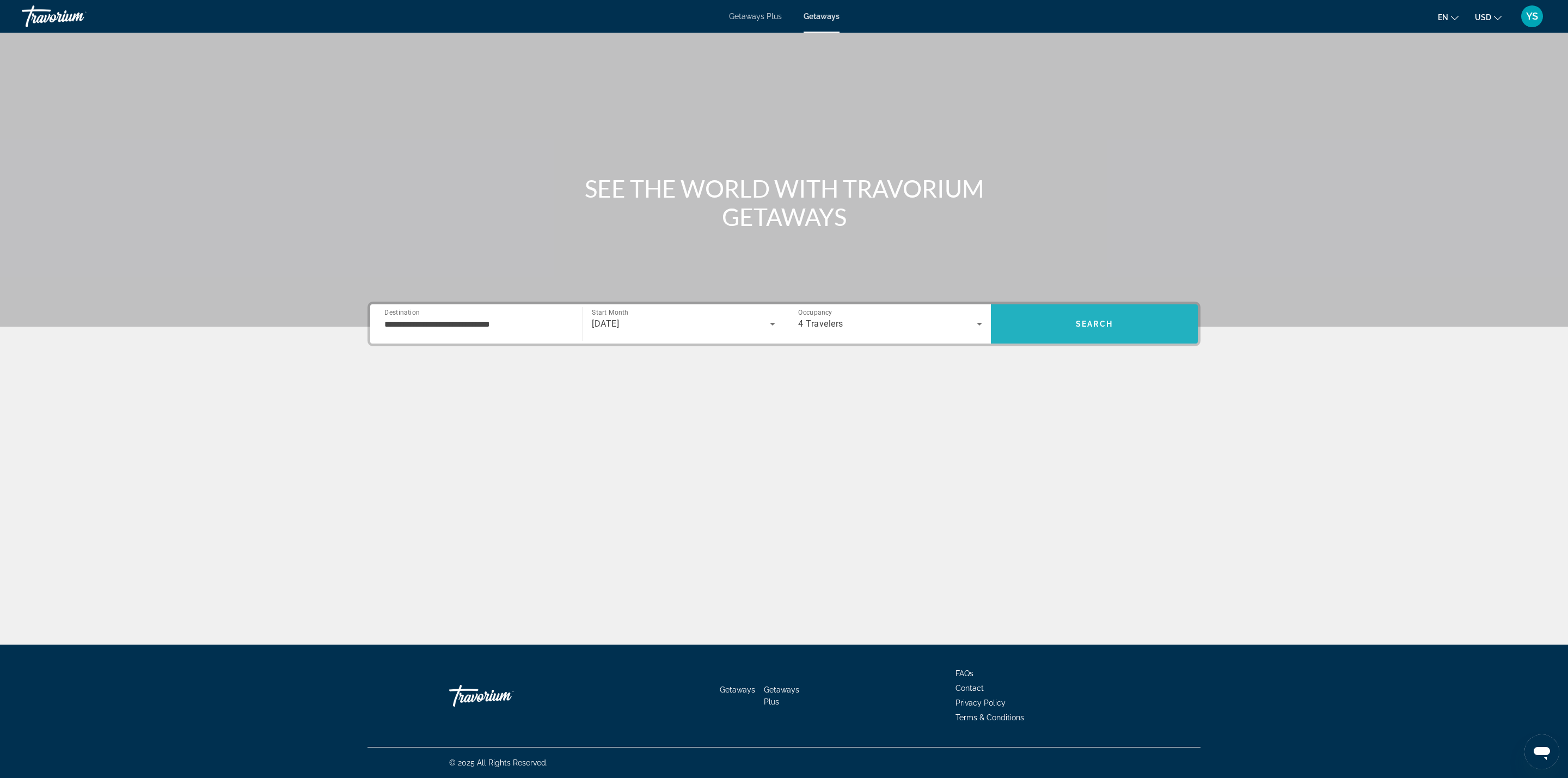
click at [1044, 316] on span "Search" at bounding box center [1094, 324] width 207 height 26
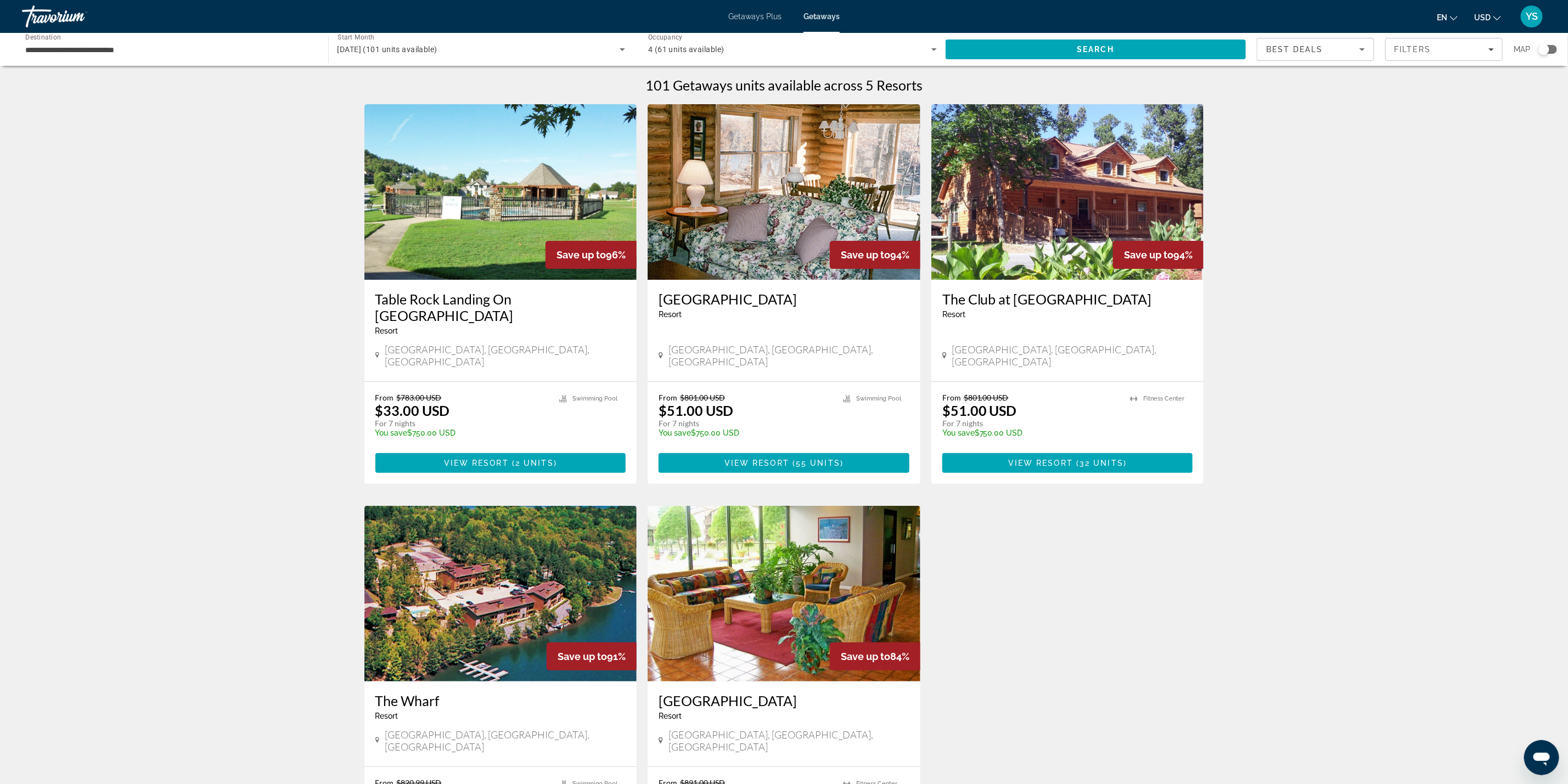
click at [1543, 44] on div "Search widget" at bounding box center [1544, 50] width 11 height 11
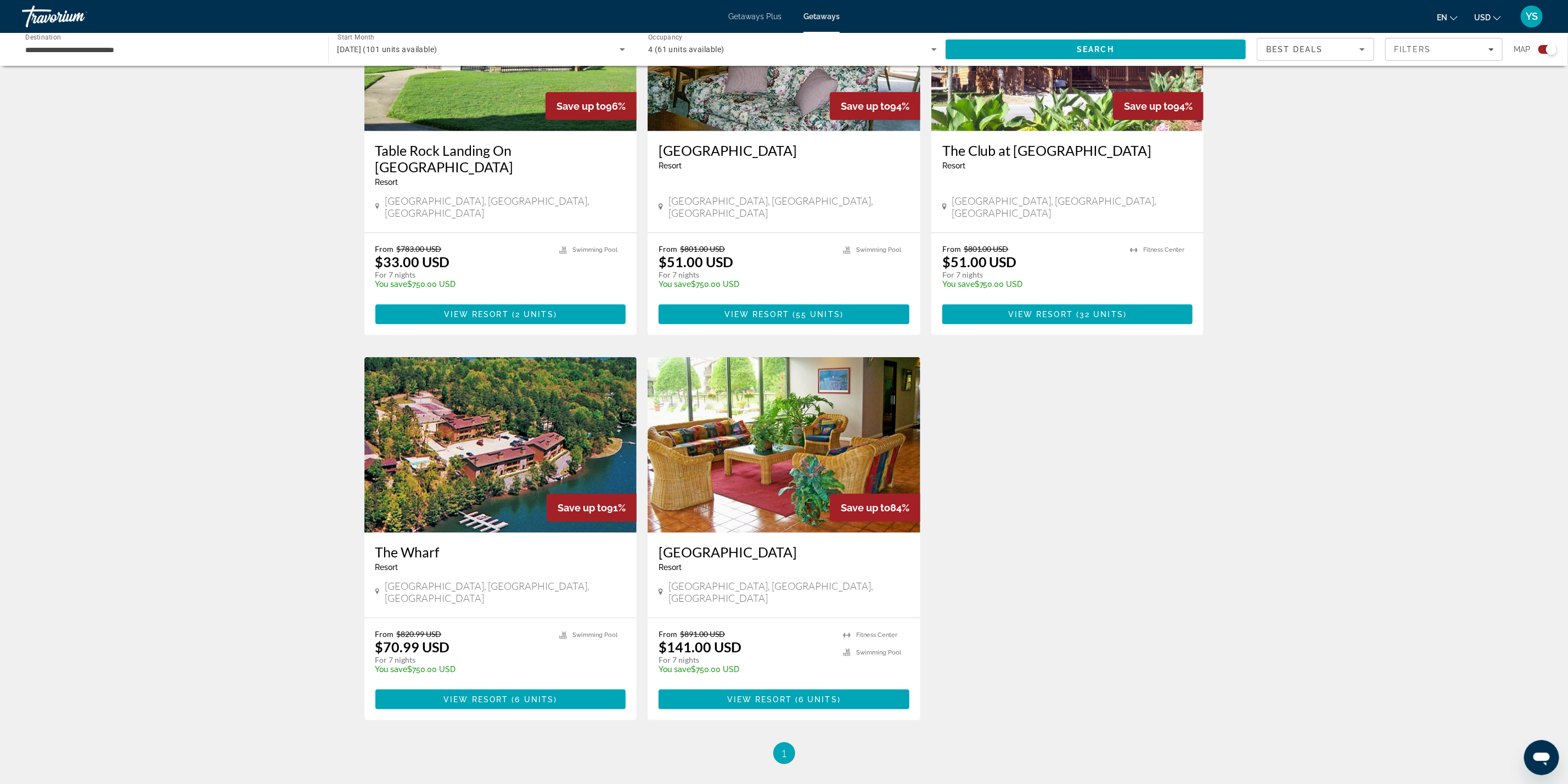
scroll to position [494, 0]
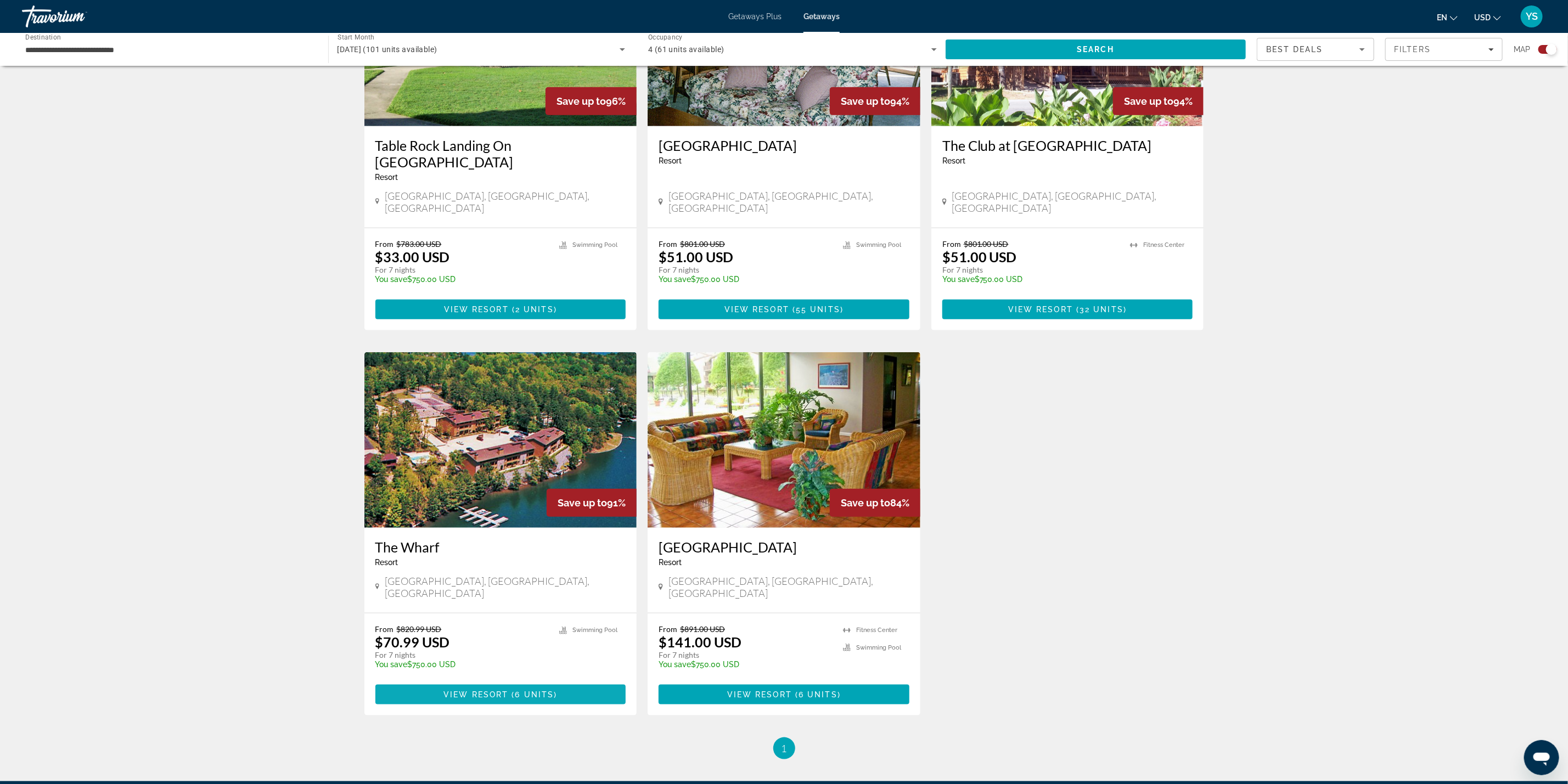
click at [465, 690] on span "View Resort" at bounding box center [476, 694] width 65 height 9
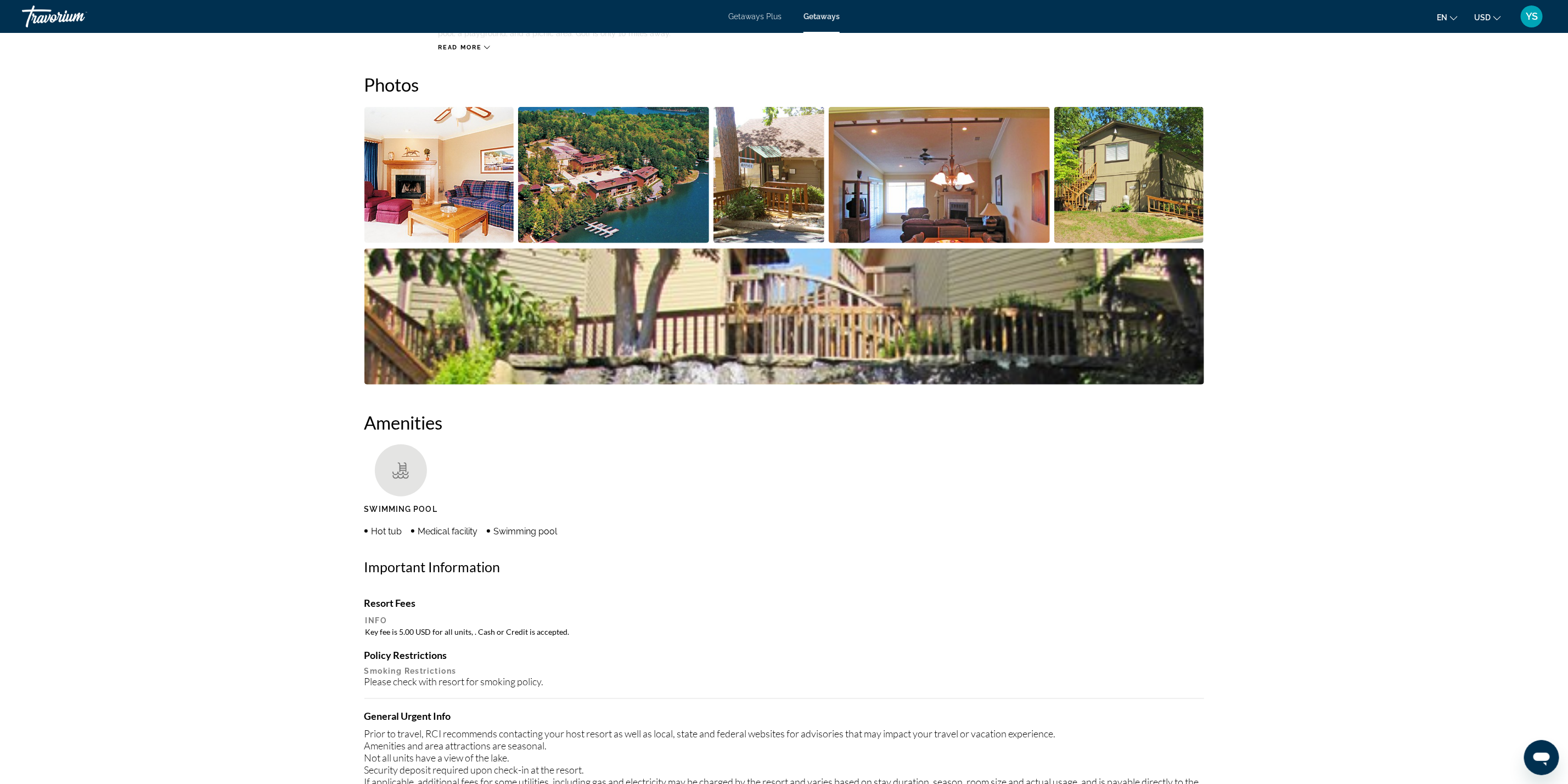
scroll to position [412, 0]
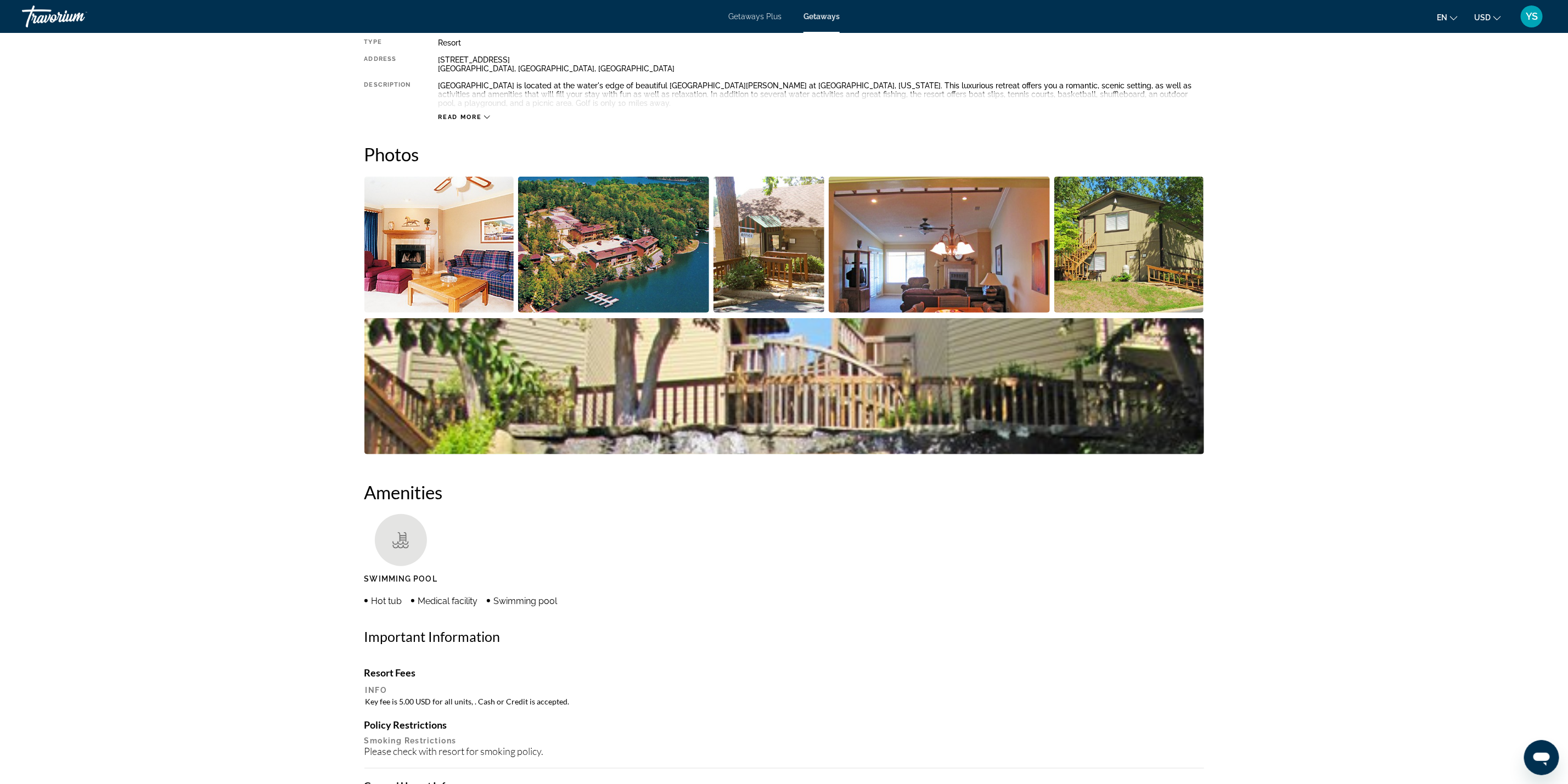
click at [759, 8] on div "Getaways Plus Getaways en English Español Français Italiano Português русский U…" at bounding box center [784, 17] width 1568 height 29
click at [758, 15] on span "Getaways Plus" at bounding box center [755, 17] width 53 height 9
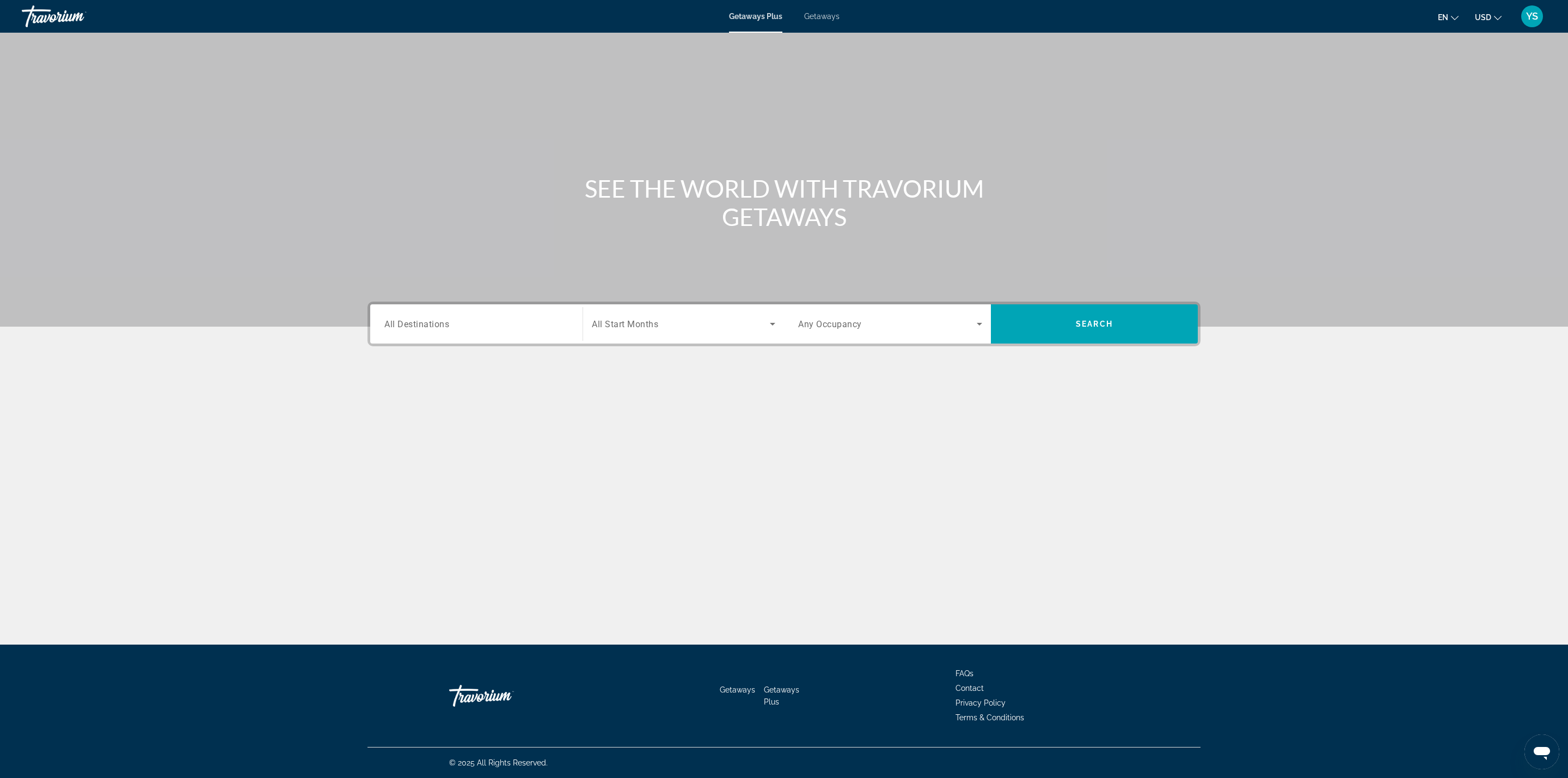
click at [412, 319] on span "All Destinations" at bounding box center [416, 323] width 65 height 10
click at [412, 319] on input "Destination All Destinations" at bounding box center [476, 324] width 184 height 13
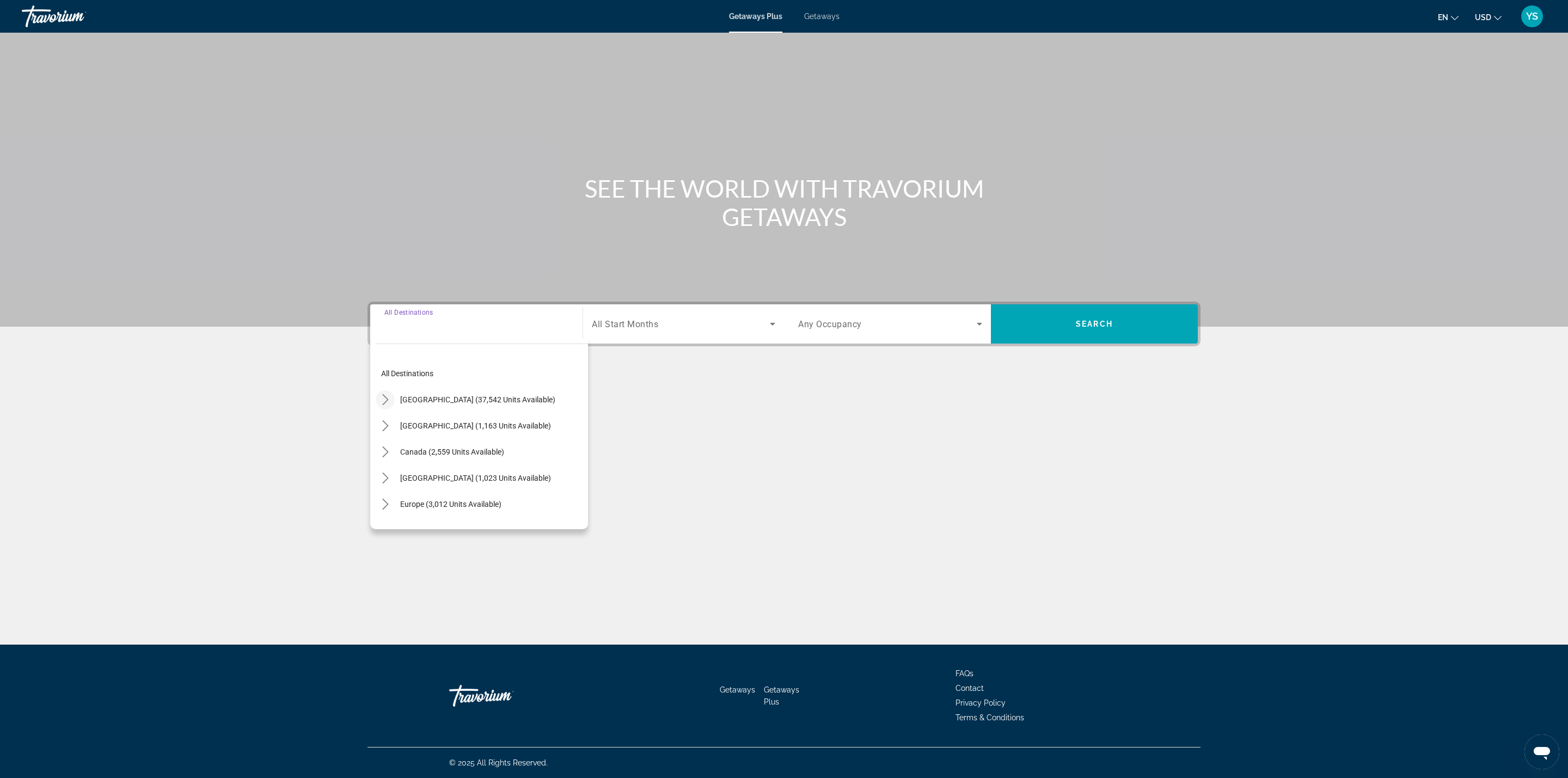
click at [382, 399] on icon "Toggle United States (37,542 units available) submenu" at bounding box center [385, 400] width 11 height 11
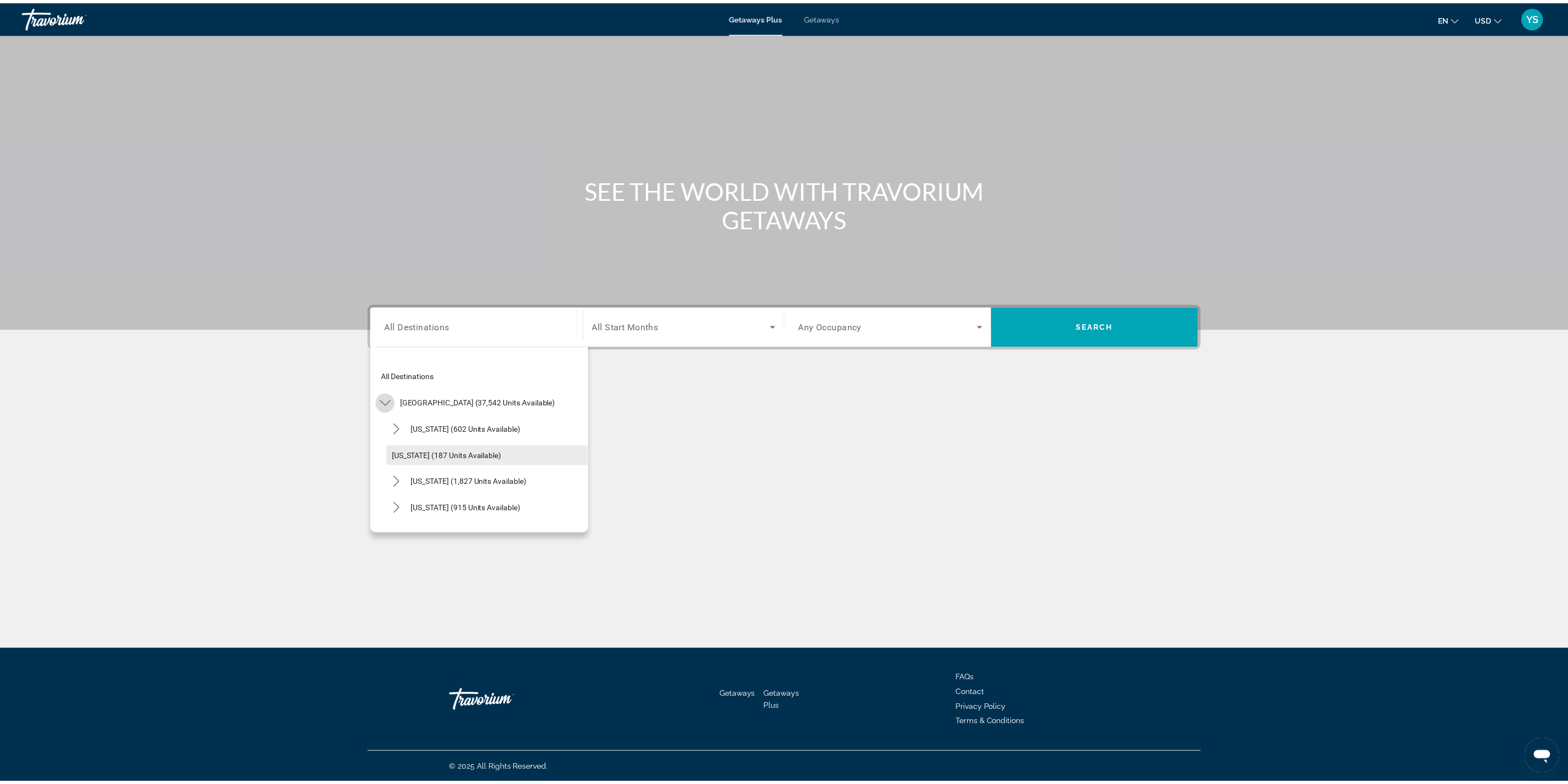
scroll to position [32, 0]
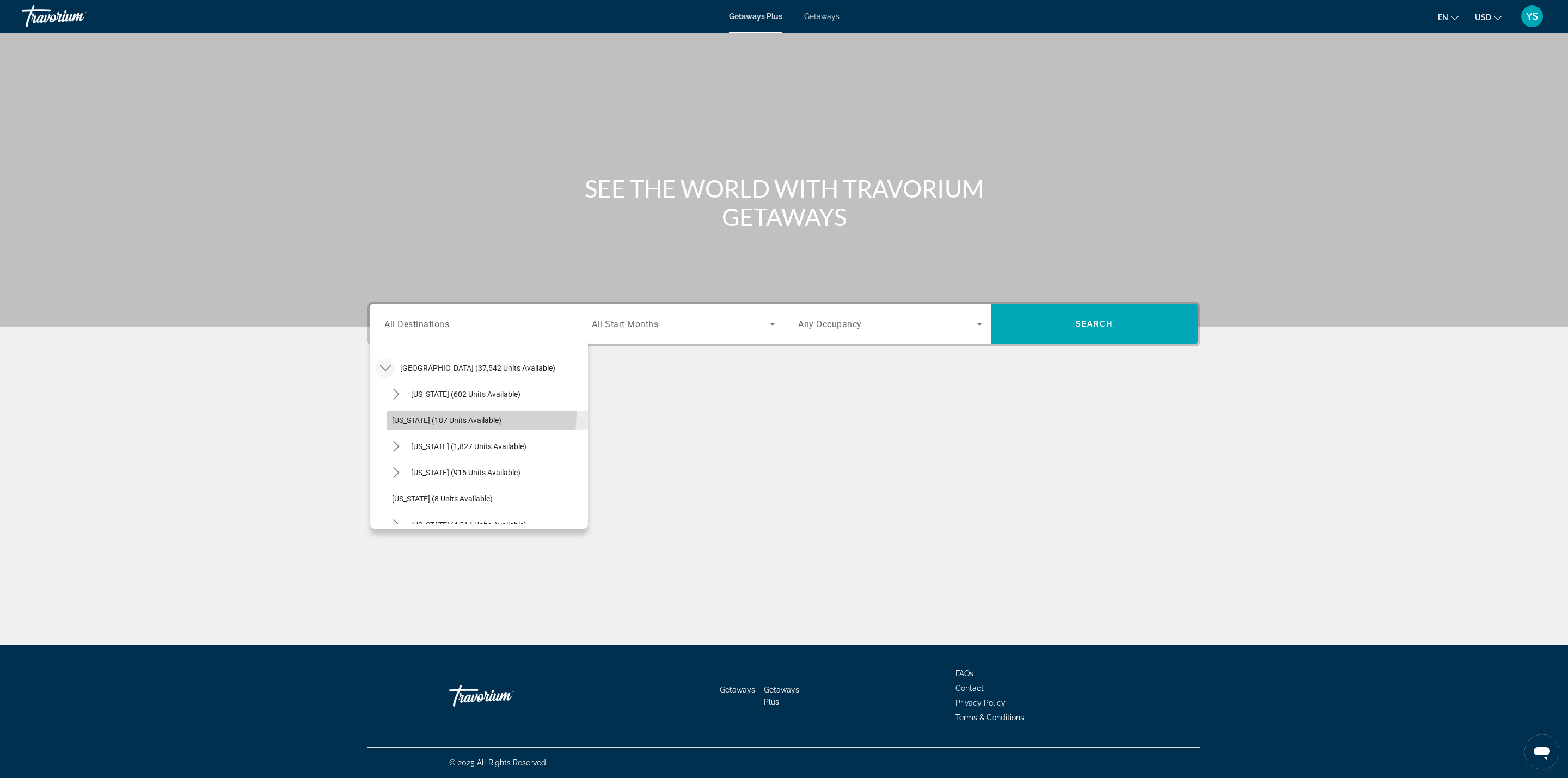
click at [431, 412] on span "Select destination: Arkansas (187 units available)" at bounding box center [487, 420] width 201 height 26
type input "**********"
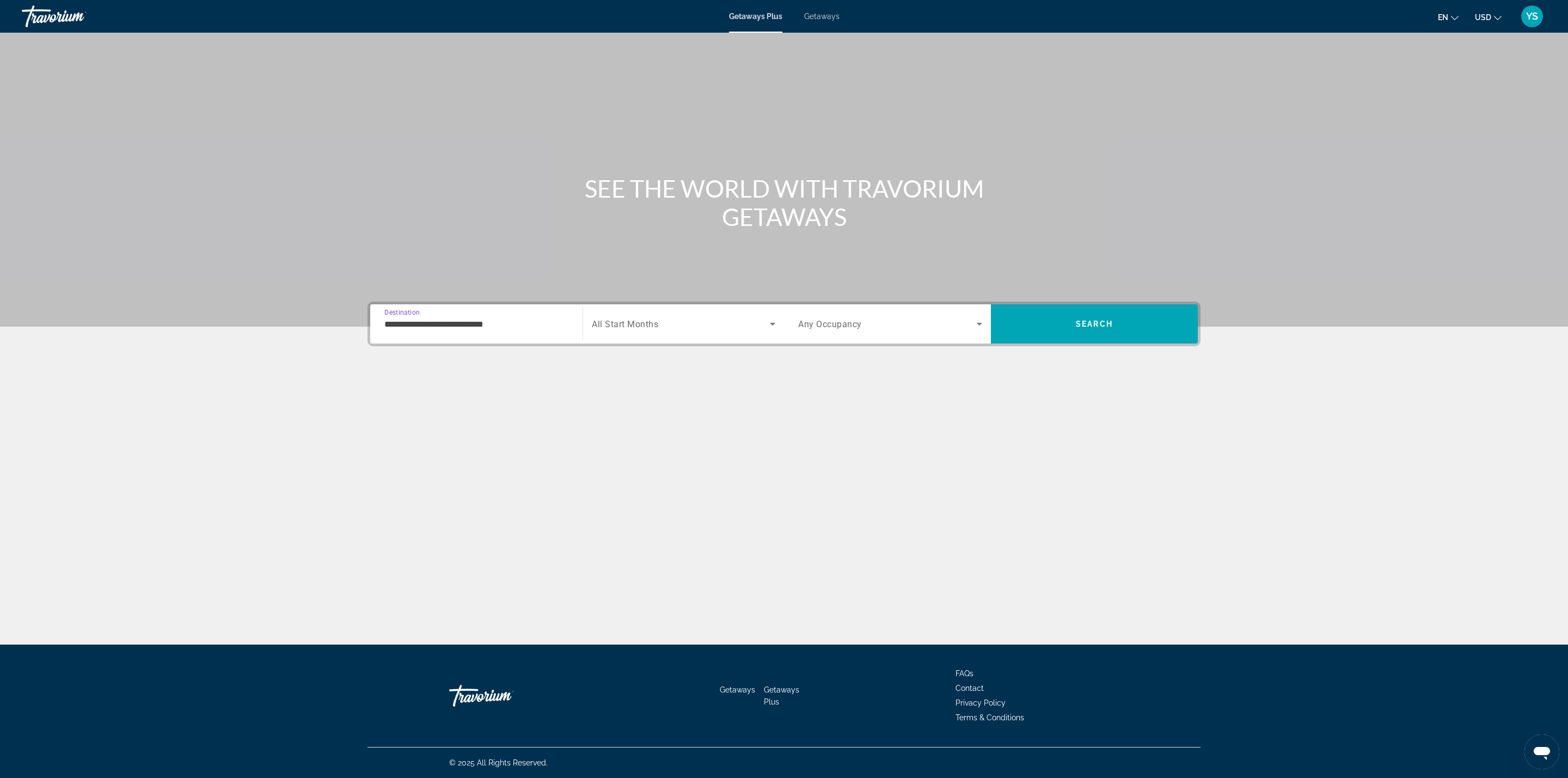
click at [629, 325] on span "All Start Months" at bounding box center [625, 324] width 66 height 10
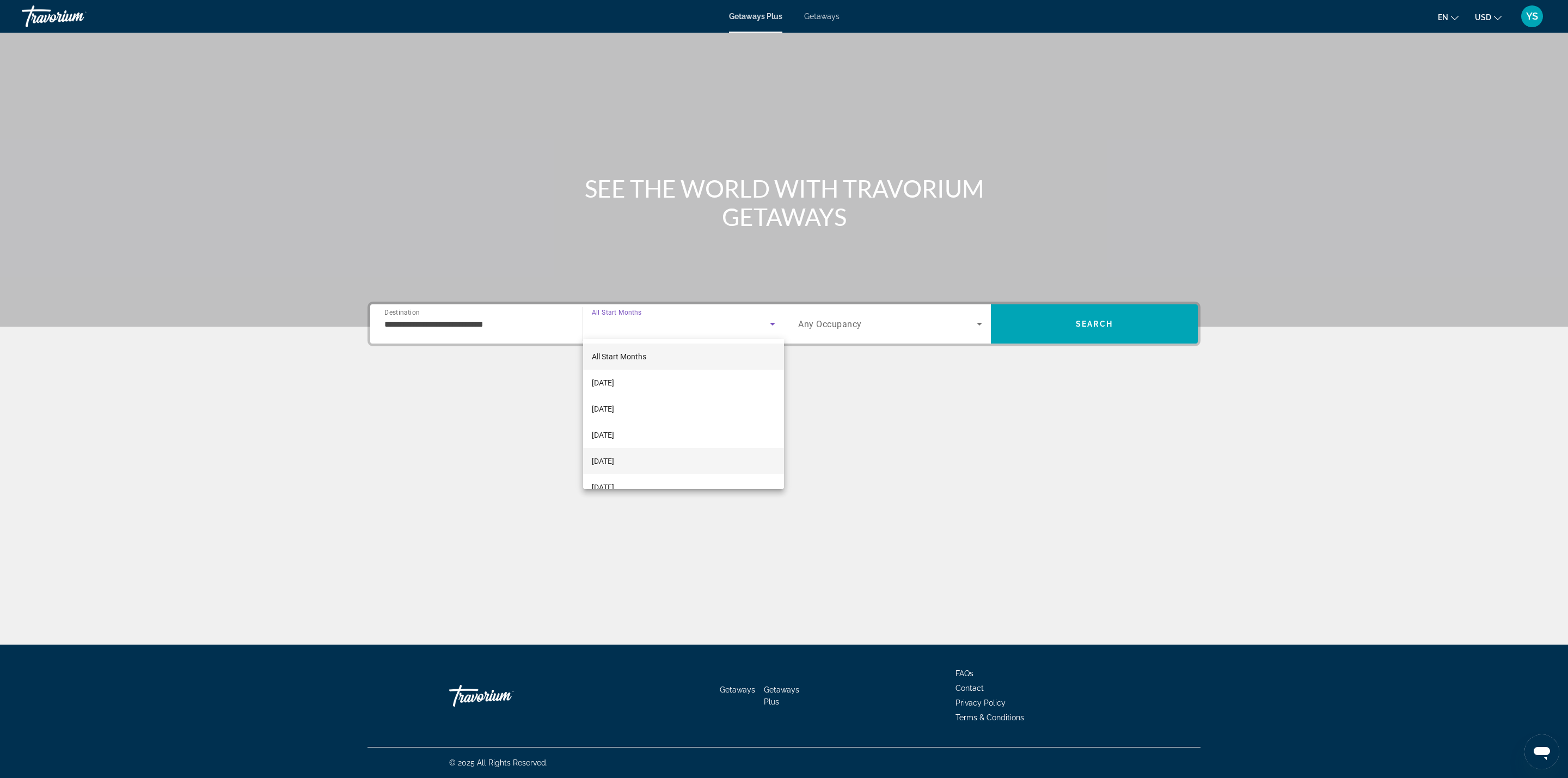
click at [640, 464] on mat-option "January 2026" at bounding box center [684, 461] width 201 height 26
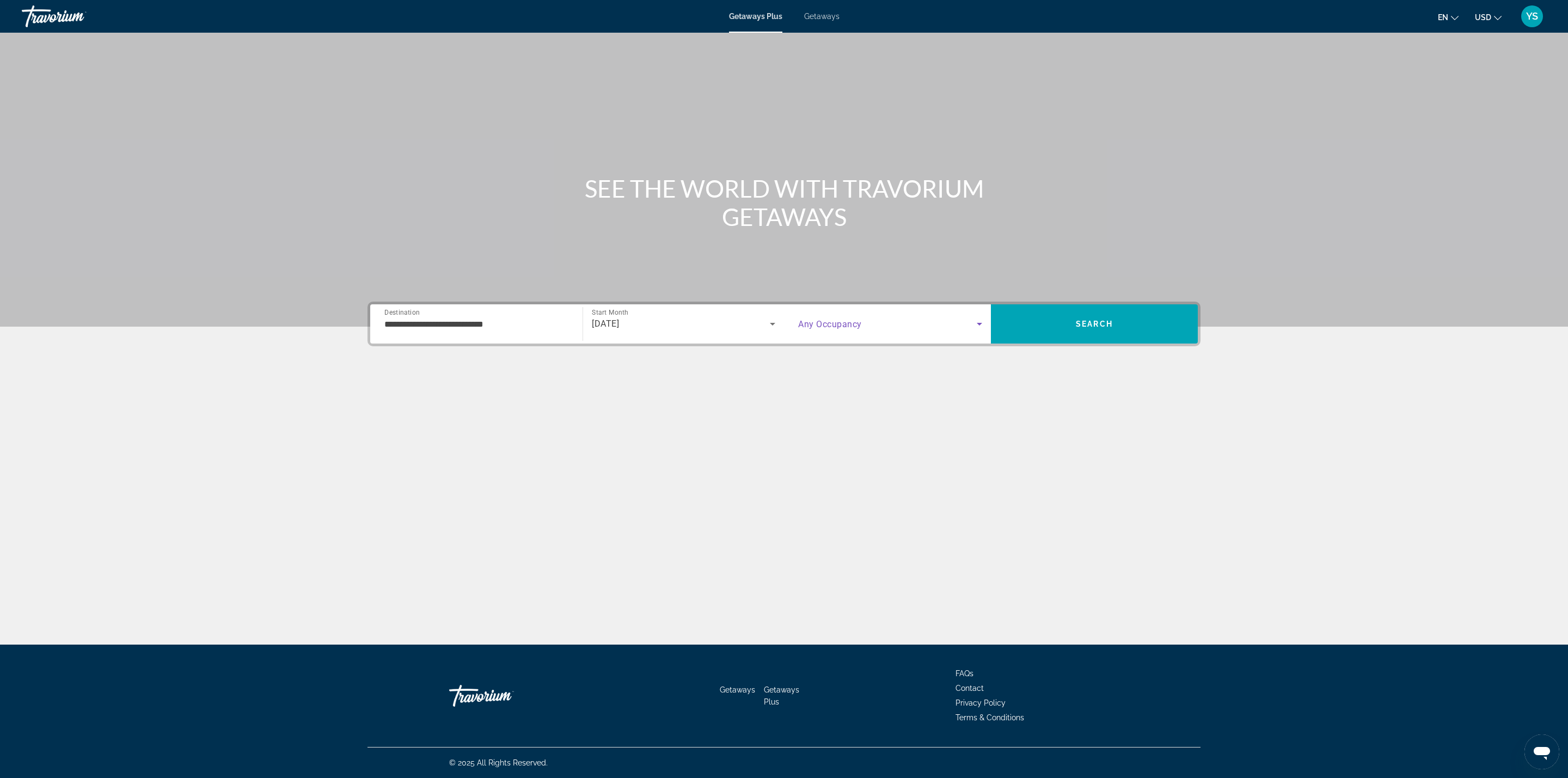
click at [887, 323] on span "Search widget" at bounding box center [887, 323] width 178 height 13
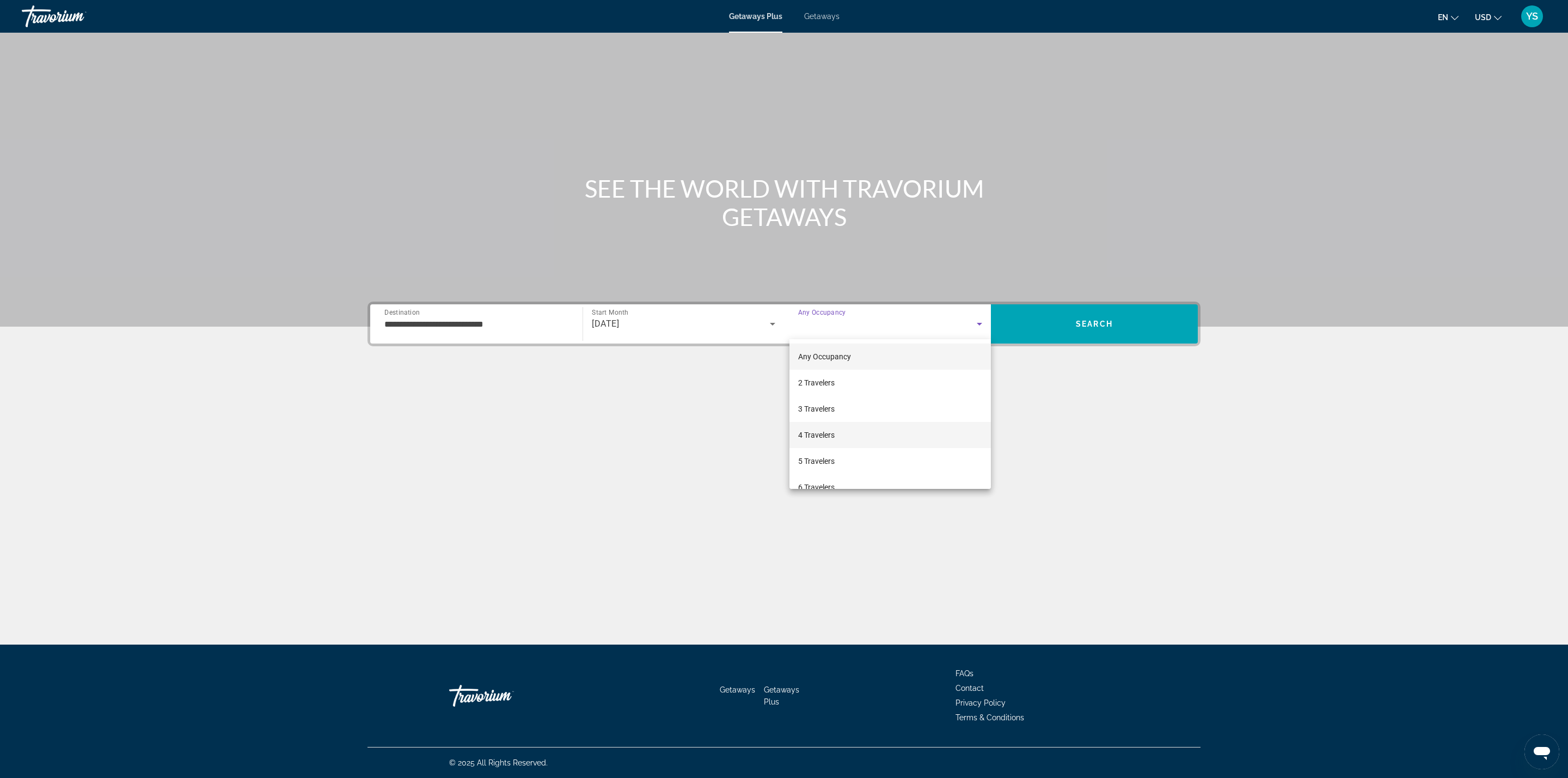
click at [837, 436] on mat-option "4 Travelers" at bounding box center [890, 435] width 201 height 26
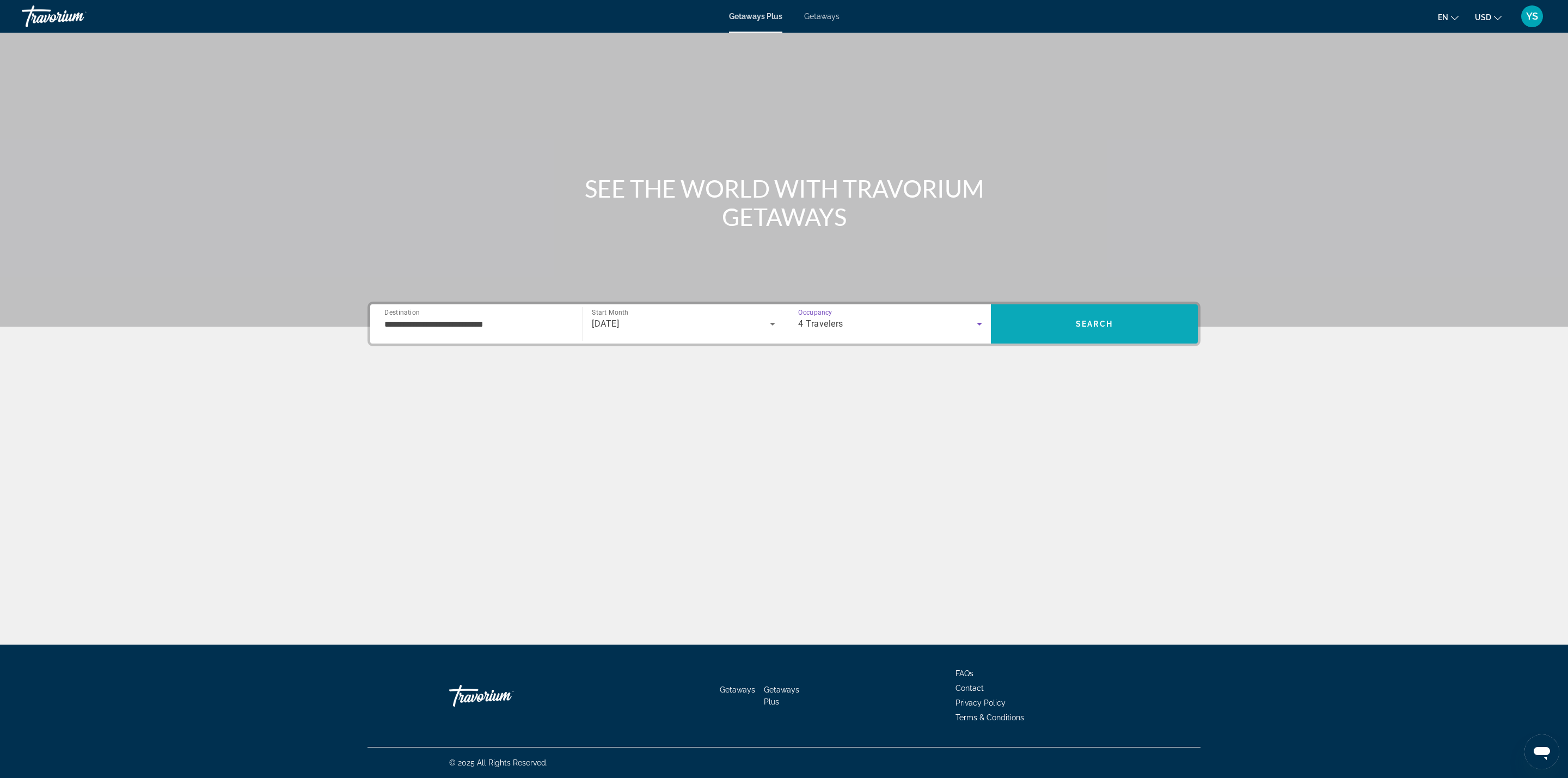
click at [1071, 323] on span "Search" at bounding box center [1094, 324] width 207 height 26
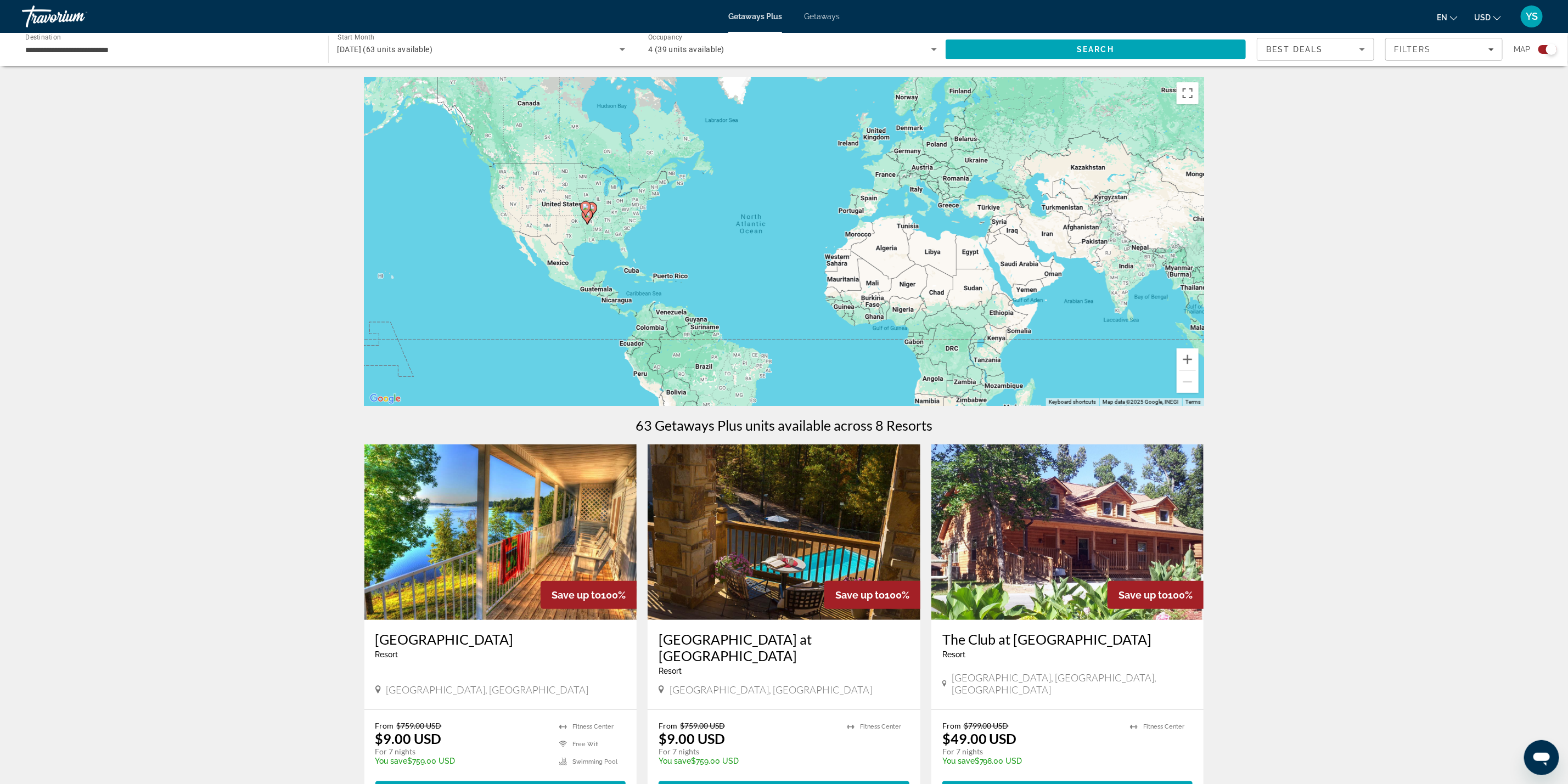
click at [585, 214] on icon "Main content" at bounding box center [585, 209] width 10 height 14
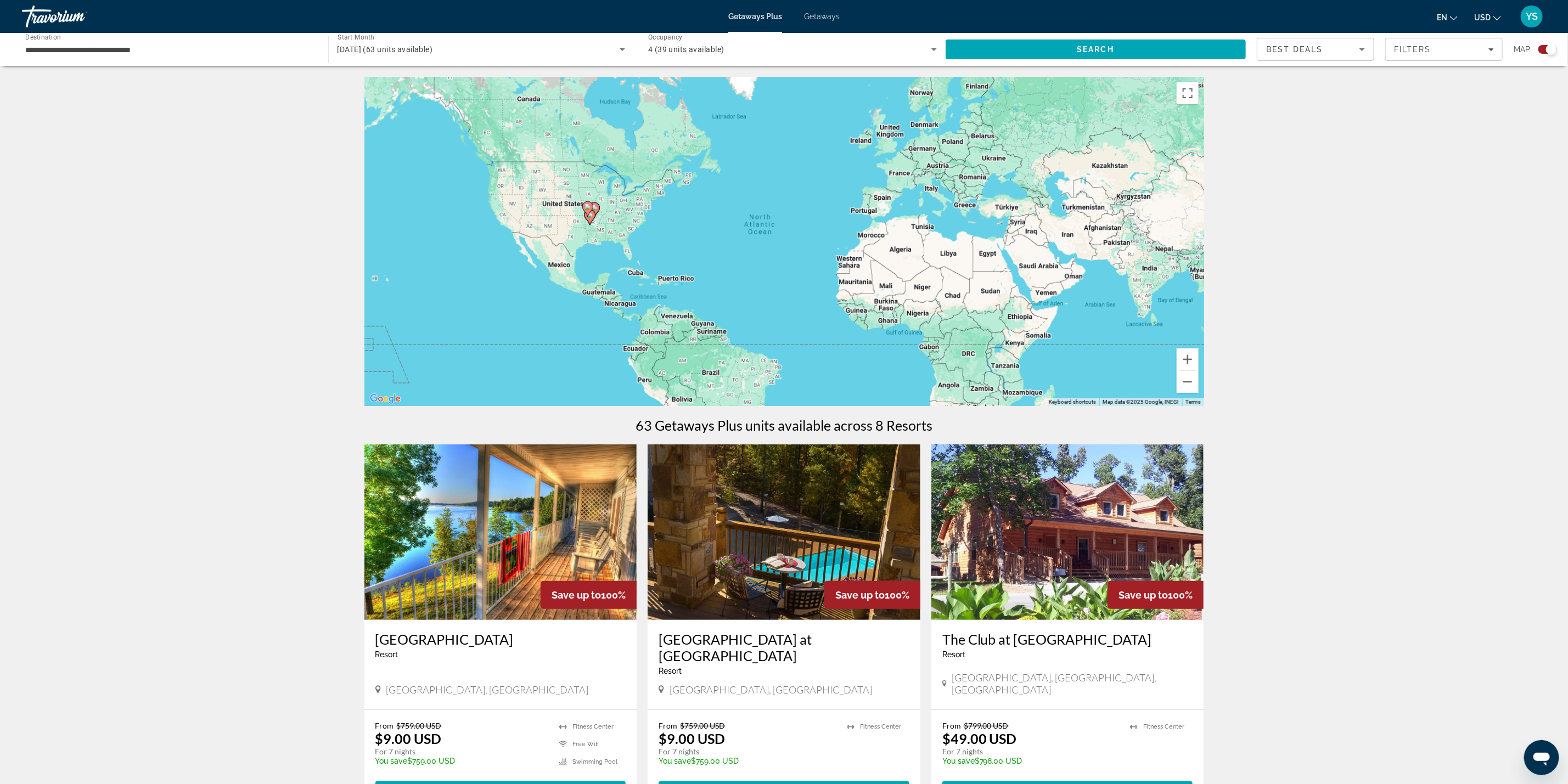
click at [585, 214] on div "To activate drag with keyboard, press Alt + Enter. Once in keyboard drag state,…" at bounding box center [784, 241] width 840 height 329
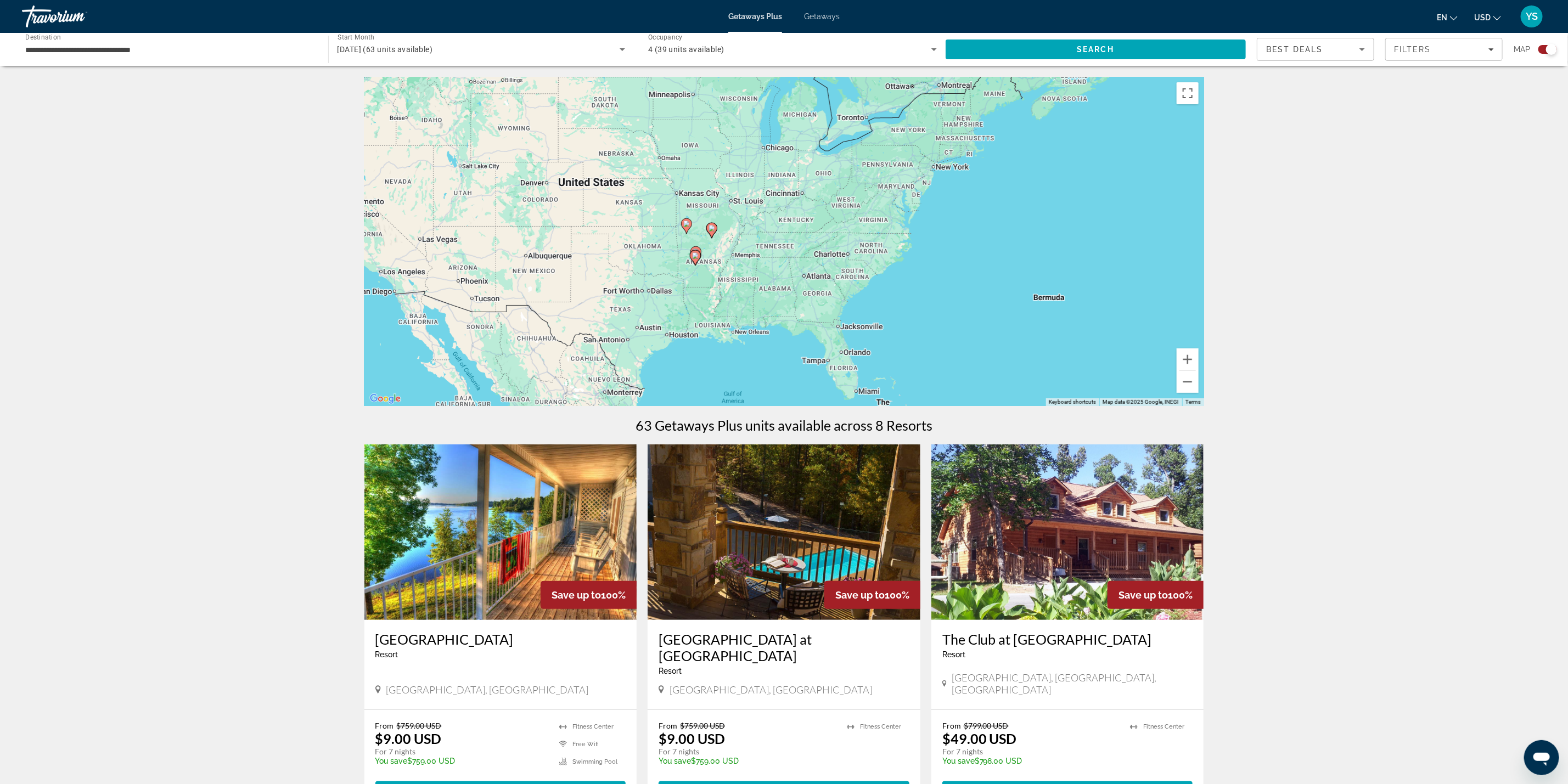
click at [694, 256] on image "Main content" at bounding box center [695, 255] width 7 height 7
type input "**********"
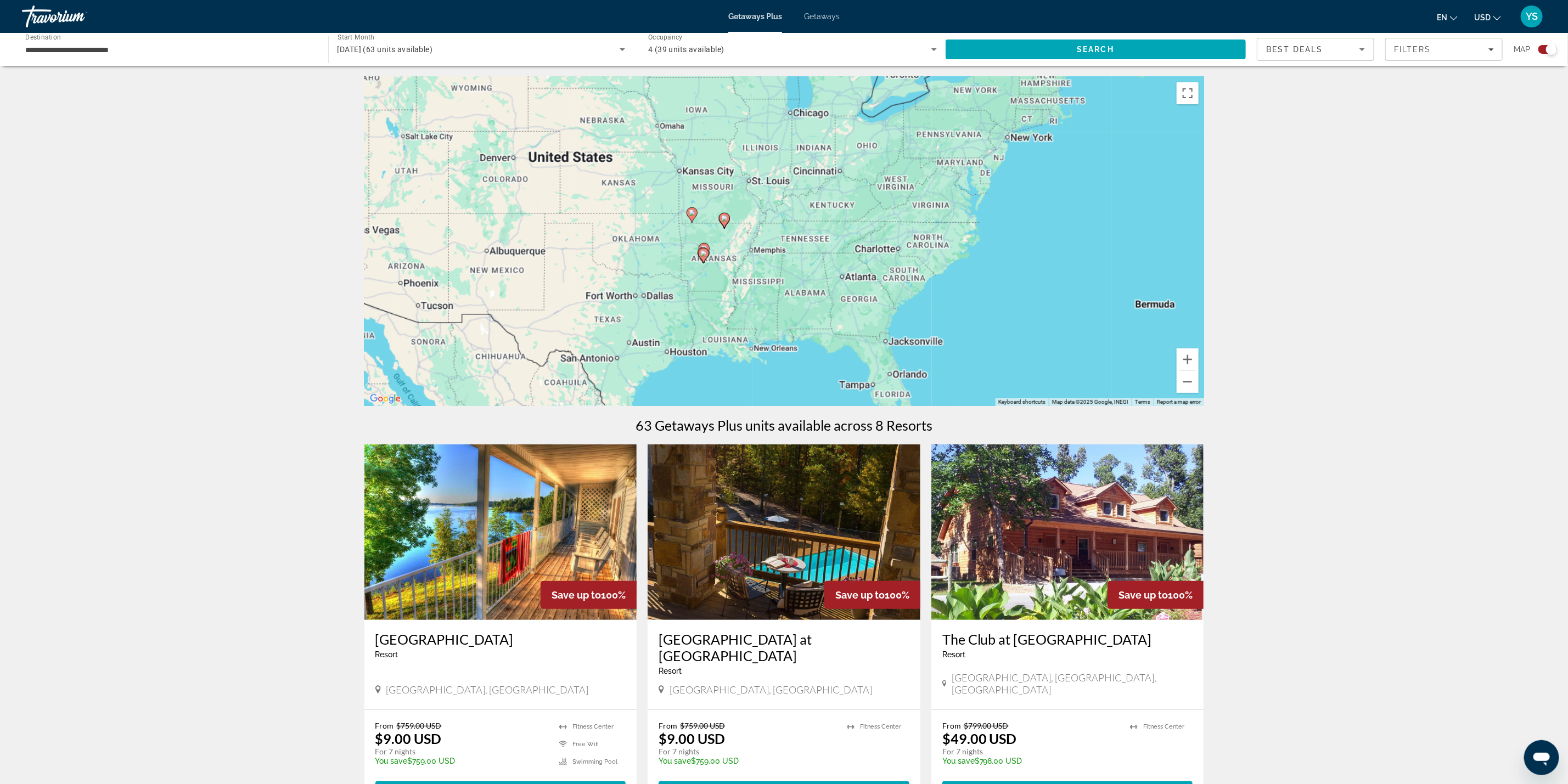
click at [694, 256] on div "To activate drag with keyboard, press Alt + Enter. Once in keyboard drag state,…" at bounding box center [784, 241] width 840 height 329
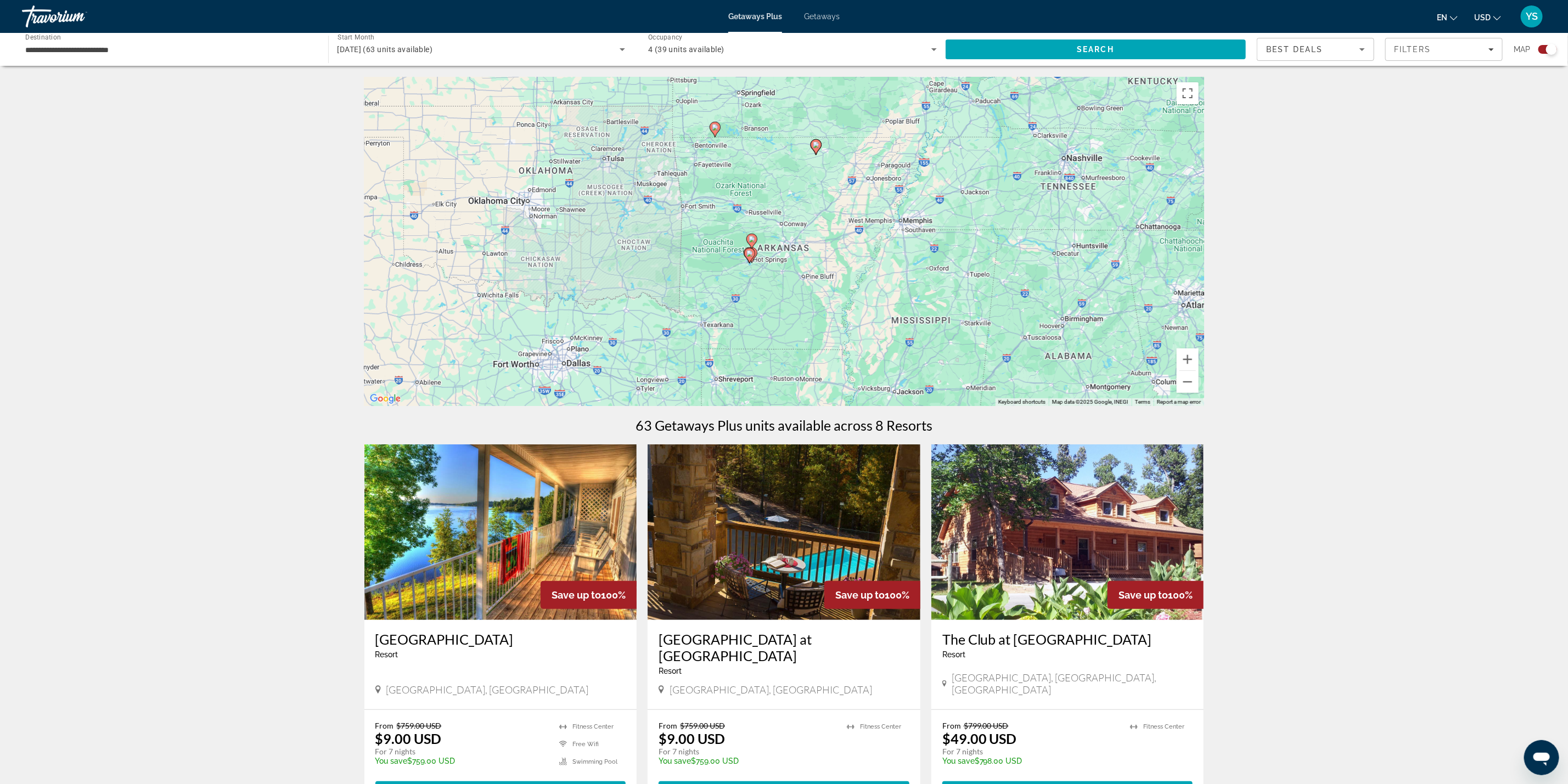
click at [746, 263] on gmp-advanced-marker "Main content" at bounding box center [750, 255] width 11 height 17
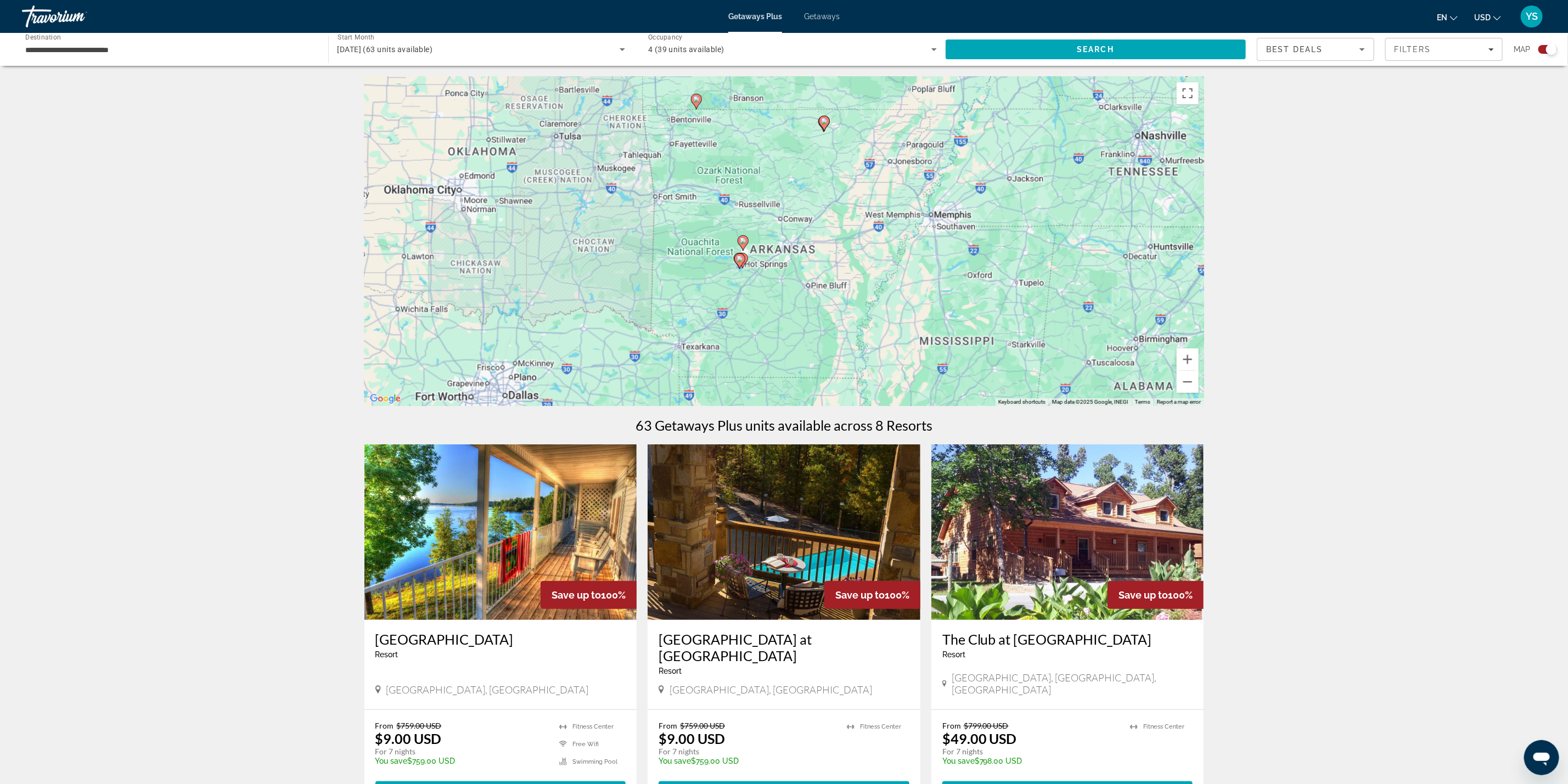
click at [746, 263] on div "To activate drag with keyboard, press Alt + Enter. Once in keyboard drag state,…" at bounding box center [784, 241] width 840 height 329
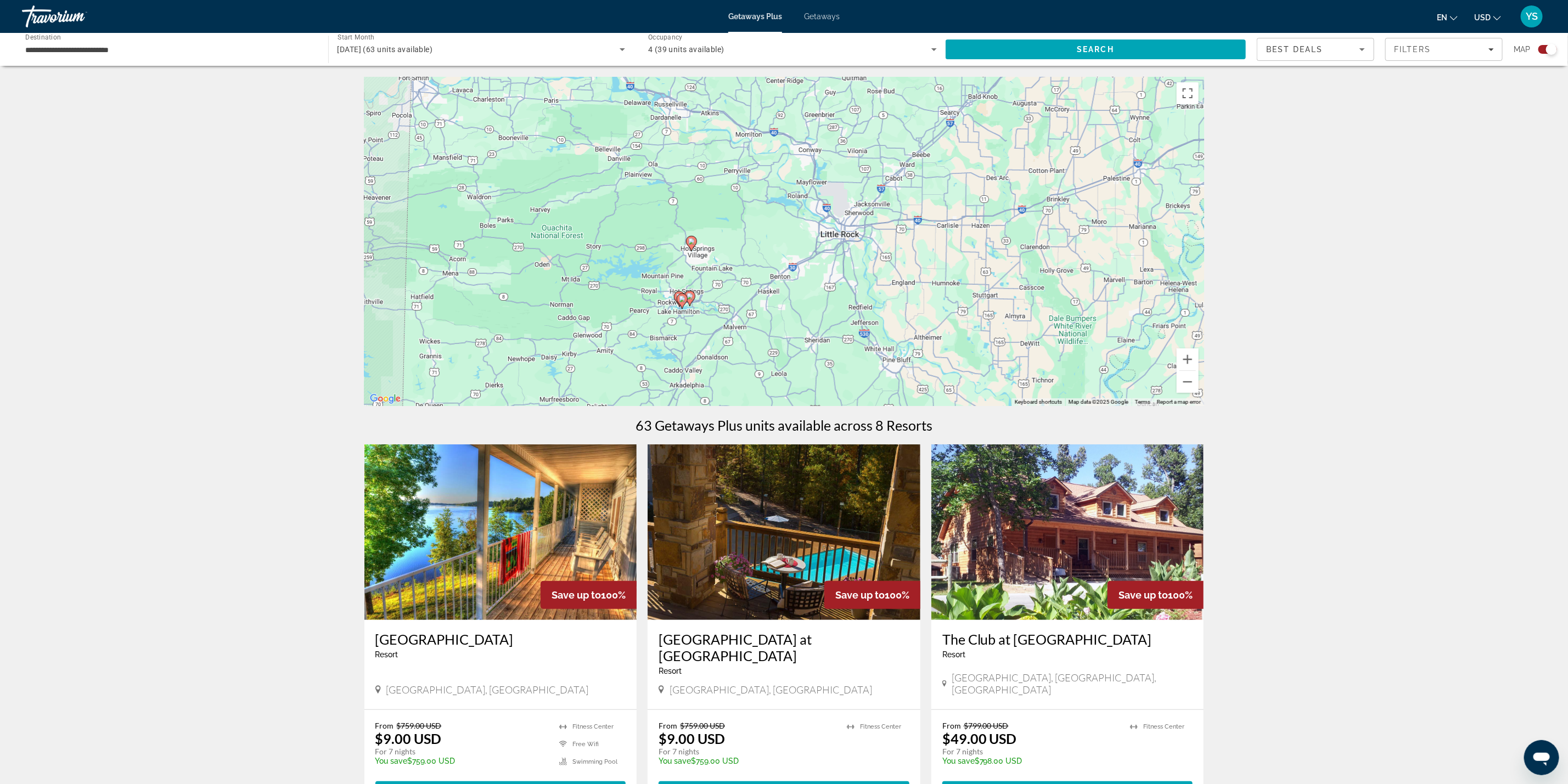
click at [682, 309] on div "To activate drag with keyboard, press Alt + Enter. Once in keyboard drag state,…" at bounding box center [784, 241] width 840 height 329
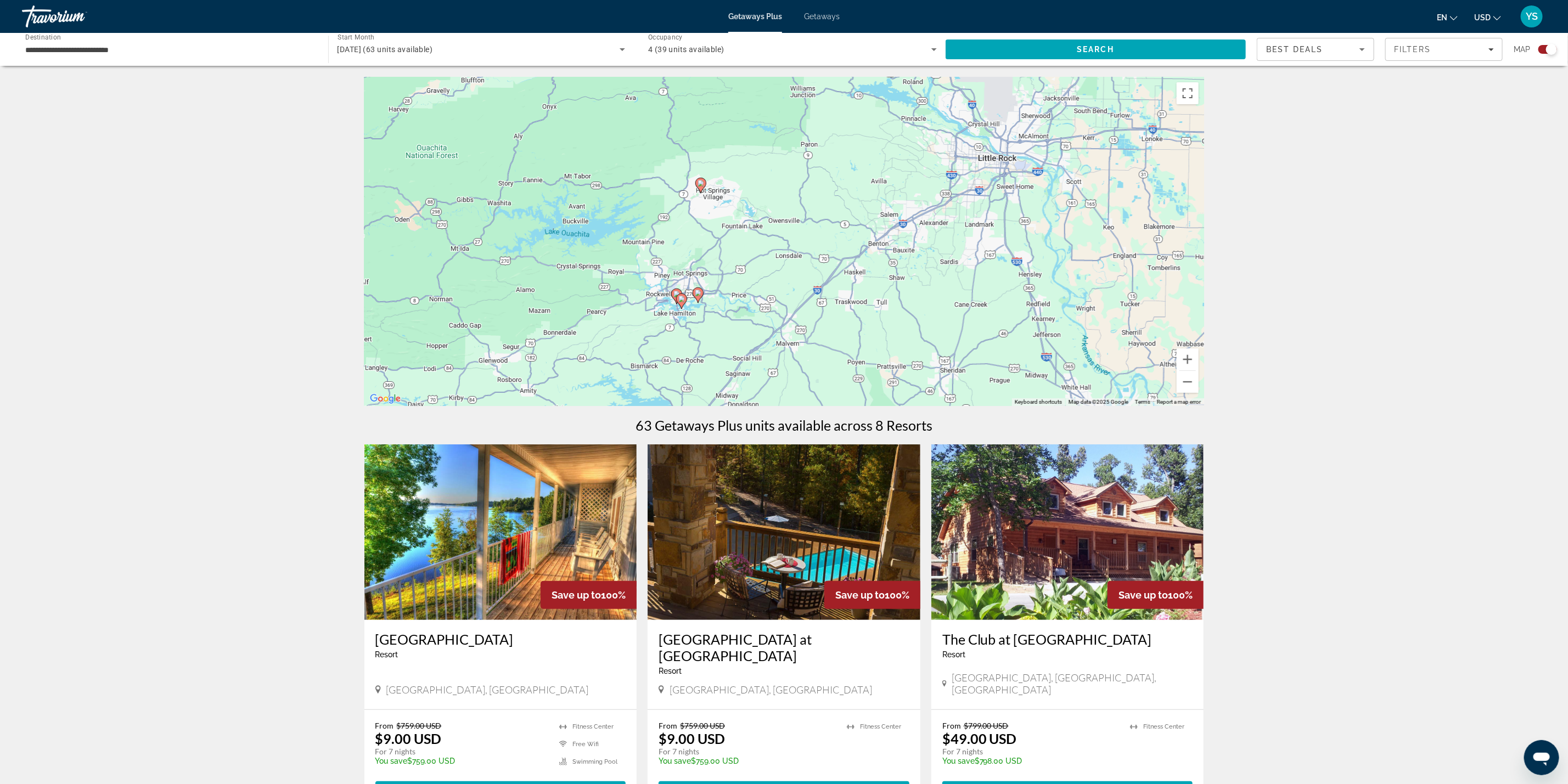
click at [689, 304] on div "To activate drag with keyboard, press Alt + Enter. Once in keyboard drag state,…" at bounding box center [784, 241] width 840 height 329
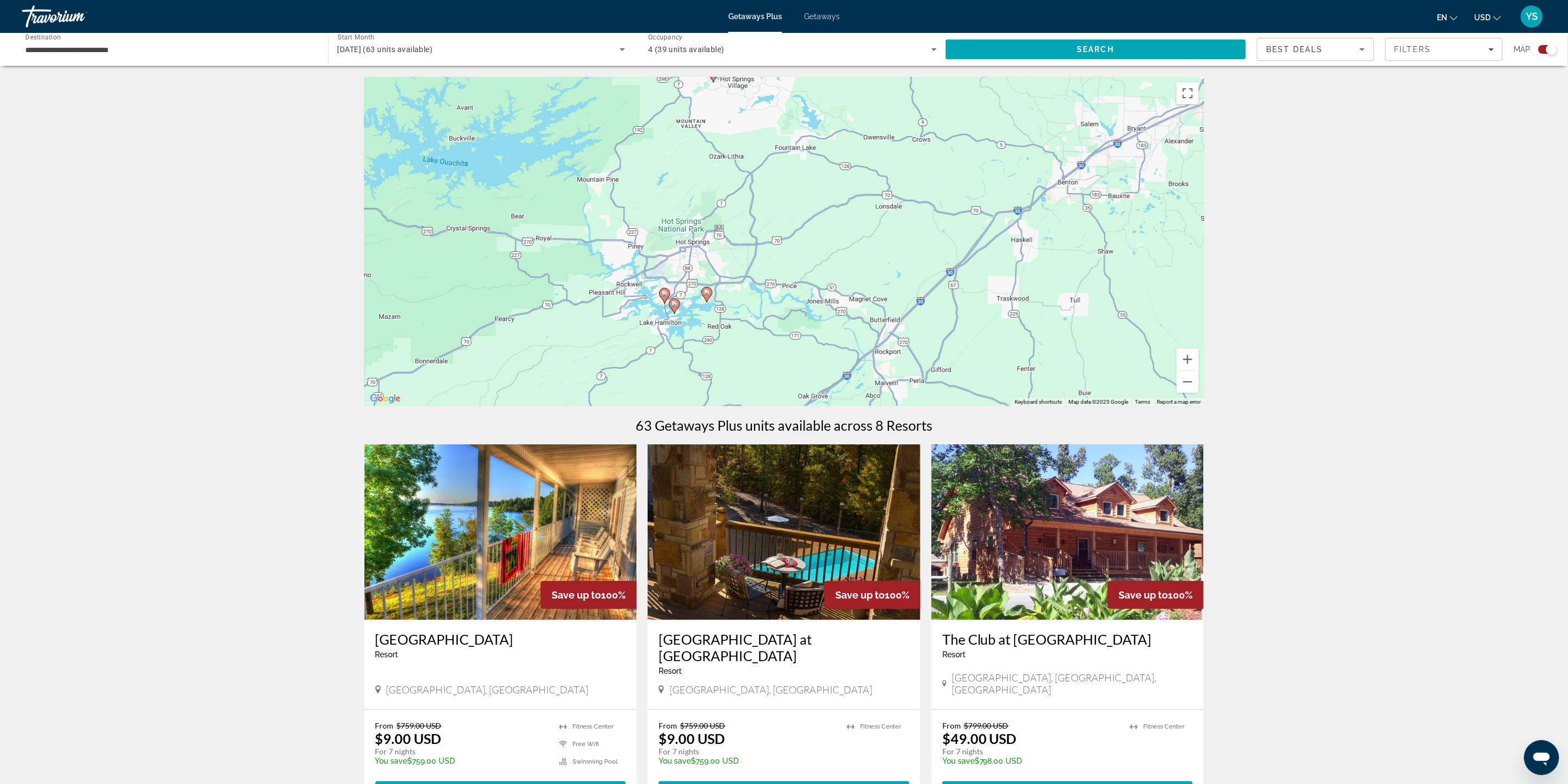
click at [689, 304] on div "To activate drag with keyboard, press Alt + Enter. Once in keyboard drag state,…" at bounding box center [784, 241] width 840 height 329
click at [675, 302] on image "Main content" at bounding box center [674, 304] width 7 height 7
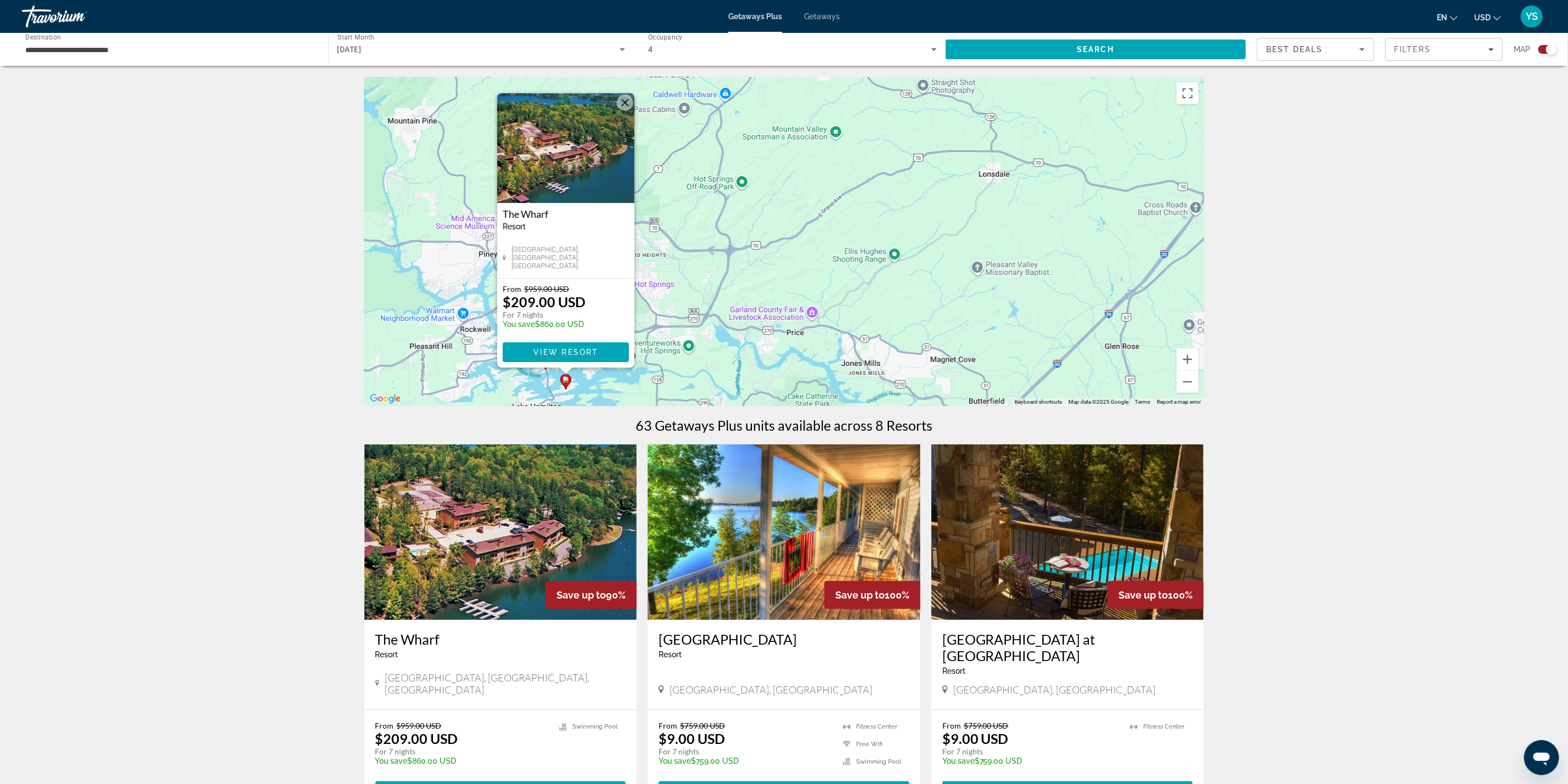
drag, startPoint x: 625, startPoint y: 101, endPoint x: 632, endPoint y: 119, distance: 19.3
click at [625, 99] on button "Close" at bounding box center [625, 102] width 17 height 17
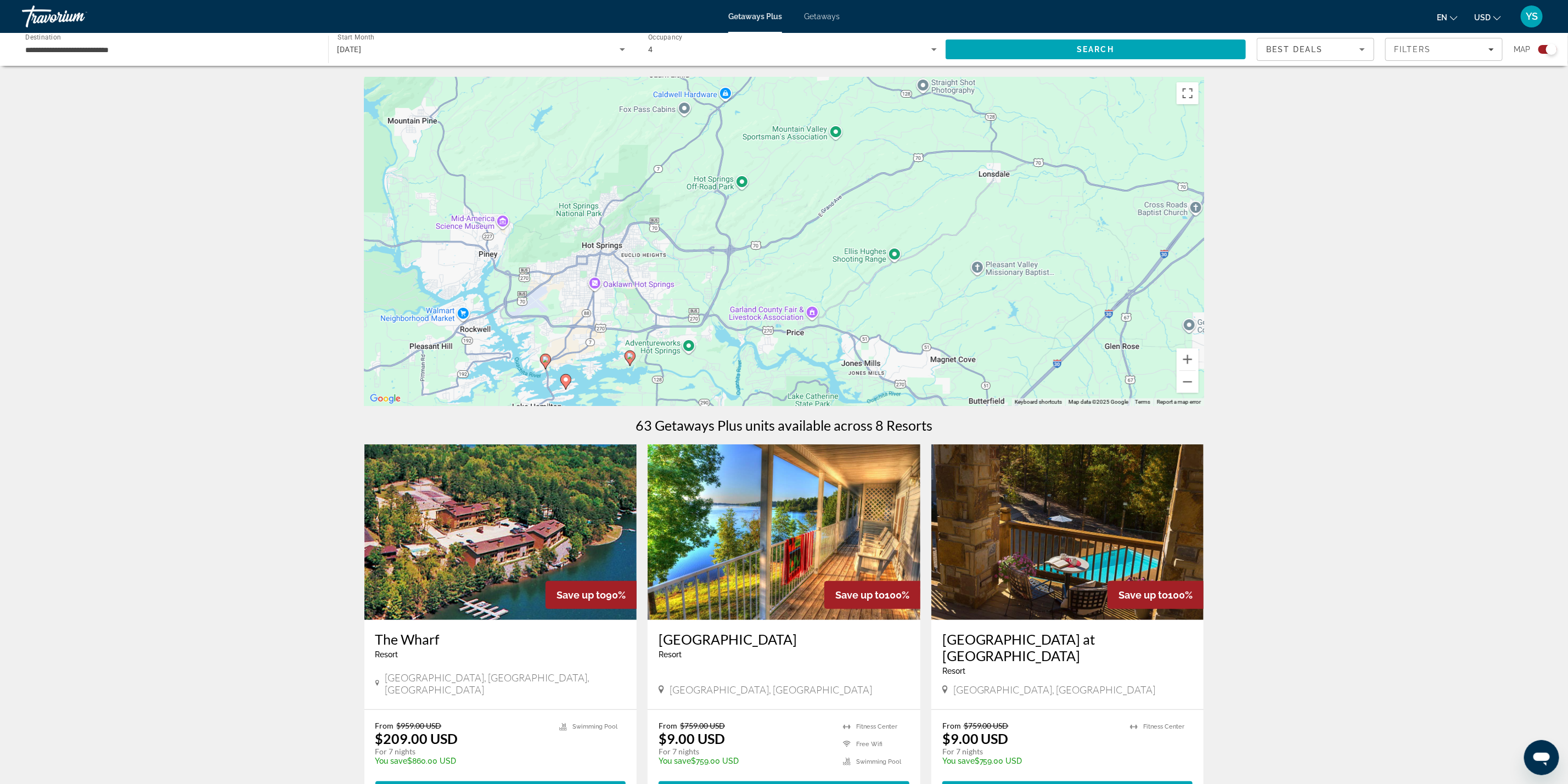
click at [630, 355] on image "Main content" at bounding box center [630, 356] width 7 height 7
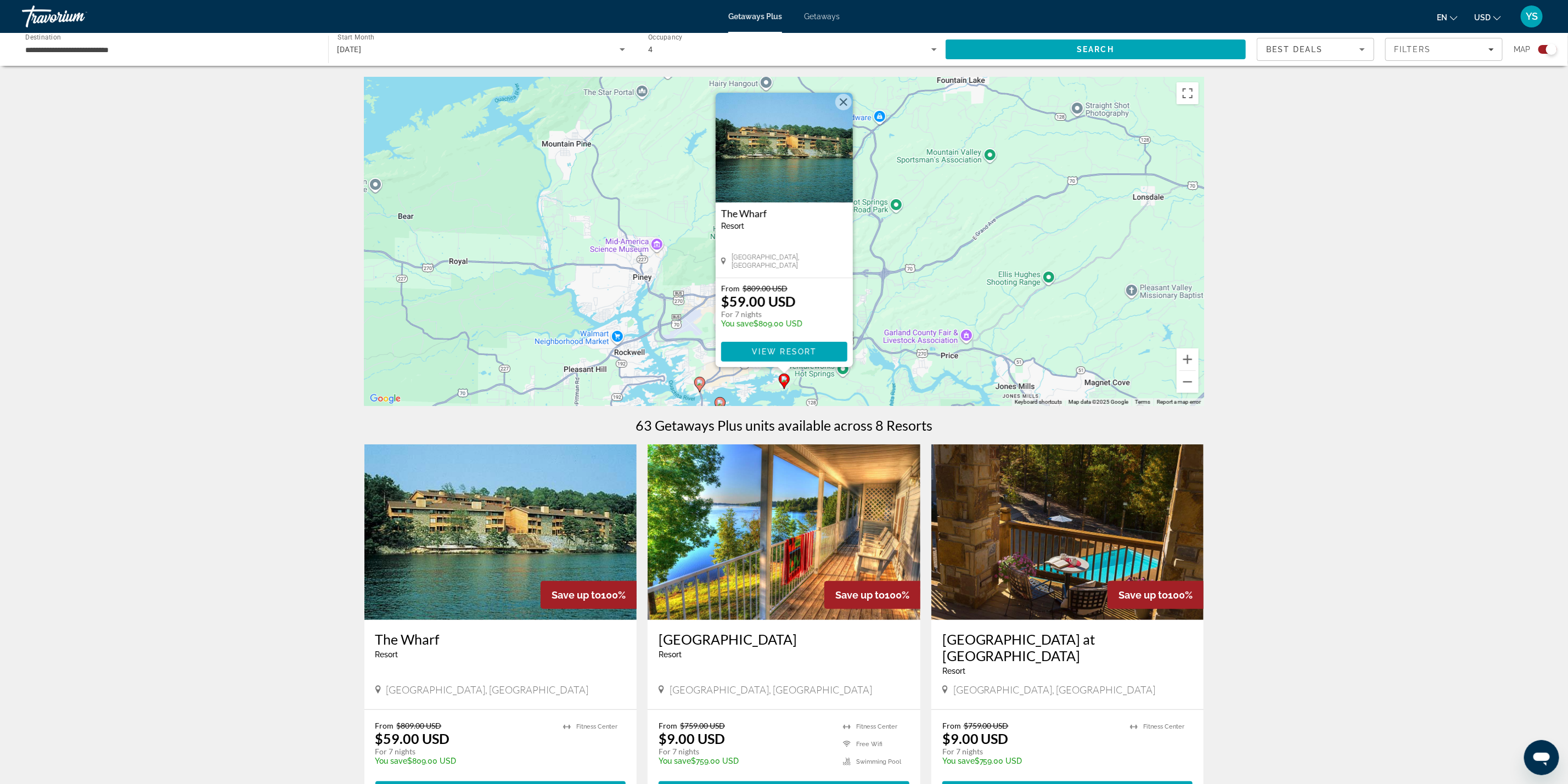
click at [846, 96] on button "Close" at bounding box center [843, 102] width 17 height 17
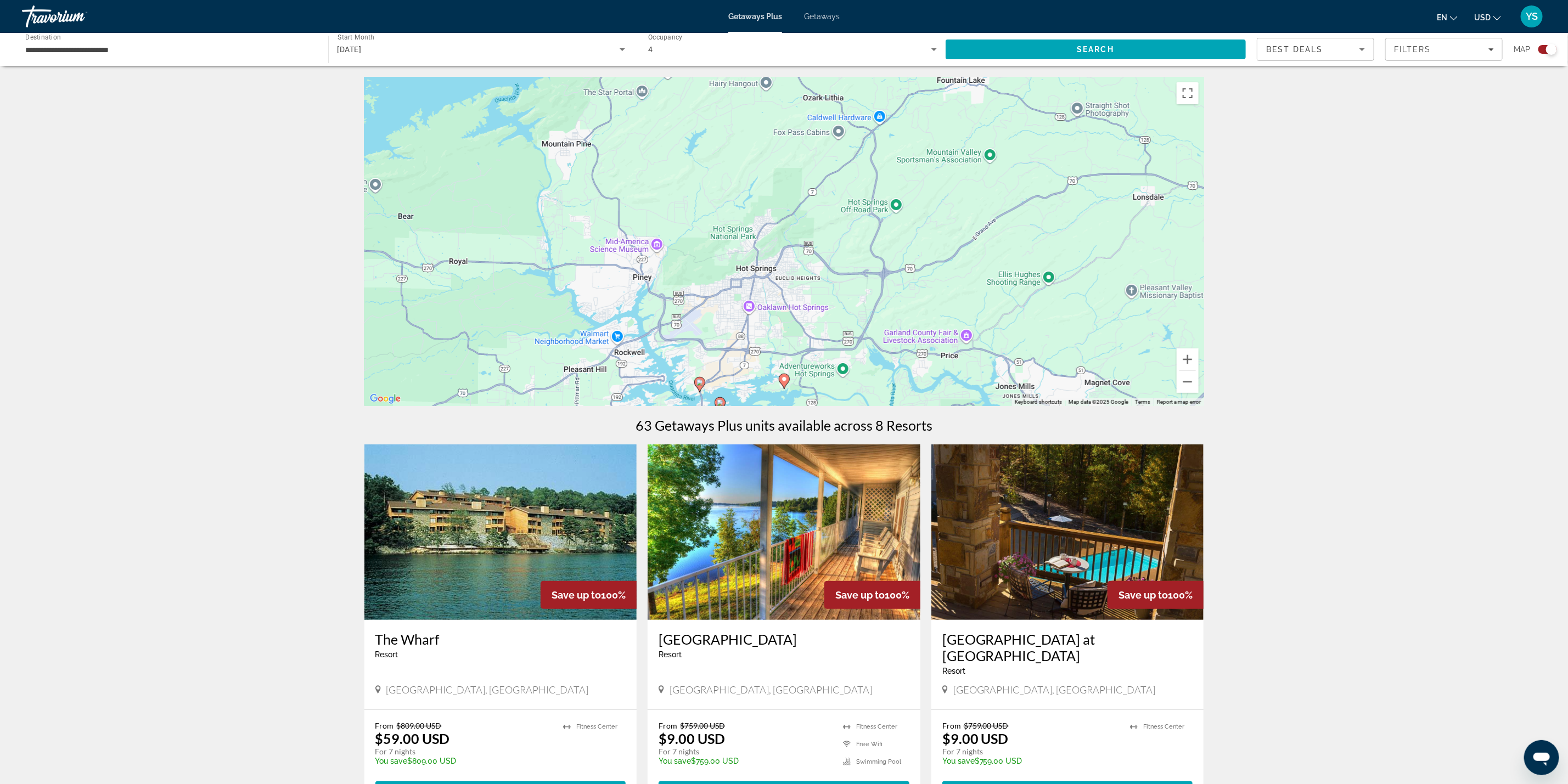
click at [697, 386] on icon "Main content" at bounding box center [699, 384] width 10 height 14
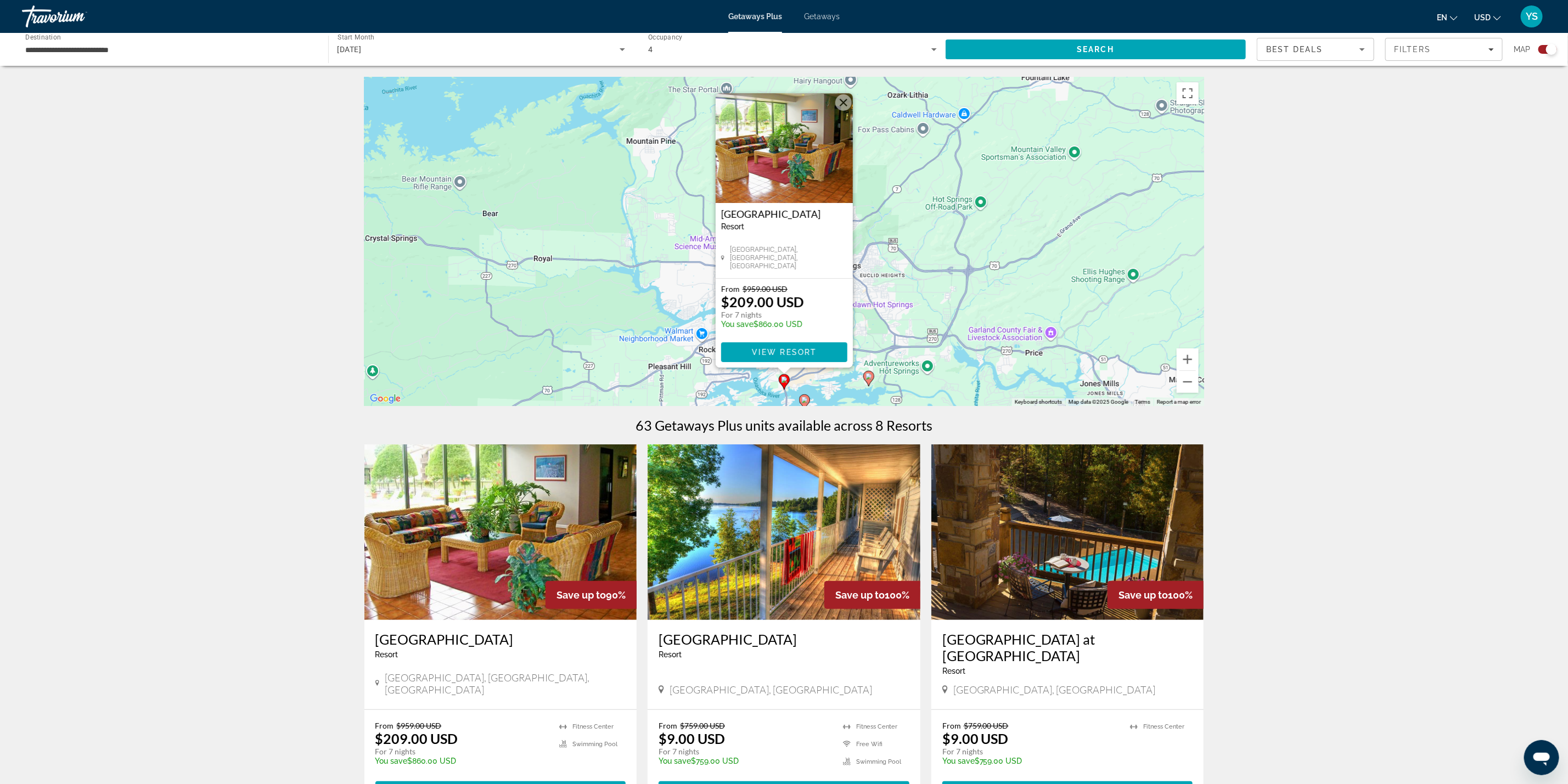
click at [843, 104] on button "Close" at bounding box center [843, 102] width 17 height 17
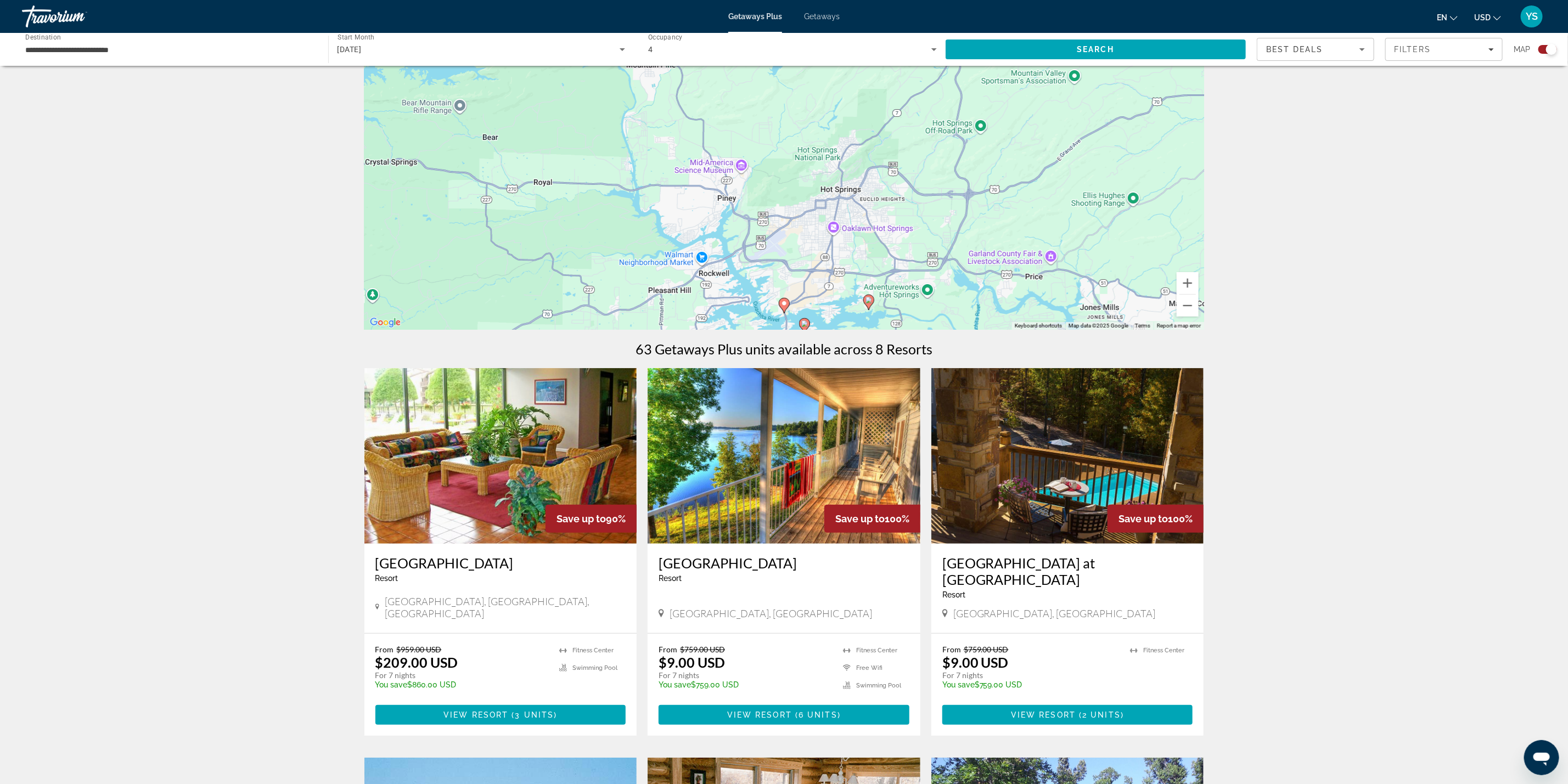
scroll to position [82, 0]
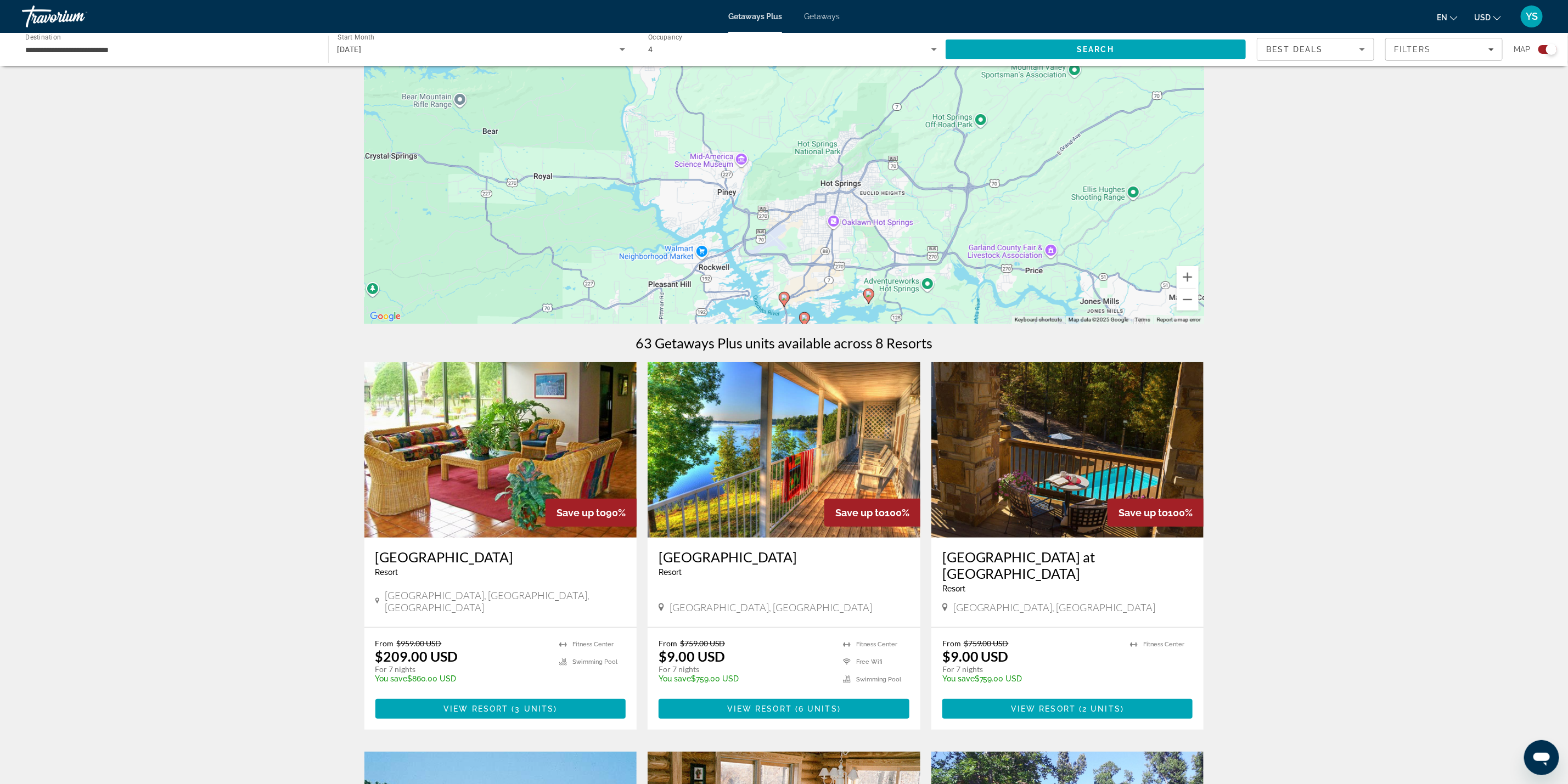
click at [1027, 512] on img "Main content" at bounding box center [1068, 450] width 273 height 175
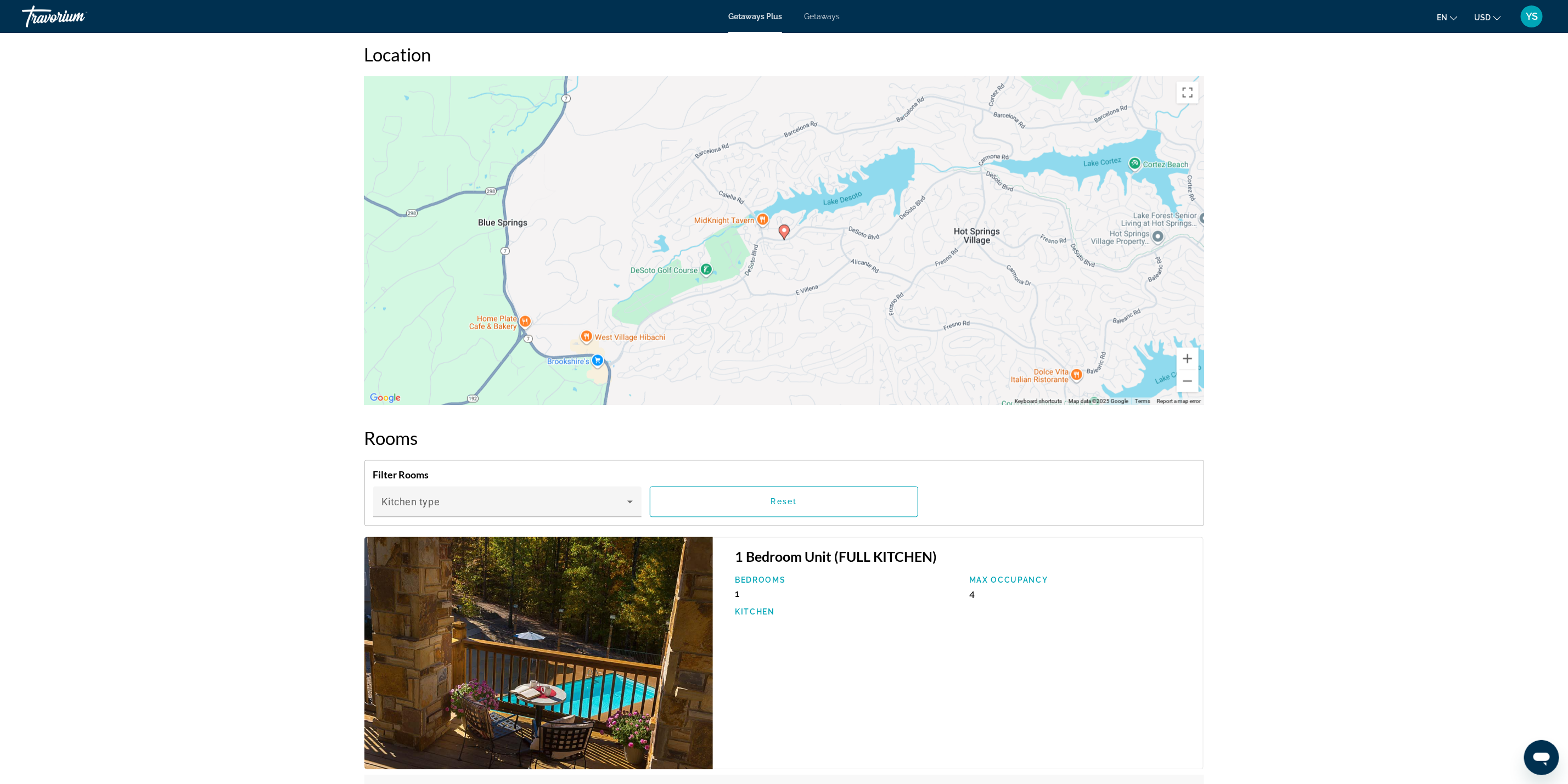
scroll to position [1317, 0]
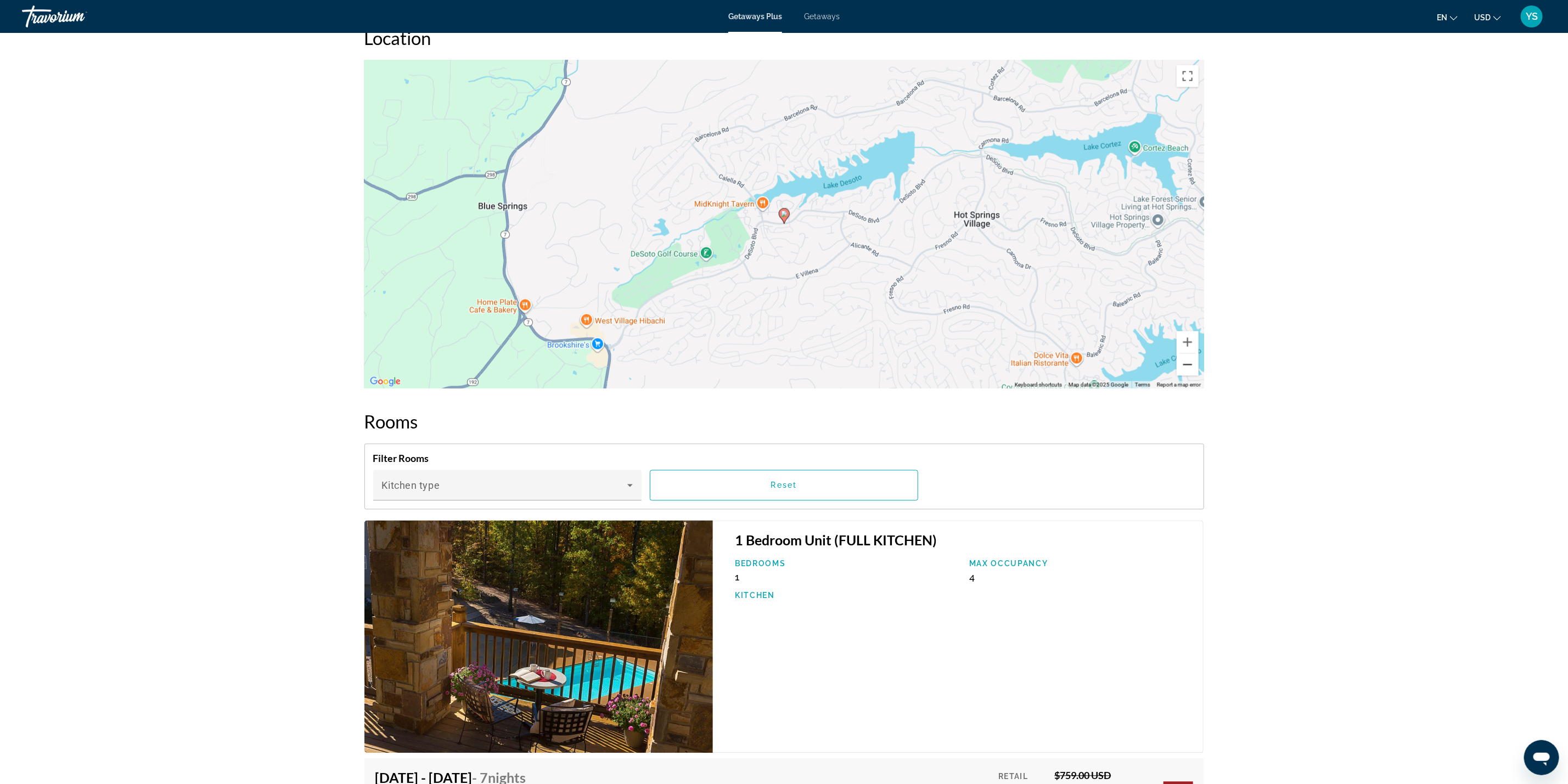
click at [1189, 372] on button "Zoom out" at bounding box center [1188, 365] width 22 height 22
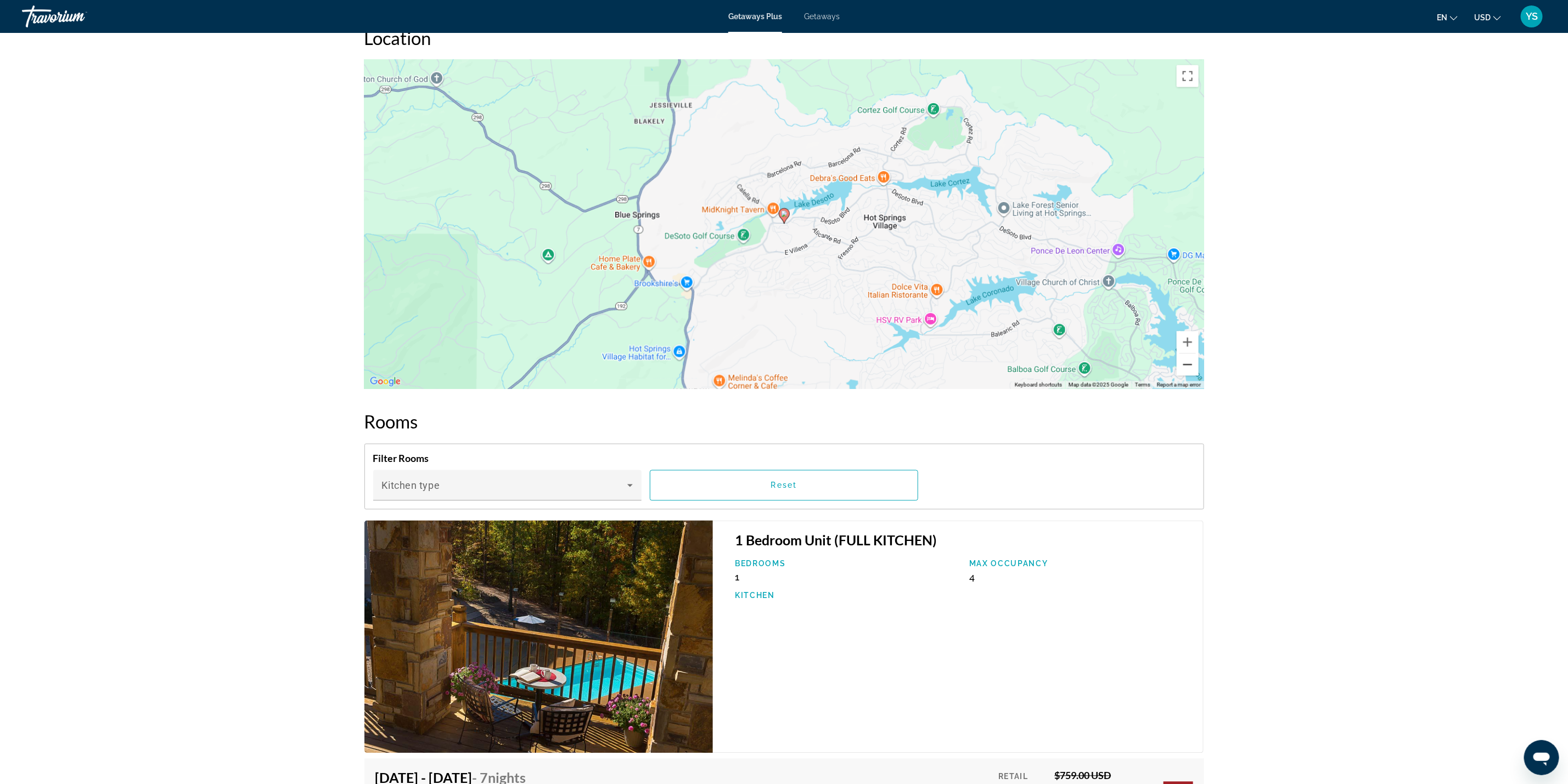
click at [1189, 372] on button "Zoom out" at bounding box center [1188, 365] width 22 height 22
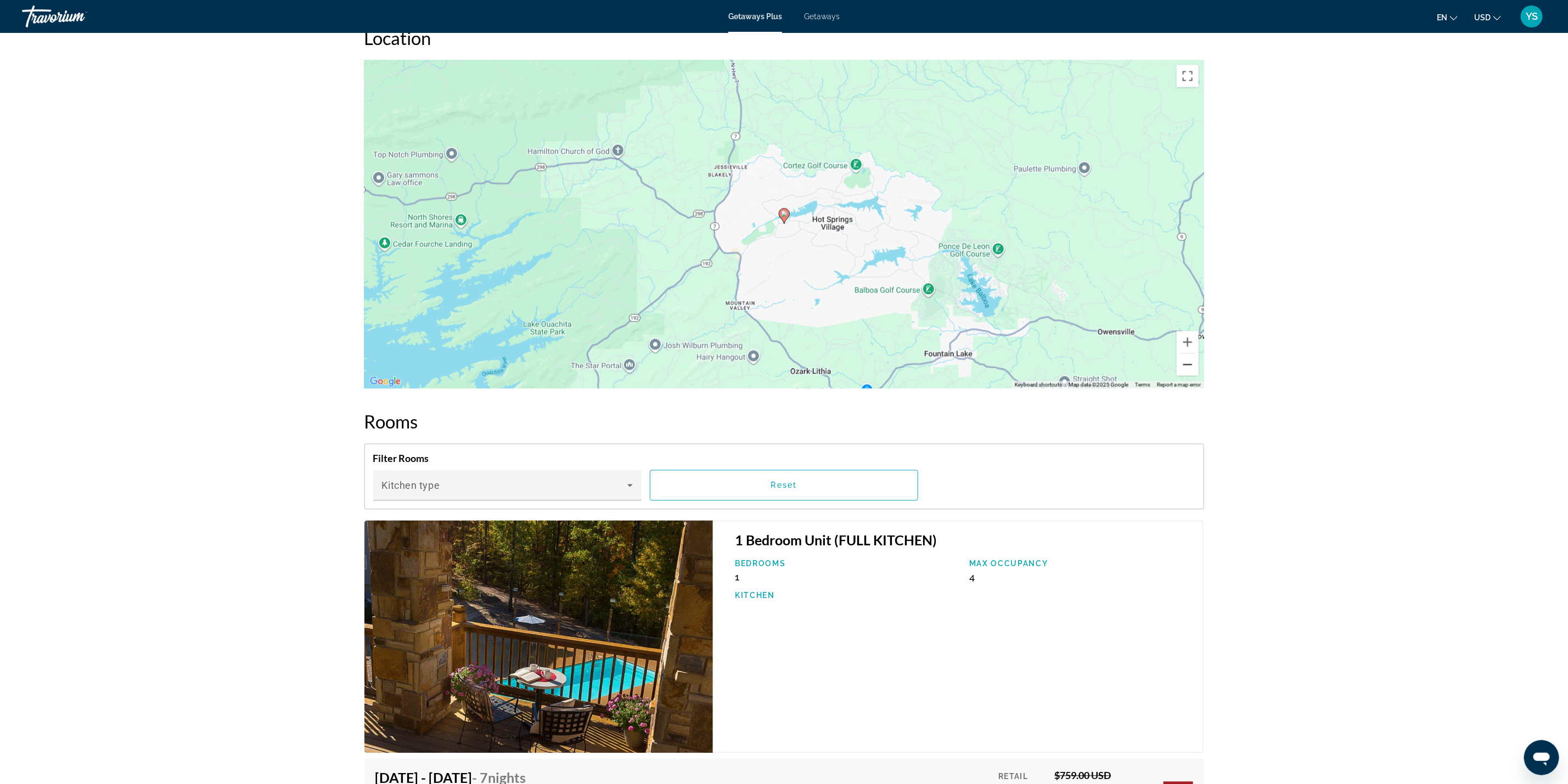
click at [1189, 372] on button "Zoom out" at bounding box center [1188, 365] width 22 height 22
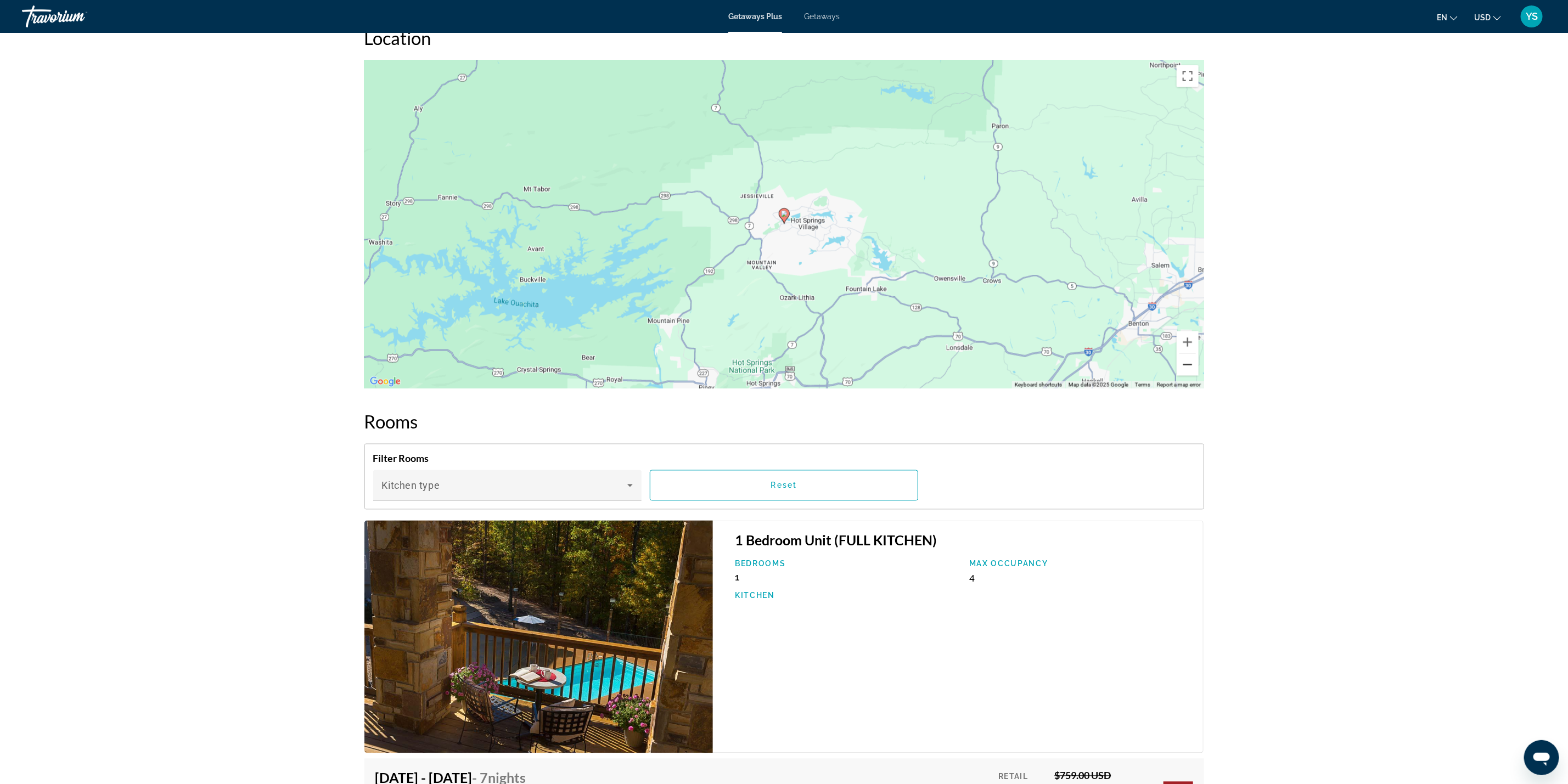
click at [1189, 372] on button "Zoom out" at bounding box center [1188, 365] width 22 height 22
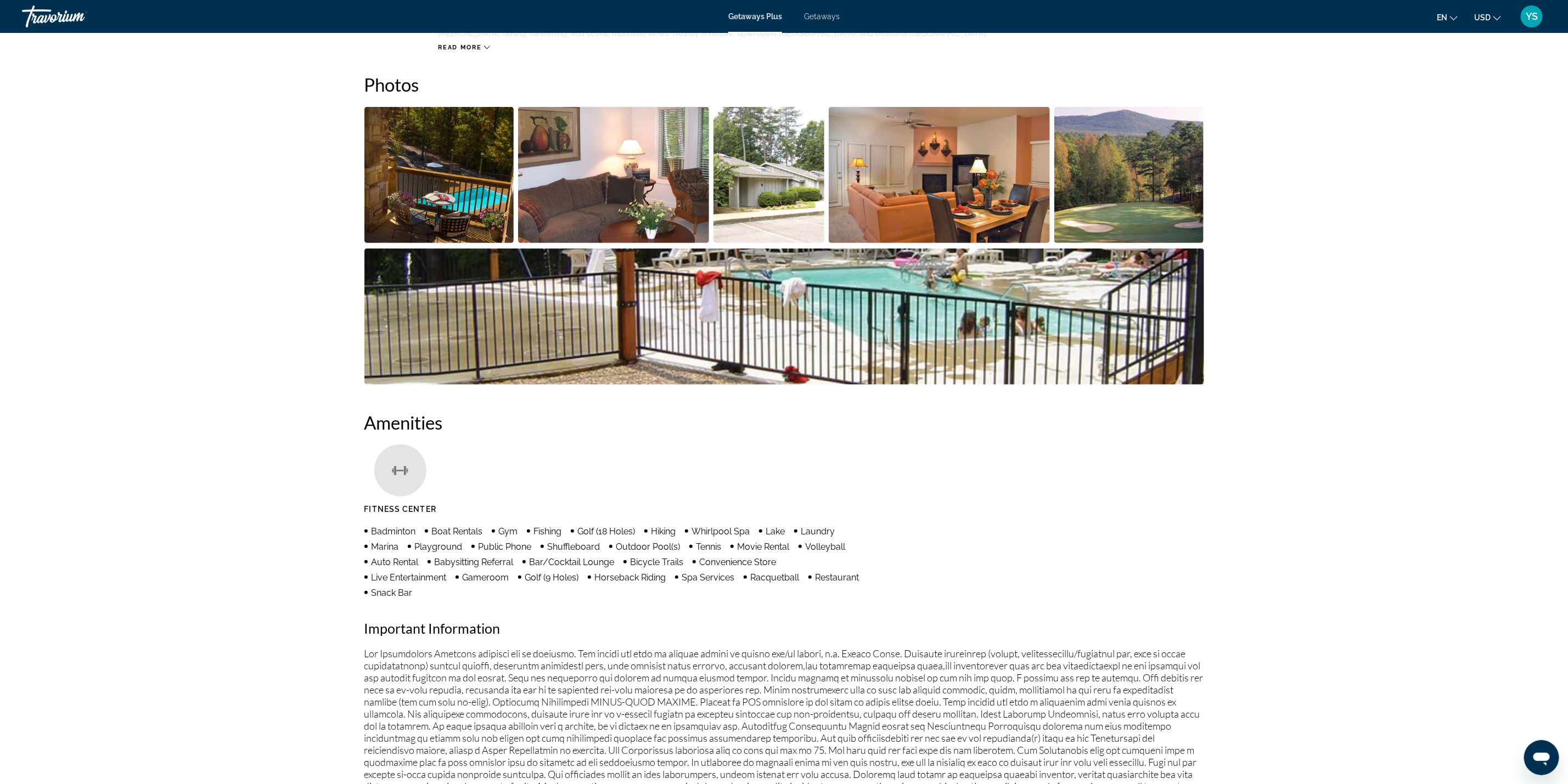
scroll to position [445, 0]
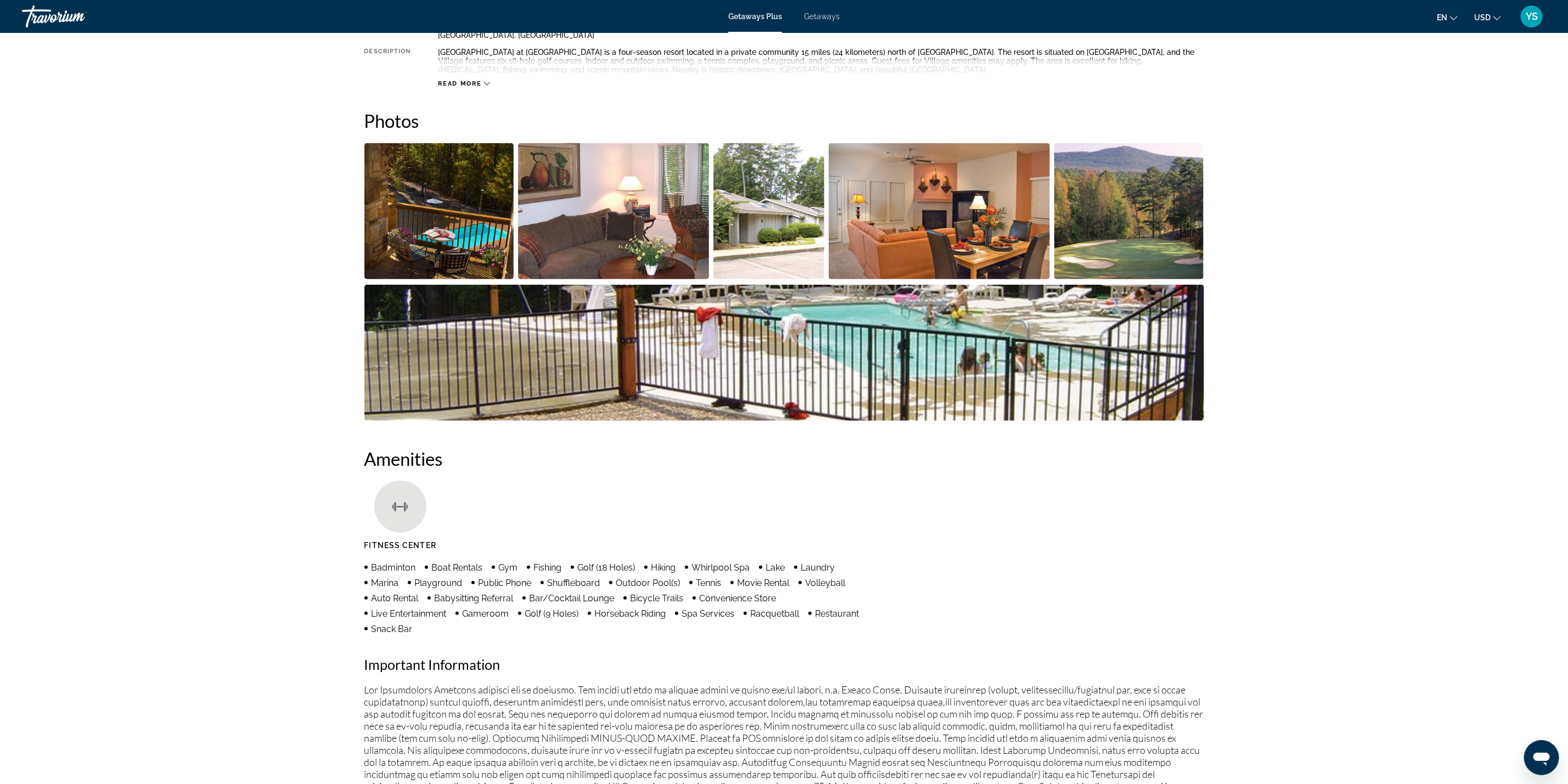
click at [422, 191] on img "Open full-screen image slider" at bounding box center [439, 211] width 150 height 136
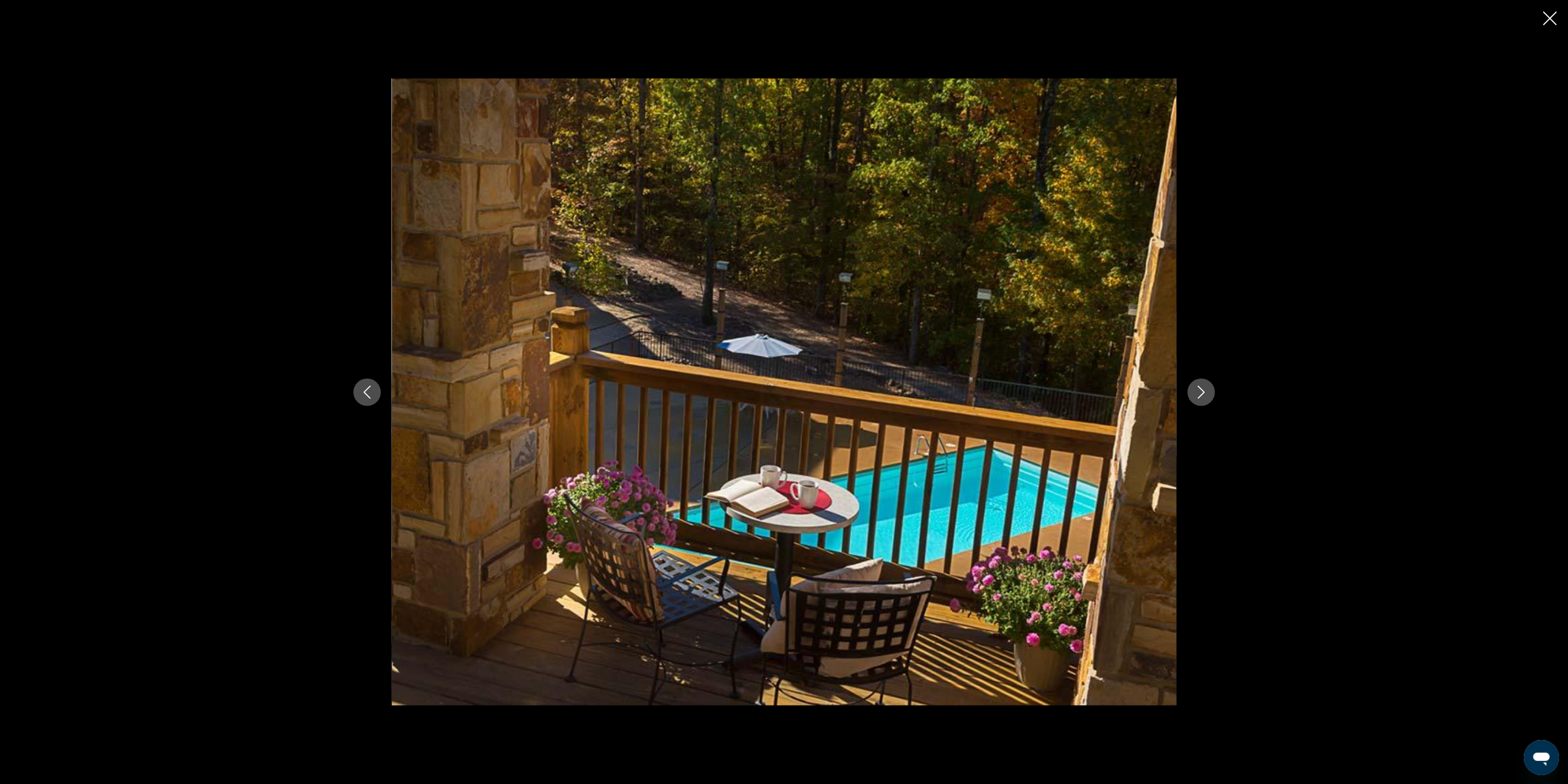
click at [1188, 388] on button "Next image" at bounding box center [1202, 392] width 28 height 28
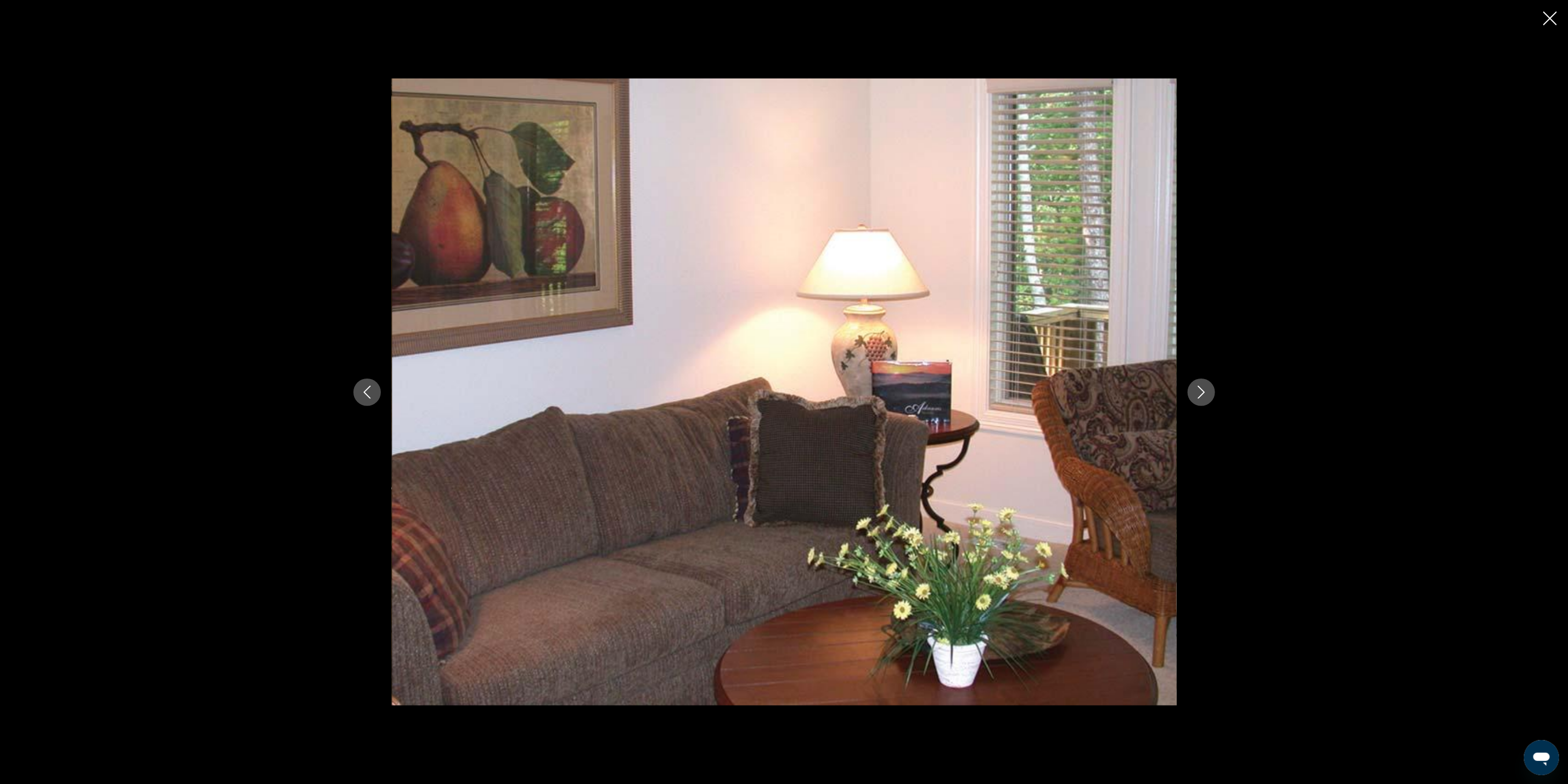
click at [1188, 388] on button "Next image" at bounding box center [1202, 392] width 28 height 28
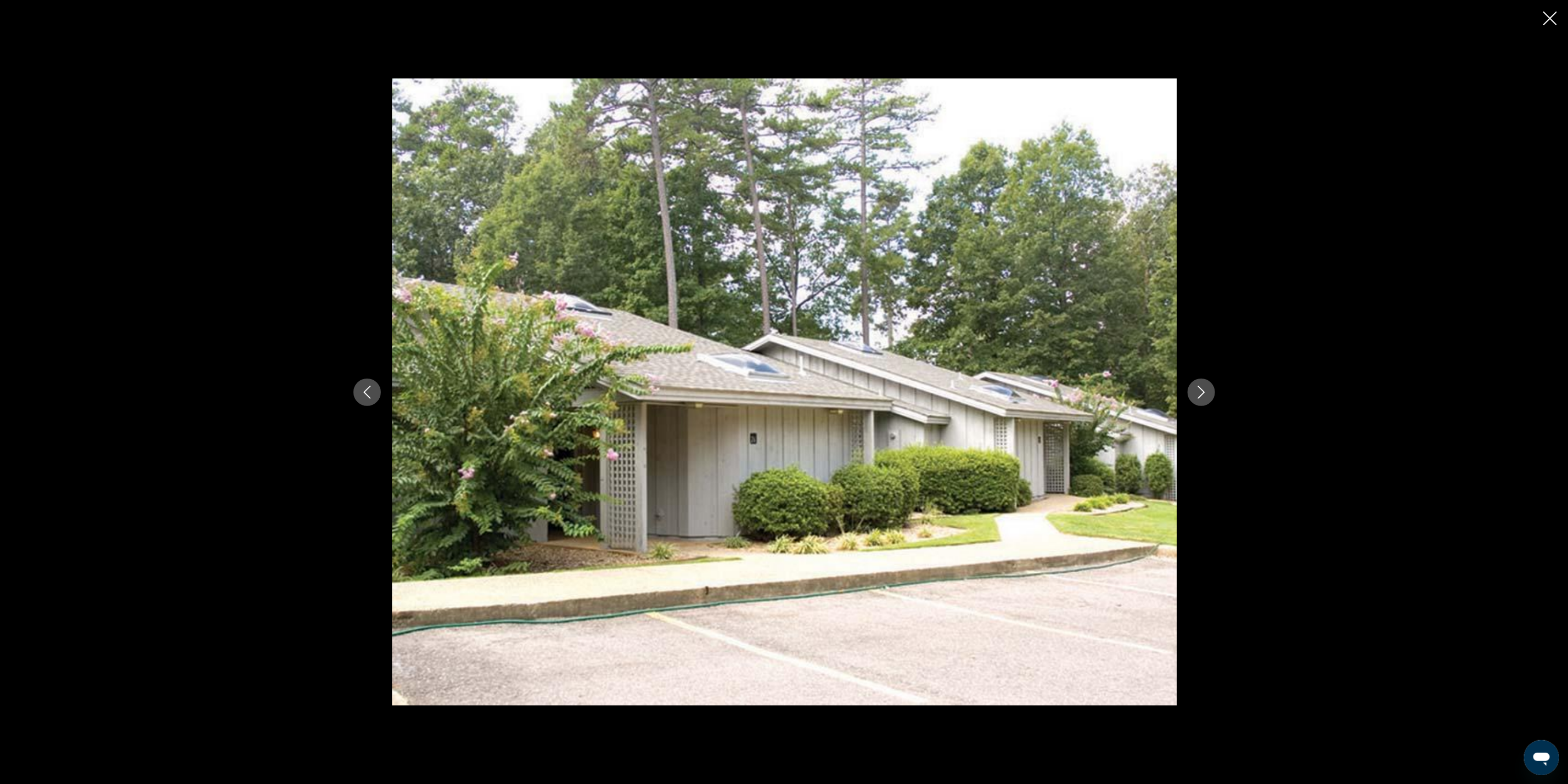
click at [1188, 388] on button "Next image" at bounding box center [1202, 392] width 28 height 28
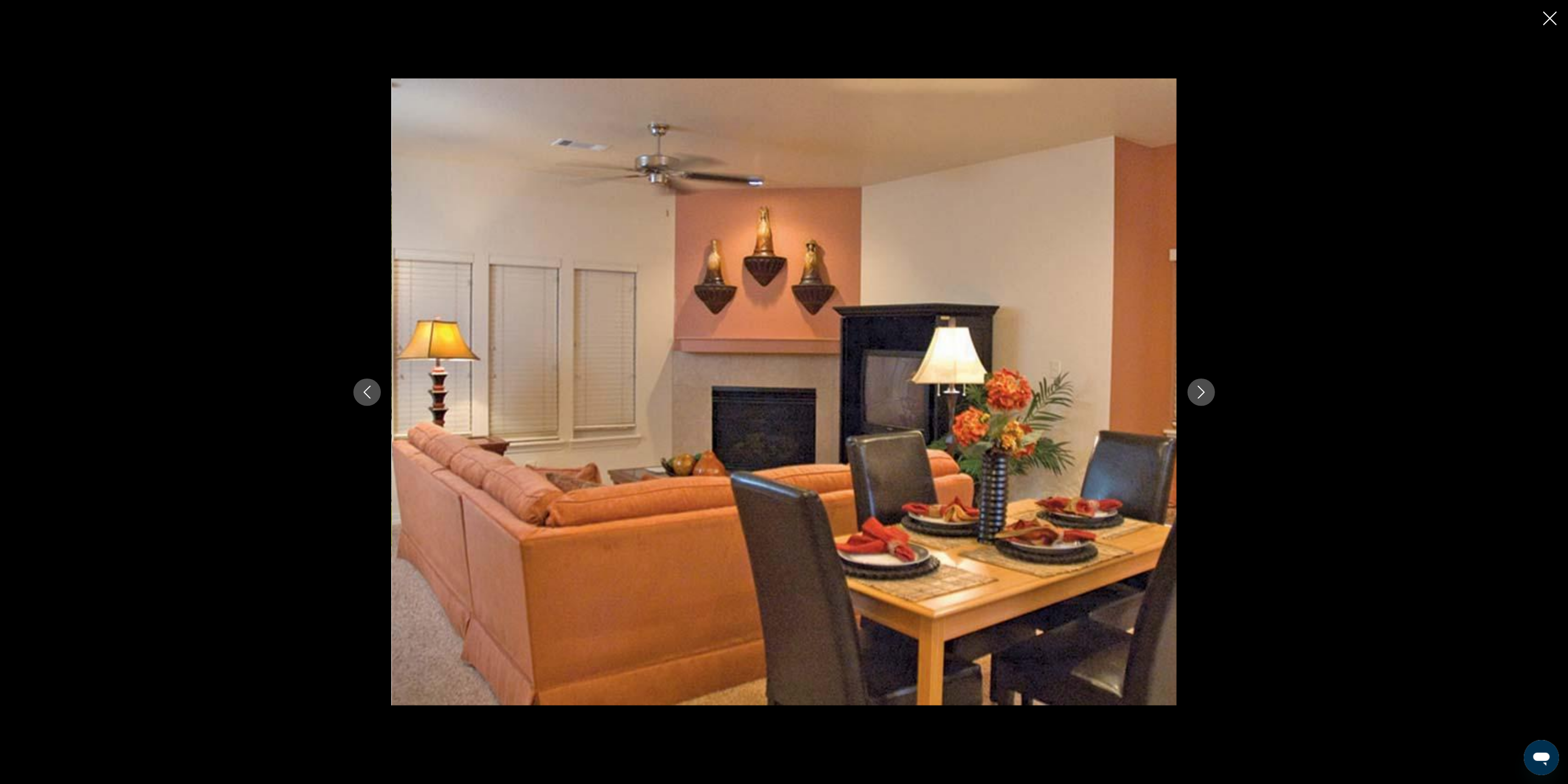
click at [1188, 388] on button "Next image" at bounding box center [1202, 392] width 28 height 28
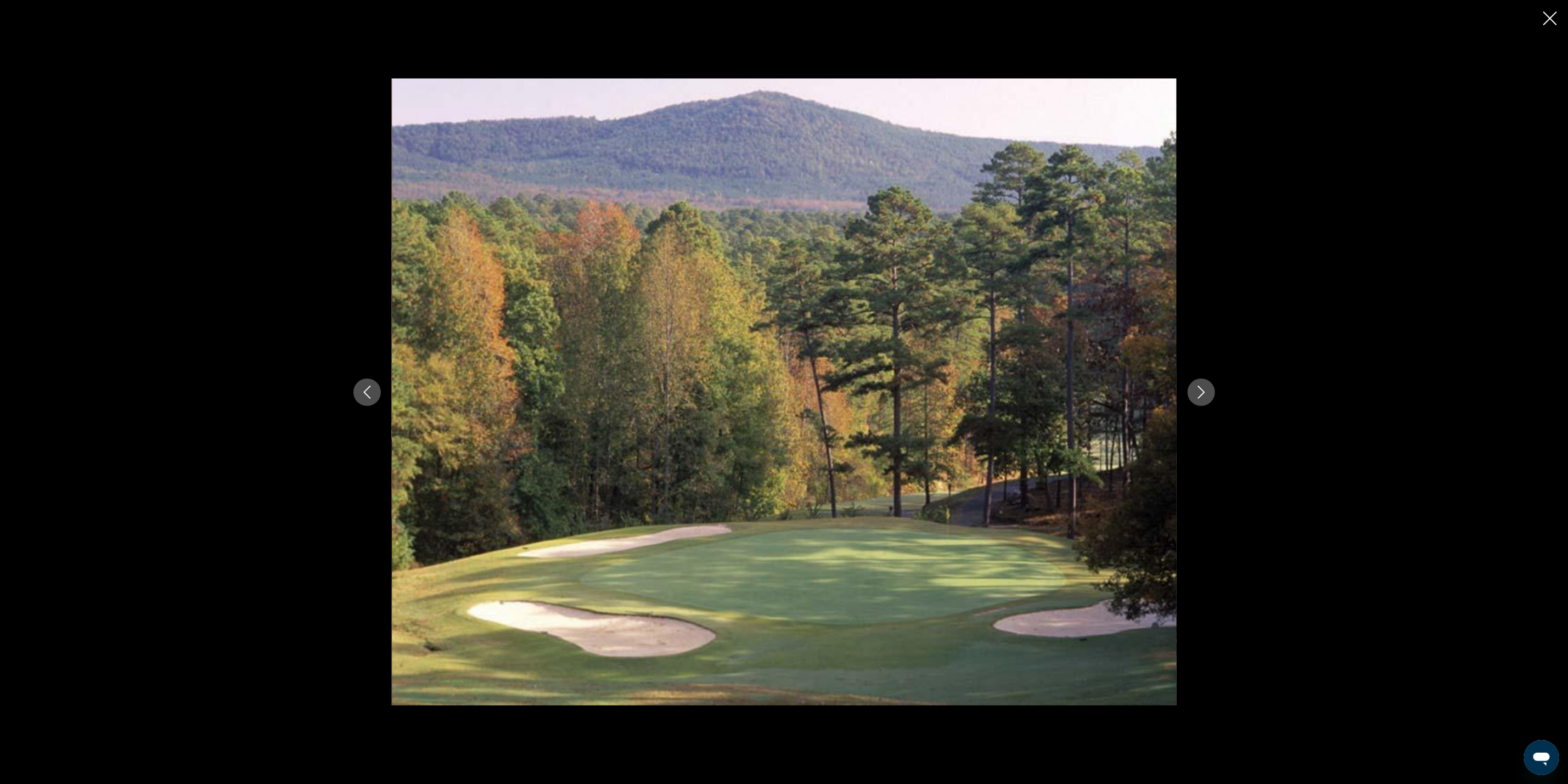
click at [1188, 388] on button "Next image" at bounding box center [1202, 392] width 28 height 28
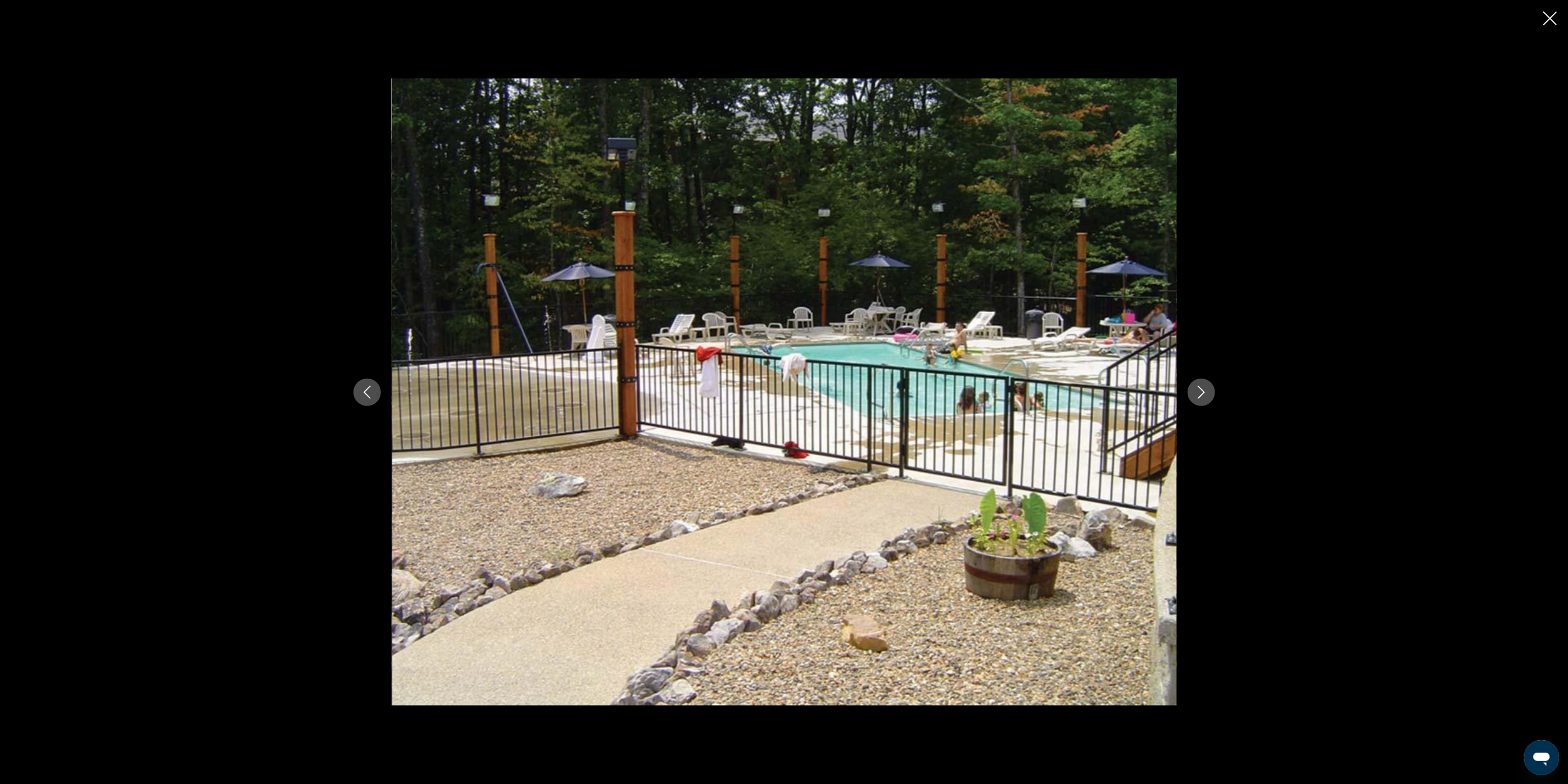
click at [1188, 388] on button "Next image" at bounding box center [1202, 392] width 28 height 28
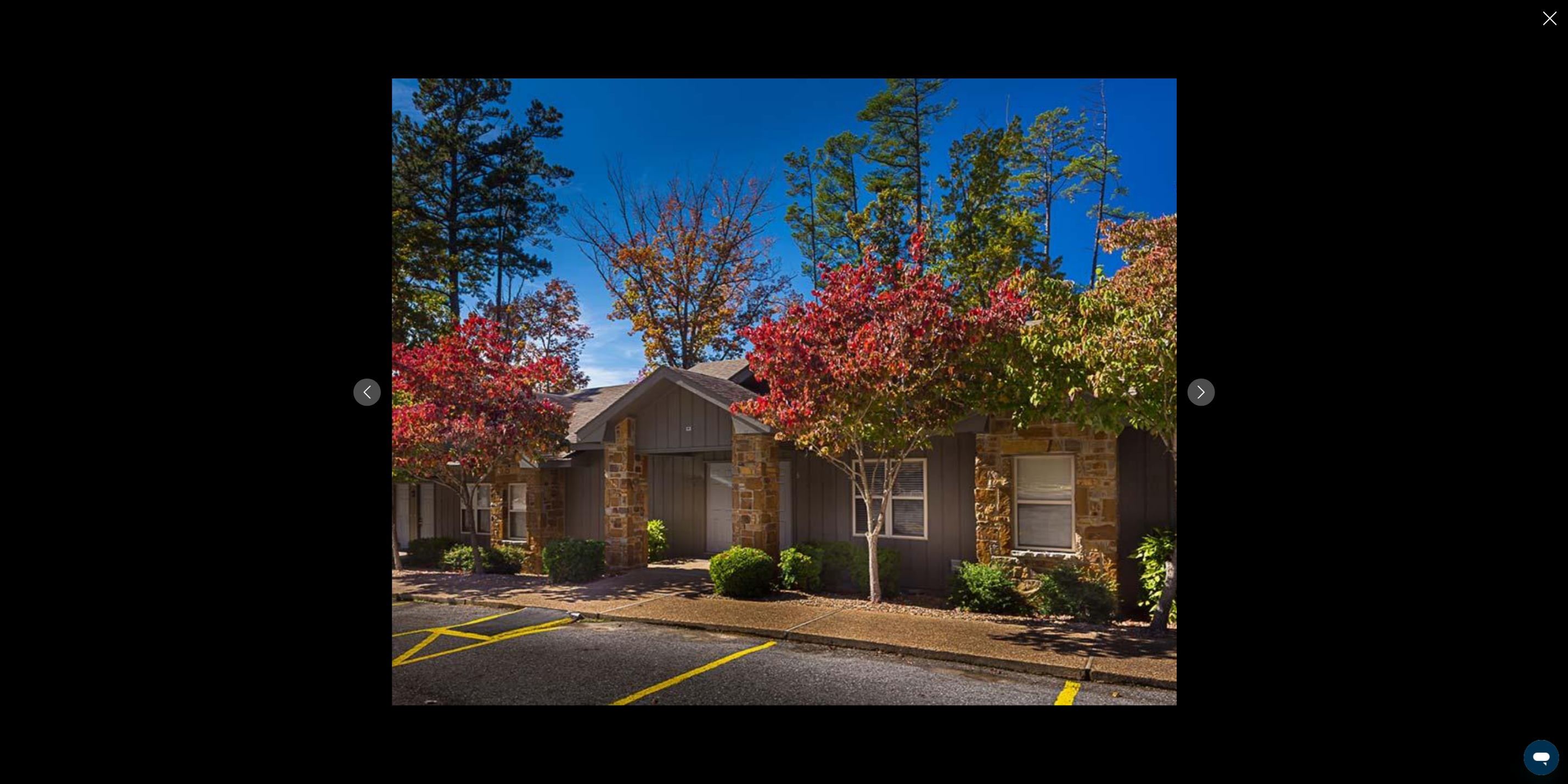
click at [1188, 388] on button "Next image" at bounding box center [1202, 392] width 28 height 28
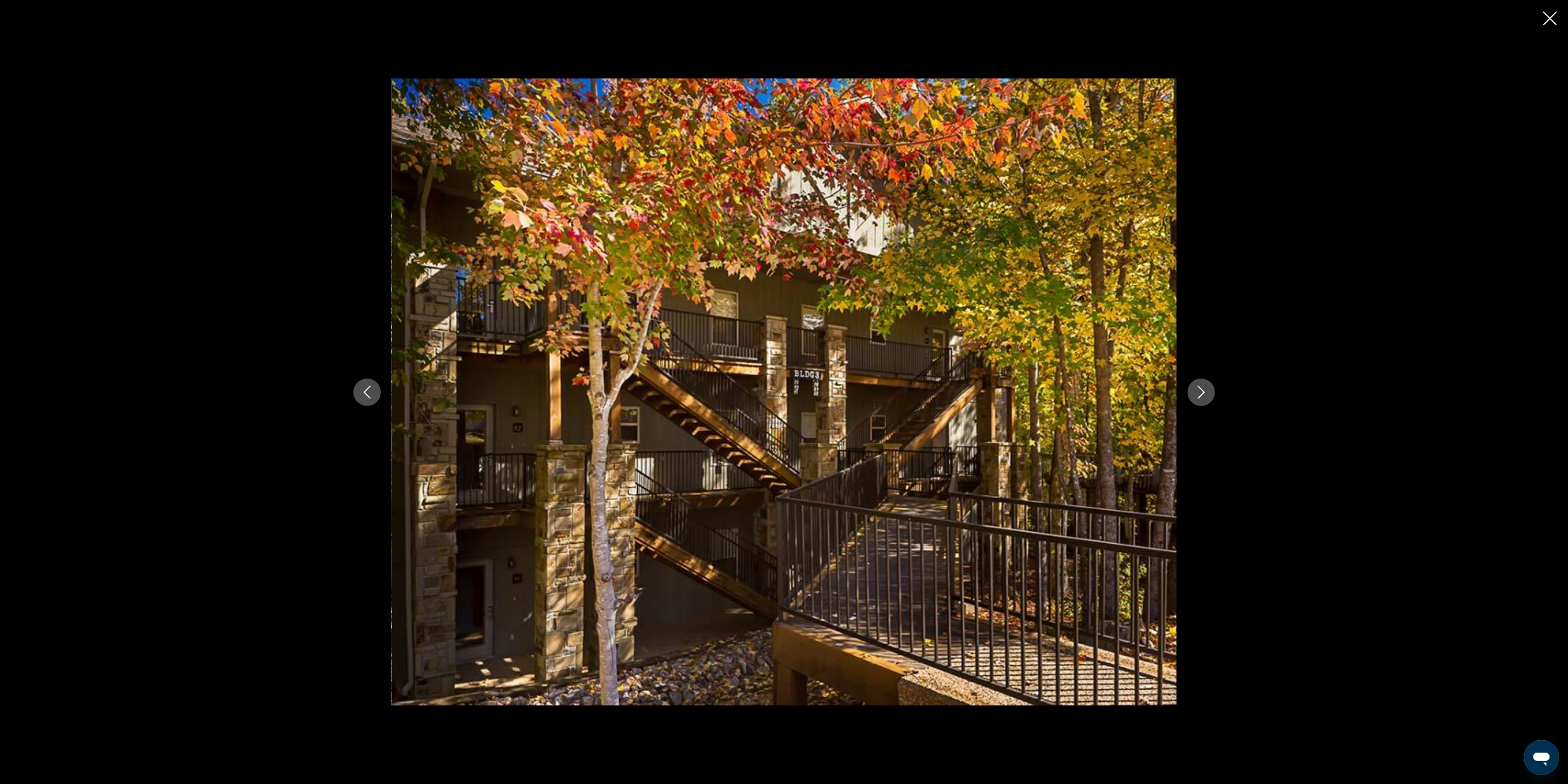
click at [1188, 388] on button "Next image" at bounding box center [1202, 392] width 28 height 28
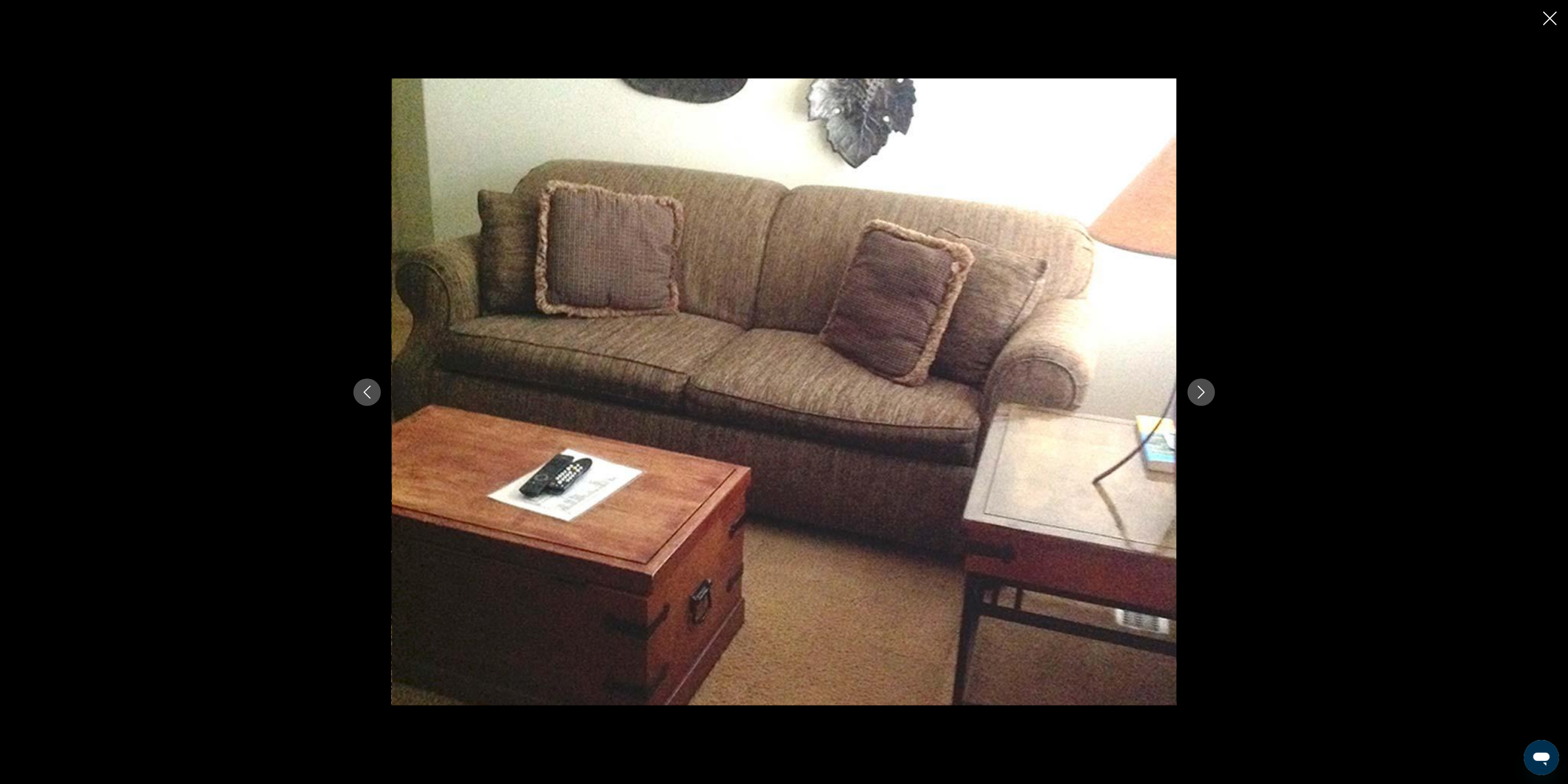
click at [1188, 388] on button "Next image" at bounding box center [1202, 392] width 28 height 28
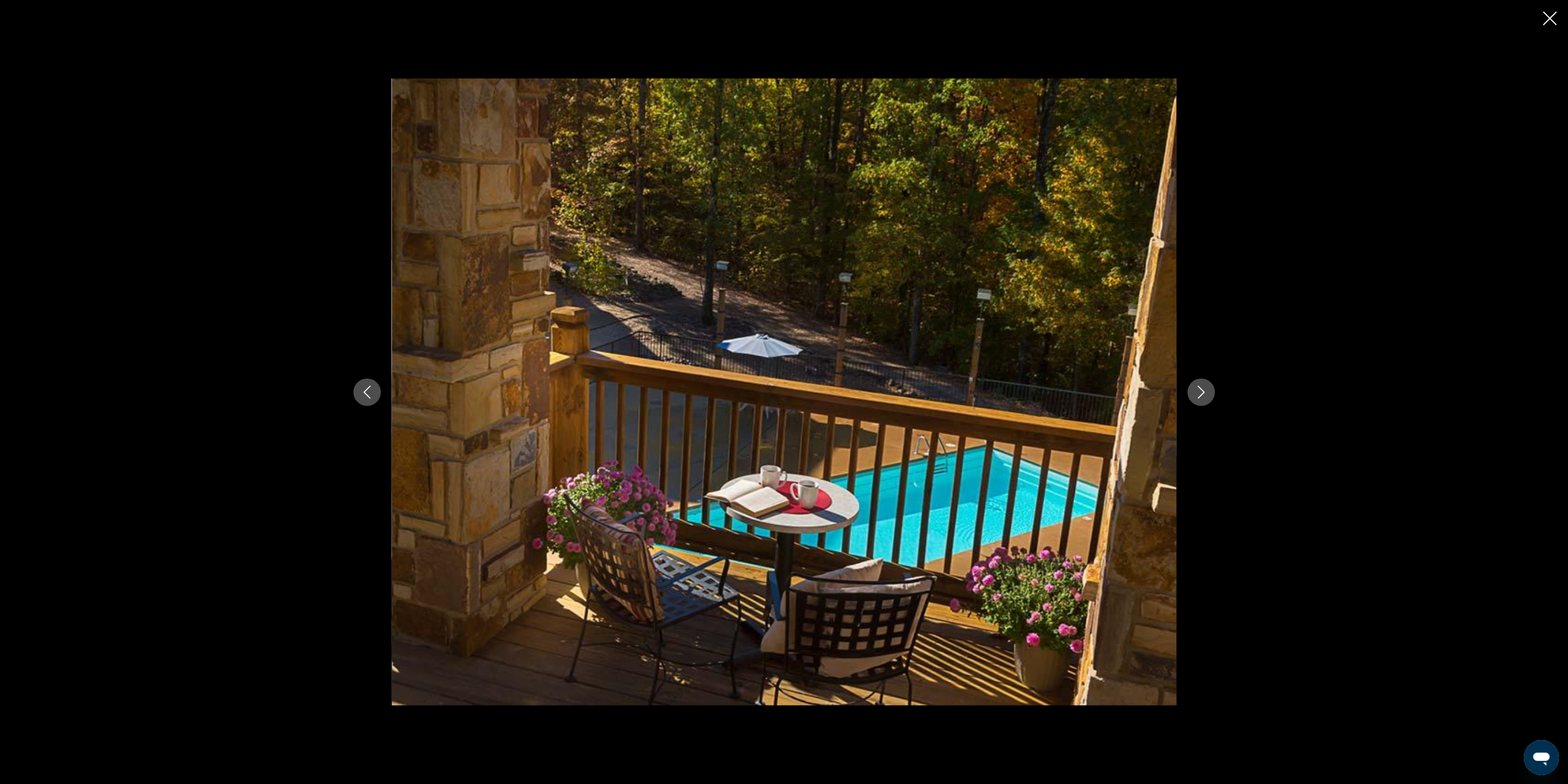
click at [1188, 388] on button "Next image" at bounding box center [1202, 392] width 28 height 28
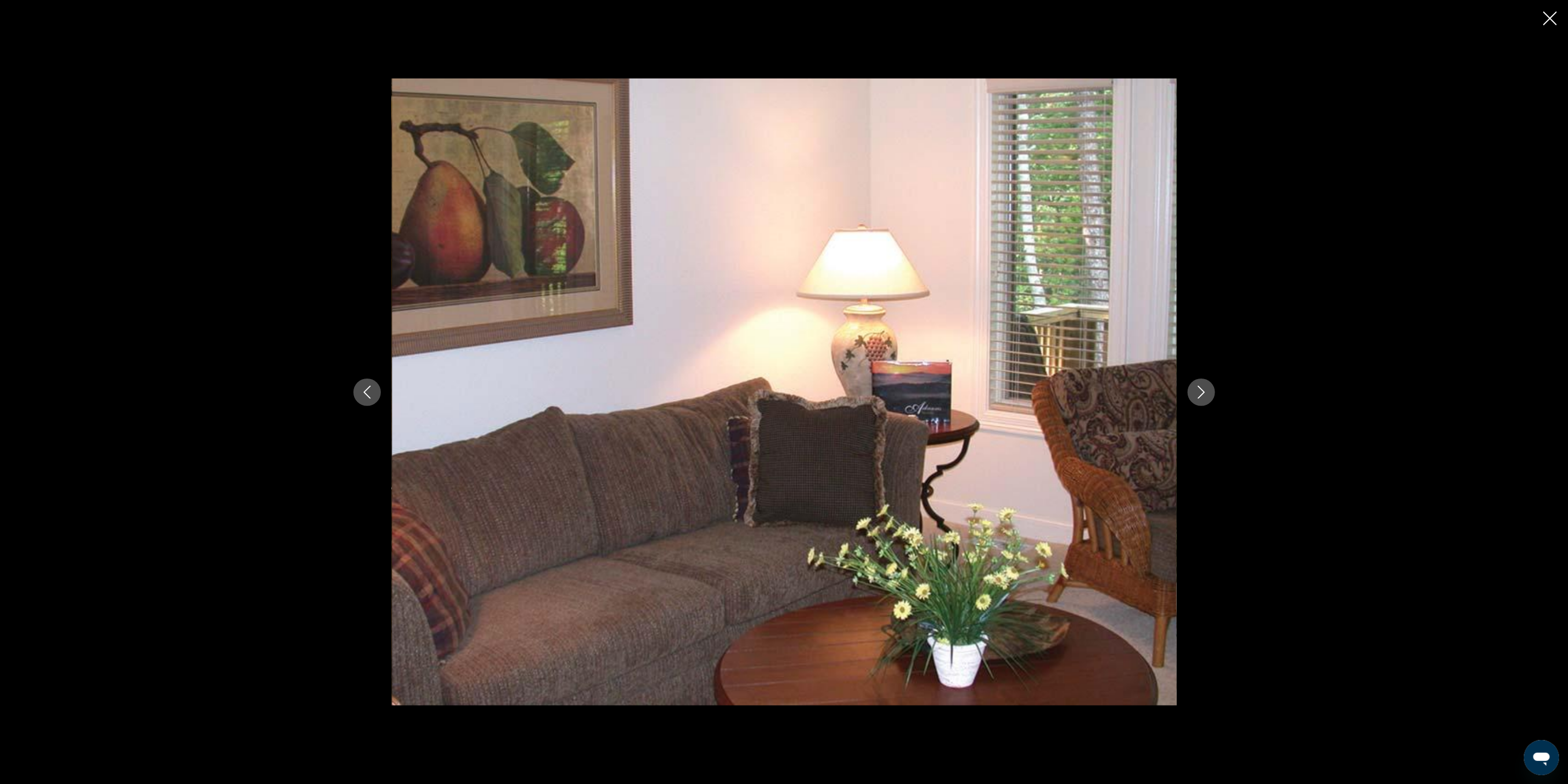
click at [1188, 388] on button "Next image" at bounding box center [1202, 392] width 28 height 28
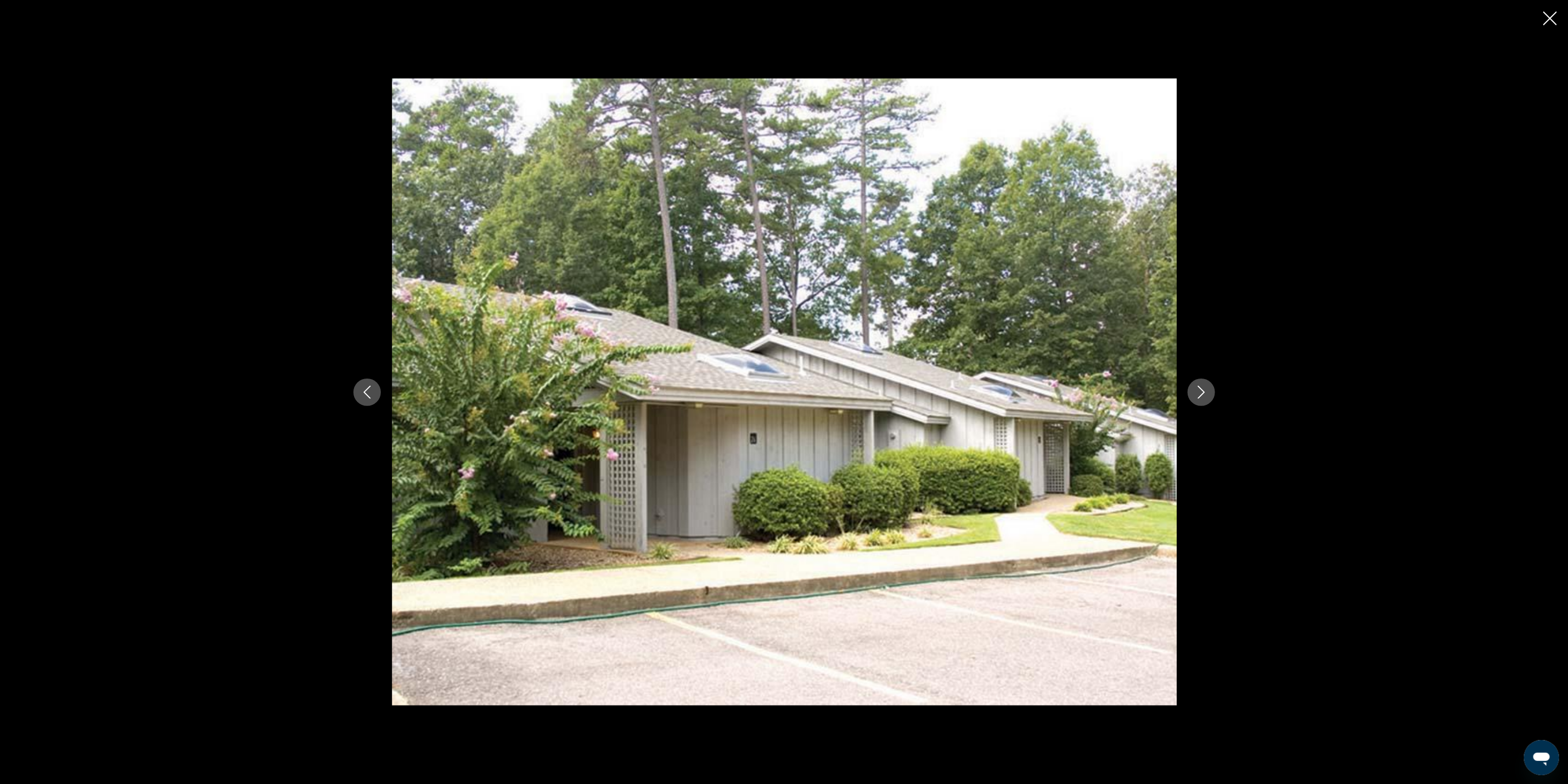
click at [1550, 17] on icon "Close slideshow" at bounding box center [1550, 18] width 14 height 13
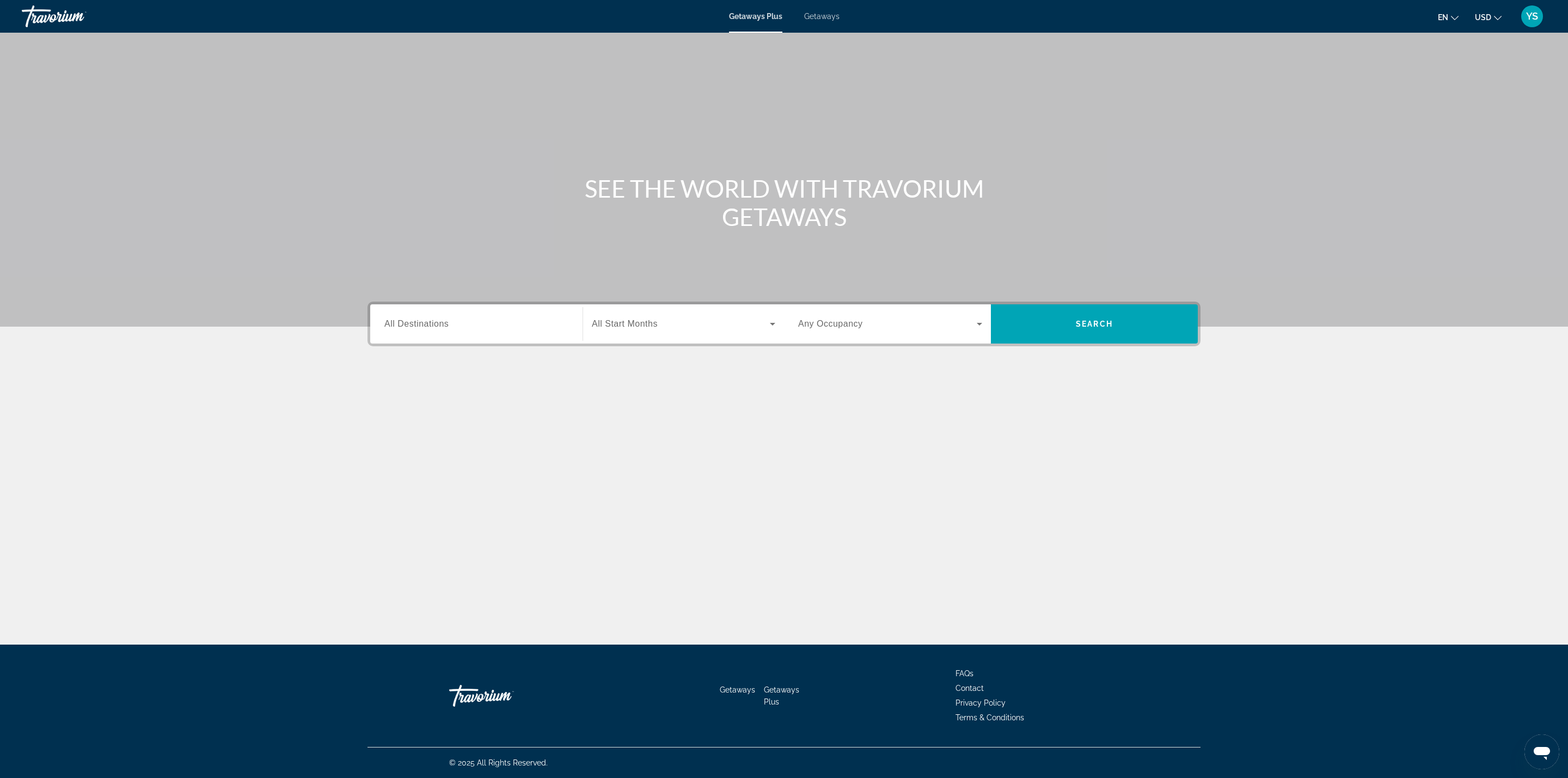
click at [390, 323] on span "All Destinations" at bounding box center [416, 323] width 65 height 9
click at [390, 323] on input "Destination All Destinations" at bounding box center [476, 324] width 184 height 13
click at [389, 393] on mat-icon "Toggle United States (37,542 units available) submenu" at bounding box center [385, 399] width 19 height 19
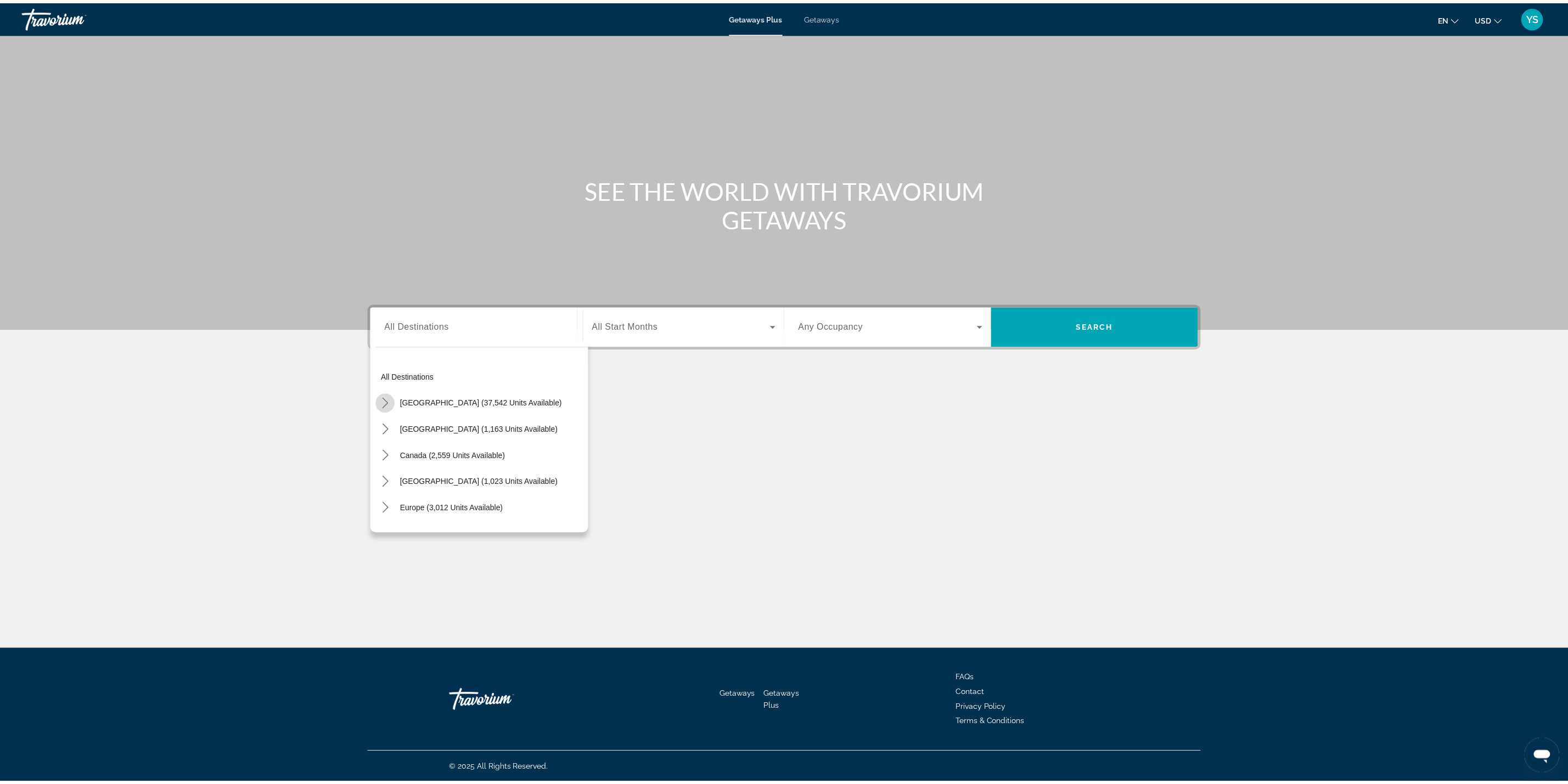
scroll to position [32, 0]
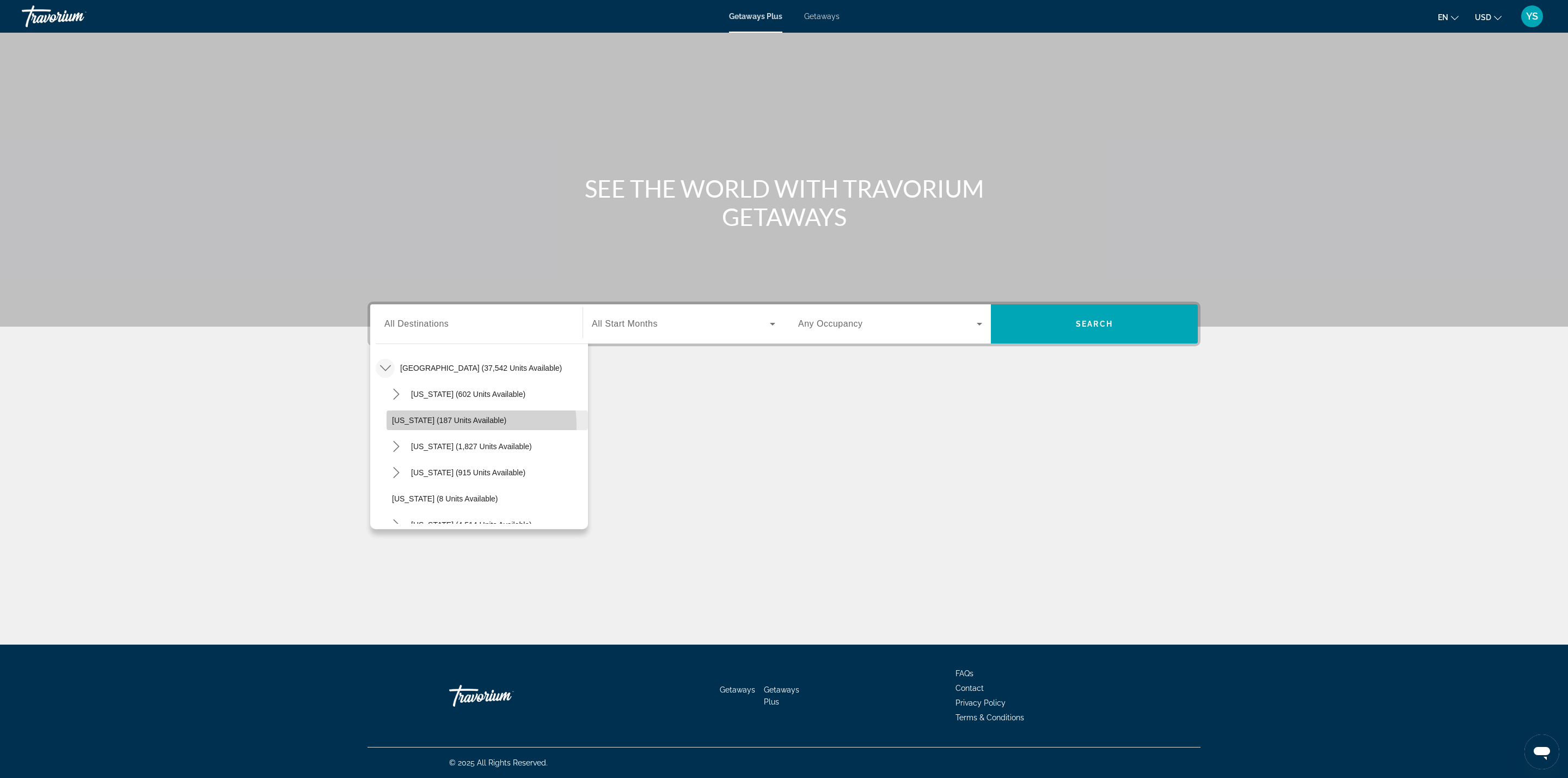
click at [433, 427] on span "Select destination: Arkansas (187 units available)" at bounding box center [487, 420] width 201 height 26
type input "**********"
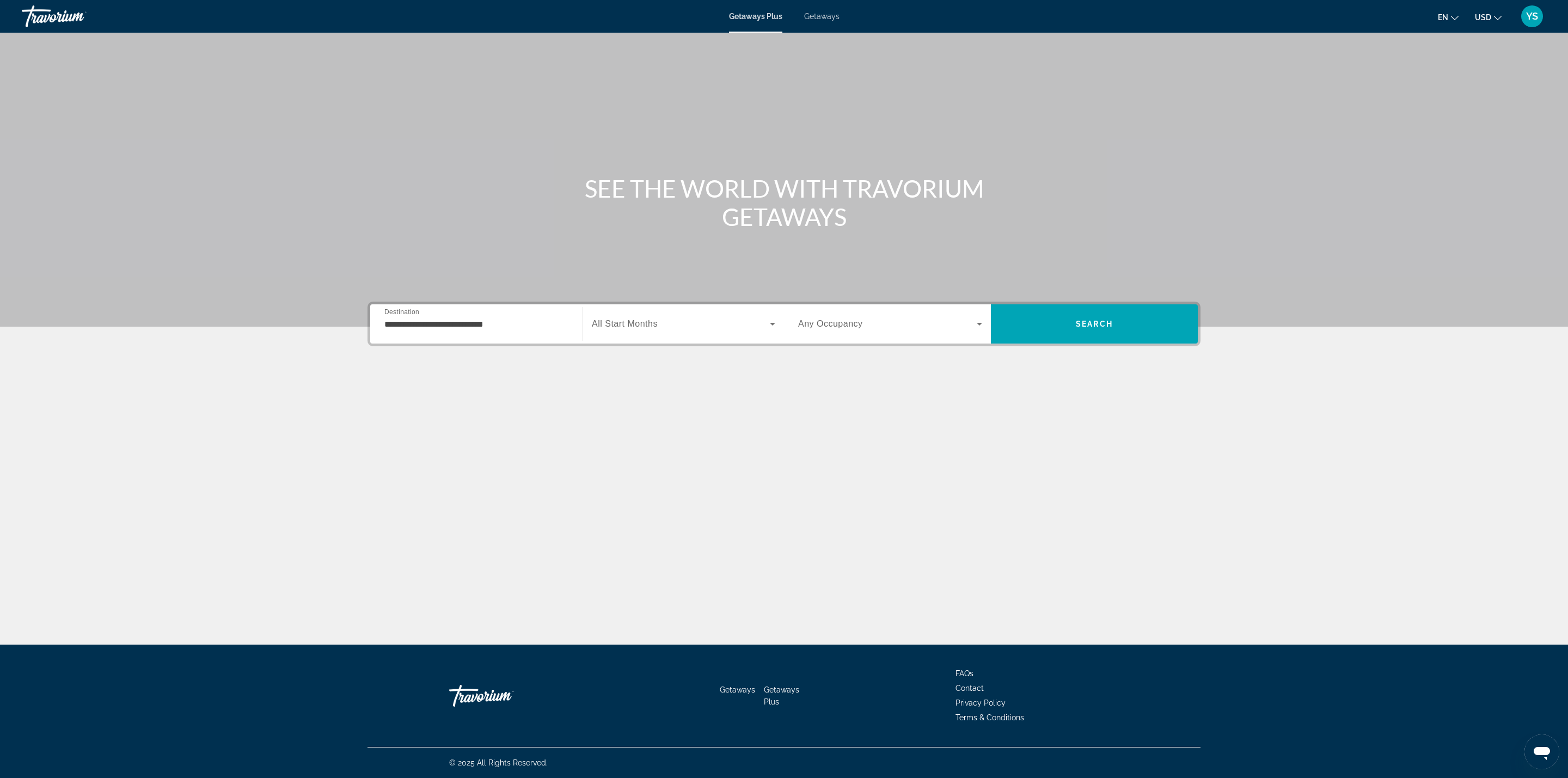
click at [653, 319] on span "All Start Months" at bounding box center [625, 323] width 66 height 9
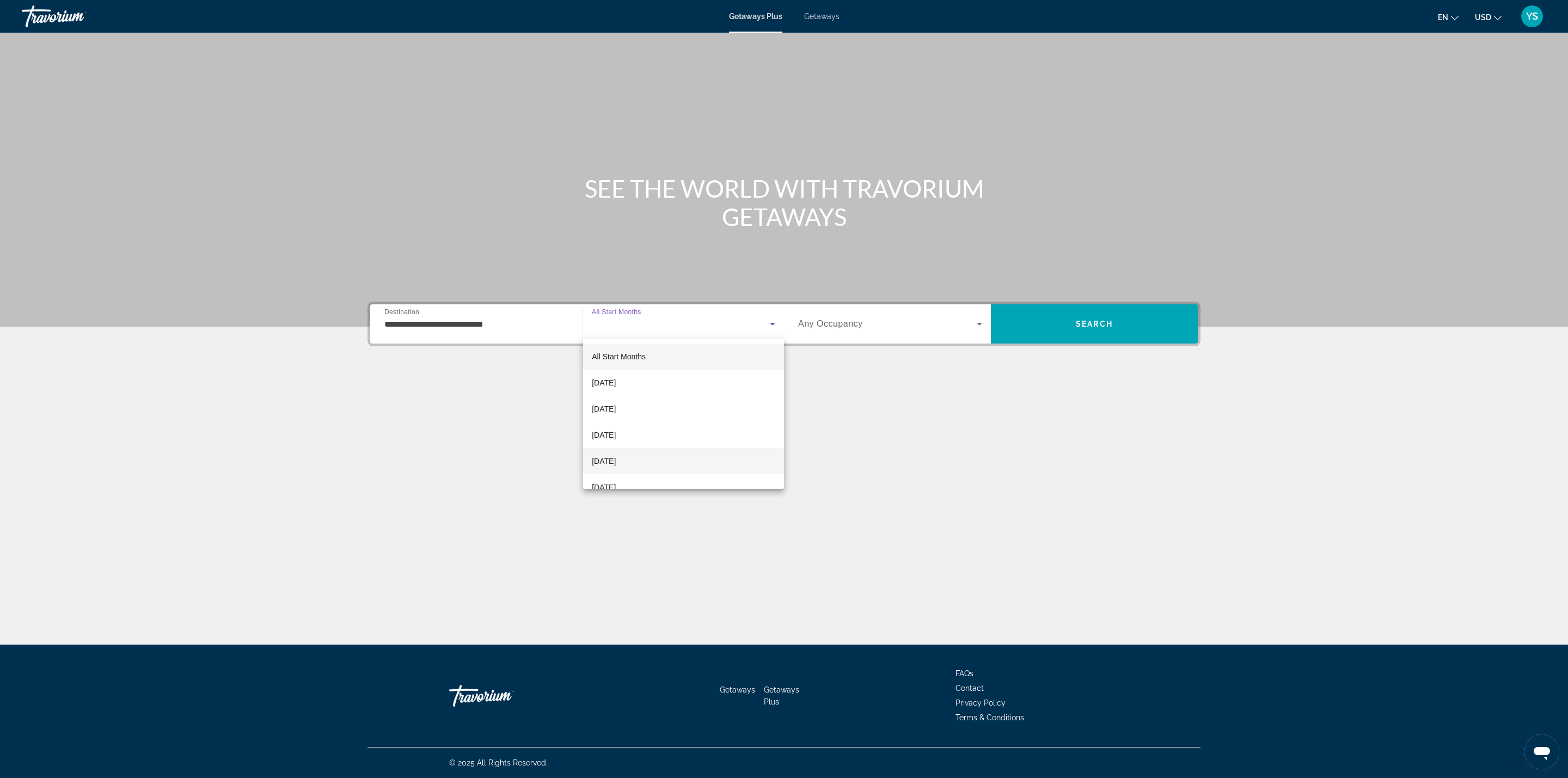
click at [623, 452] on mat-option "January 2026" at bounding box center [684, 461] width 201 height 26
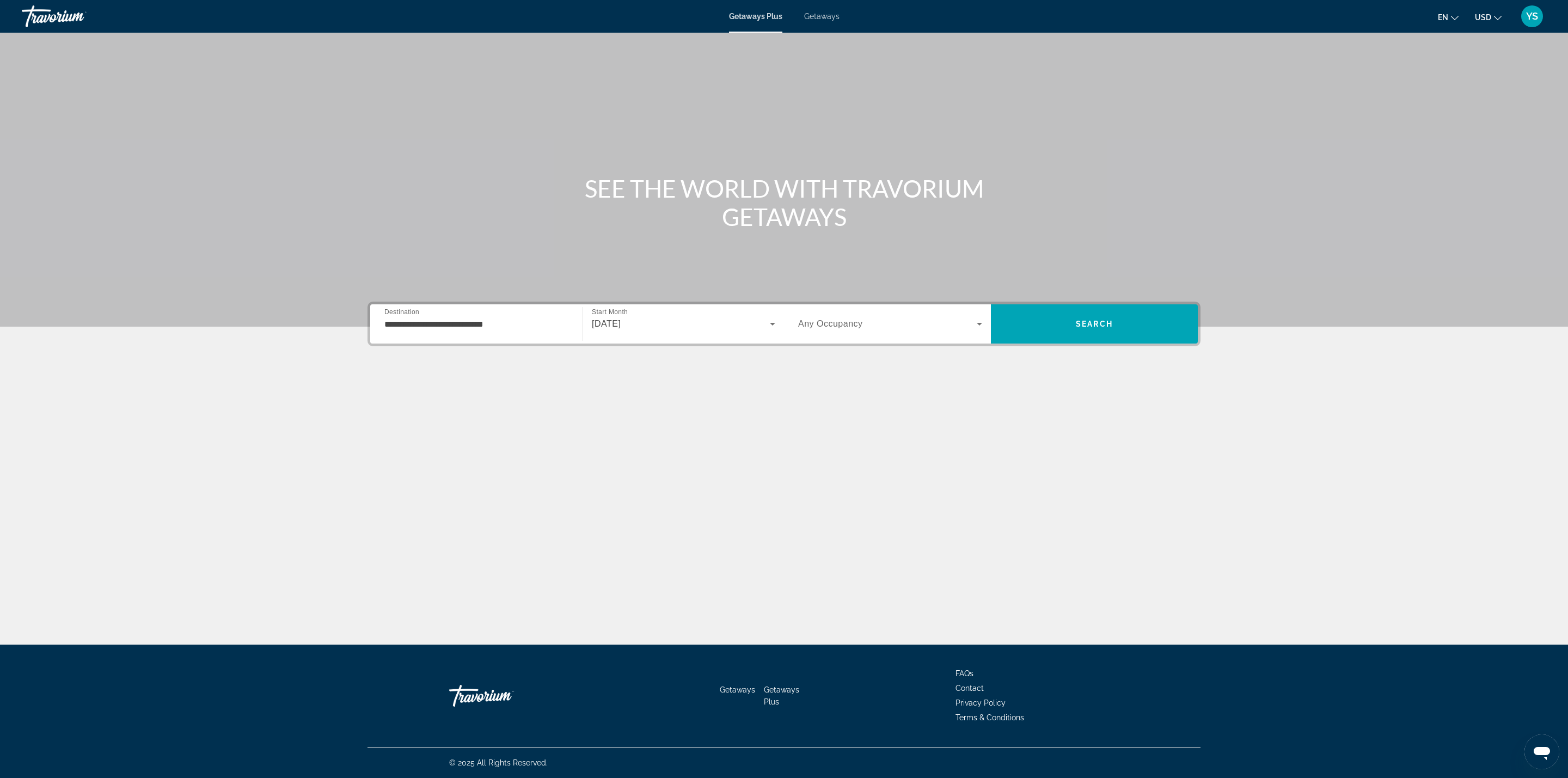
click at [833, 323] on span "Any Occupancy" at bounding box center [830, 323] width 65 height 9
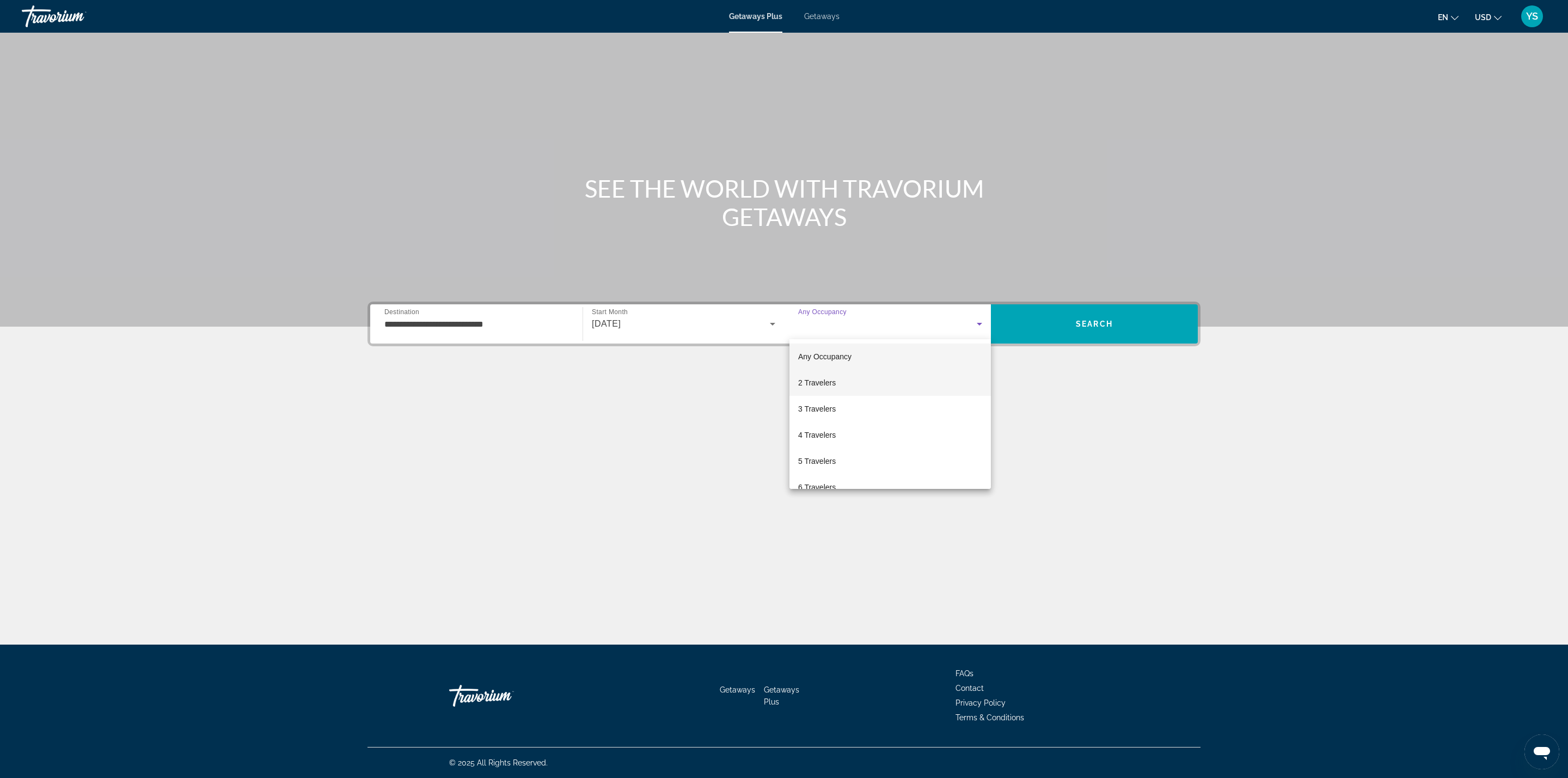
click at [858, 384] on mat-option "2 Travelers" at bounding box center [890, 382] width 201 height 26
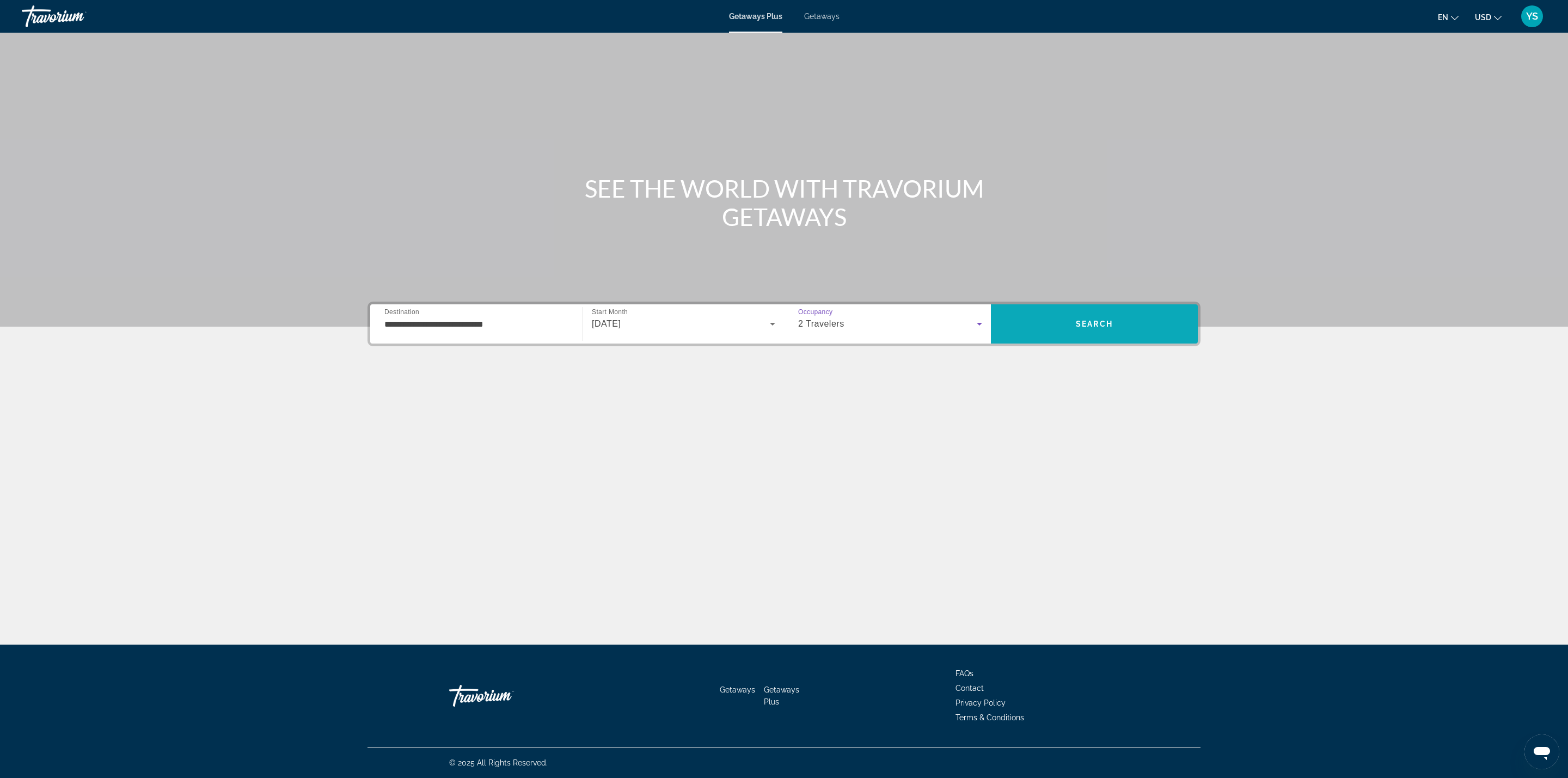
click at [1057, 328] on span "Search" at bounding box center [1094, 324] width 207 height 26
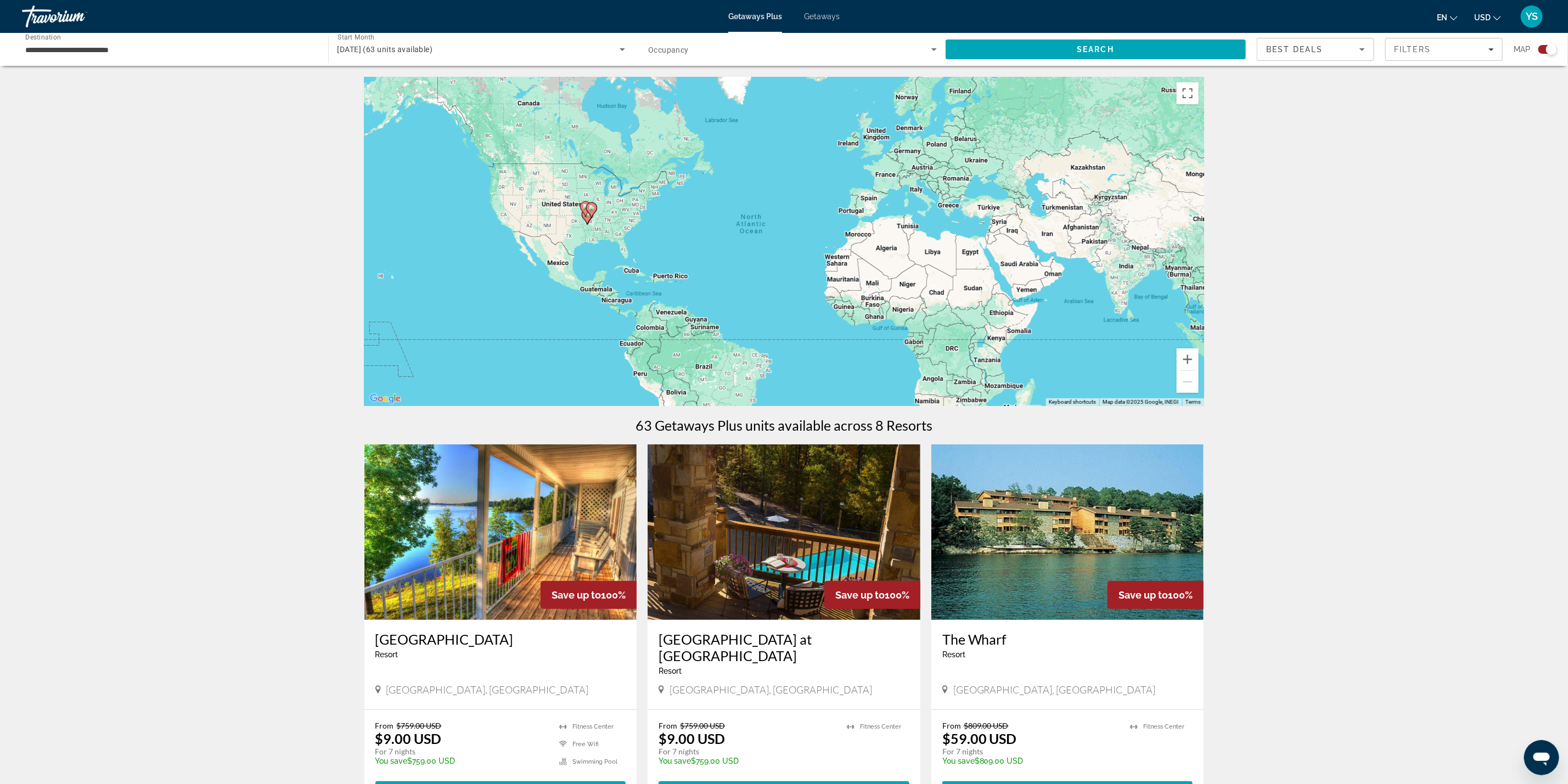
click at [584, 210] on icon "Main content" at bounding box center [585, 209] width 10 height 14
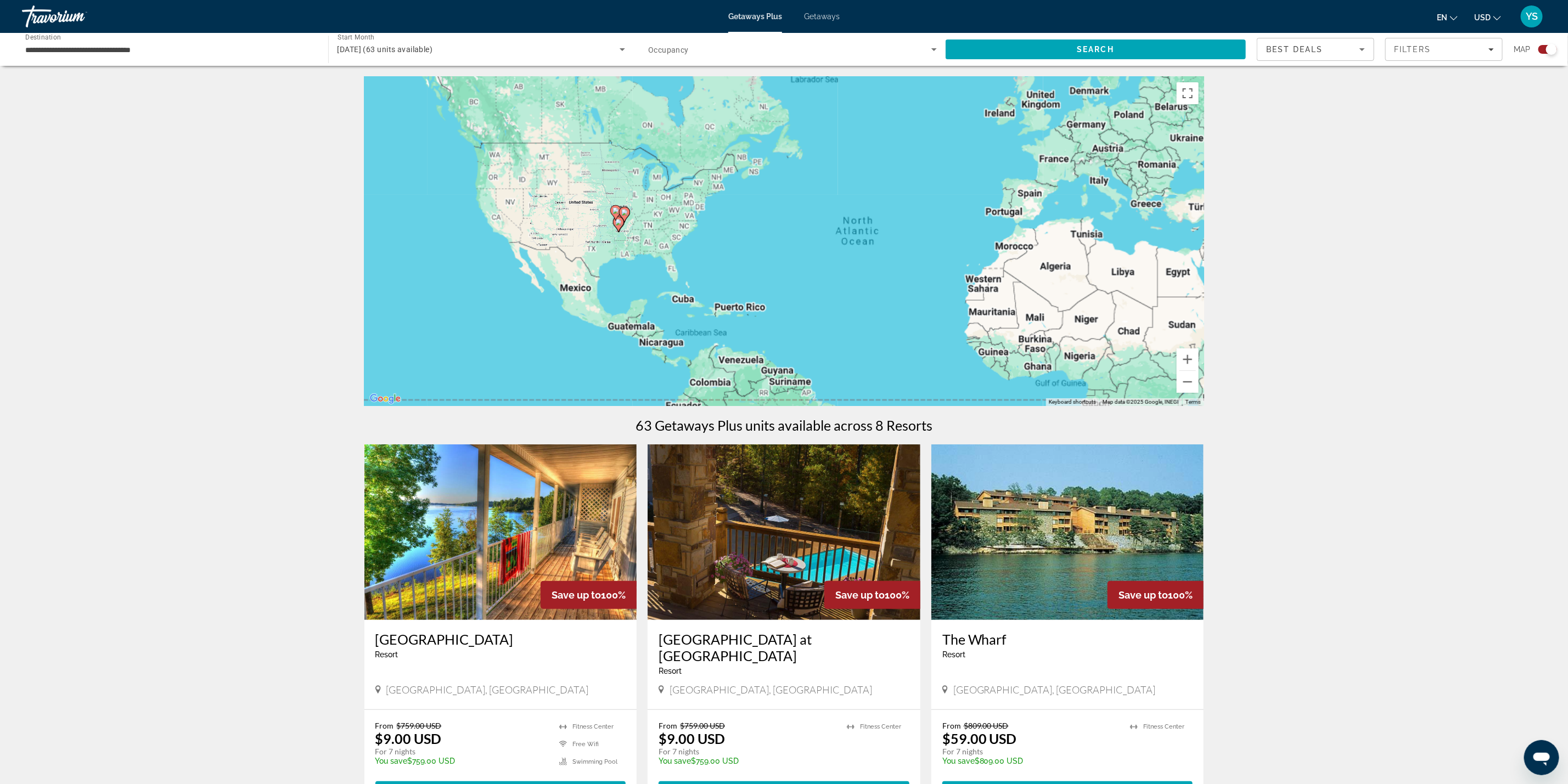
click at [584, 210] on div "To activate drag with keyboard, press Alt + Enter. Once in keyboard drag state,…" at bounding box center [784, 241] width 840 height 329
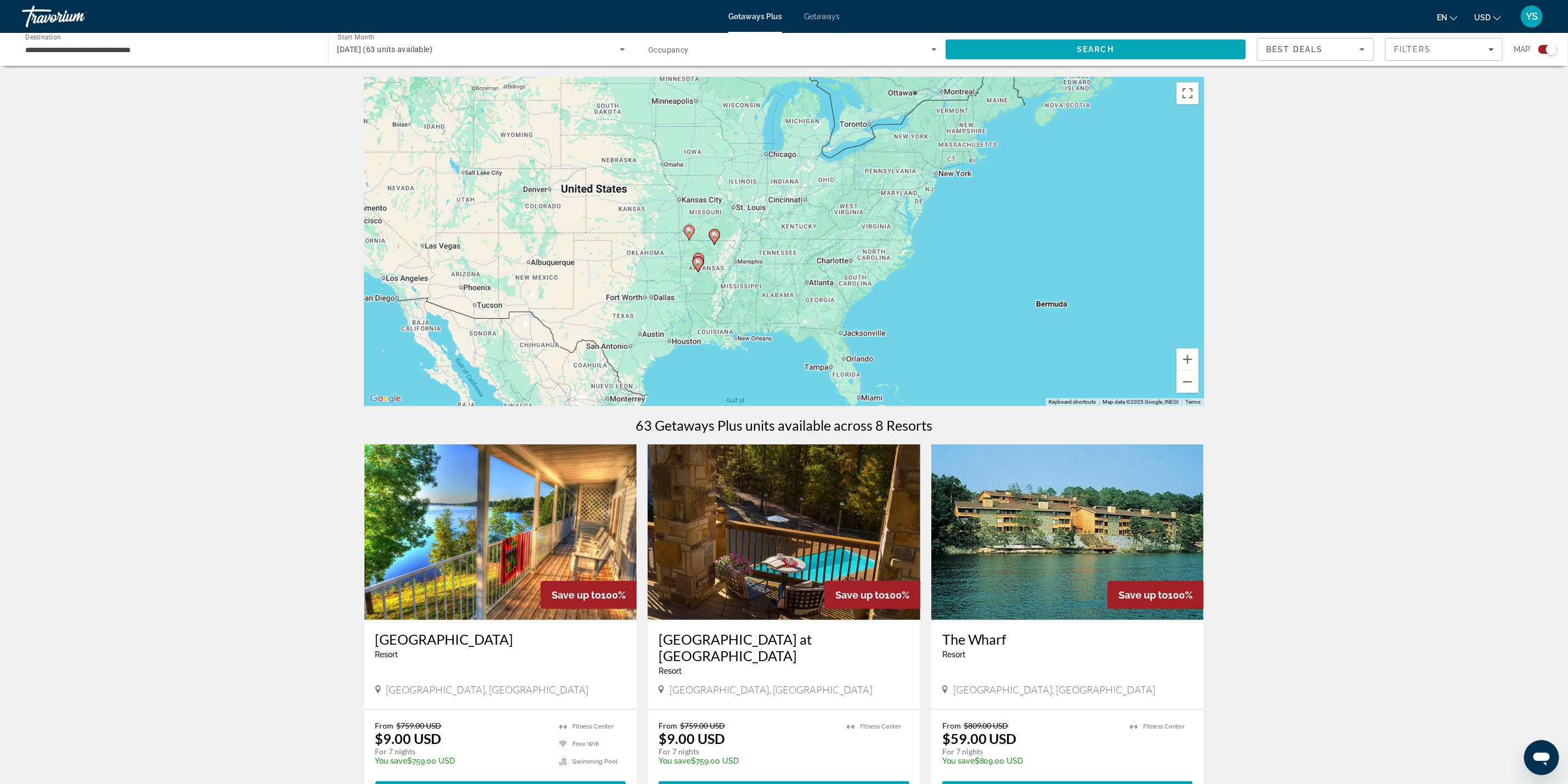
click at [697, 259] on image "Main content" at bounding box center [698, 262] width 7 height 7
type input "**********"
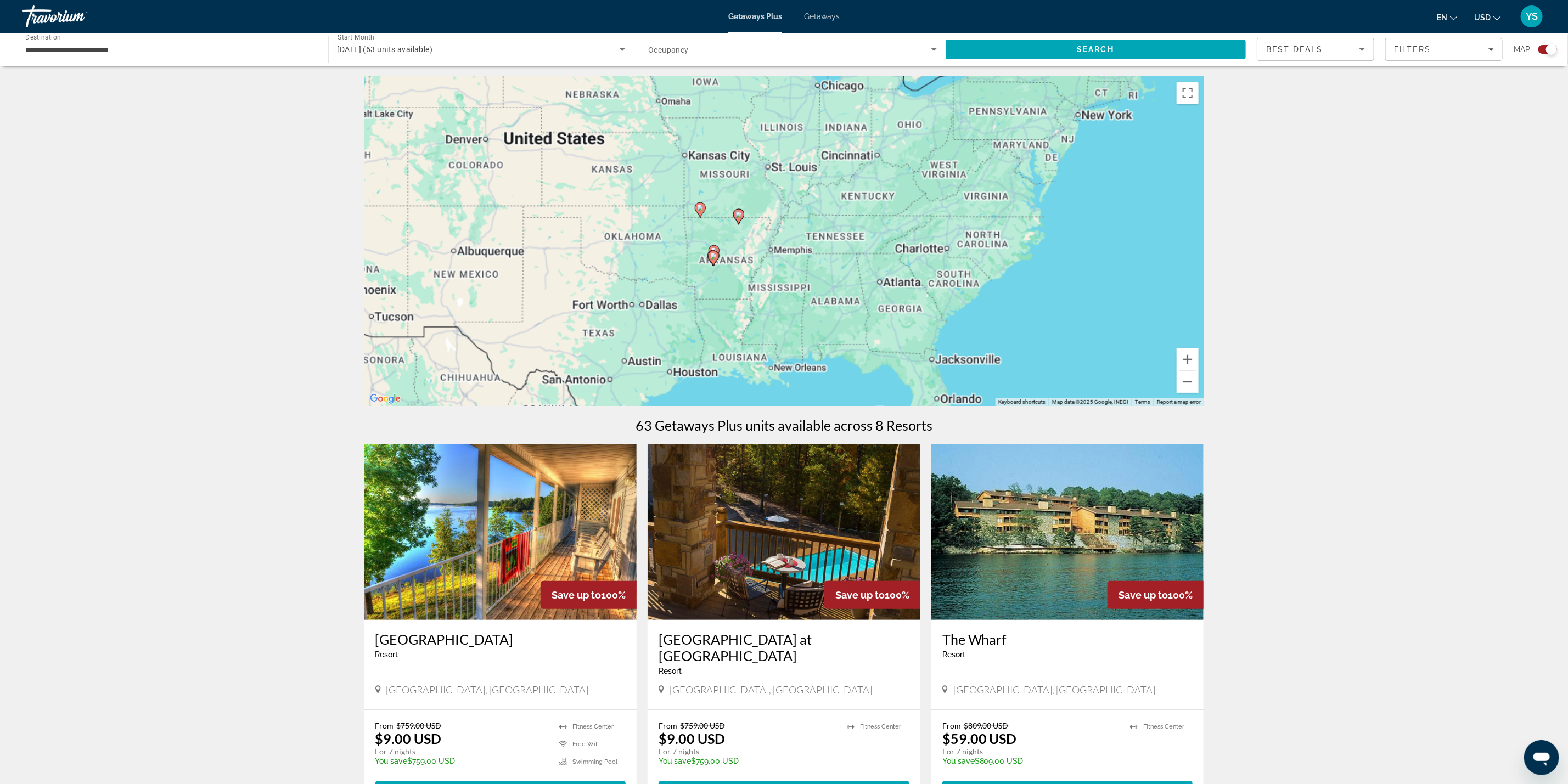
click at [697, 259] on div "To activate drag with keyboard, press Alt + Enter. Once in keyboard drag state,…" at bounding box center [784, 241] width 840 height 329
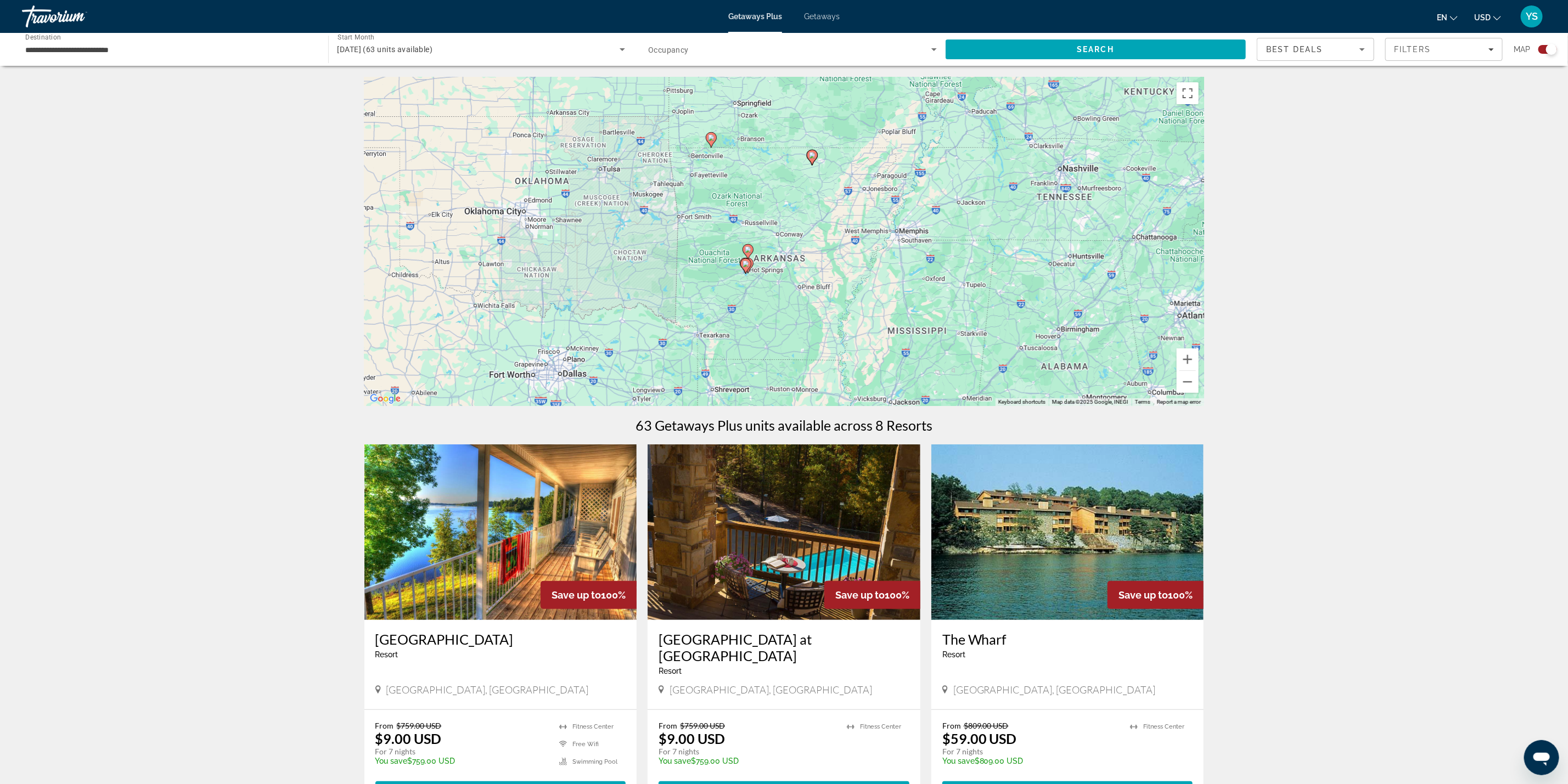
click at [744, 264] on image "Main content" at bounding box center [746, 264] width 7 height 7
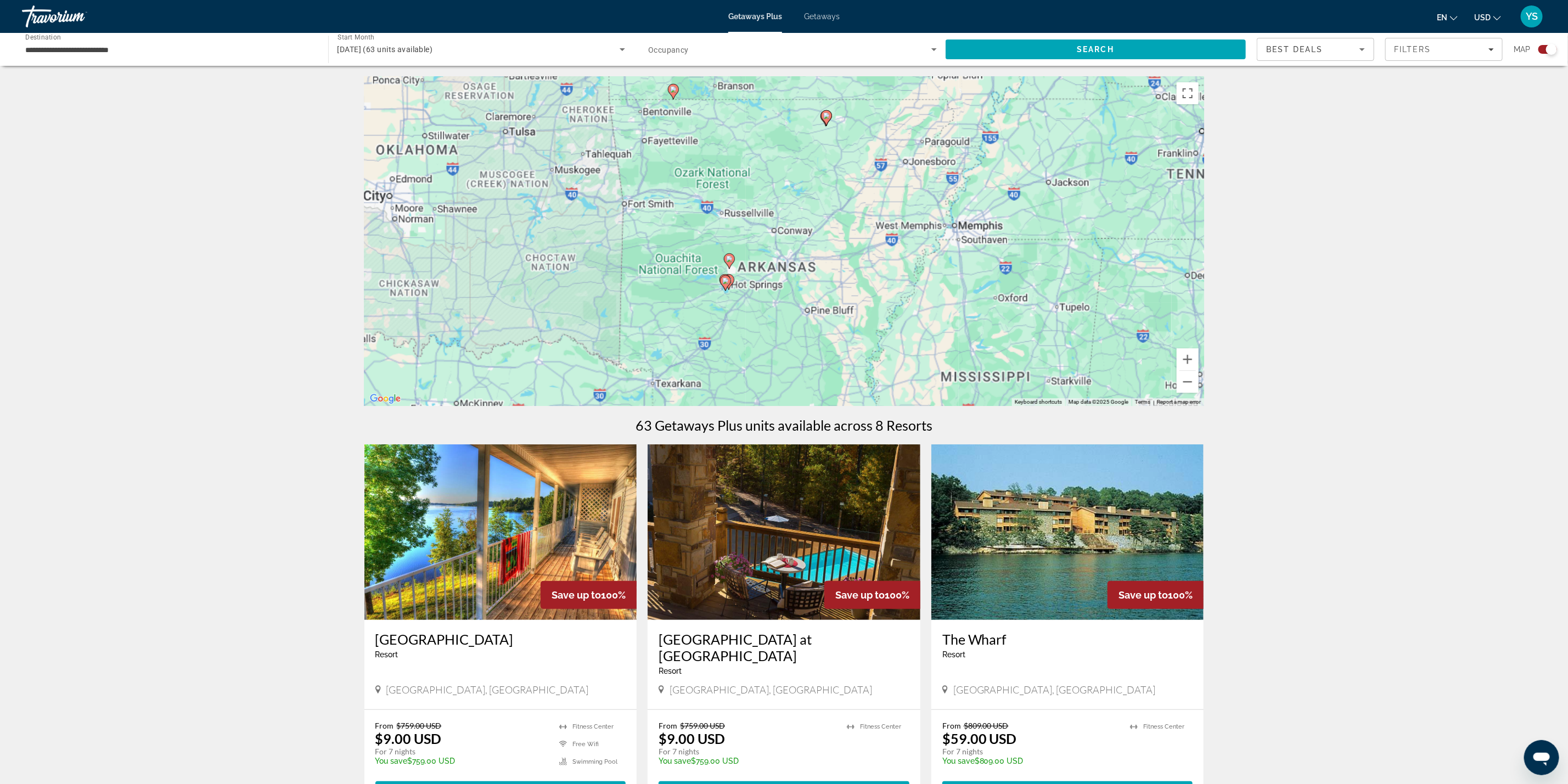
click at [744, 264] on div "To activate drag with keyboard, press Alt + Enter. Once in keyboard drag state,…" at bounding box center [784, 241] width 840 height 329
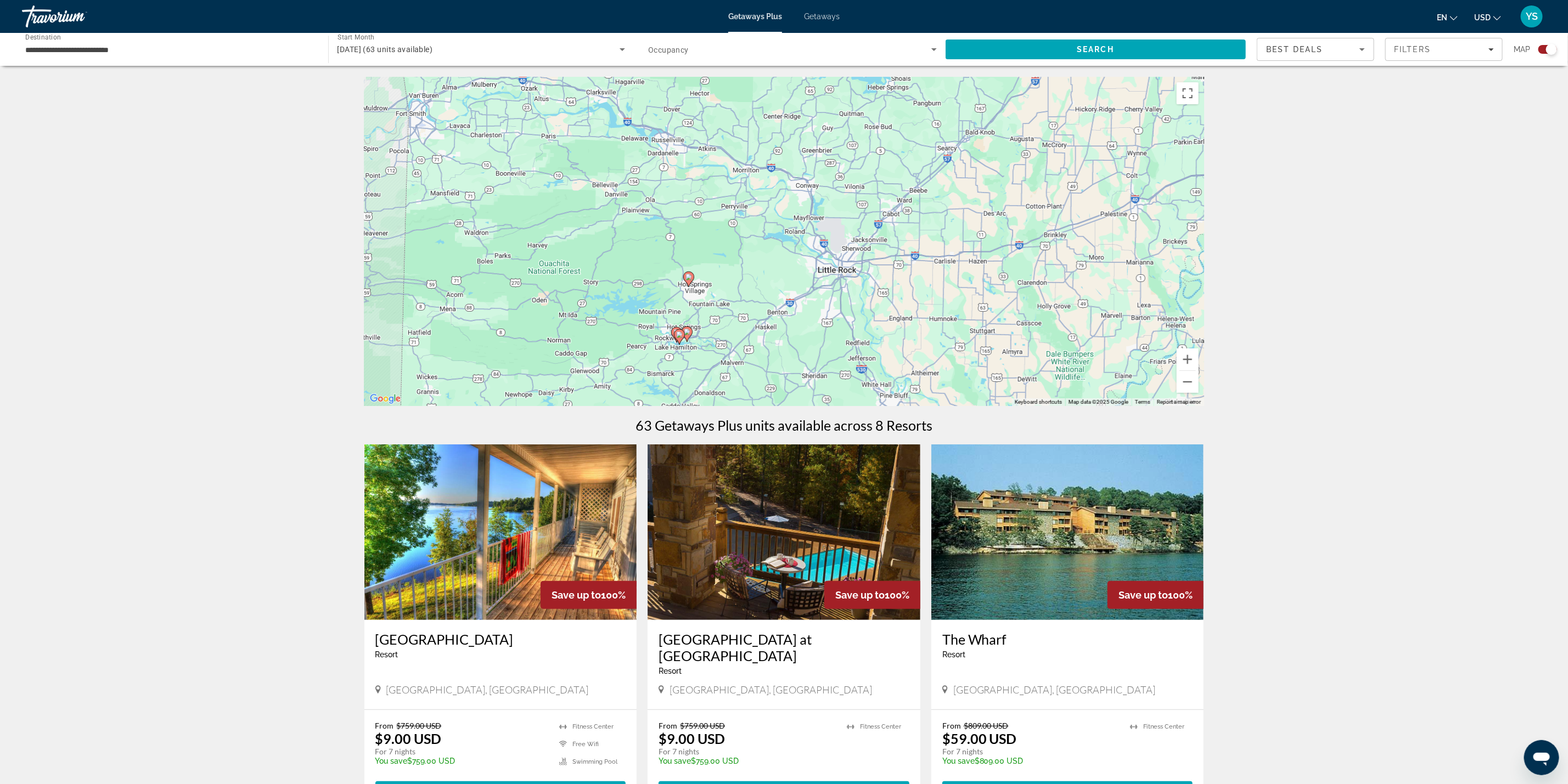
click at [686, 347] on div "To activate drag with keyboard, press Alt + Enter. Once in keyboard drag state,…" at bounding box center [784, 241] width 840 height 329
click at [686, 345] on div "To activate drag with keyboard, press Alt + Enter. Once in keyboard drag state,…" at bounding box center [784, 241] width 840 height 329
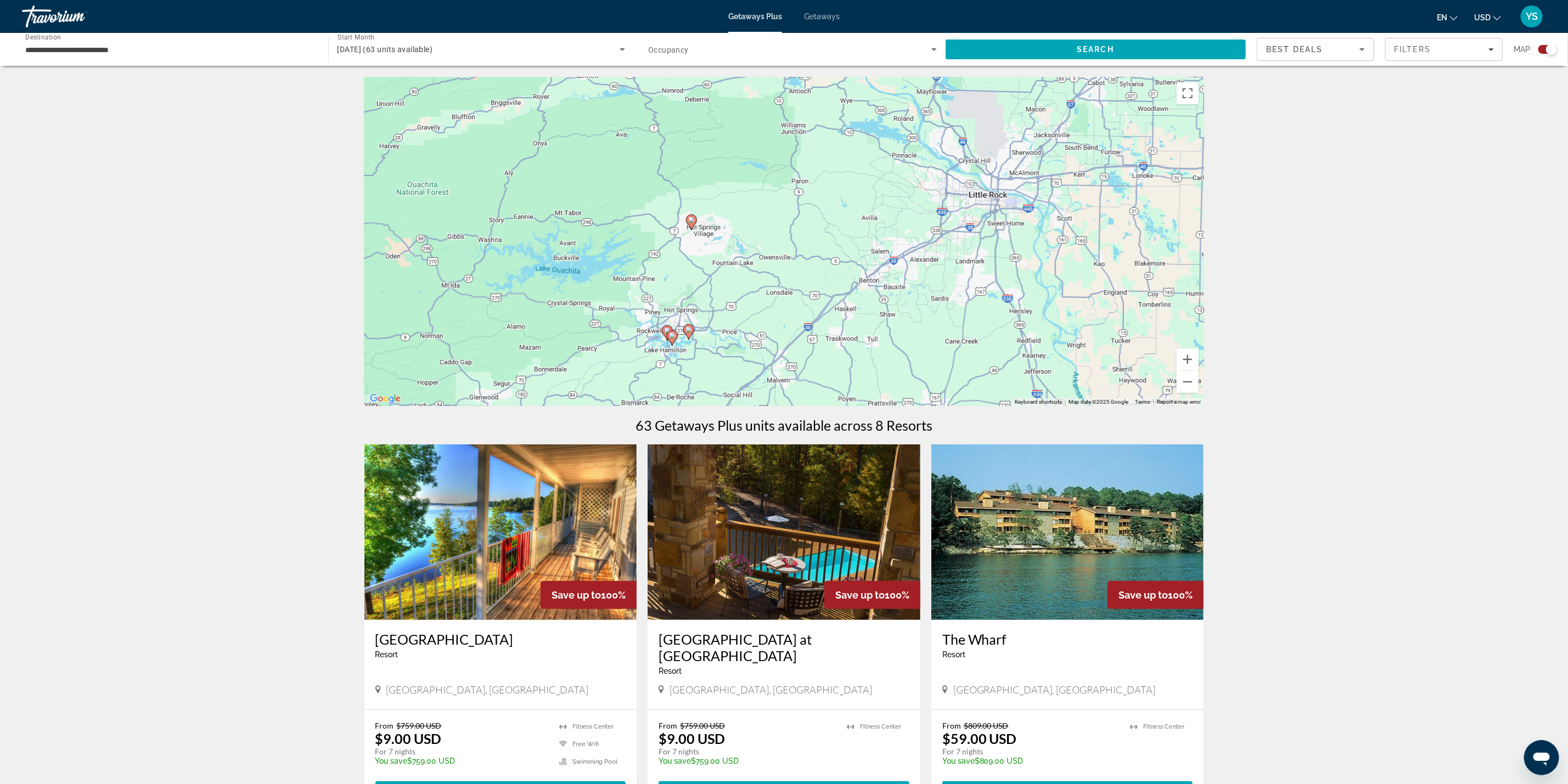
click at [665, 337] on gmp-advanced-marker "Main content" at bounding box center [668, 333] width 11 height 17
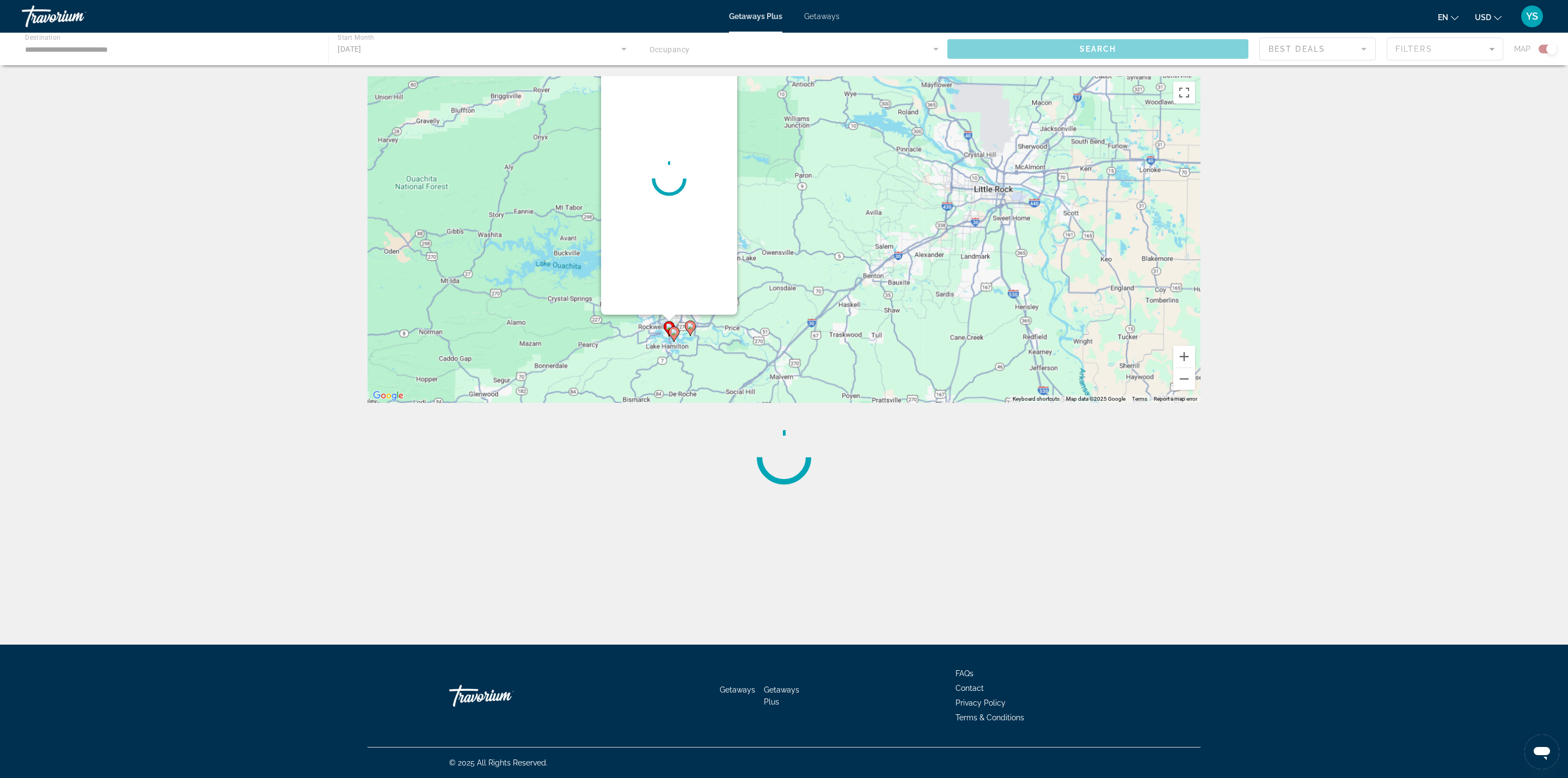
click at [660, 335] on div "To activate drag with keyboard, press Alt + Enter. Once in keyboard drag state,…" at bounding box center [784, 239] width 833 height 327
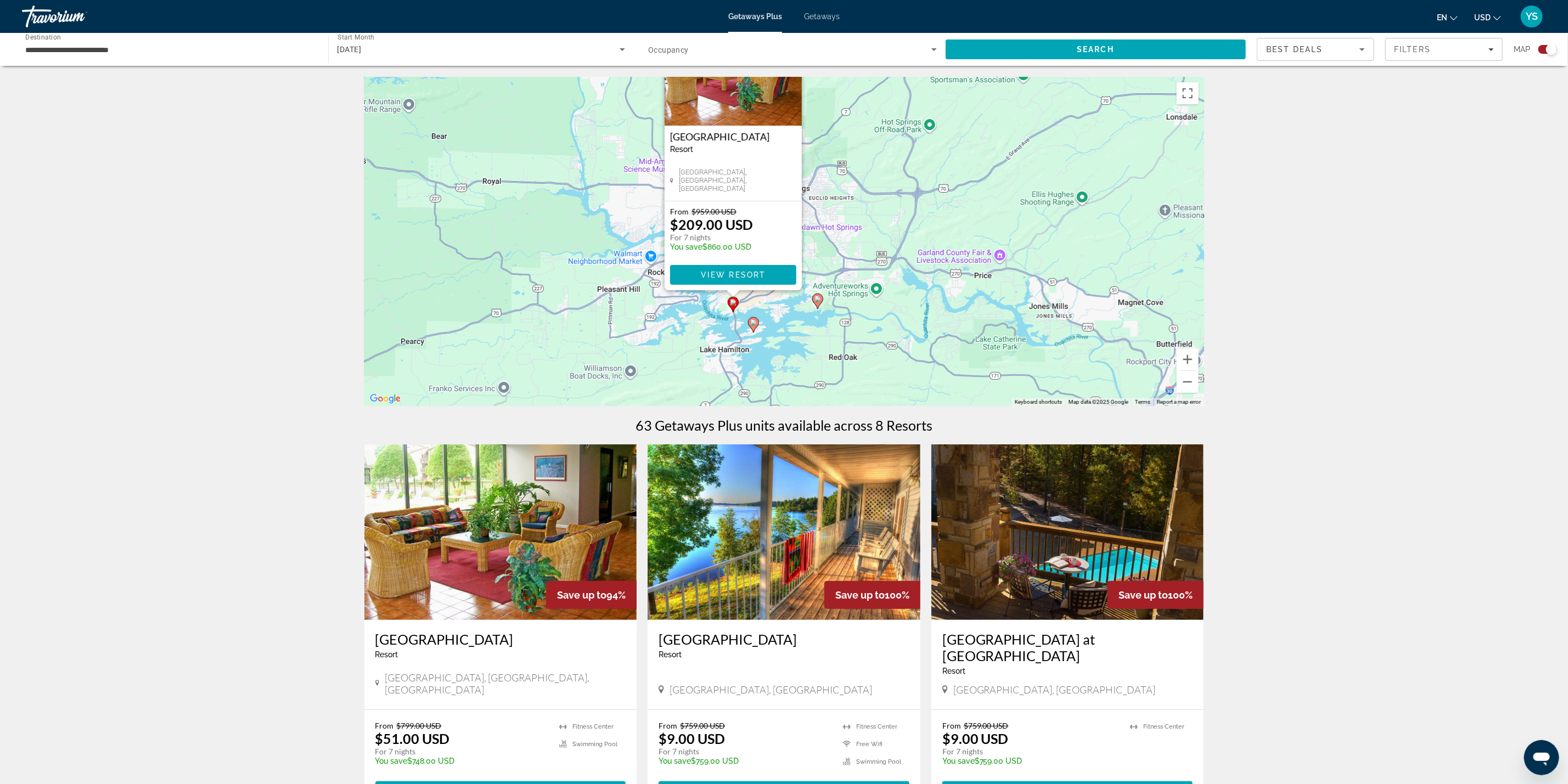
click at [749, 325] on icon "Main content" at bounding box center [753, 325] width 10 height 14
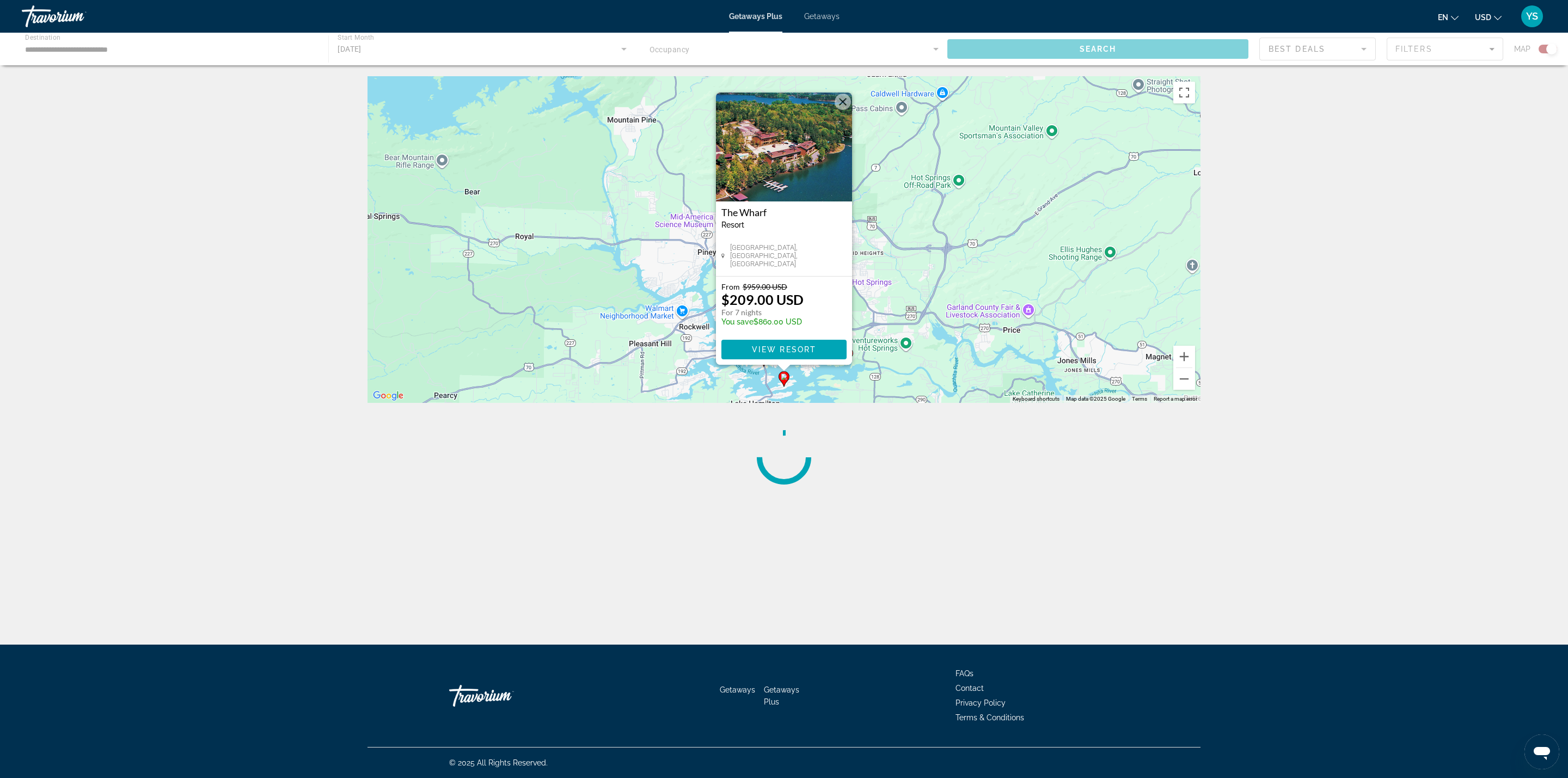
click at [845, 103] on button "Close" at bounding box center [842, 102] width 16 height 16
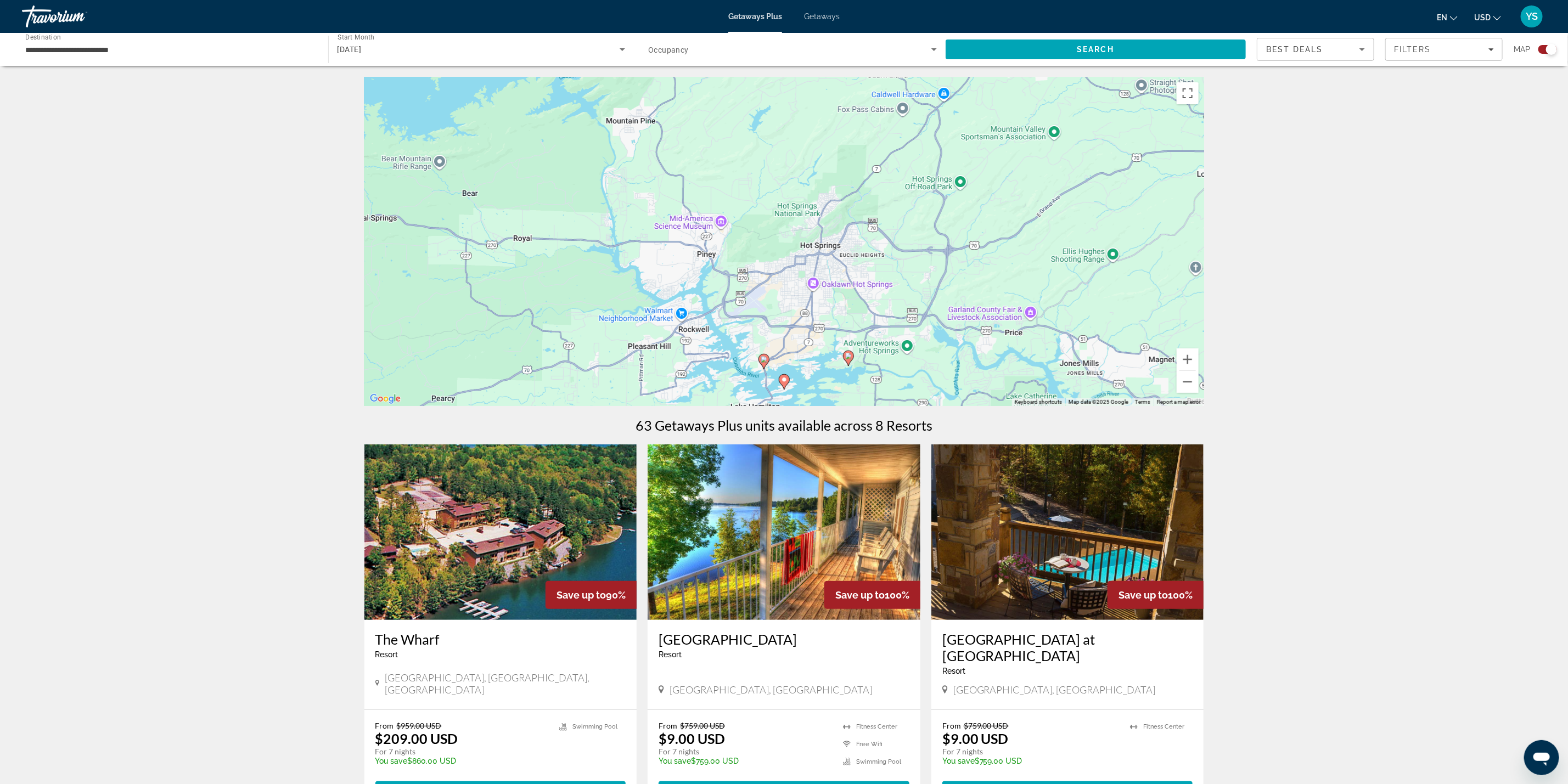
click at [848, 357] on image "Main content" at bounding box center [848, 356] width 7 height 7
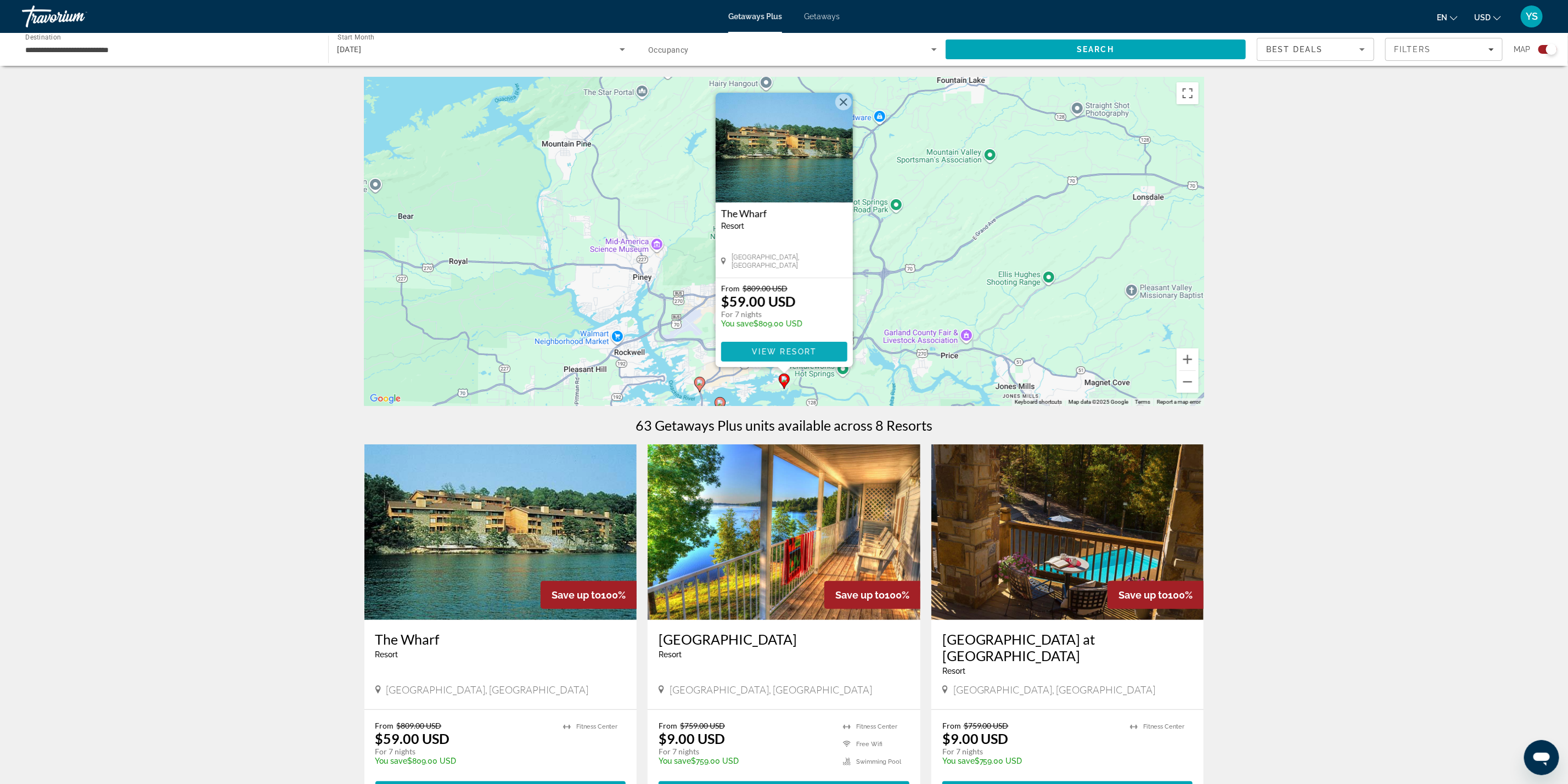
click at [770, 353] on span "View Resort" at bounding box center [784, 352] width 65 height 9
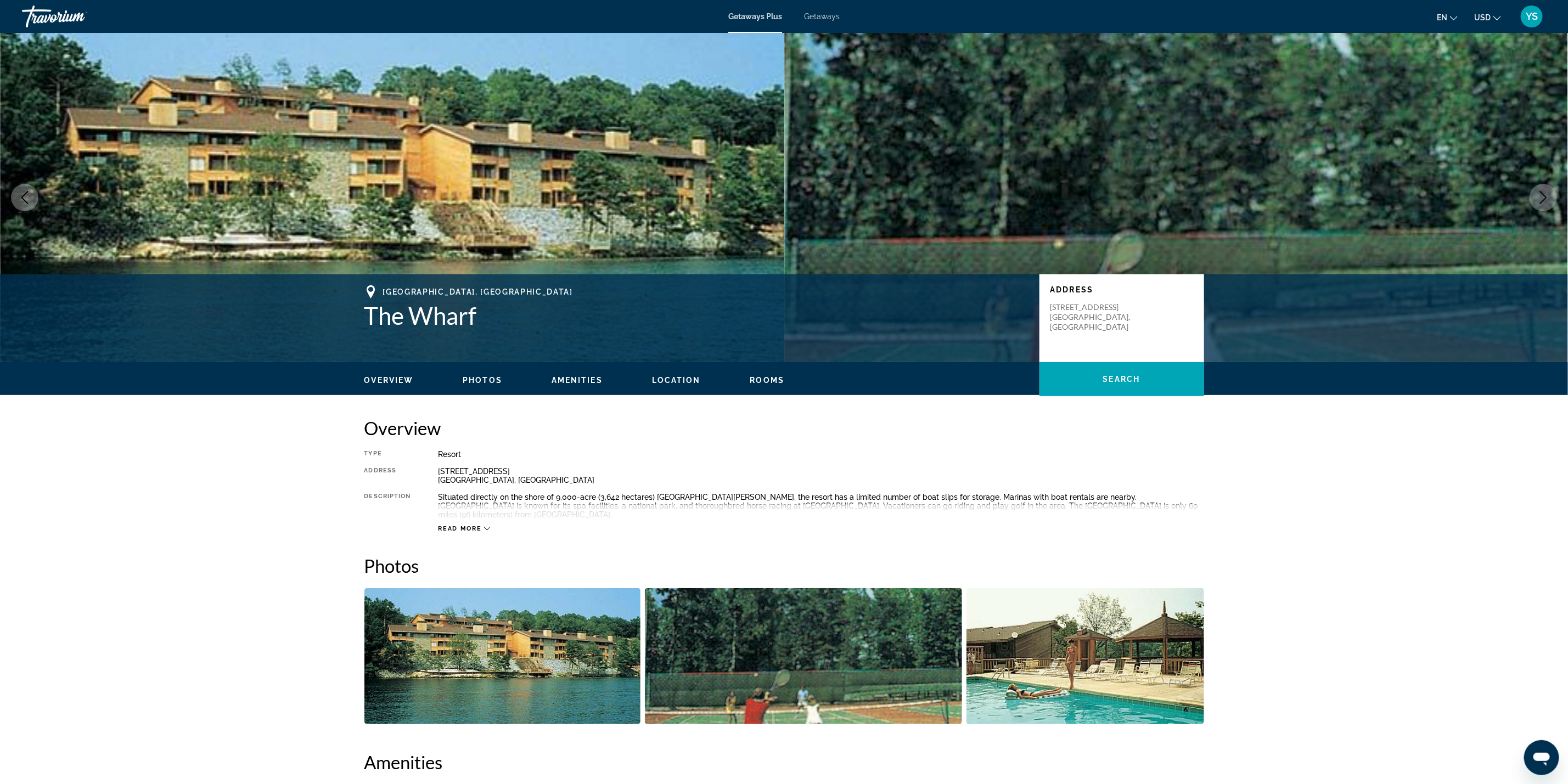
click at [558, 629] on img "Open full-screen image slider" at bounding box center [503, 656] width 276 height 136
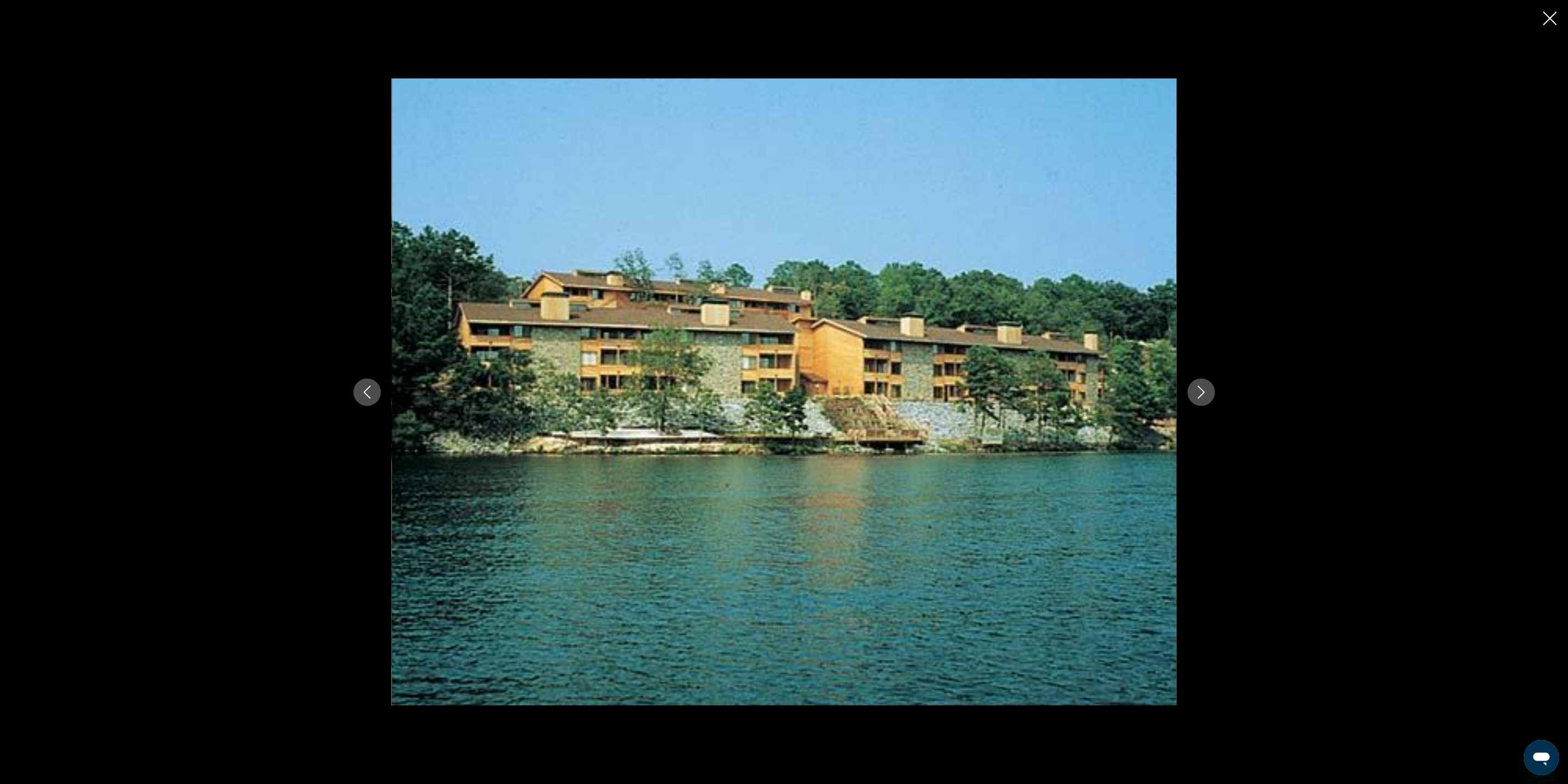
click at [1199, 395] on icon "Next image" at bounding box center [1201, 392] width 13 height 13
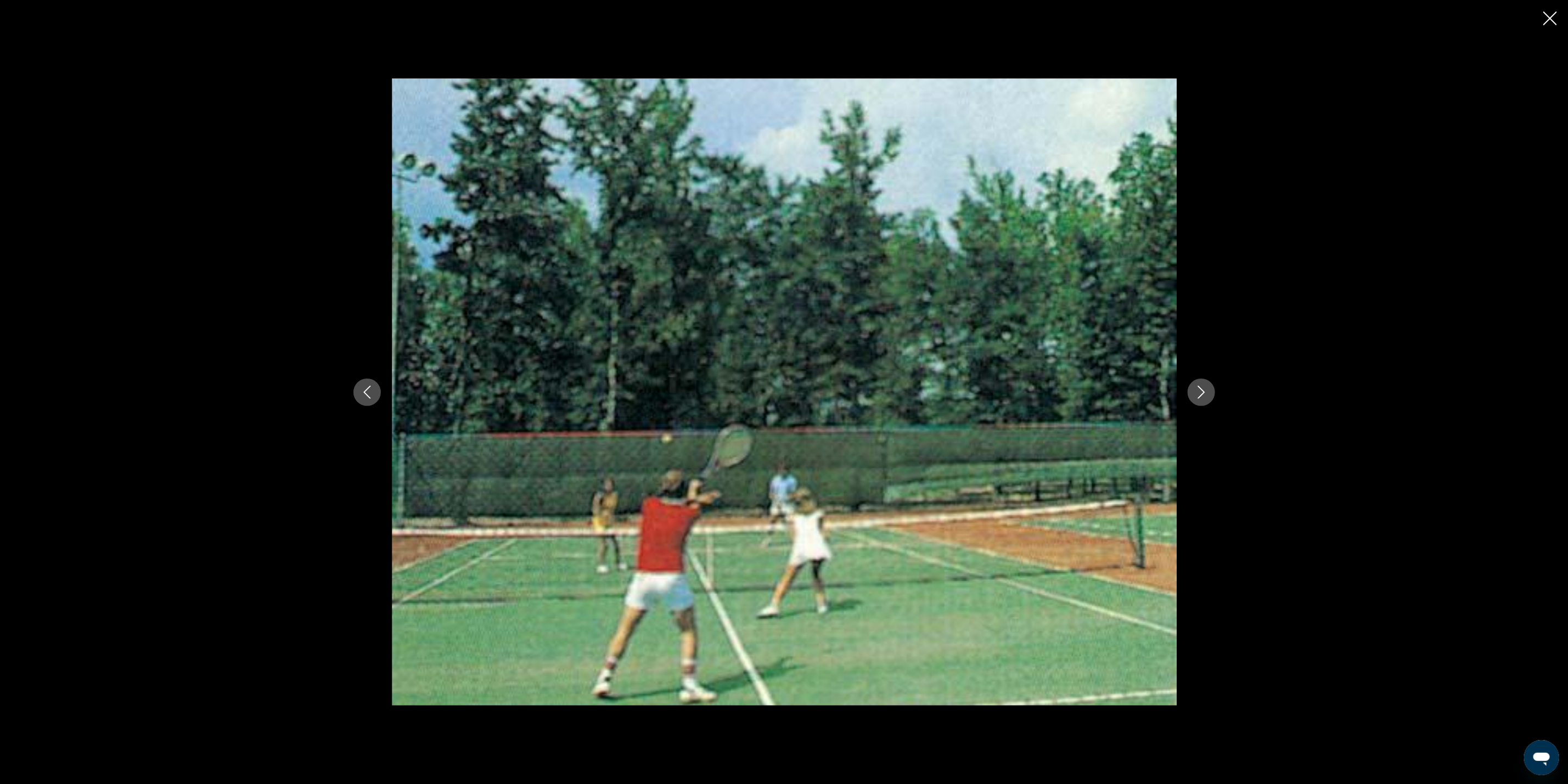
click at [1199, 395] on icon "Next image" at bounding box center [1201, 392] width 13 height 13
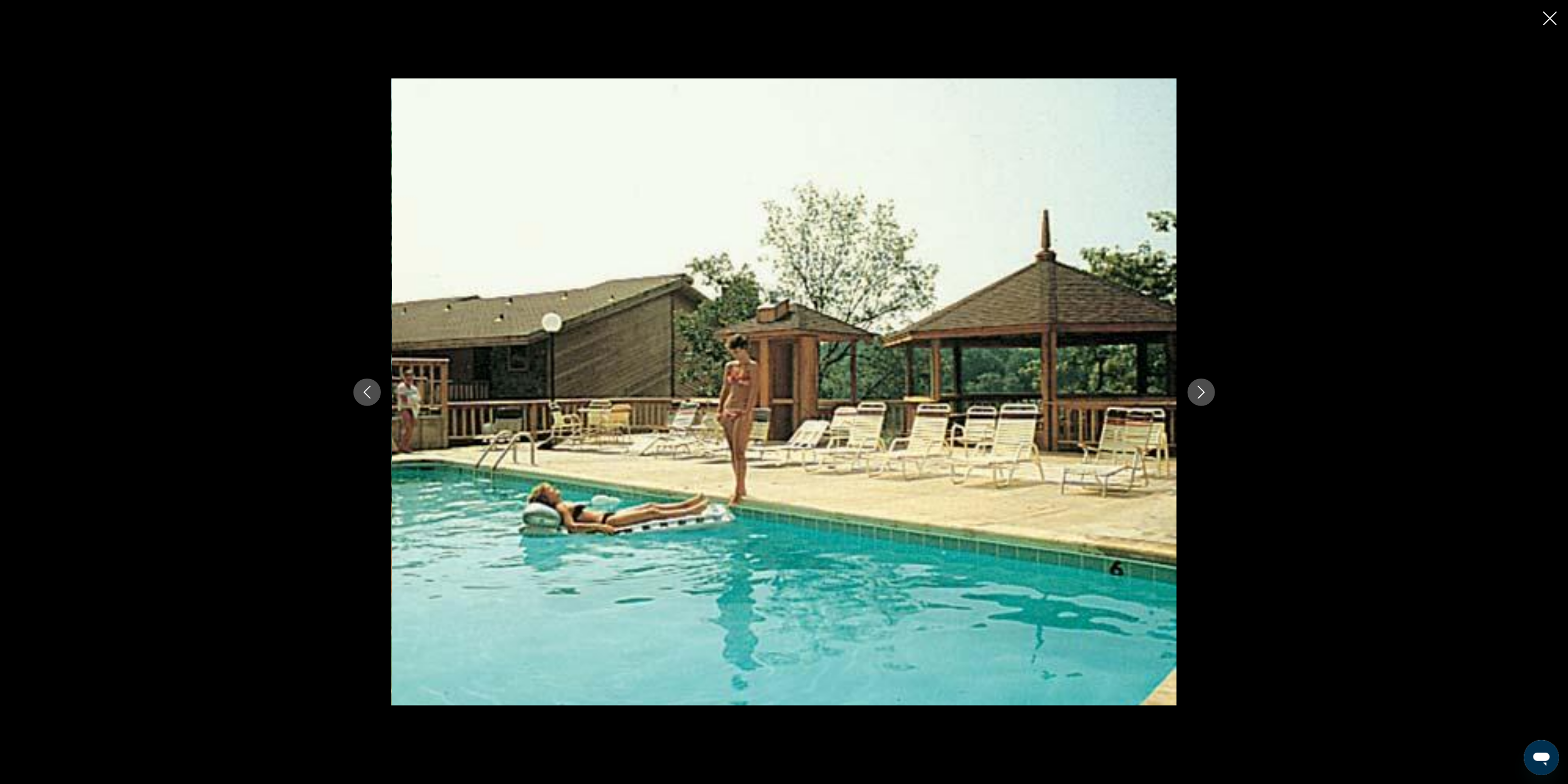
click at [1199, 395] on icon "Next image" at bounding box center [1201, 392] width 13 height 13
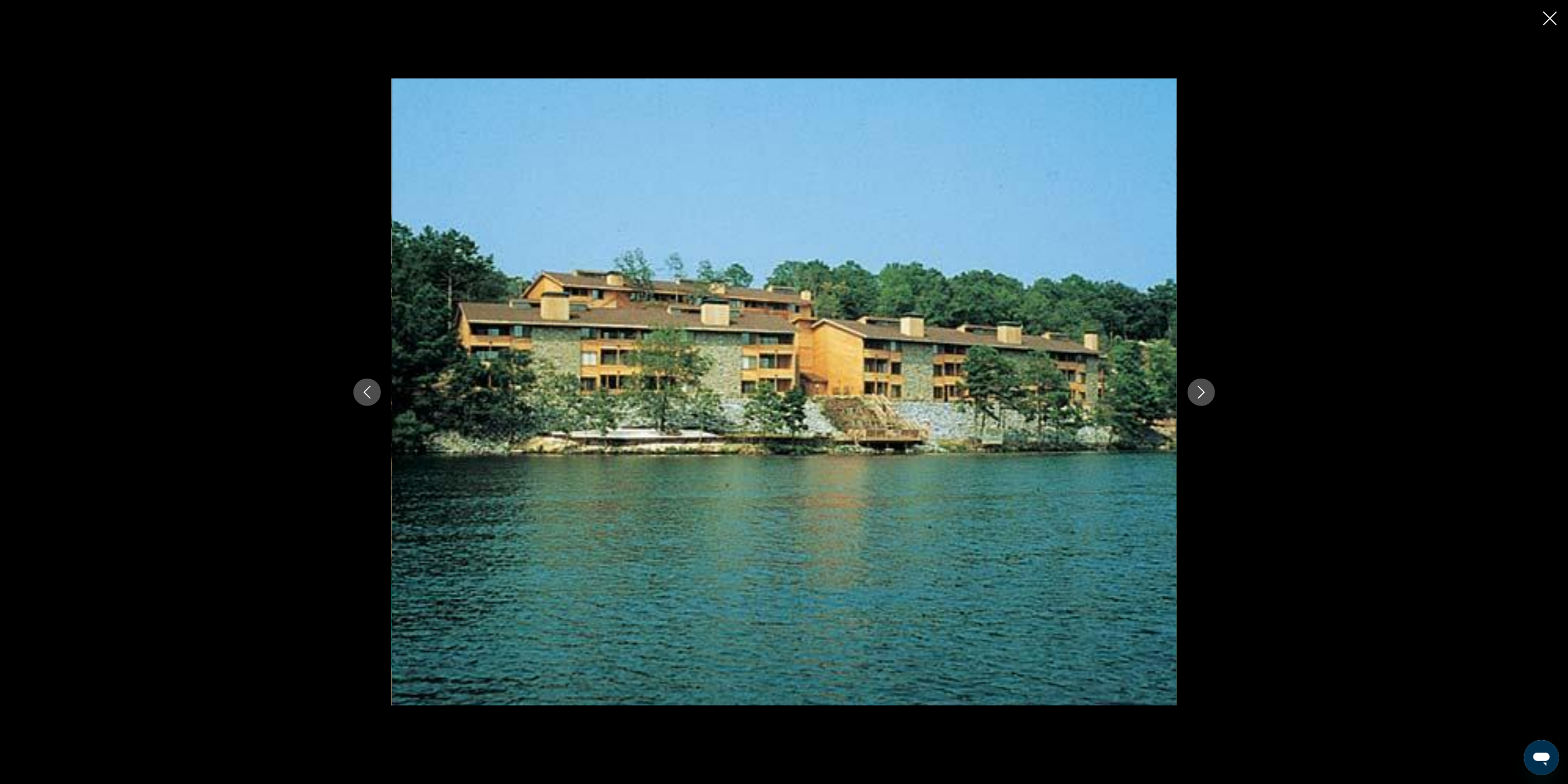
click at [1199, 395] on icon "Next image" at bounding box center [1201, 392] width 13 height 13
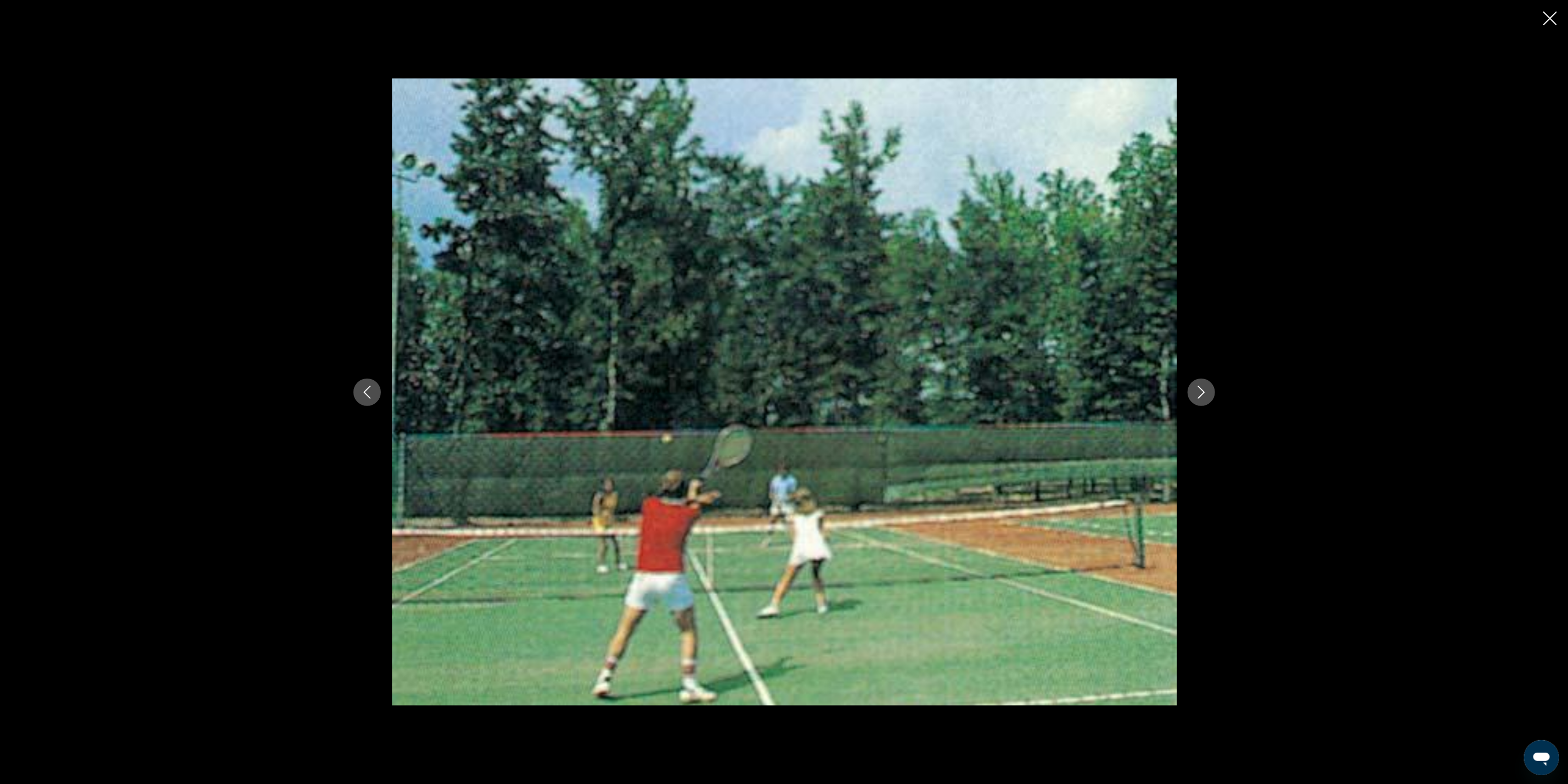
click at [1199, 395] on icon "Next image" at bounding box center [1201, 392] width 13 height 13
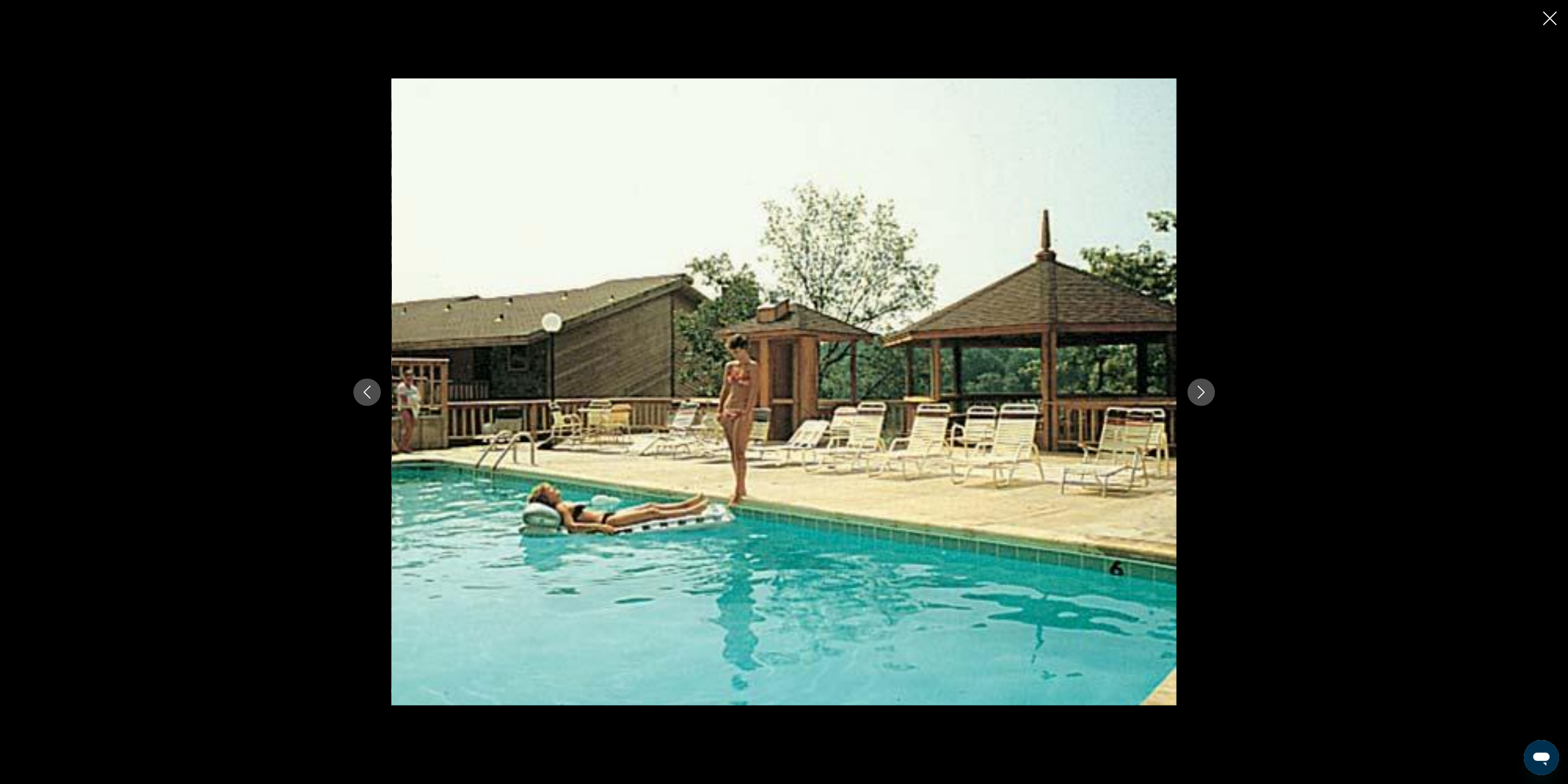
click at [1199, 395] on icon "Next image" at bounding box center [1201, 392] width 13 height 13
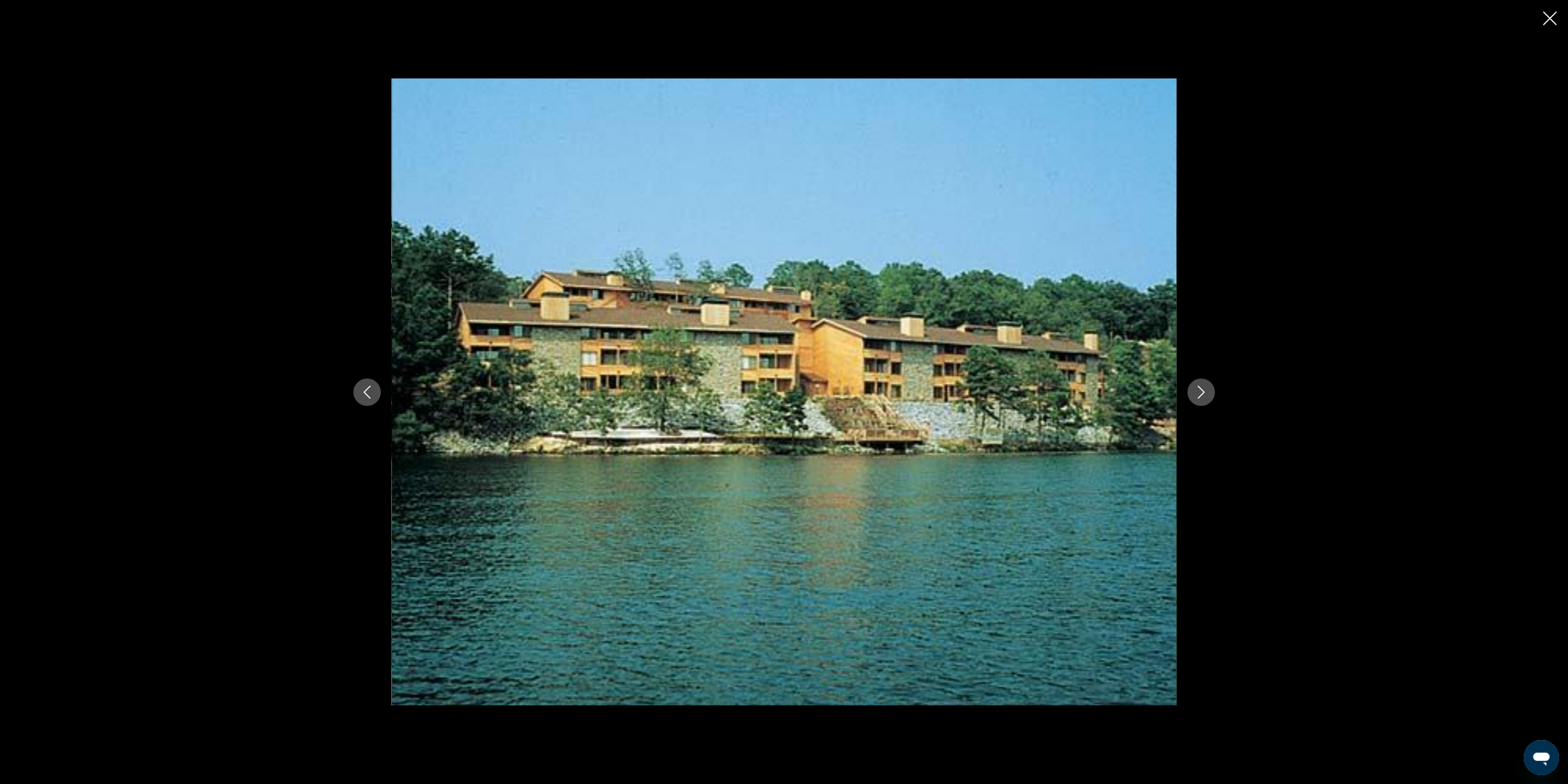
click at [1199, 395] on icon "Next image" at bounding box center [1201, 392] width 13 height 13
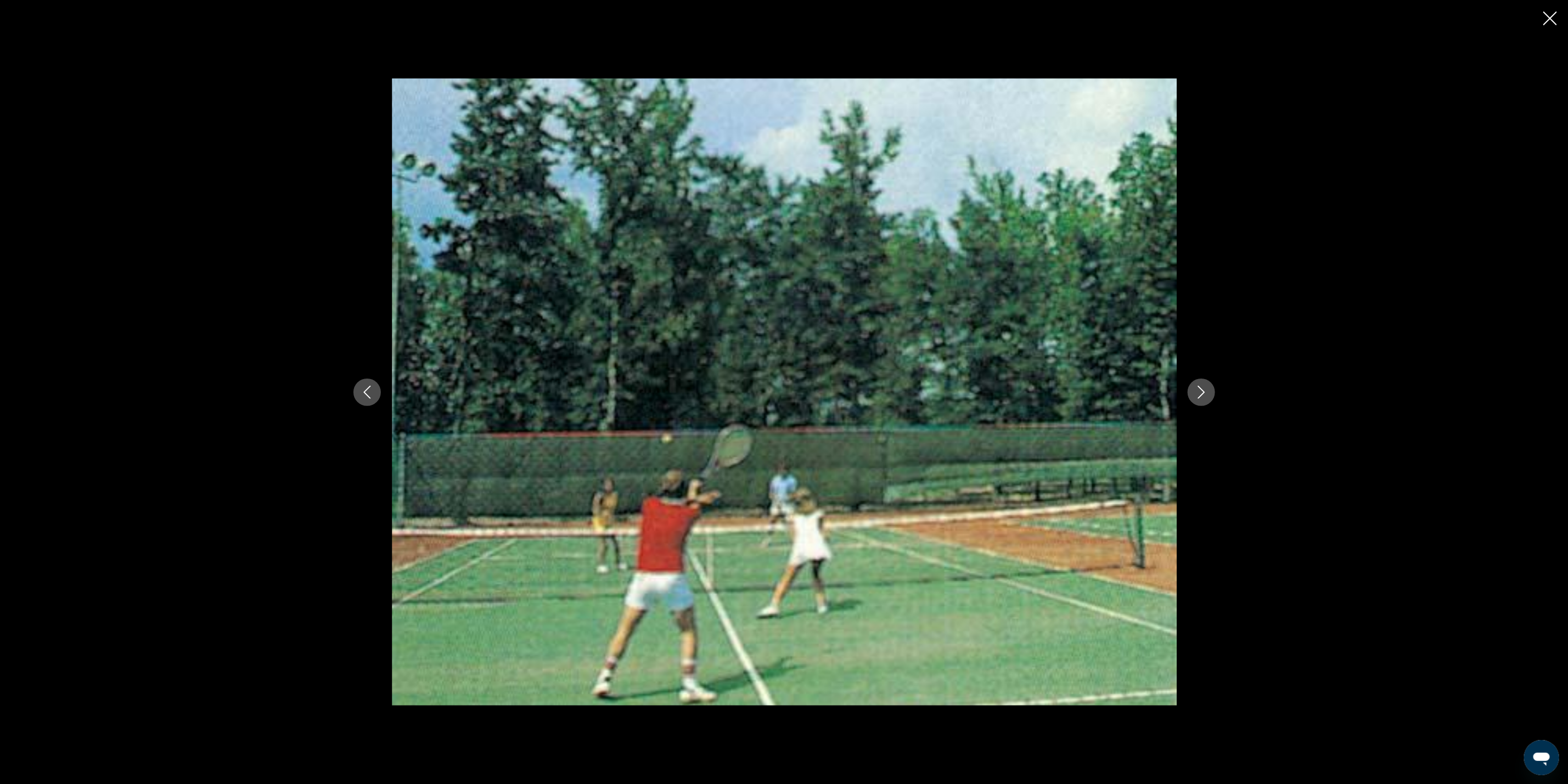
click at [1552, 20] on icon "Close slideshow" at bounding box center [1550, 18] width 14 height 13
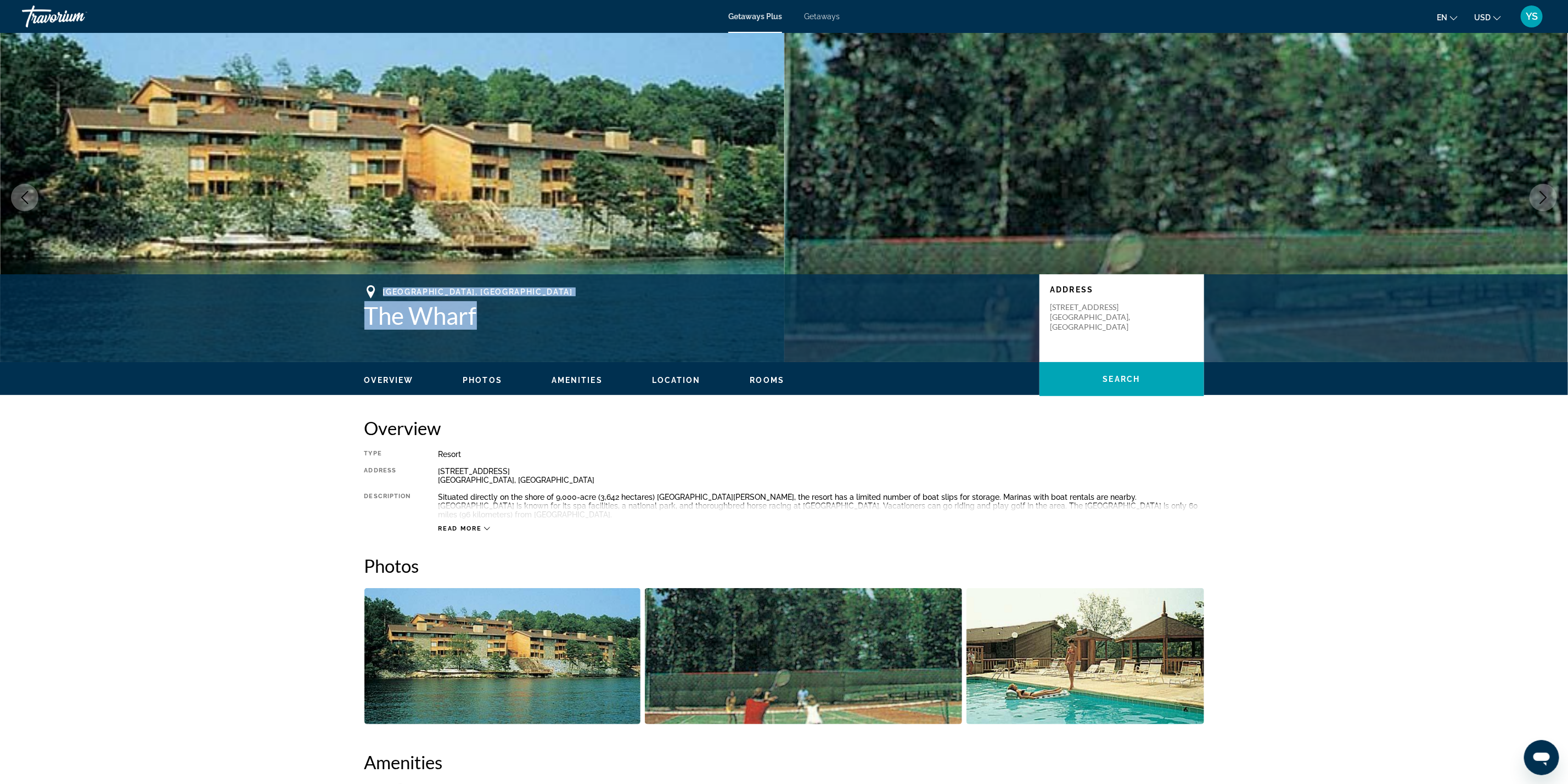
drag, startPoint x: 384, startPoint y: 290, endPoint x: 474, endPoint y: 323, distance: 95.9
click at [474, 323] on div "Hot Springs National Park, AR, 719139637, USA The Wharf" at bounding box center [697, 307] width 664 height 44
copy div "Hot Springs National Park, AR, 719139637, USA The Wharf"
